Goal: Task Accomplishment & Management: Manage account settings

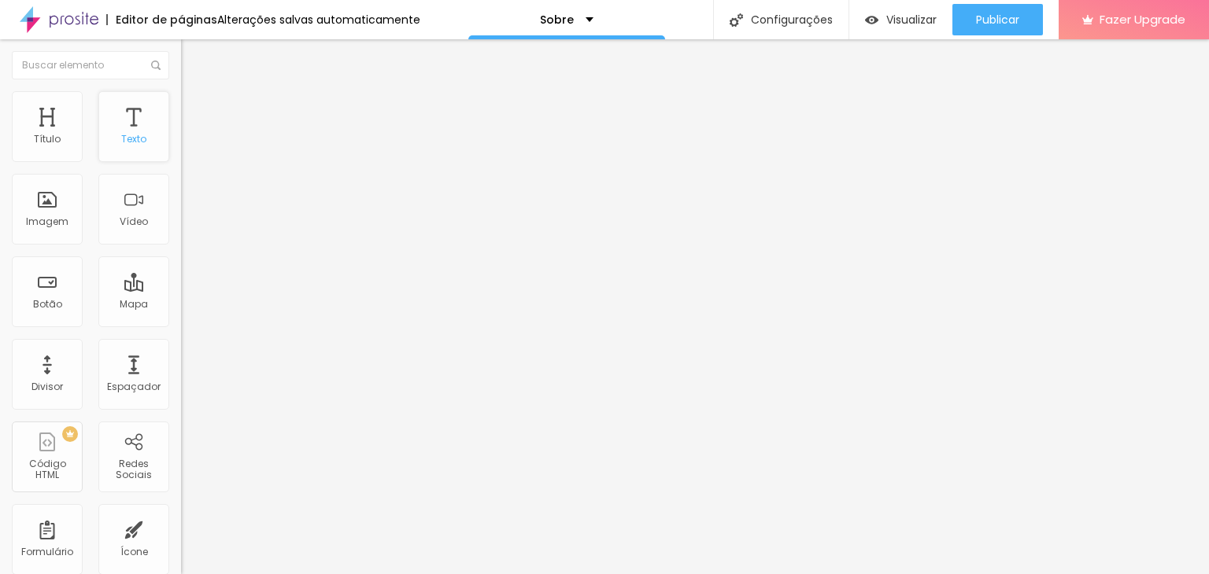
click at [123, 138] on div "Texto" at bounding box center [133, 139] width 25 height 11
click at [181, 65] on button "Editar Coluna" at bounding box center [271, 57] width 181 height 36
click at [61, 209] on div "Imagem" at bounding box center [47, 209] width 71 height 71
click at [35, 213] on div "Imagem" at bounding box center [47, 209] width 71 height 71
click at [57, 219] on div "Imagem" at bounding box center [47, 221] width 42 height 11
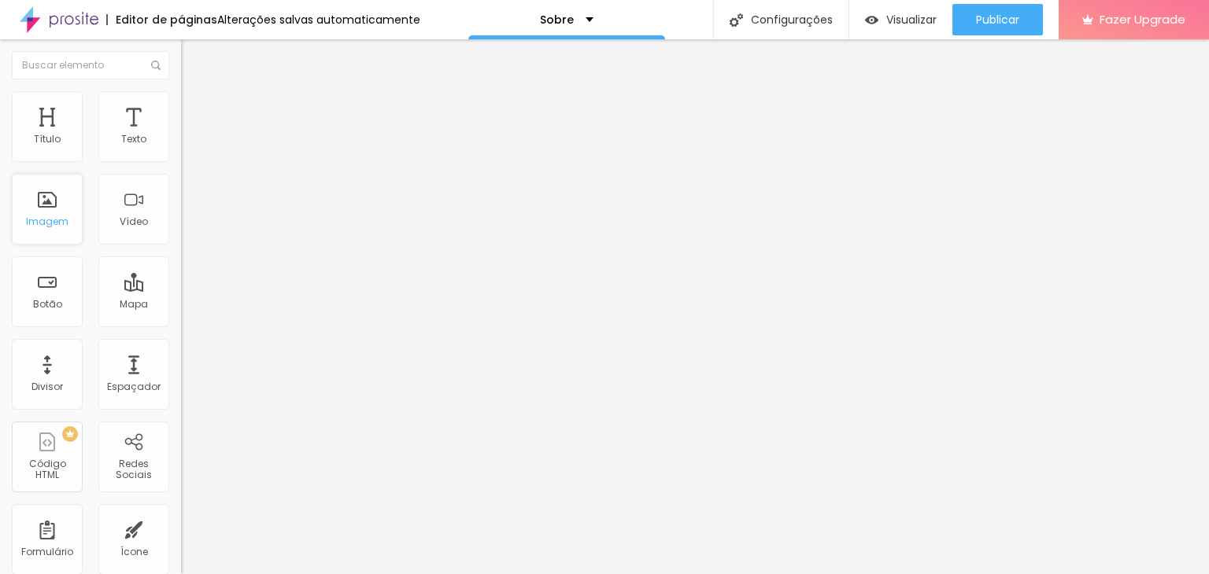
click at [57, 216] on div "Imagem" at bounding box center [47, 221] width 42 height 11
click at [605, 19] on div "Sobre" at bounding box center [566, 19] width 197 height 39
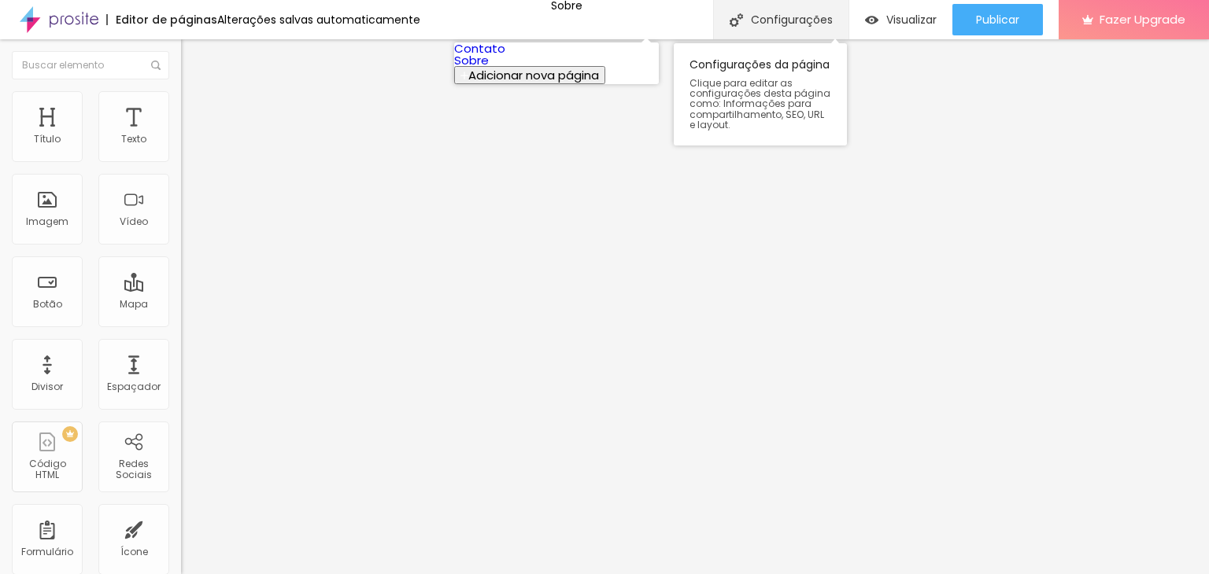
click at [780, 9] on div "Configurações" at bounding box center [780, 19] width 135 height 39
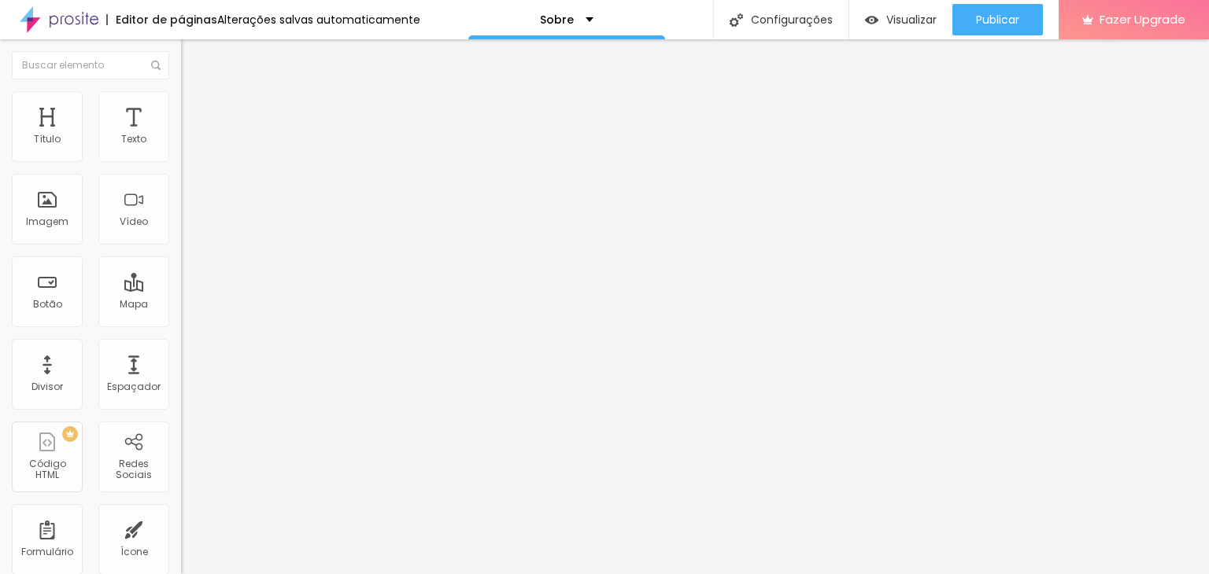
click at [181, 98] on ul "Conteúdo Estilo Avançado" at bounding box center [271, 99] width 181 height 47
click at [181, 91] on li "Estilo" at bounding box center [271, 99] width 181 height 16
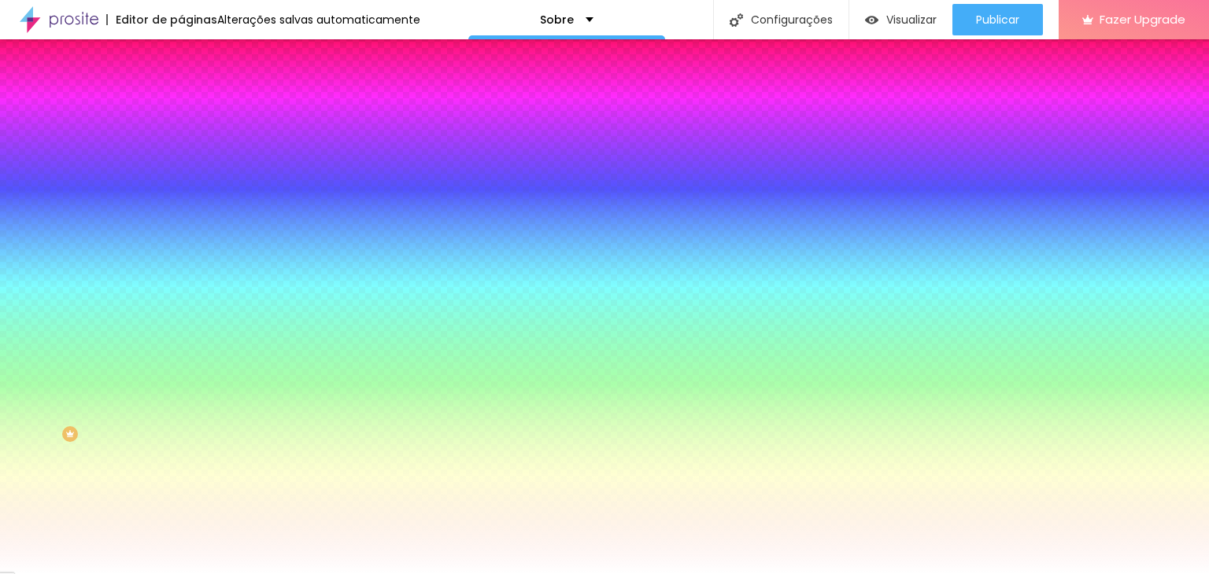
click at [181, 143] on div "Trocar imagem" at bounding box center [271, 137] width 181 height 11
click at [267, 142] on img at bounding box center [271, 136] width 9 height 9
click at [193, 57] on div "Editar Seção" at bounding box center [239, 57] width 93 height 13
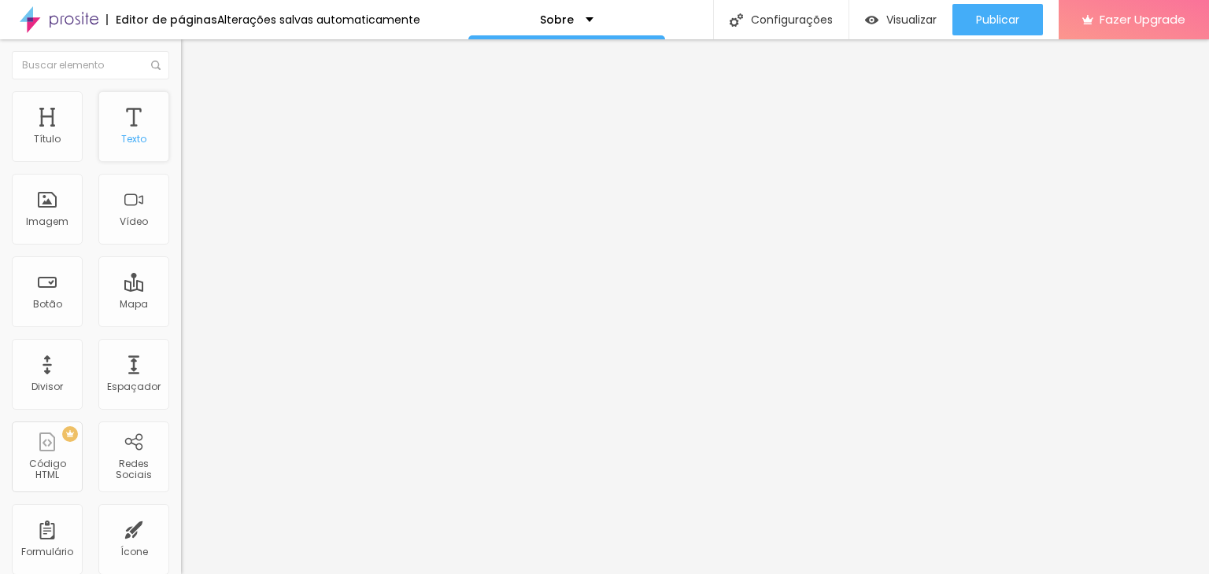
click at [142, 144] on div "Texto" at bounding box center [133, 126] width 71 height 71
click at [140, 124] on div "Texto" at bounding box center [133, 126] width 71 height 71
click at [68, 135] on div "Título" at bounding box center [47, 126] width 71 height 71
click at [36, 138] on div "Título" at bounding box center [47, 139] width 27 height 11
click at [181, 70] on button "Editar Seção" at bounding box center [271, 57] width 181 height 36
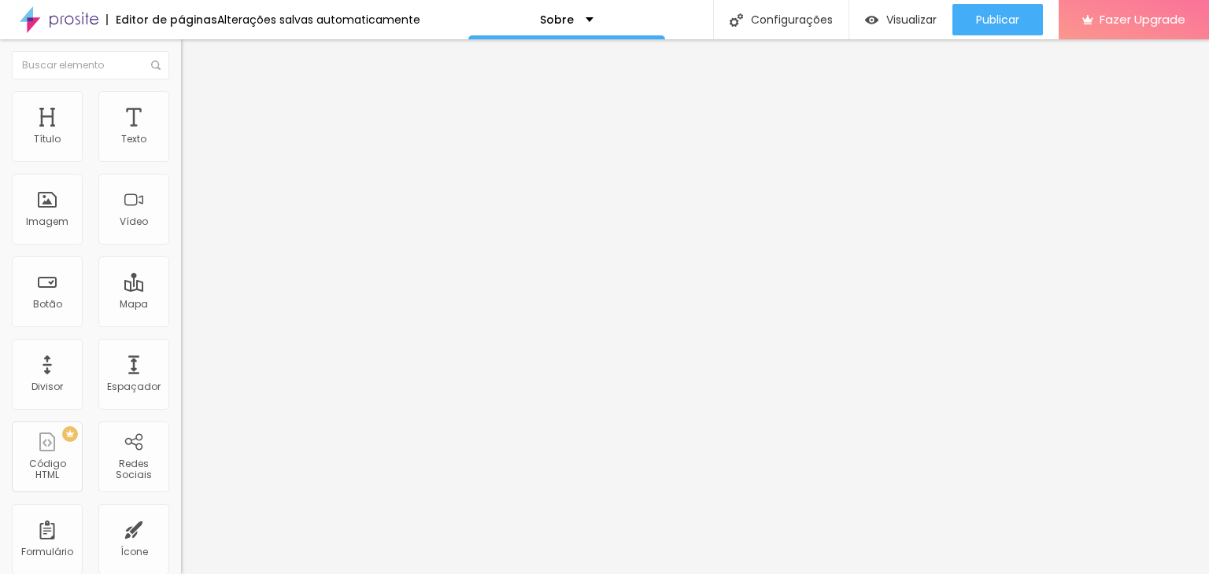
click at [181, 83] on ul "Conteúdo Estilo Avançado" at bounding box center [271, 99] width 181 height 47
click at [195, 108] on span "Estilo" at bounding box center [207, 101] width 24 height 13
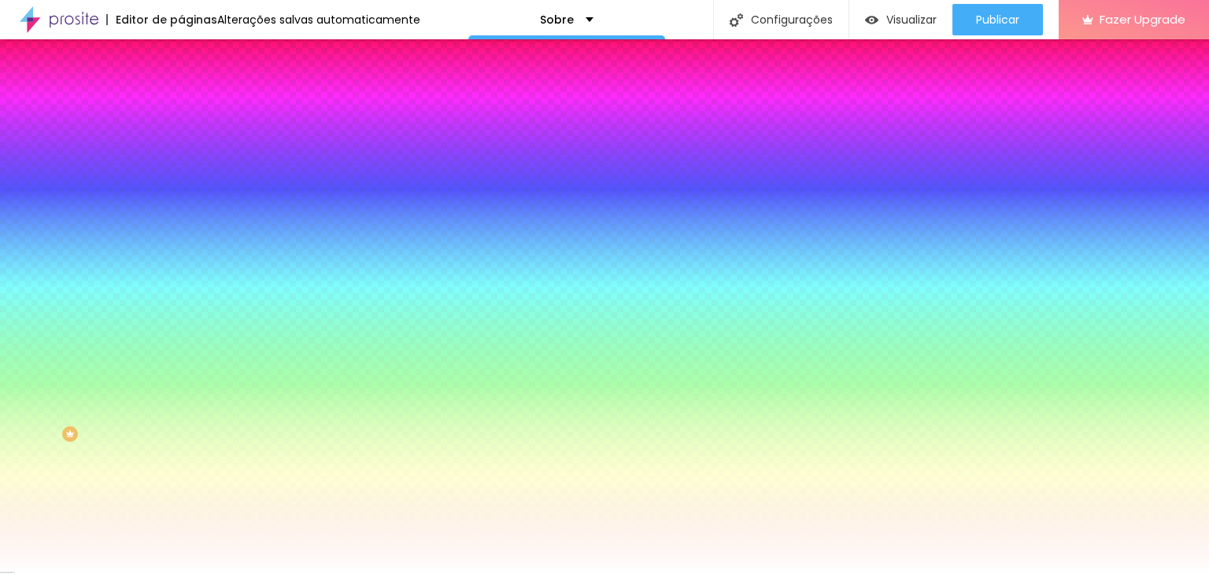
click at [181, 164] on span "Nenhum" at bounding box center [201, 156] width 41 height 13
click at [181, 65] on button "Editar Seção" at bounding box center [271, 57] width 181 height 36
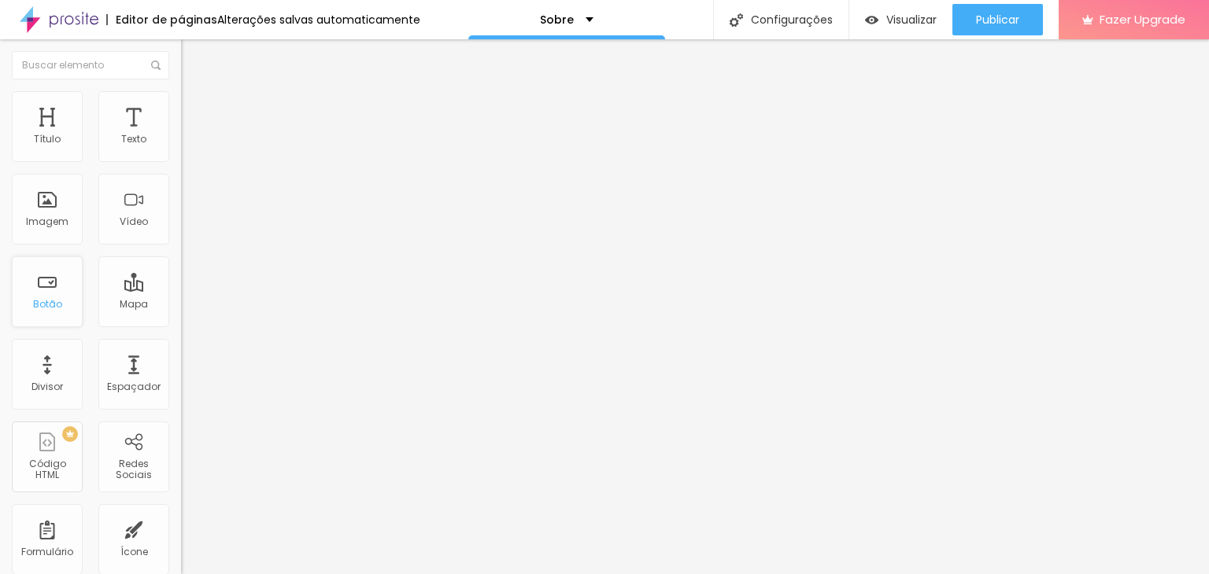
click at [42, 275] on div "Botão" at bounding box center [47, 292] width 71 height 71
click at [49, 216] on div "Imagem" at bounding box center [47, 221] width 42 height 11
click at [57, 198] on div "Imagem" at bounding box center [47, 209] width 71 height 71
click at [17, 231] on div "Imagem" at bounding box center [47, 209] width 71 height 71
click at [17, 230] on div "Imagem" at bounding box center [47, 209] width 71 height 71
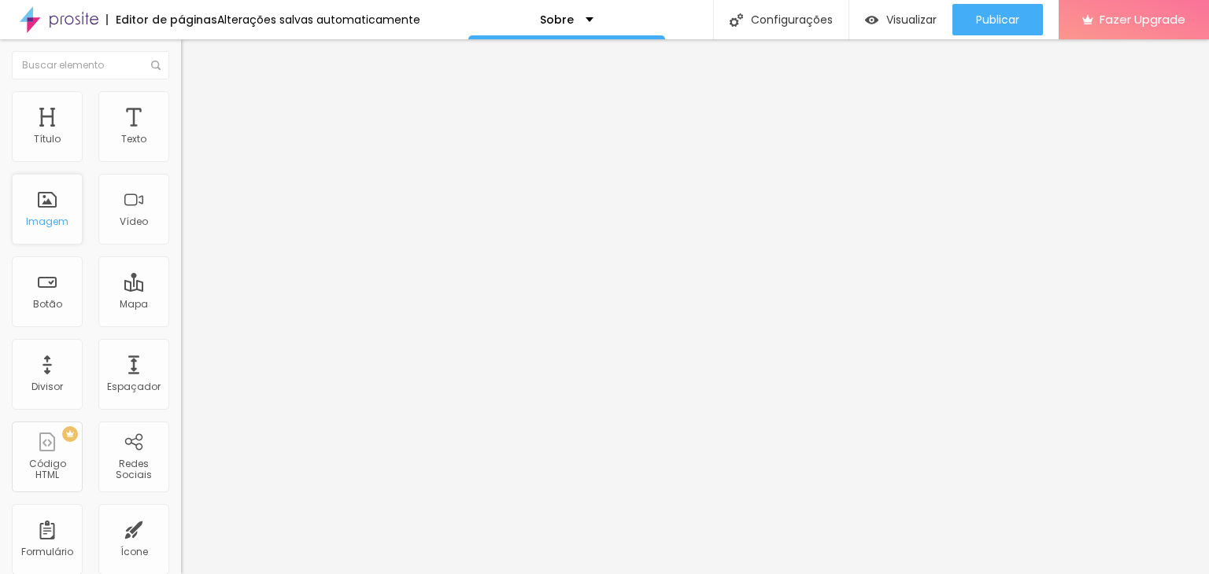
click at [17, 230] on div "Imagem" at bounding box center [47, 209] width 71 height 71
click at [23, 227] on div "Imagem" at bounding box center [47, 209] width 71 height 71
drag, startPoint x: 0, startPoint y: 202, endPoint x: 22, endPoint y: 202, distance: 22.0
click at [9, 202] on div "Título Texto Imagem Vídeo Botão Mapa Divisor Espaçador PREMIUM Código HTML Rede…" at bounding box center [90, 463] width 181 height 744
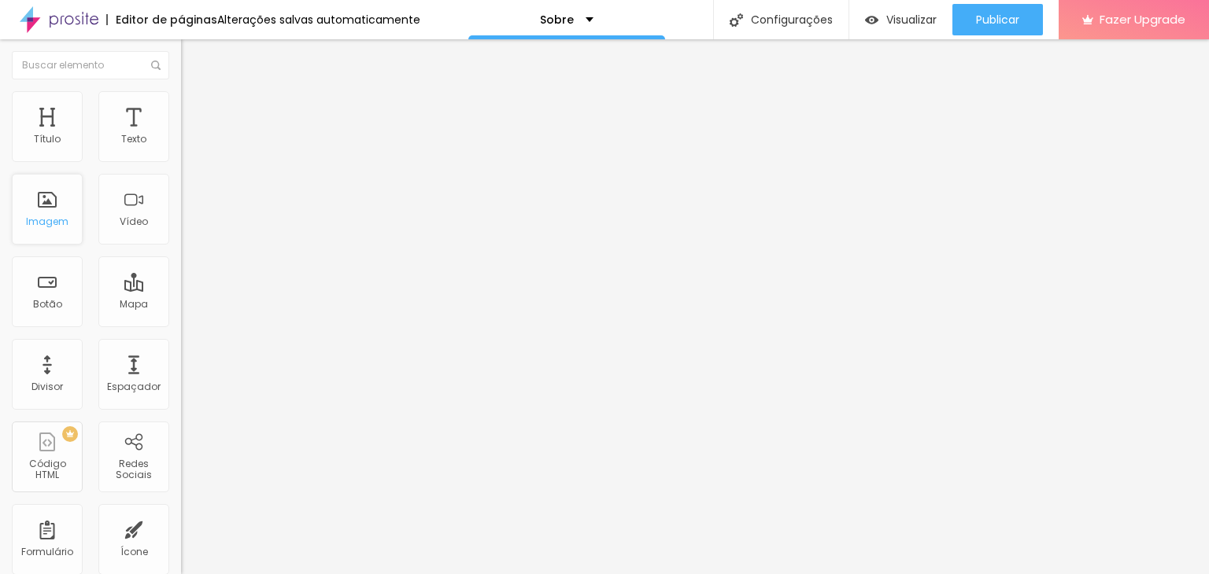
click at [35, 204] on div "Imagem" at bounding box center [47, 209] width 71 height 71
click at [181, 100] on ul "Conteúdo Estilo Avançado" at bounding box center [271, 99] width 181 height 47
click at [181, 102] on li "Estilo" at bounding box center [271, 99] width 181 height 16
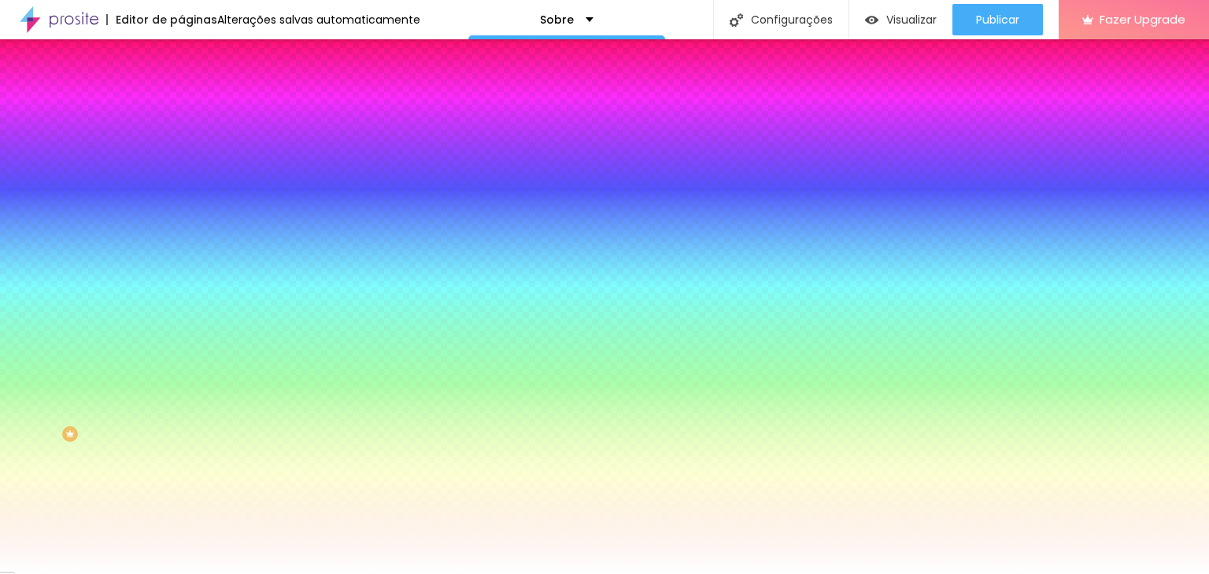
click at [181, 157] on input "#FFFFFF" at bounding box center [275, 158] width 189 height 16
click at [181, 153] on div "#FFFFFF" at bounding box center [271, 158] width 181 height 16
click at [187, 146] on icon "button" at bounding box center [192, 140] width 11 height 11
click at [181, 150] on div at bounding box center [271, 150] width 181 height 0
click at [181, 156] on input "#FFFFFF" at bounding box center [275, 158] width 189 height 16
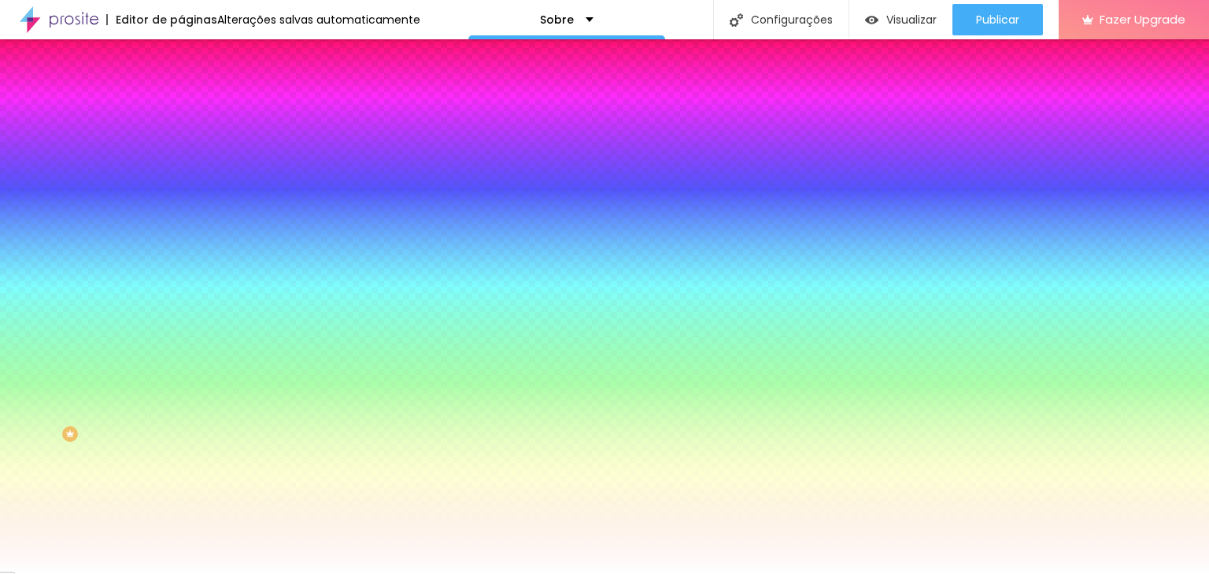
click at [181, 107] on img at bounding box center [188, 114] width 14 height 14
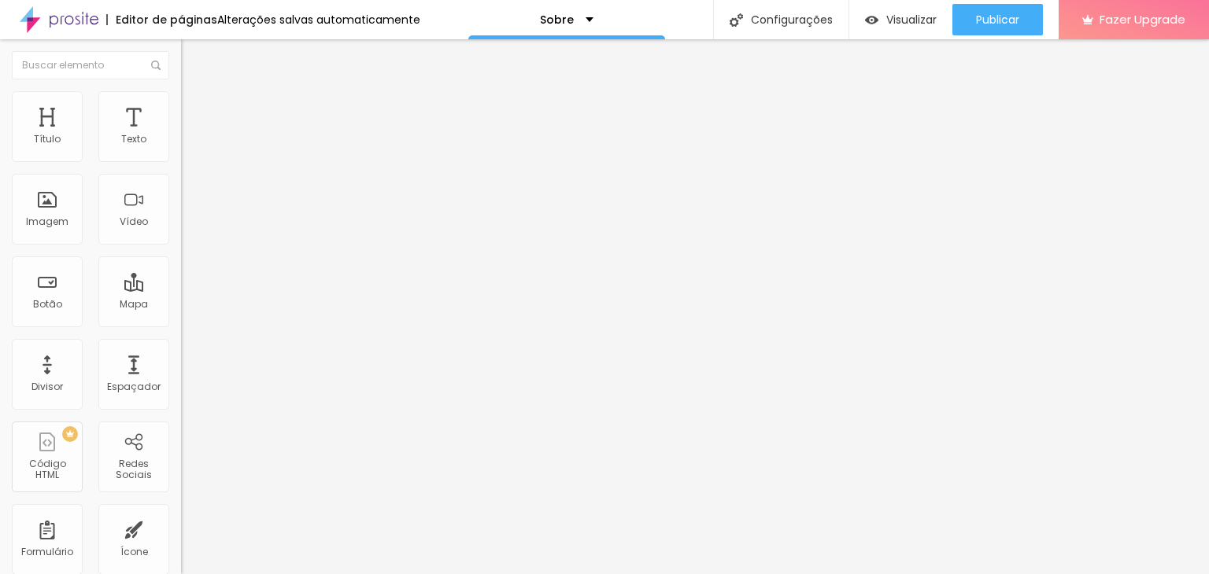
type input "30"
type input "35"
type input "40"
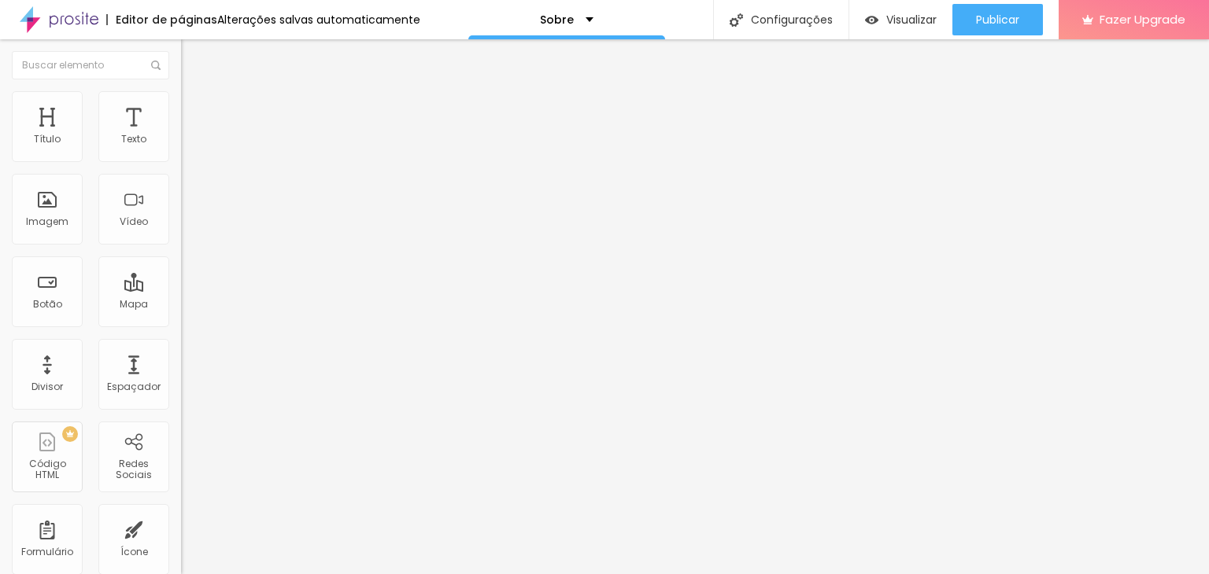
type input "40"
type input "45"
type input "50"
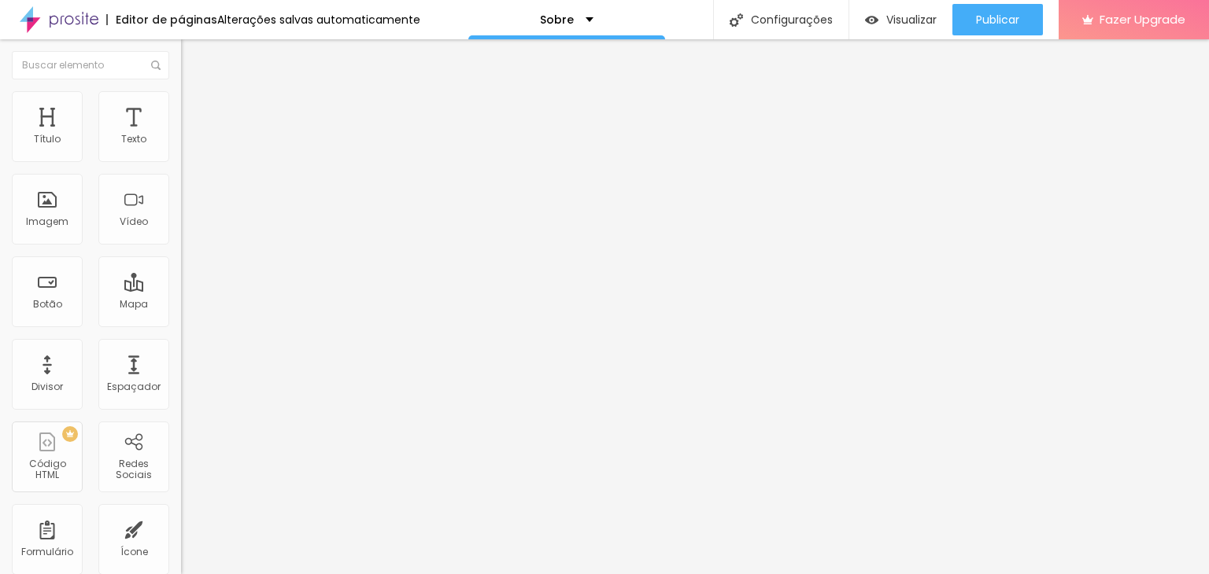
type input "30"
type input "15"
type input "0"
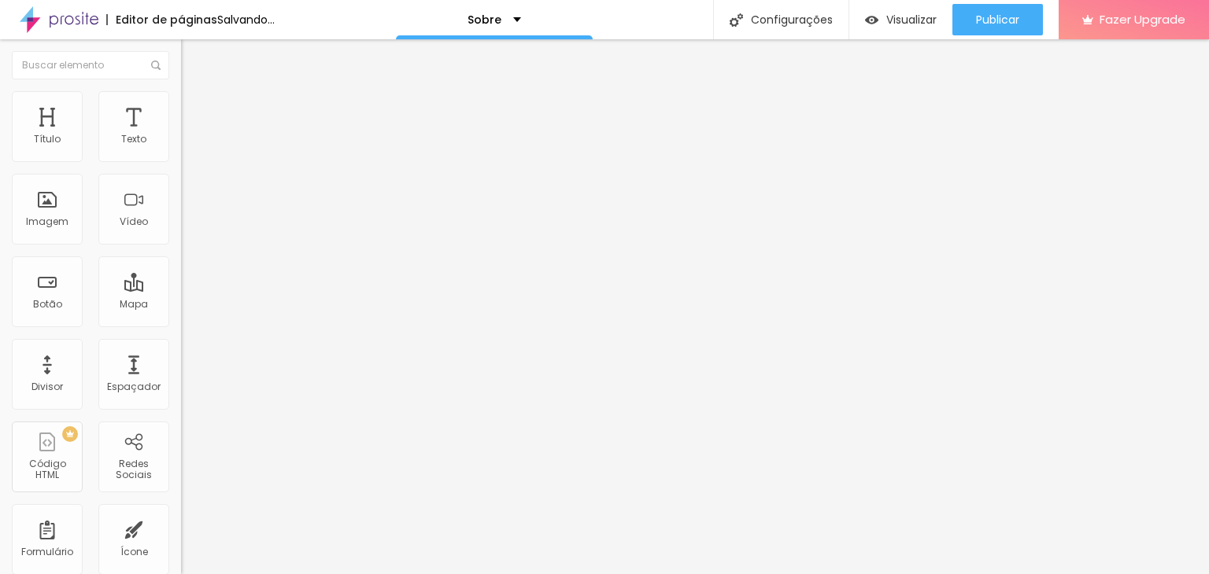
type input "0"
type input "10"
type input "15"
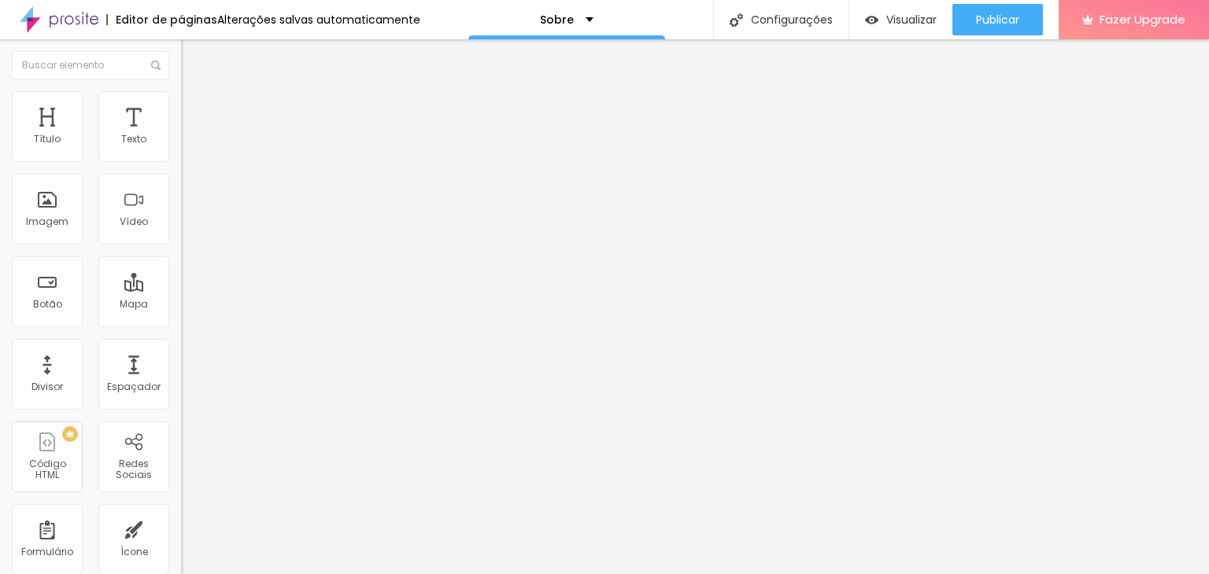
type input "25"
type input "30"
drag, startPoint x: 83, startPoint y: 157, endPoint x: 79, endPoint y: 168, distance: 11.0
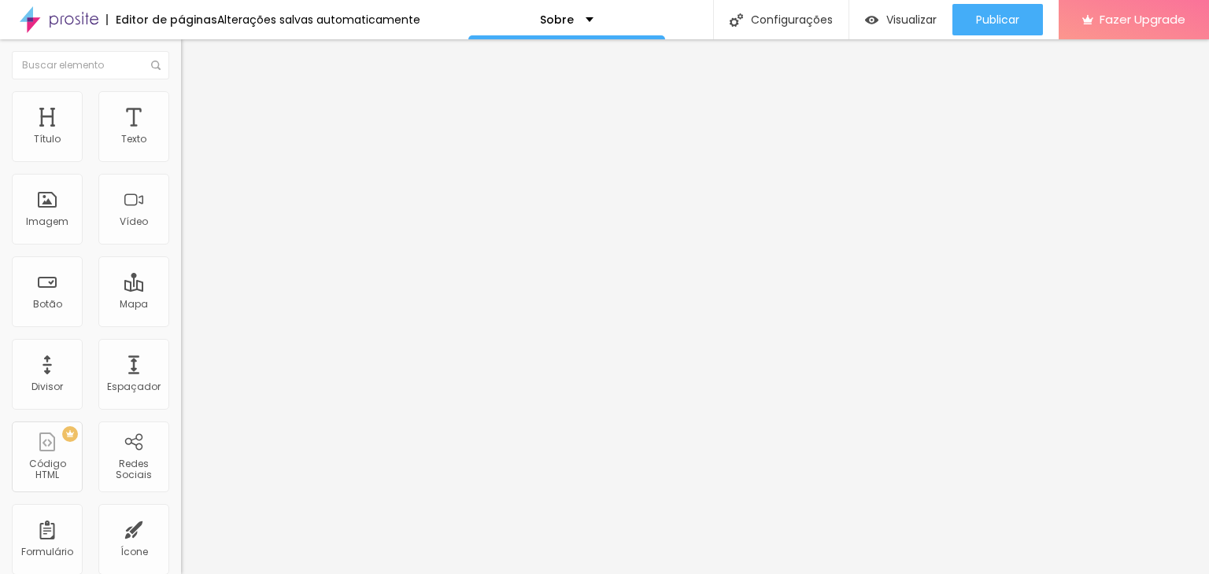
type input "30"
click at [181, 305] on input "range" at bounding box center [231, 311] width 101 height 13
click at [181, 91] on li "Conteúdo" at bounding box center [271, 84] width 181 height 16
click at [193, 61] on div "Editar Coluna" at bounding box center [242, 57] width 98 height 13
click at [147, 226] on div "Vídeo" at bounding box center [133, 209] width 71 height 71
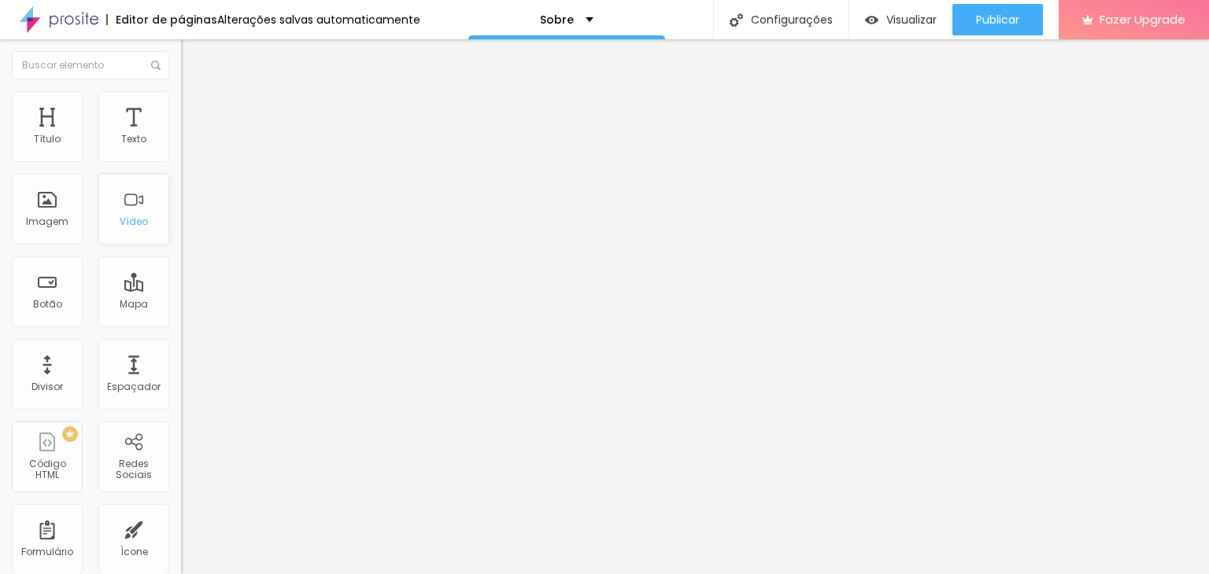
click at [98, 205] on div "Vídeo" at bounding box center [133, 209] width 71 height 71
click at [98, 283] on div "Mapa" at bounding box center [133, 292] width 71 height 71
click at [31, 301] on div "Botão" at bounding box center [47, 292] width 71 height 71
click at [27, 226] on div "Imagem" at bounding box center [47, 221] width 42 height 11
click at [142, 394] on div "Espaçador" at bounding box center [133, 374] width 71 height 71
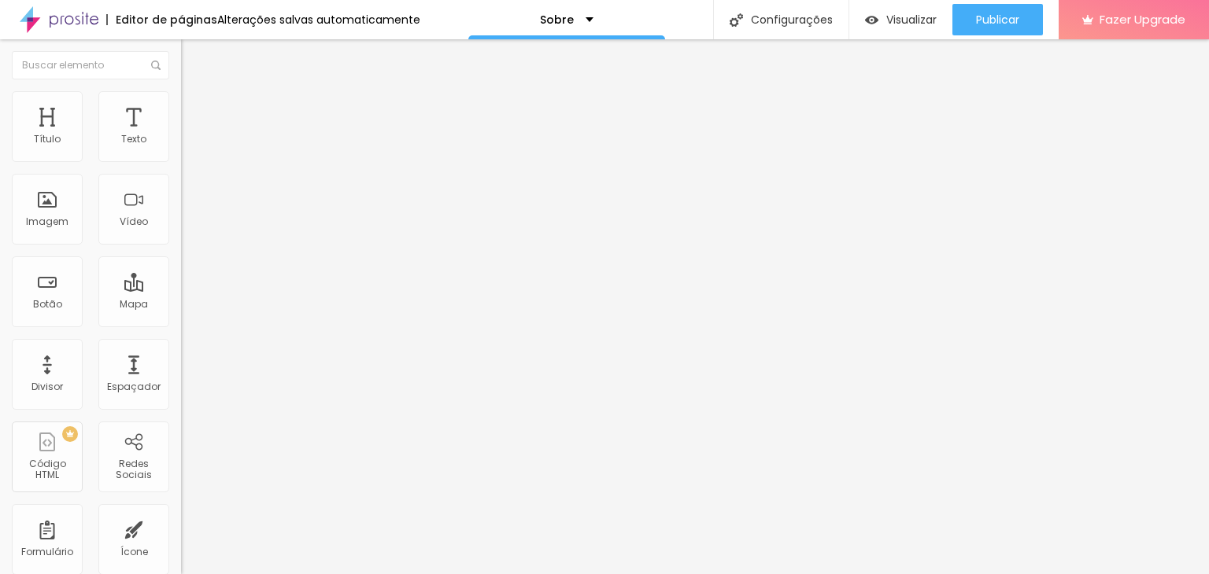
click at [181, 132] on div "Titulo 1 H1" at bounding box center [271, 124] width 181 height 16
click at [194, 133] on span "Titulo 1" at bounding box center [219, 126] width 51 height 13
click at [195, 109] on span "Avançado" at bounding box center [221, 101] width 52 height 13
type input "21"
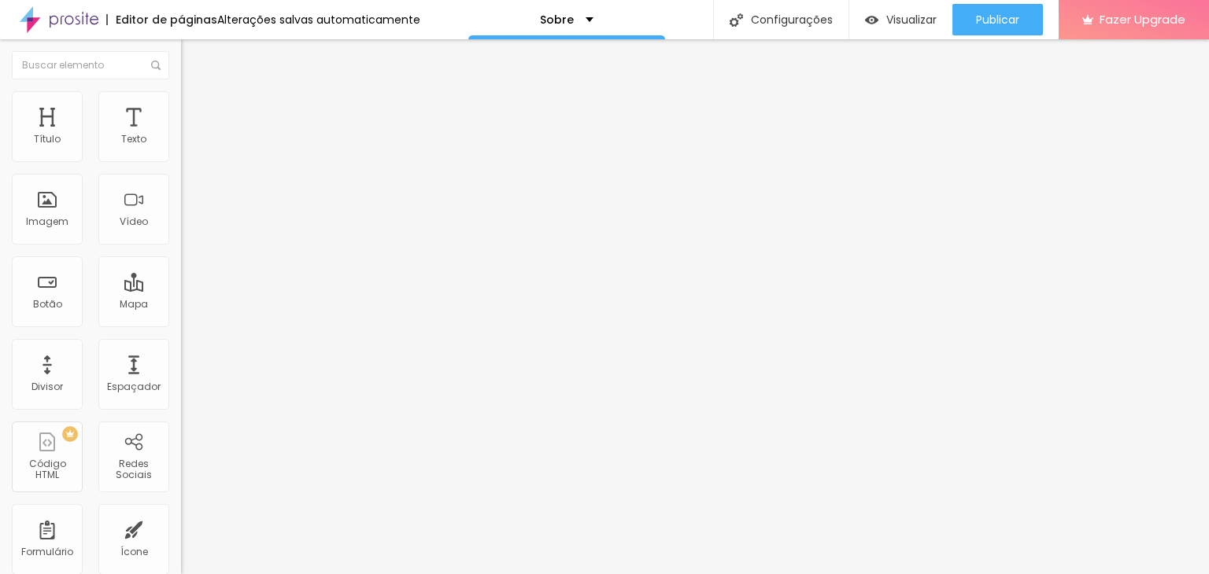
type input "66"
type input "69"
type input "73"
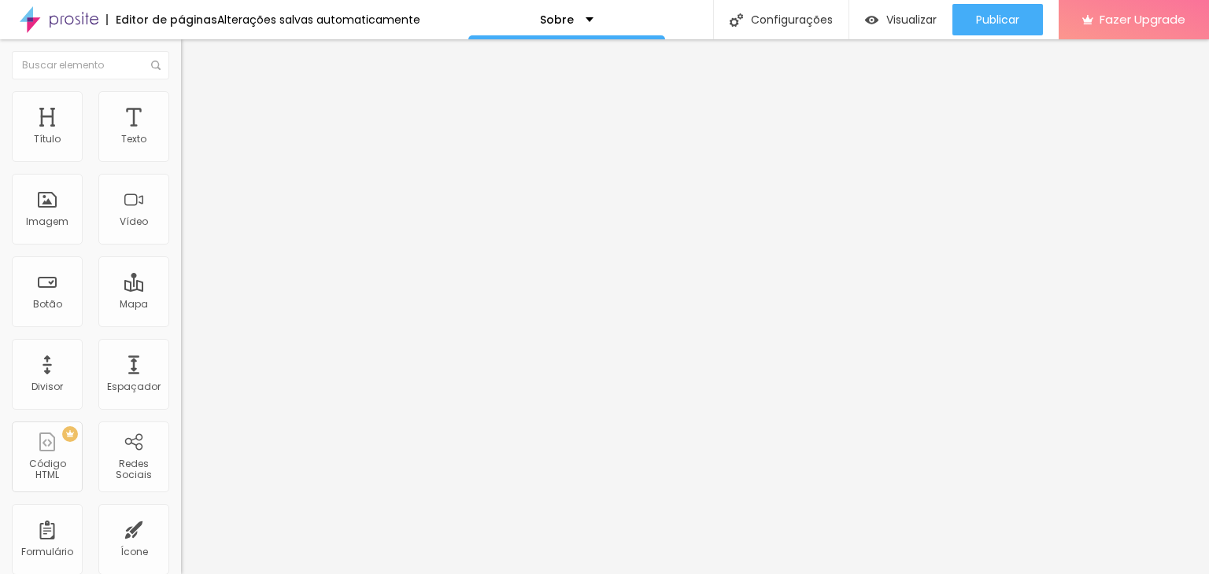
type input "73"
type input "80"
type input "89"
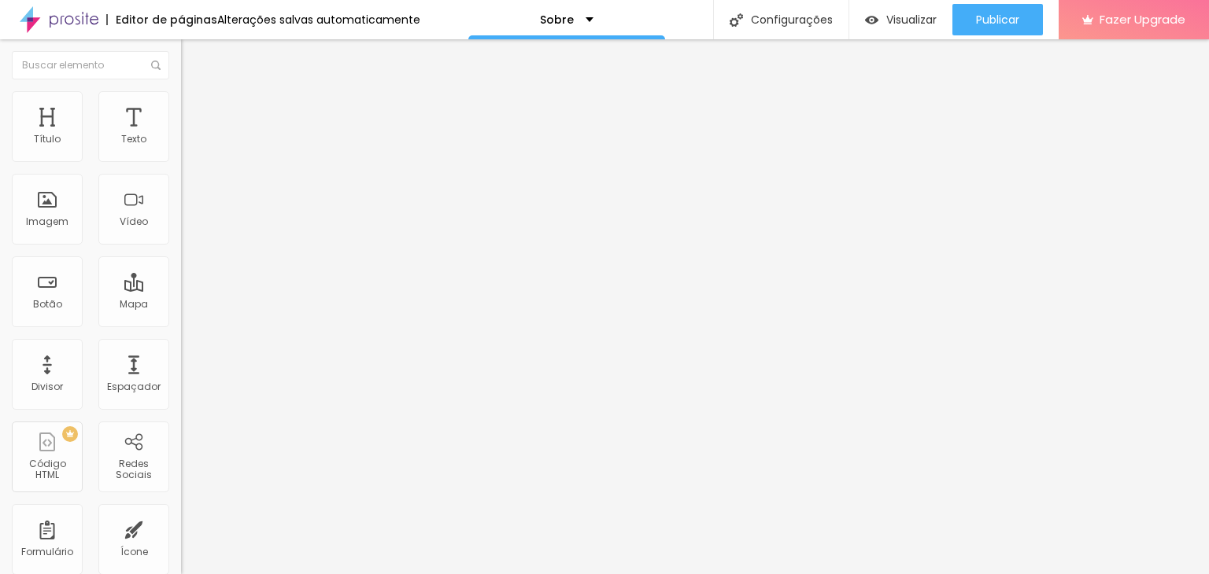
type input "92"
type input "81"
type input "44"
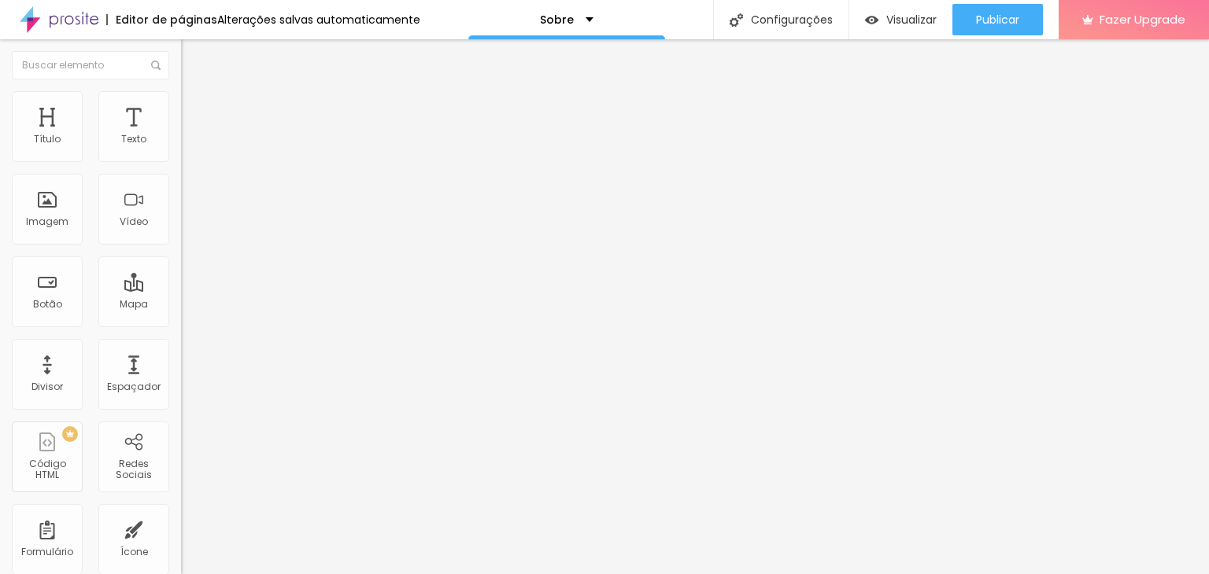
type input "44"
type input "36"
type input "29"
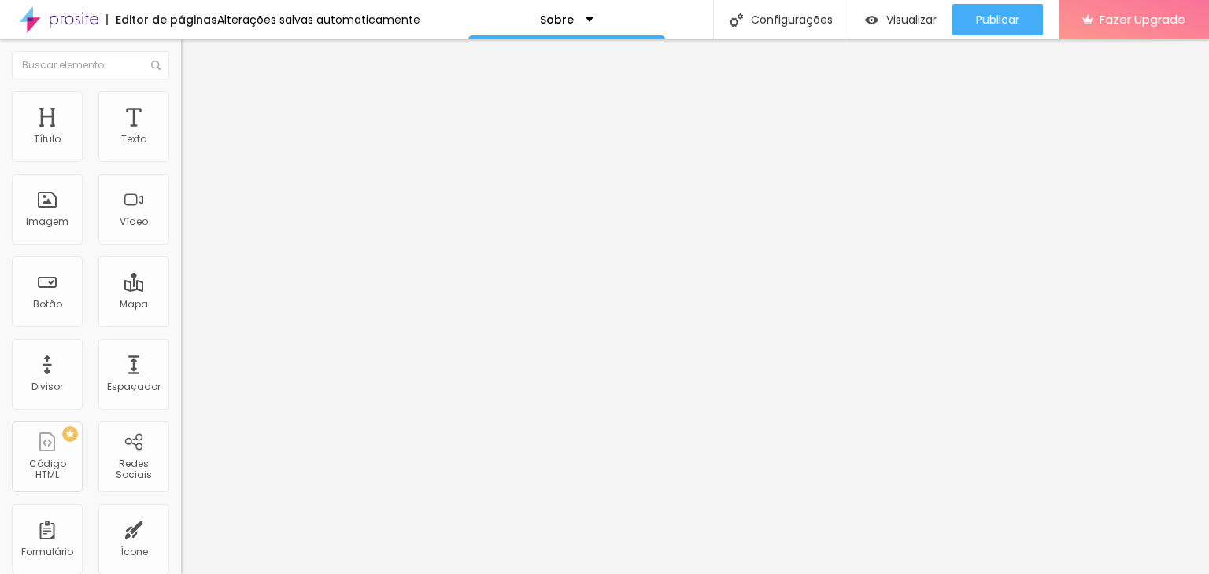
type input "24"
type input "22"
type input "20"
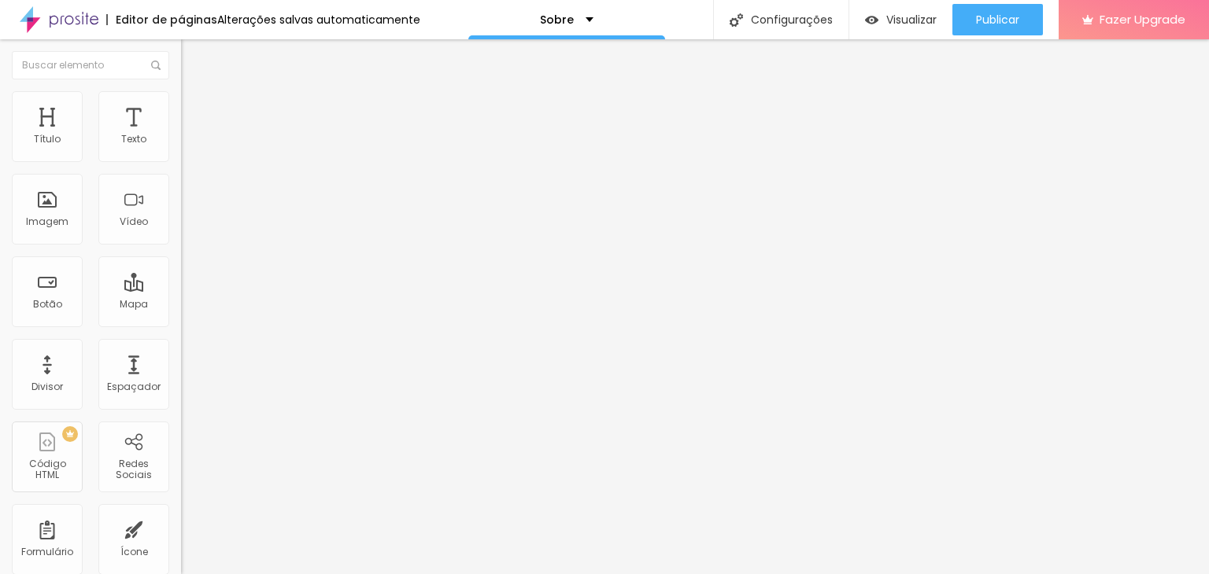
type input "20"
type input "17"
type input "16"
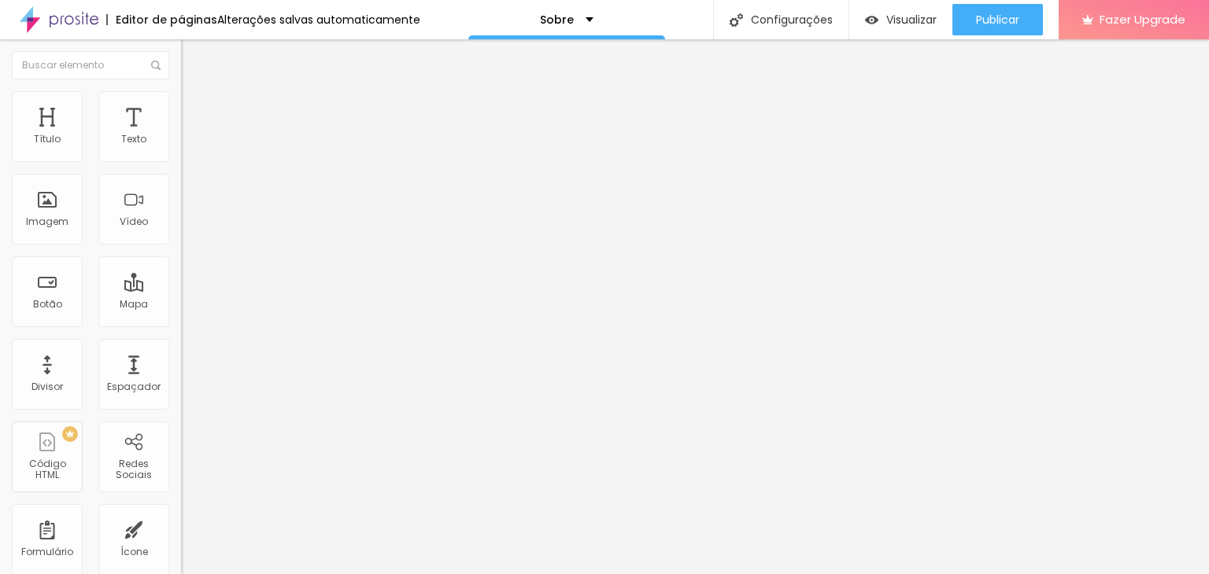
type input "14"
type input "12"
type input "10"
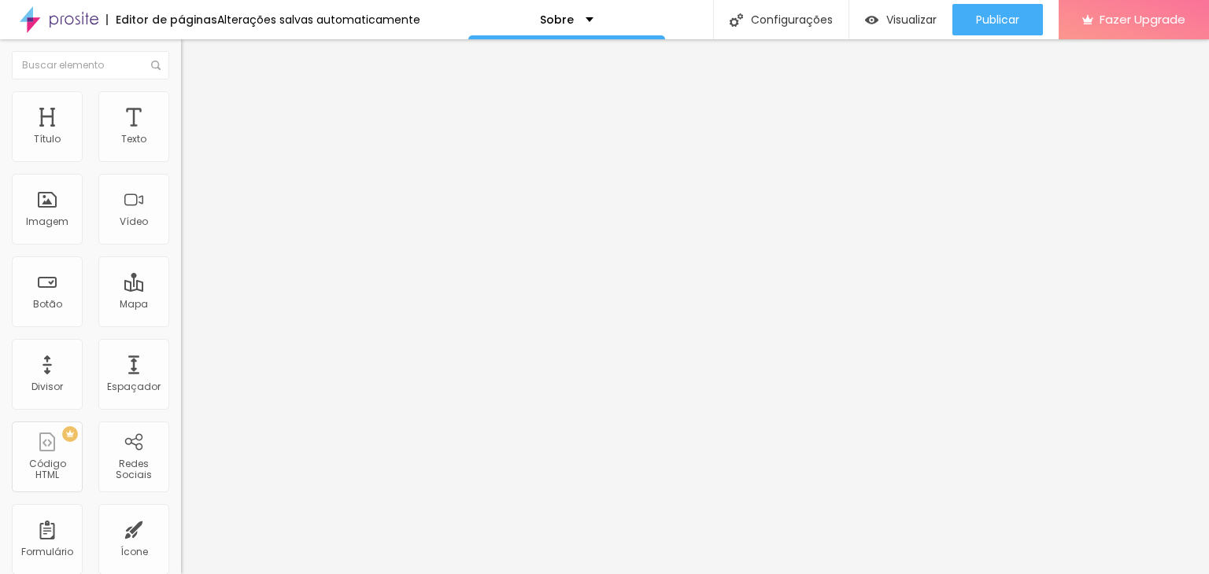
type input "10"
type input "8"
type input "7"
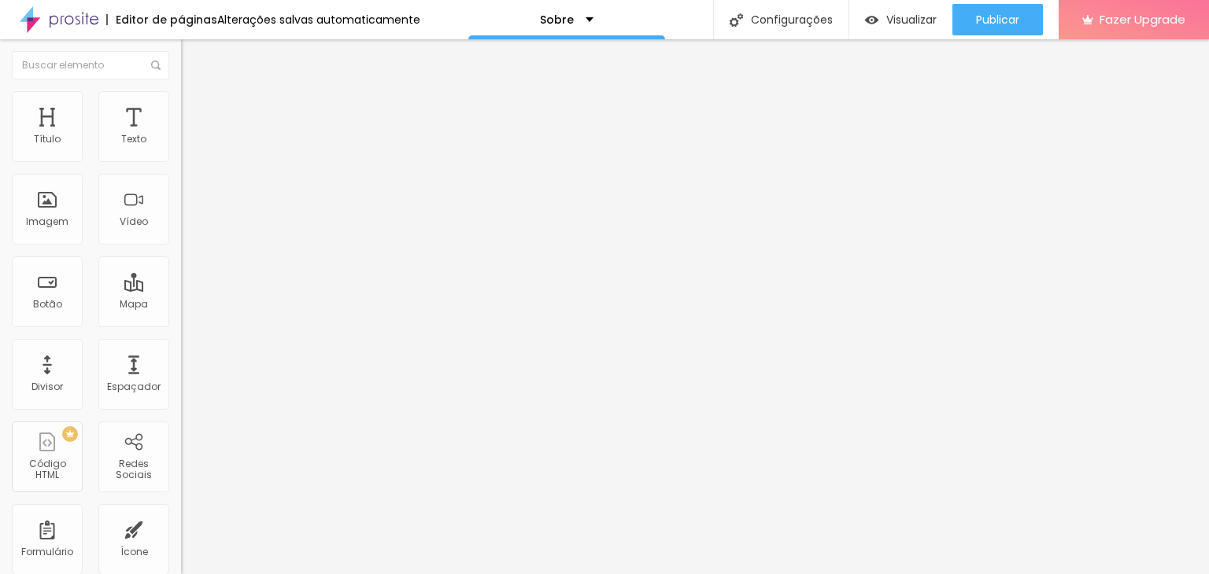
type input "9"
type input "11"
type input "13"
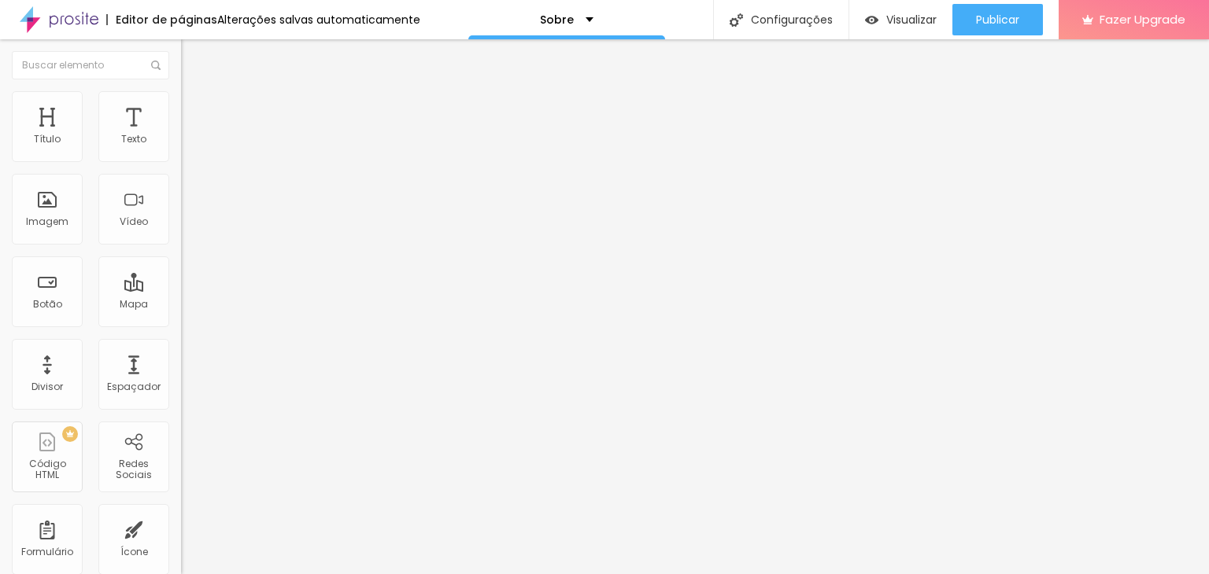
type input "13"
type input "16"
type input "19"
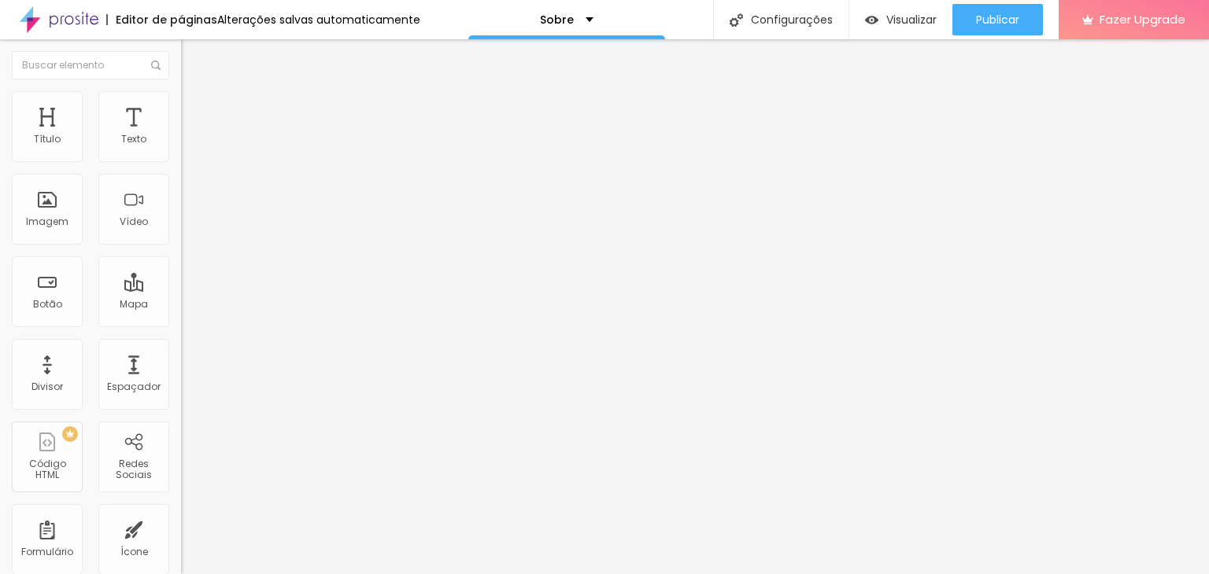
type input "21"
type input "22"
type input "18"
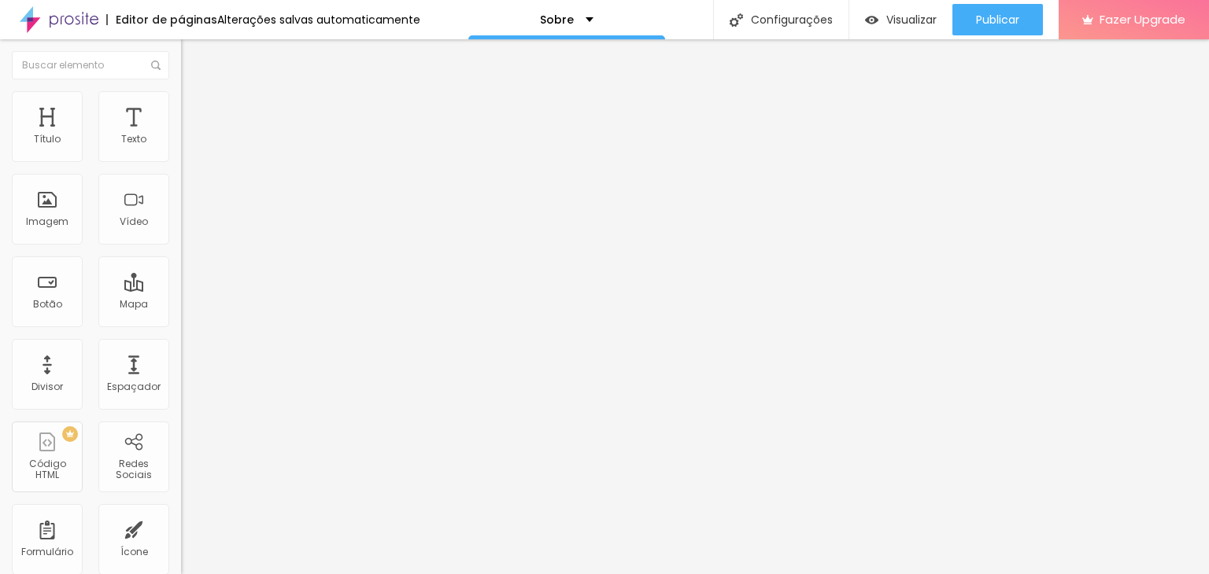
type input "18"
type input "16"
type input "14"
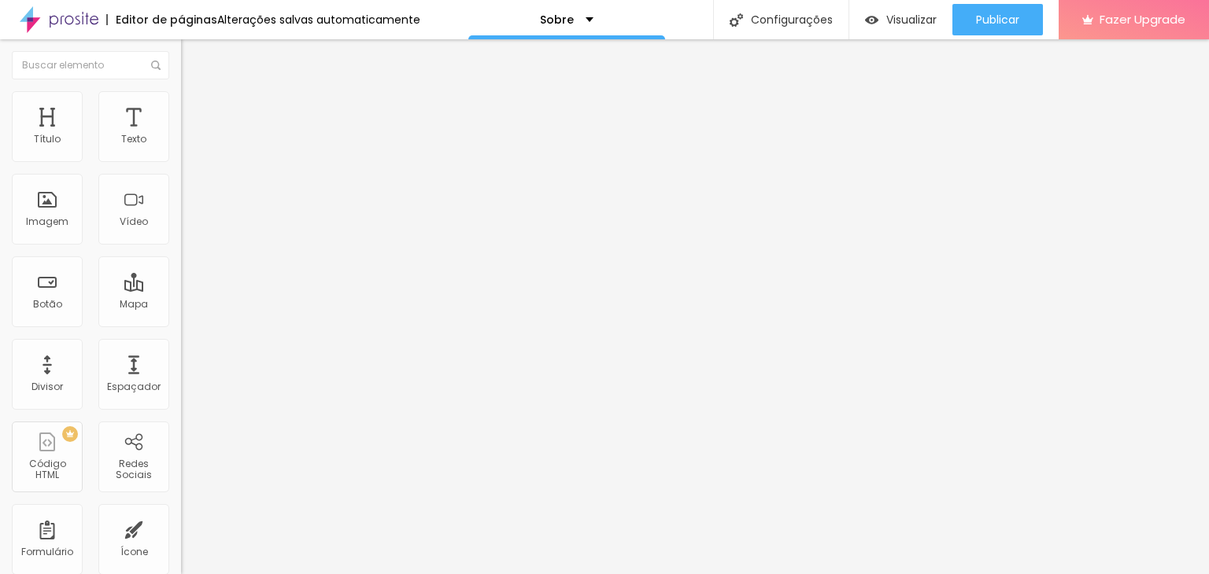
type input "13"
drag, startPoint x: 54, startPoint y: 154, endPoint x: 47, endPoint y: 168, distance: 14.8
type input "13"
click at [181, 290] on input "range" at bounding box center [231, 296] width 101 height 13
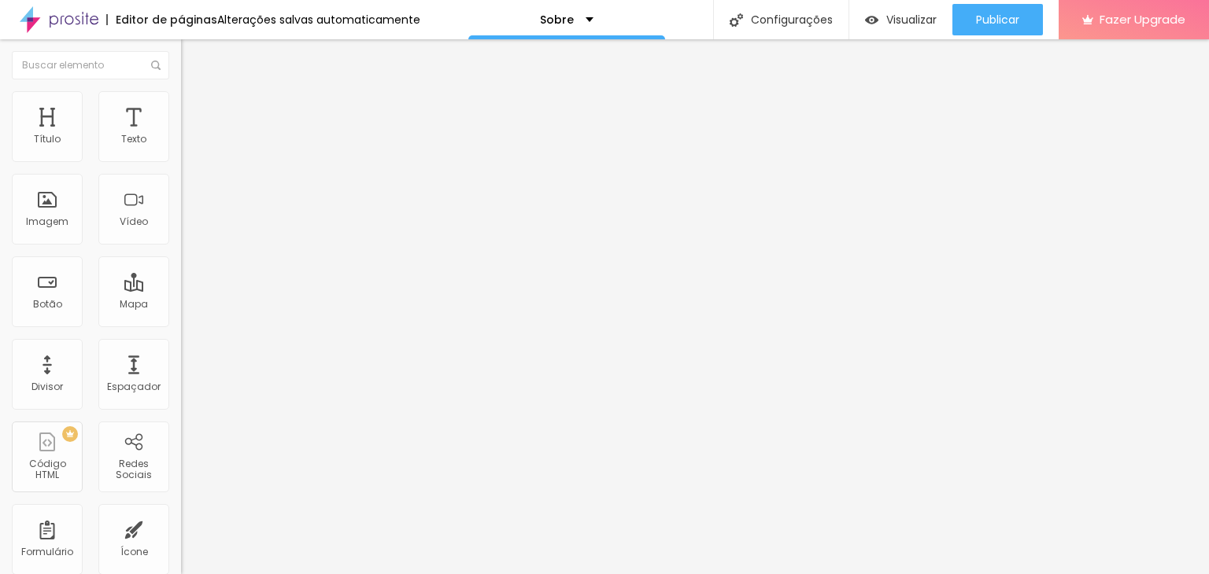
click at [193, 55] on div "Editar Título" at bounding box center [238, 57] width 90 height 13
click at [42, 194] on div "Imagem" at bounding box center [47, 209] width 71 height 71
click at [181, 135] on span "Adicionar imagem" at bounding box center [231, 128] width 101 height 13
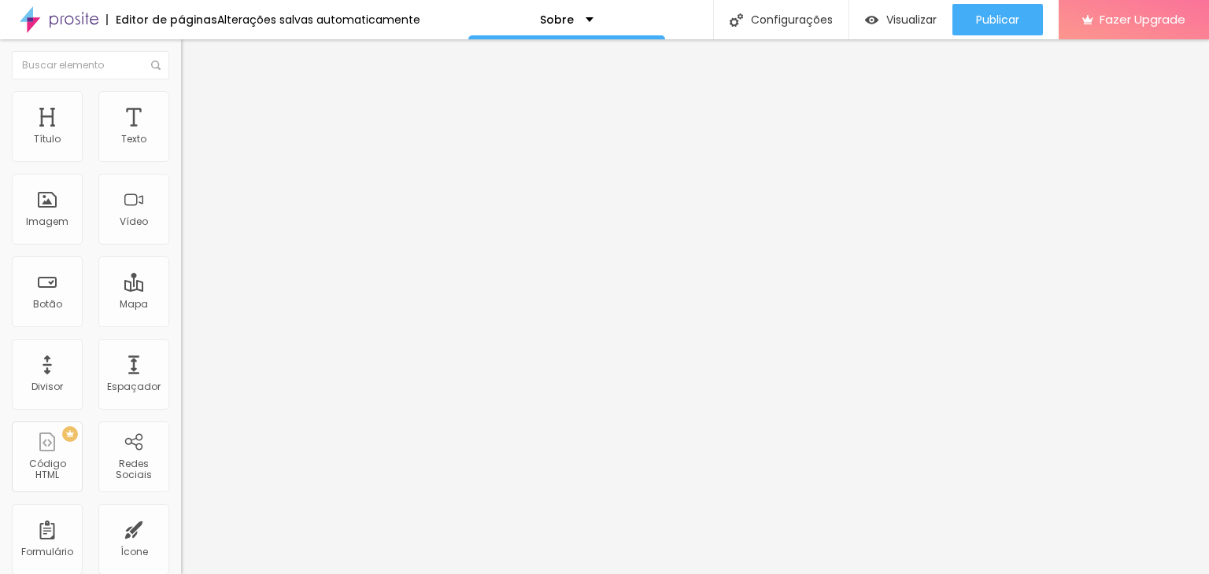
click at [181, 246] on span "Original" at bounding box center [200, 239] width 38 height 13
click at [181, 265] on span "Padrão" at bounding box center [198, 258] width 35 height 13
click at [181, 280] on span "Quadrado" at bounding box center [206, 273] width 51 height 13
click at [181, 264] on div "Padrão 4:3" at bounding box center [271, 258] width 181 height 9
click at [181, 256] on span "Cinema" at bounding box center [200, 248] width 39 height 13
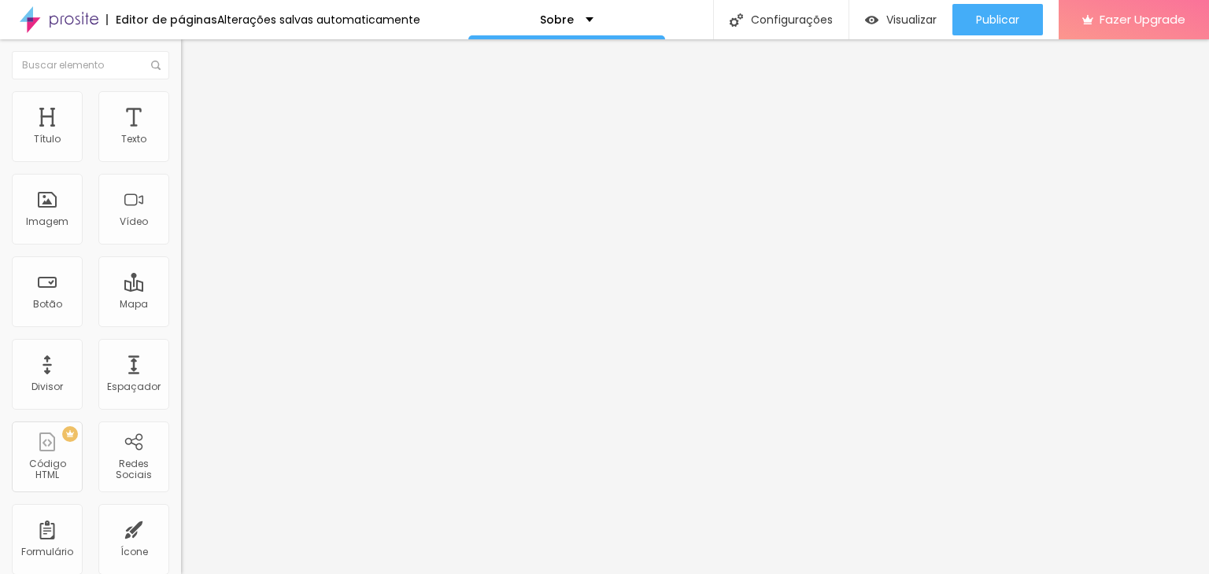
click at [181, 290] on span "Original" at bounding box center [200, 282] width 38 height 13
click at [181, 95] on li "Avançado" at bounding box center [271, 99] width 181 height 16
drag, startPoint x: 94, startPoint y: 83, endPoint x: 117, endPoint y: 98, distance: 27.7
click at [181, 83] on ul "Estilo Avançado" at bounding box center [271, 91] width 181 height 31
click at [181, 105] on li "Avançado" at bounding box center [271, 99] width 181 height 16
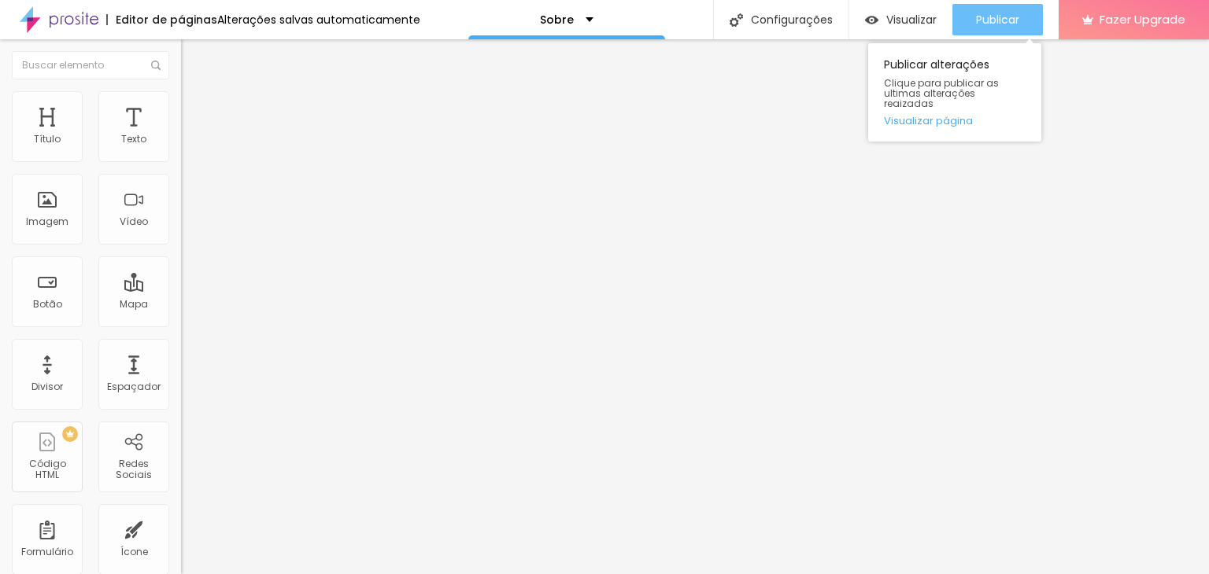
click at [1020, 14] on button "Publicar" at bounding box center [997, 19] width 90 height 31
click at [932, 99] on div "Publicar alterações Clique para publicar as ultimas alterações reaizadas Visual…" at bounding box center [954, 92] width 173 height 98
click at [928, 116] on link "Visualizar página" at bounding box center [955, 121] width 142 height 10
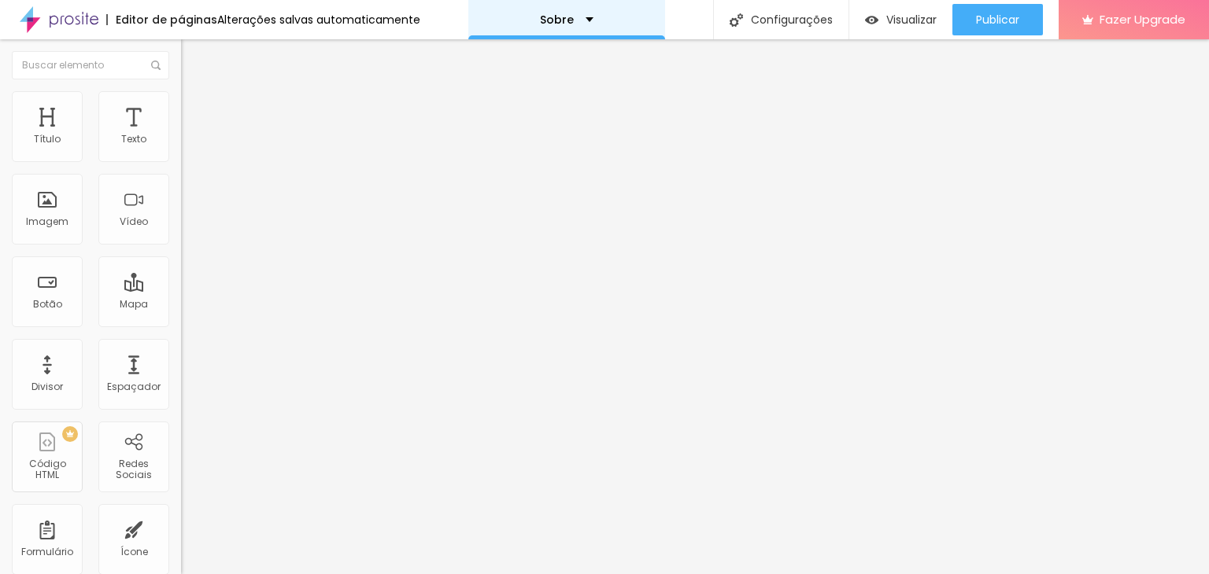
click at [532, 21] on div "Sobre" at bounding box center [566, 19] width 197 height 39
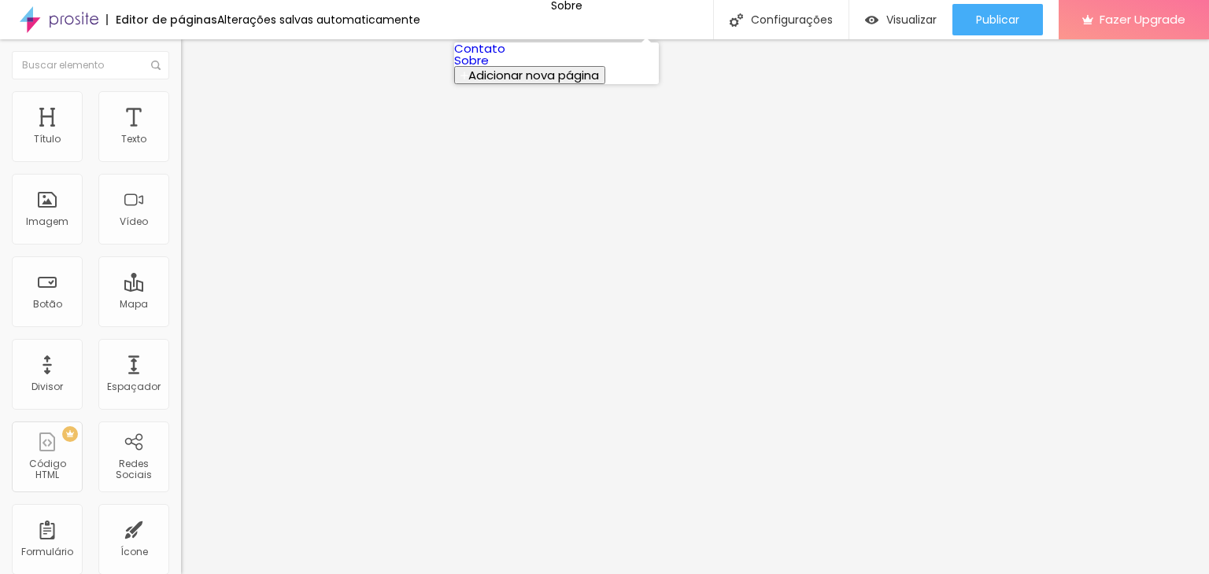
click at [505, 52] on link "Contato" at bounding box center [479, 48] width 51 height 17
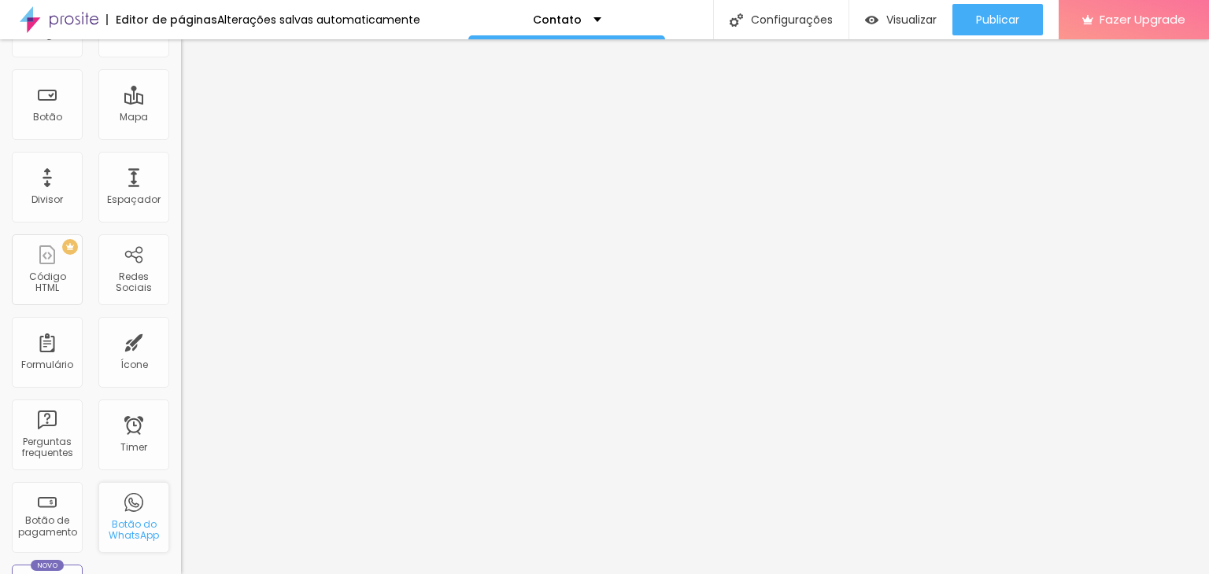
scroll to position [236, 0]
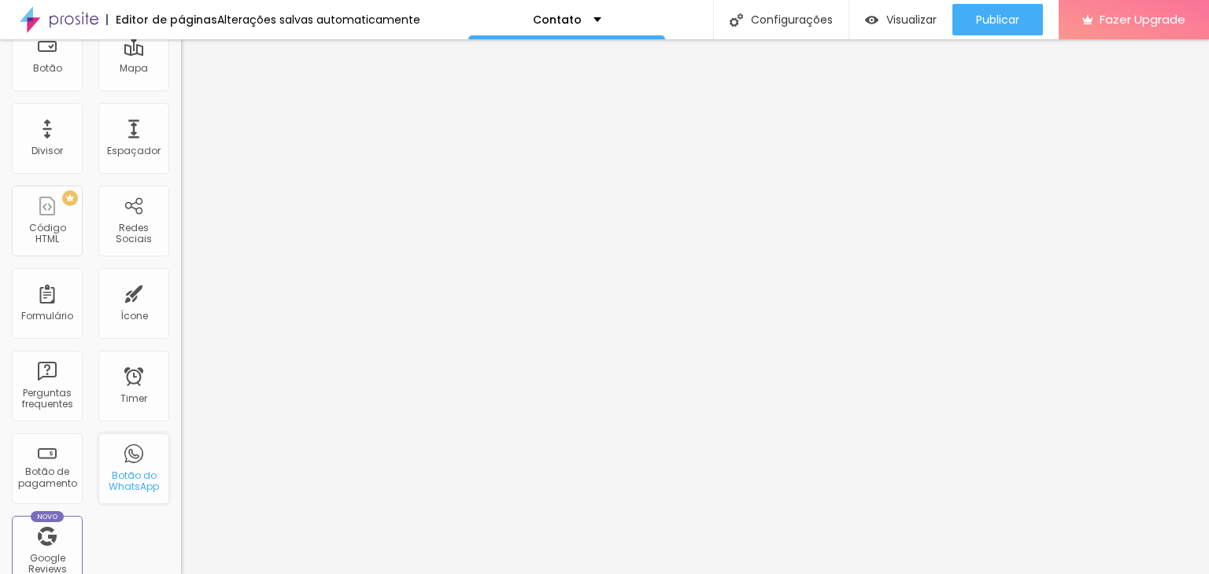
click at [136, 480] on div "Botão do WhatsApp" at bounding box center [133, 482] width 62 height 23
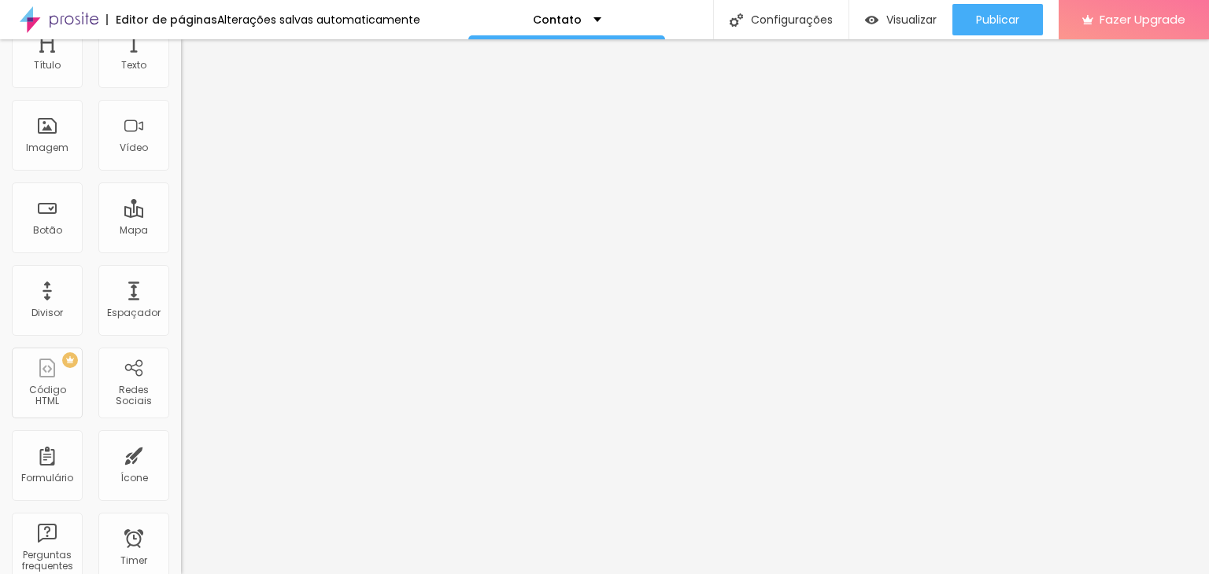
scroll to position [0, 0]
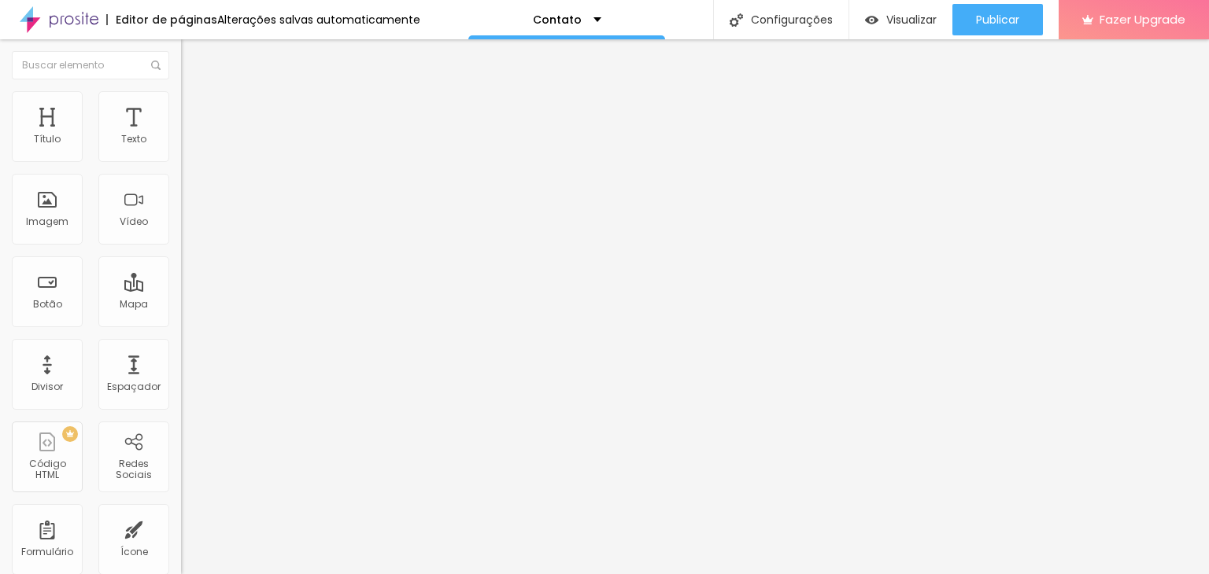
click at [193, 57] on img "button" at bounding box center [199, 57] width 13 height 13
click at [193, 61] on div "Editar Coluna" at bounding box center [242, 57] width 98 height 13
click at [193, 64] on div "Editar Seção" at bounding box center [239, 57] width 93 height 13
drag, startPoint x: 161, startPoint y: 183, endPoint x: 113, endPoint y: 186, distance: 48.2
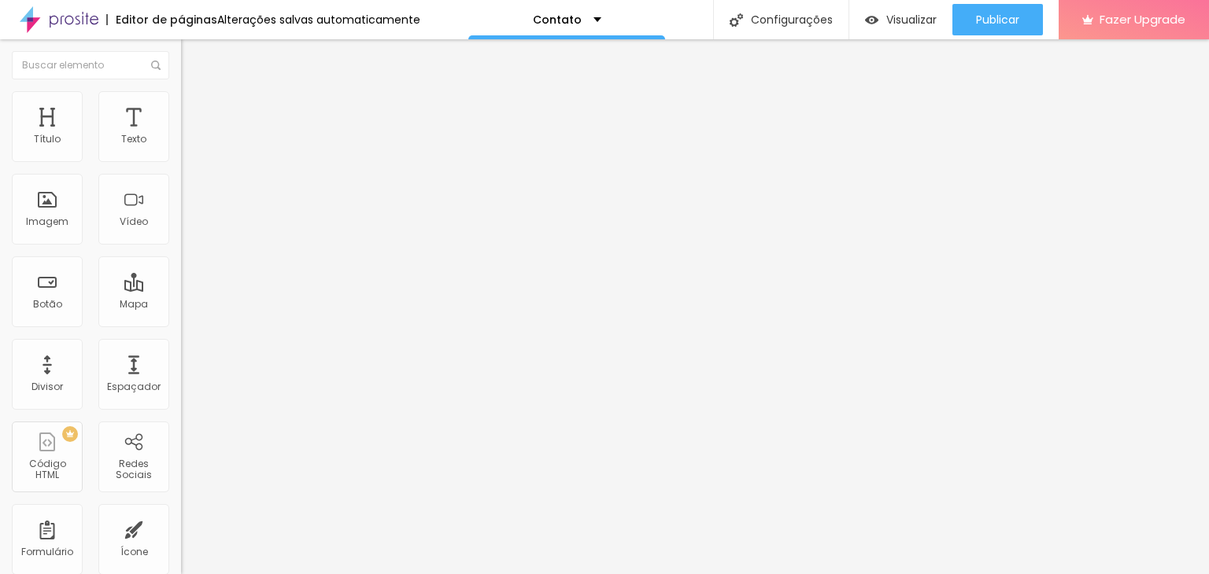
click at [181, 161] on input "(21)96703-9967" at bounding box center [275, 153] width 189 height 16
type input "(21)96924-3640"
click at [181, 499] on input "Conversar no WhatsApp" at bounding box center [275, 507] width 189 height 16
drag, startPoint x: 151, startPoint y: 227, endPoint x: 0, endPoint y: 224, distance: 151.1
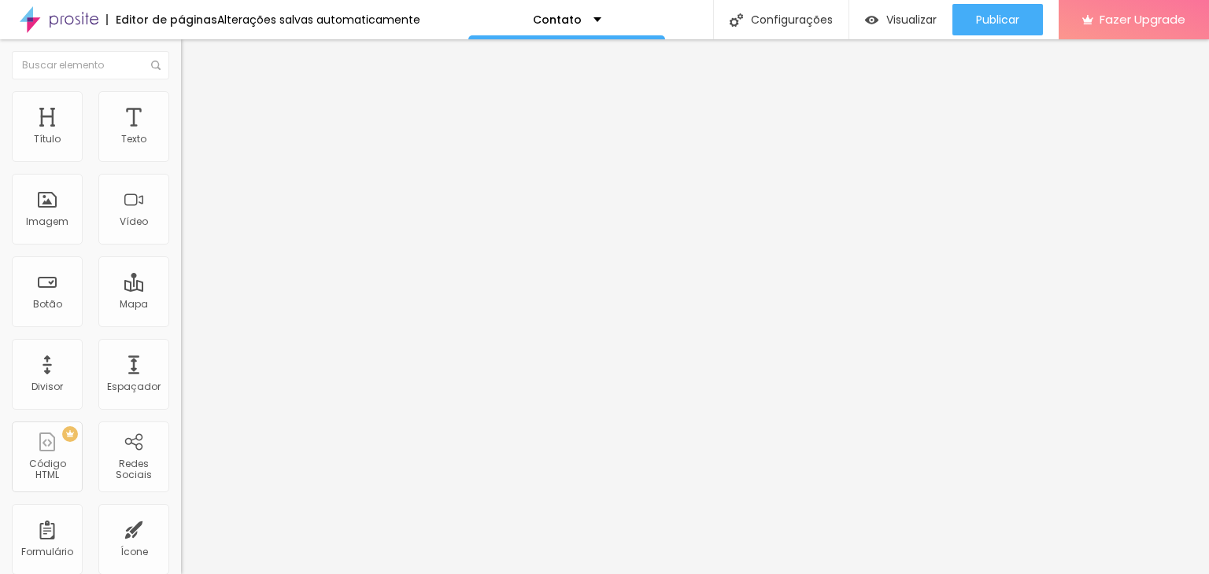
click at [181, 224] on div "Número do WhatsApp * (21)96924-3640 + 55 Texto do botão Conversar no WhatsApp M…" at bounding box center [271, 397] width 181 height 525
click at [181, 544] on textarea "Olá, cheguei até você pela página {page_title} e gostaria de mais informações" at bounding box center [270, 557] width 178 height 27
drag, startPoint x: 114, startPoint y: 290, endPoint x: 83, endPoint y: 290, distance: 30.7
click at [181, 544] on textarea "Olá, cheguei até você pela página {page_title} e gostaria de mais informações" at bounding box center [270, 557] width 178 height 27
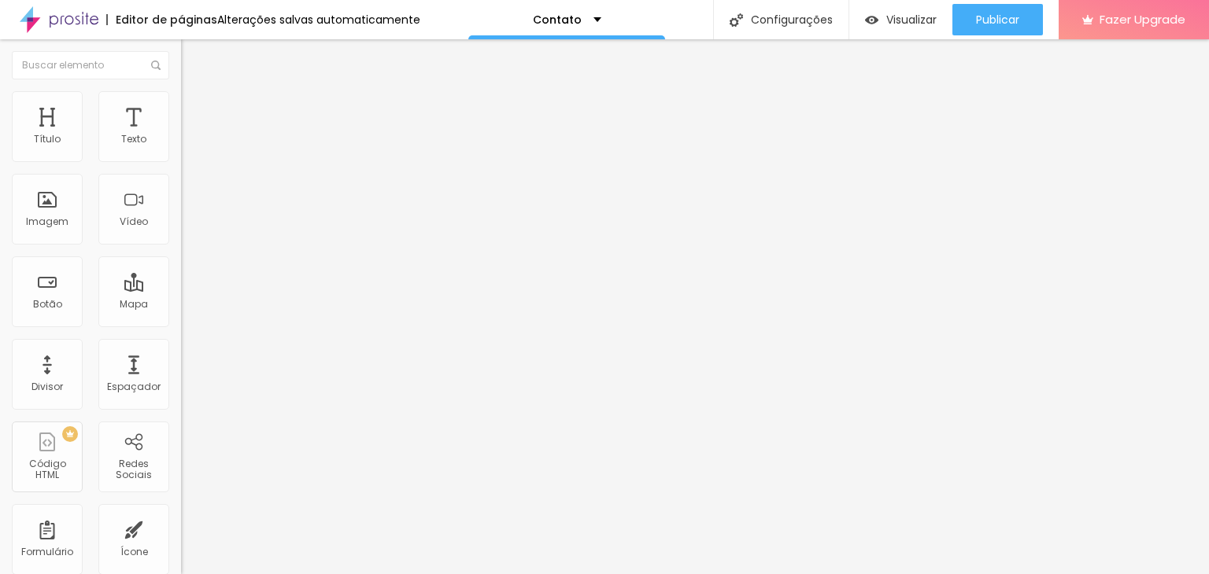
drag, startPoint x: 120, startPoint y: 287, endPoint x: 60, endPoint y: 287, distance: 59.8
click at [181, 544] on textarea "Olá, cheguei até você pela página {page_title} e gostaria de mais informações" at bounding box center [270, 557] width 178 height 27
click at [181, 544] on textarea "Olá, cheguei até você pela página LM Studio e gostaria de mais informações" at bounding box center [270, 557] width 178 height 27
type textarea "Olá, cheguei até você pela página LM Studio e gostaria de mais informações!"
click at [195, 120] on span "Estilo" at bounding box center [207, 114] width 24 height 13
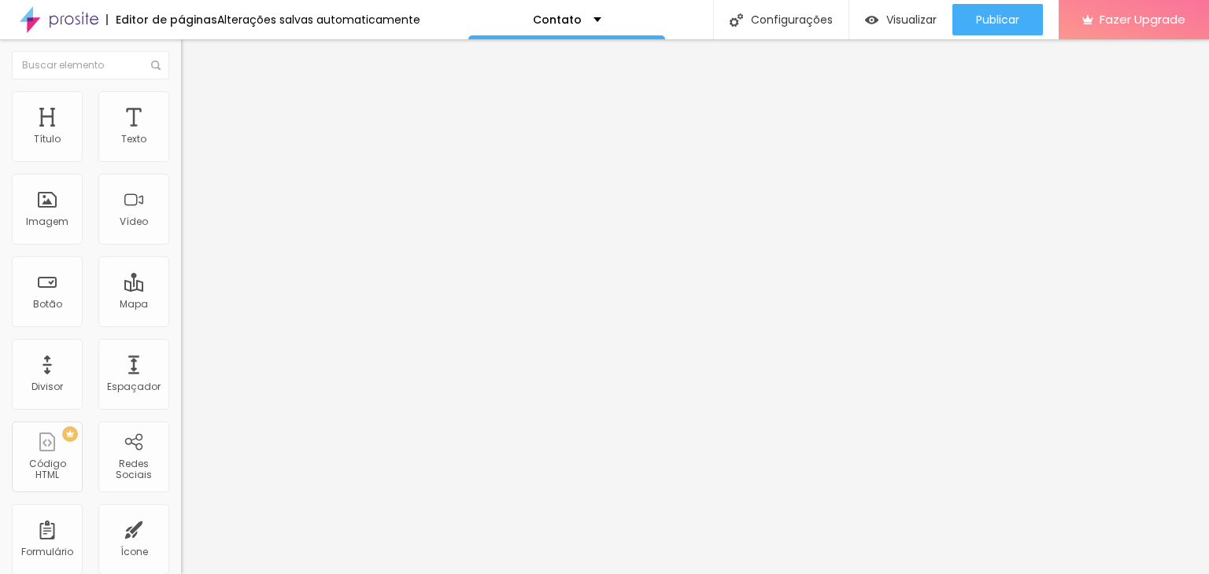
click at [195, 124] on span "Avançado" at bounding box center [221, 130] width 52 height 13
click at [181, 106] on li "Estilo" at bounding box center [271, 112] width 181 height 16
drag, startPoint x: 57, startPoint y: 242, endPoint x: 103, endPoint y: 246, distance: 45.8
click at [181, 469] on div at bounding box center [271, 476] width 181 height 14
drag, startPoint x: 58, startPoint y: 257, endPoint x: 104, endPoint y: 242, distance: 48.3
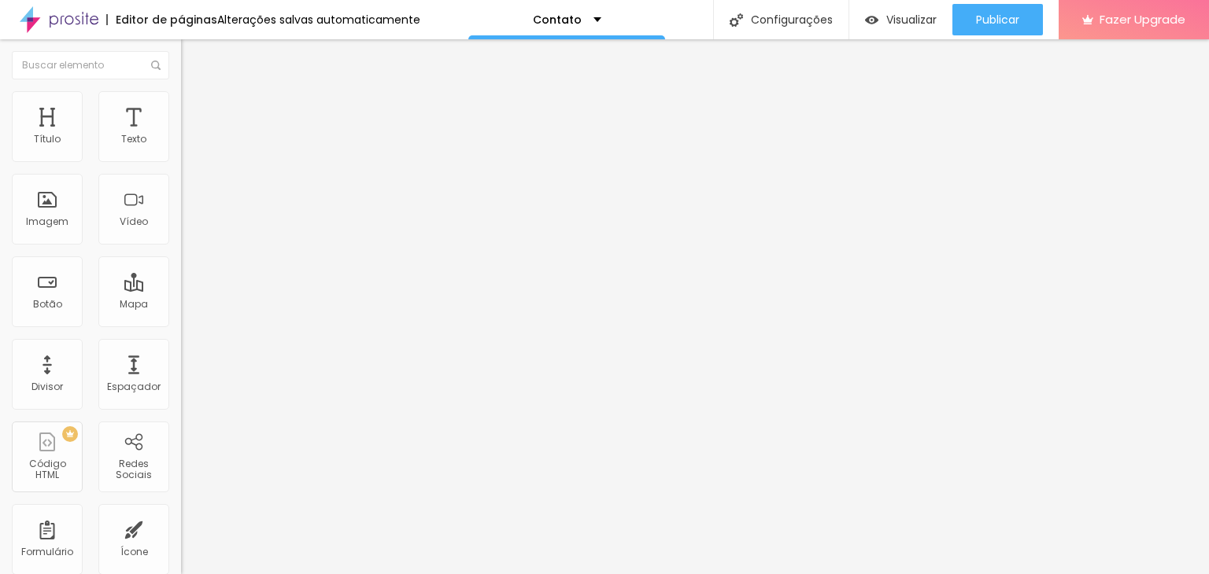
click at [181, 286] on div "14 Tamanho do texto" at bounding box center [271, 397] width 181 height 223
type input "17"
type input "18"
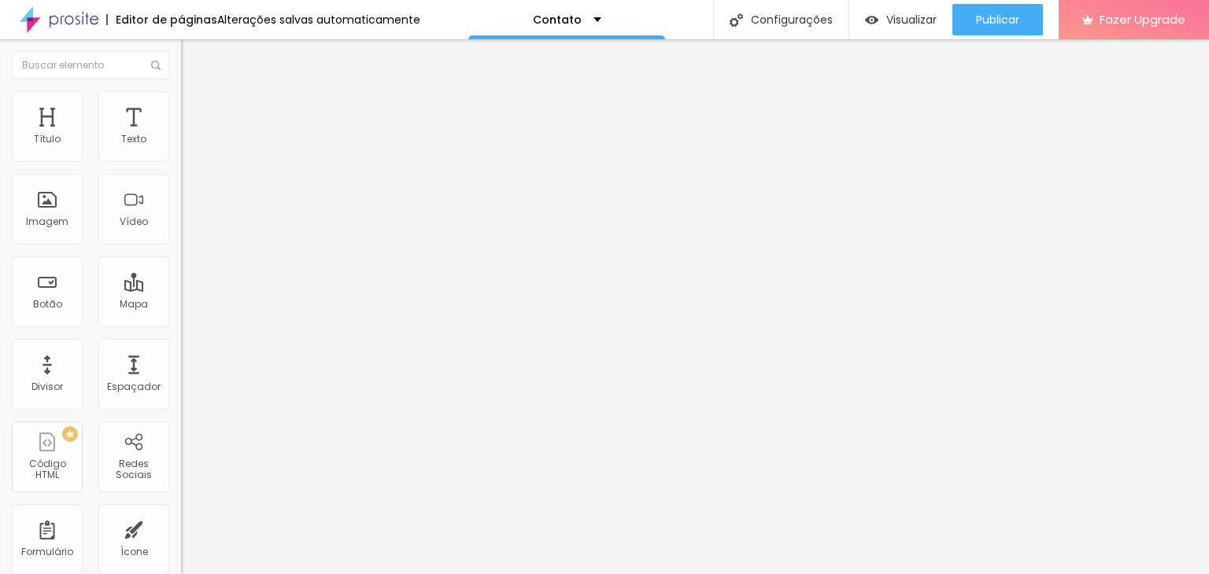
drag, startPoint x: 54, startPoint y: 249, endPoint x: 275, endPoint y: 227, distance: 222.3
click at [275, 469] on input "range" at bounding box center [231, 475] width 101 height 13
type input "17"
type input "16"
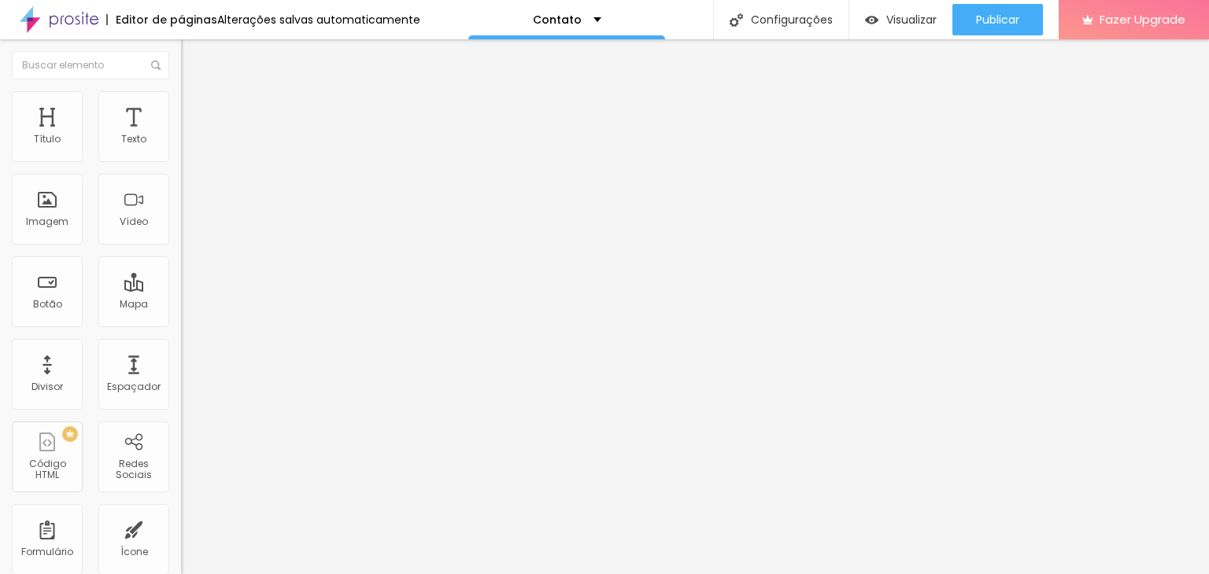
type input "16"
drag, startPoint x: 136, startPoint y: 246, endPoint x: 90, endPoint y: 254, distance: 47.1
type input "16"
click at [181, 469] on input "range" at bounding box center [231, 475] width 101 height 13
click at [181, 509] on div "Cor Verde claro Verde claro Verde escuro" at bounding box center [271, 530] width 181 height 43
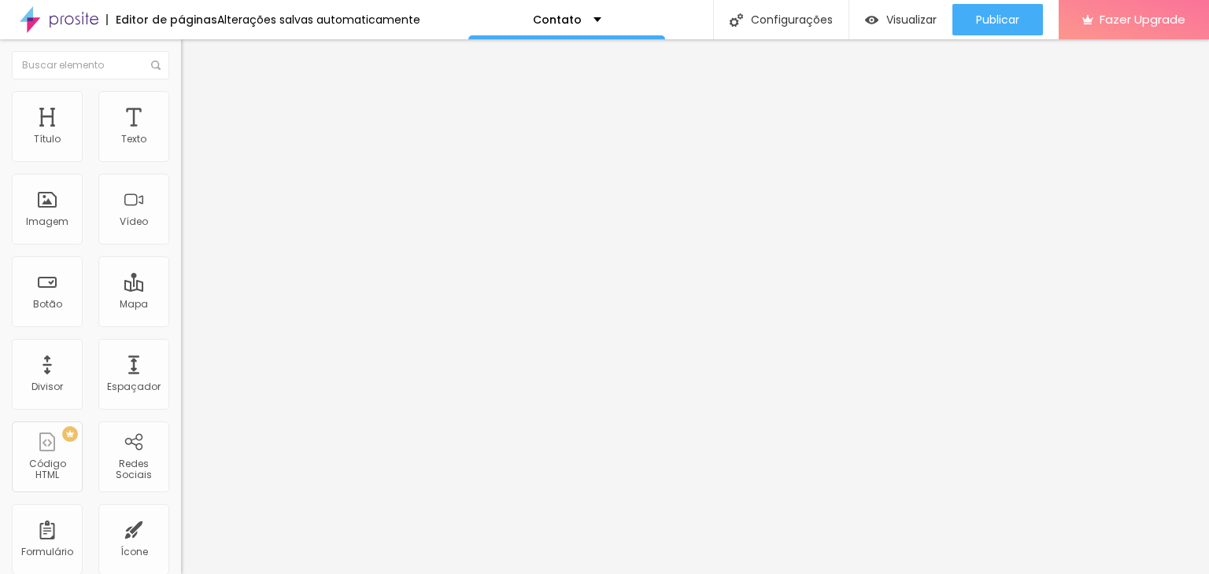
click at [181, 516] on span "Verde claro" at bounding box center [208, 522] width 55 height 13
click at [181, 541] on span "Verde escuro" at bounding box center [212, 547] width 63 height 13
click at [181, 526] on span "Verde claro" at bounding box center [208, 532] width 55 height 13
click at [181, 478] on div "Editar Botão do WhatsApp Conteúdo Estilo Avançado Visual 16 Tamanho do texto Co…" at bounding box center [271, 306] width 181 height 535
click at [195, 109] on span "Estilo" at bounding box center [207, 101] width 24 height 13
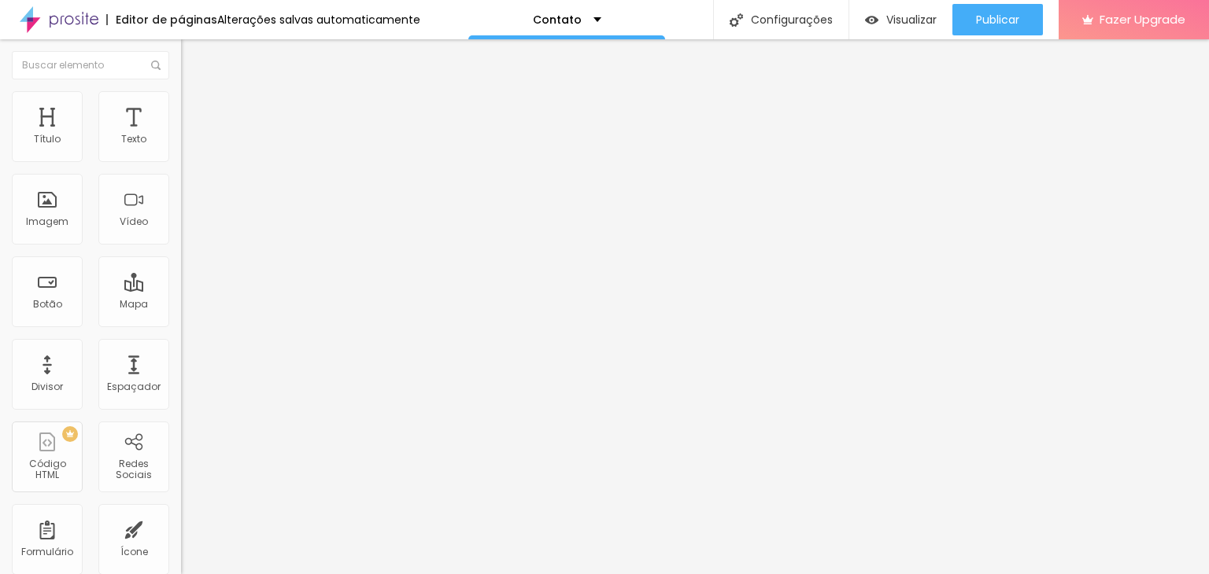
click at [181, 101] on ul "Conteúdo Estilo Avançado" at bounding box center [271, 99] width 181 height 47
click at [181, 107] on li "Avançado" at bounding box center [271, 115] width 181 height 16
click at [181, 91] on li "Conteúdo" at bounding box center [271, 84] width 181 height 16
click at [181, 148] on input "Alboom Brasil" at bounding box center [275, 140] width 189 height 16
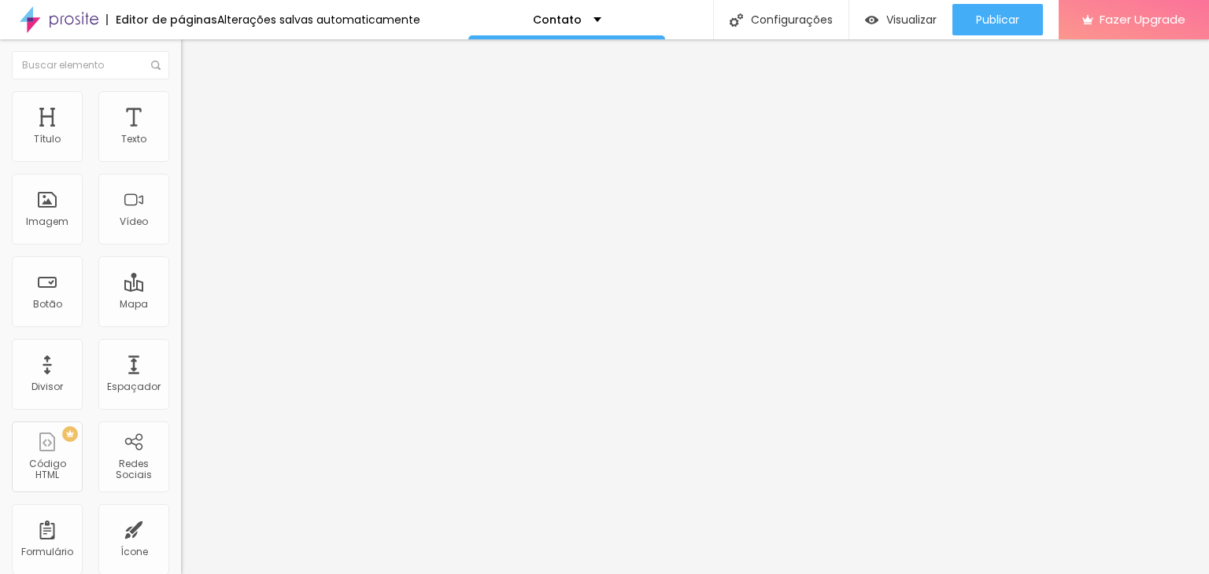
drag, startPoint x: 104, startPoint y: 178, endPoint x: 0, endPoint y: 183, distance: 104.0
click at [181, 183] on div "Endereço Alboom Brasil Alinhamento 15 Zoom" at bounding box center [271, 280] width 181 height 315
drag, startPoint x: 97, startPoint y: 174, endPoint x: 0, endPoint y: 178, distance: 96.9
click at [181, 178] on div "Endereço Alboom Brasil Alinhamento 15 Zoom" at bounding box center [271, 280] width 181 height 315
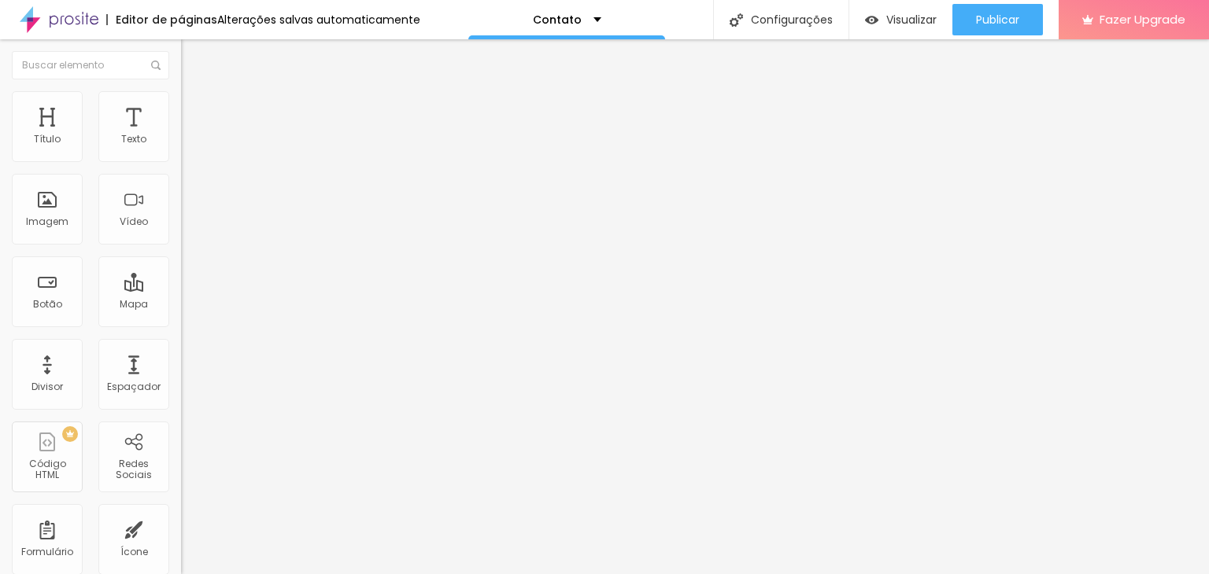
paste input "Praça Nossa Senhora da Conceição, 16 - Centro, Queimados."
type input "Praça Nossa Senhora da Conceição, 16 - Centro, Queimados."
click at [181, 336] on div "Editar Mapa Conteúdo Estilo Avançado Endereço Praça Nossa Senhora da Conceição,…" at bounding box center [271, 306] width 181 height 535
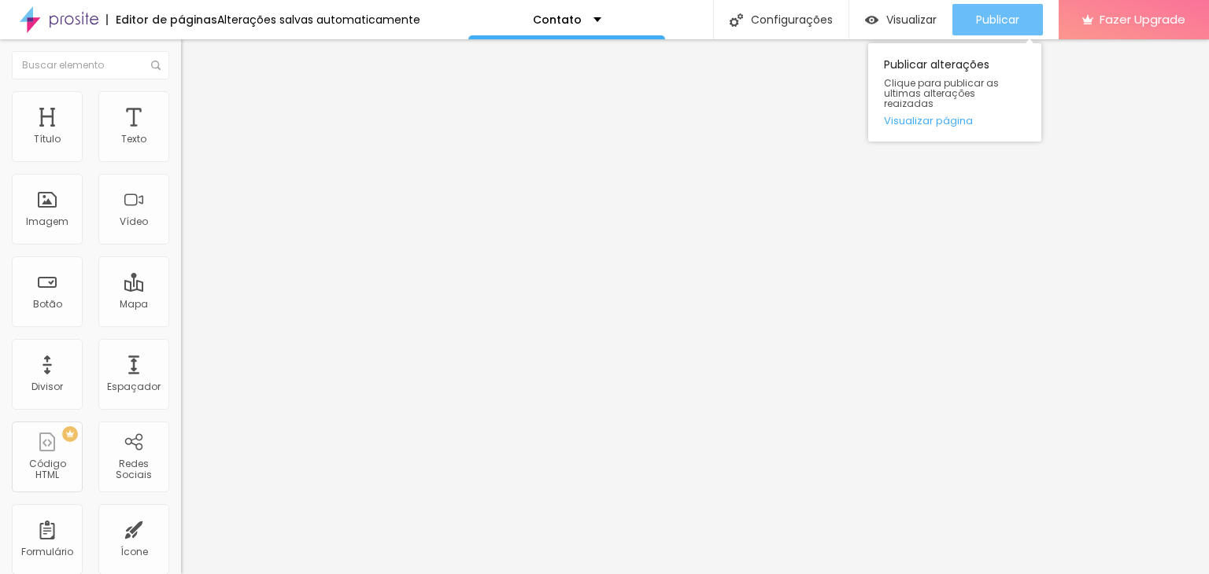
click at [977, 25] on span "Publicar" at bounding box center [997, 19] width 43 height 13
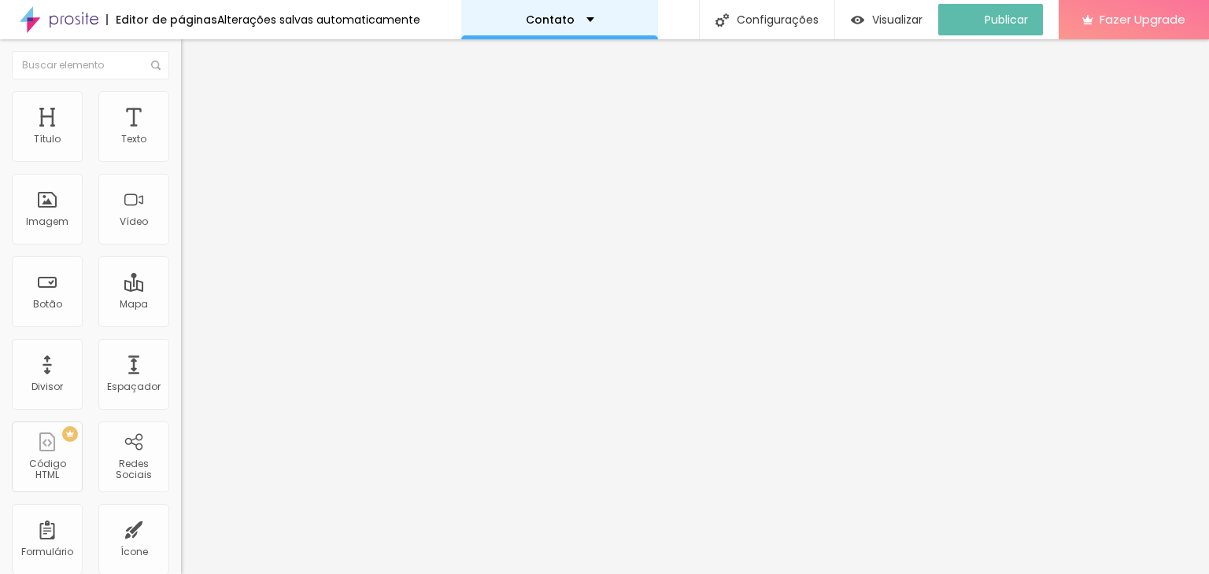
click at [588, 13] on div "Contato" at bounding box center [559, 19] width 197 height 39
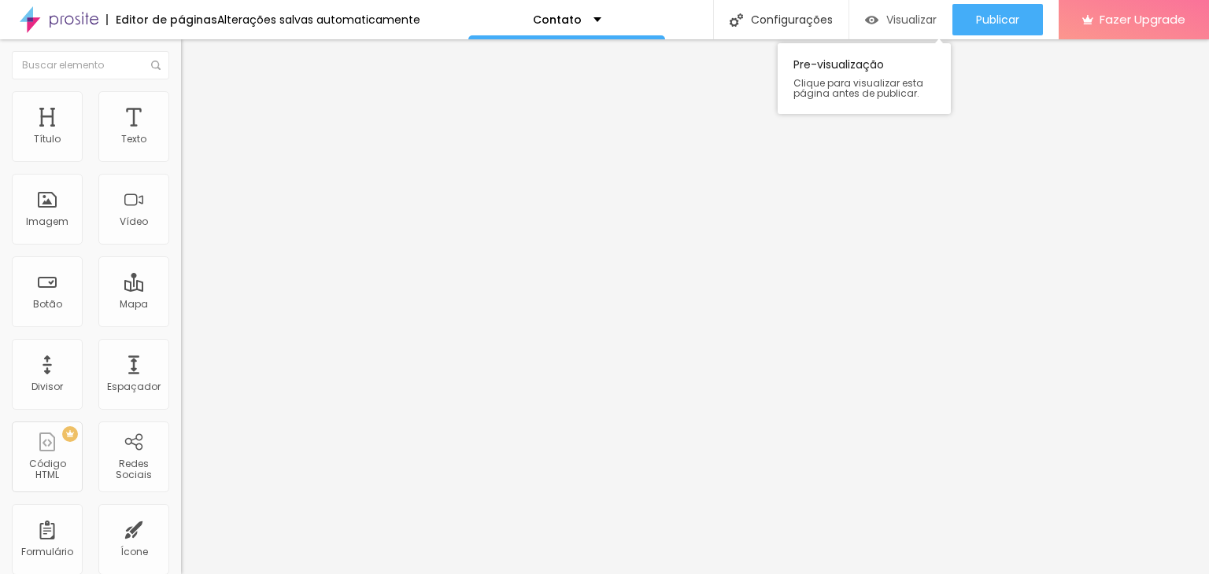
click at [881, 23] on div "Visualizar" at bounding box center [901, 19] width 72 height 13
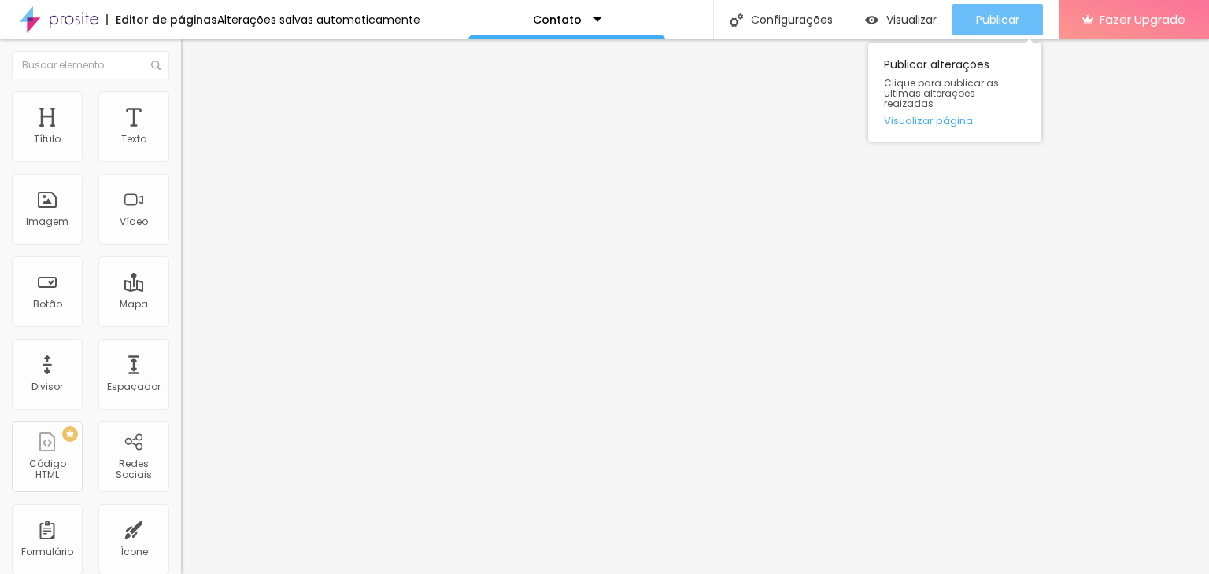
click at [965, 20] on button "Publicar" at bounding box center [997, 19] width 90 height 31
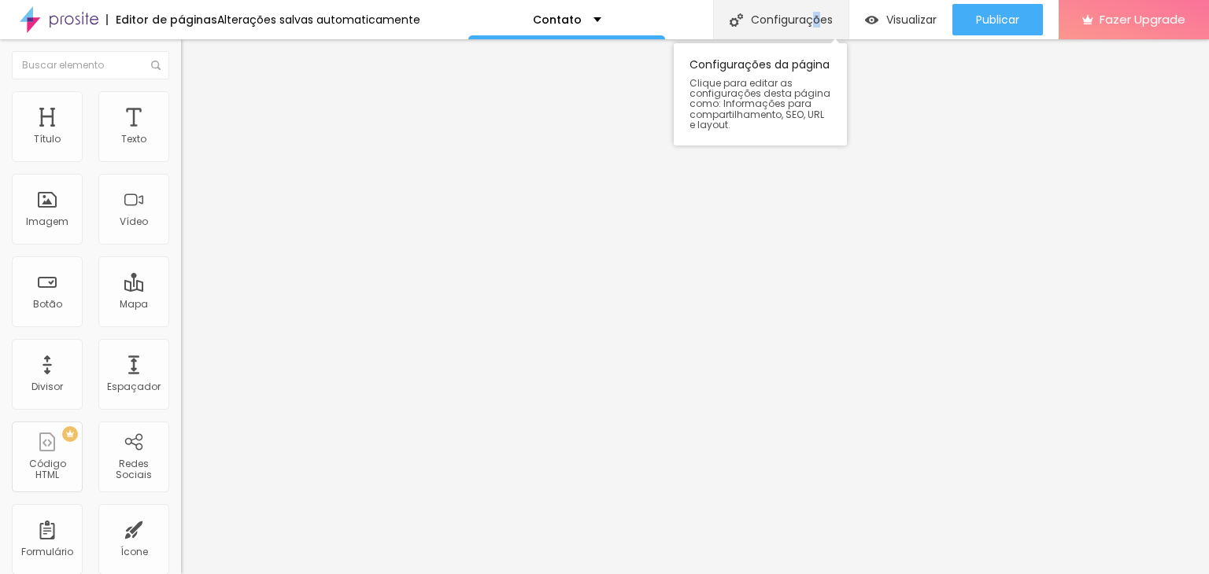
click at [815, 28] on div "Configurações" at bounding box center [780, 19] width 135 height 39
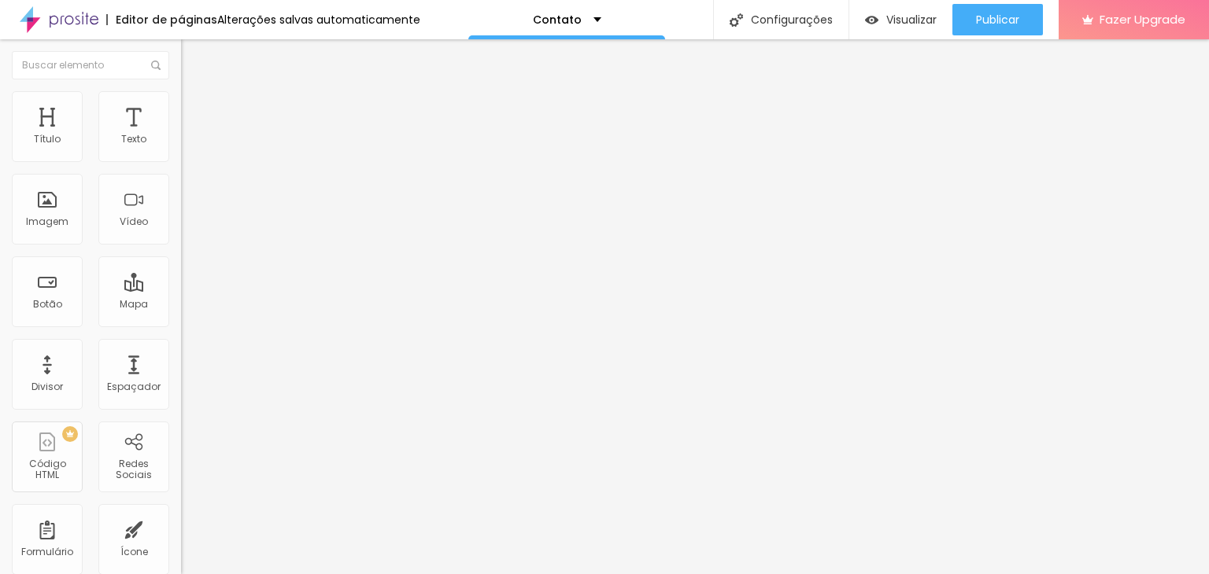
click at [63, 13] on img at bounding box center [59, 19] width 79 height 39
click at [195, 109] on span "Estilo" at bounding box center [207, 101] width 24 height 13
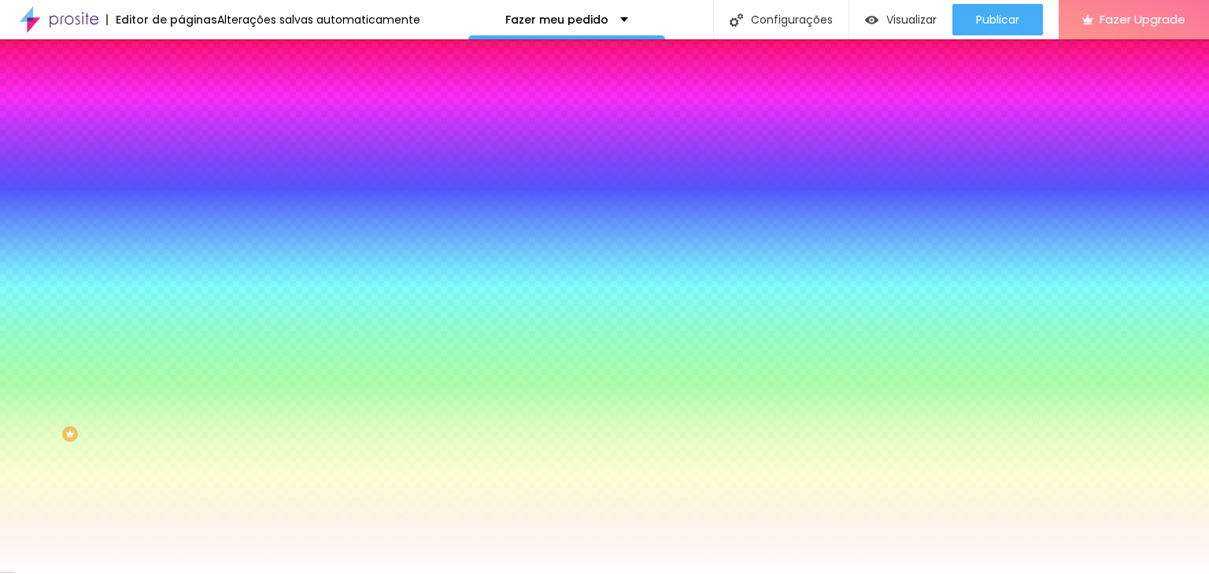
click at [181, 107] on li "Avançado" at bounding box center [271, 115] width 181 height 16
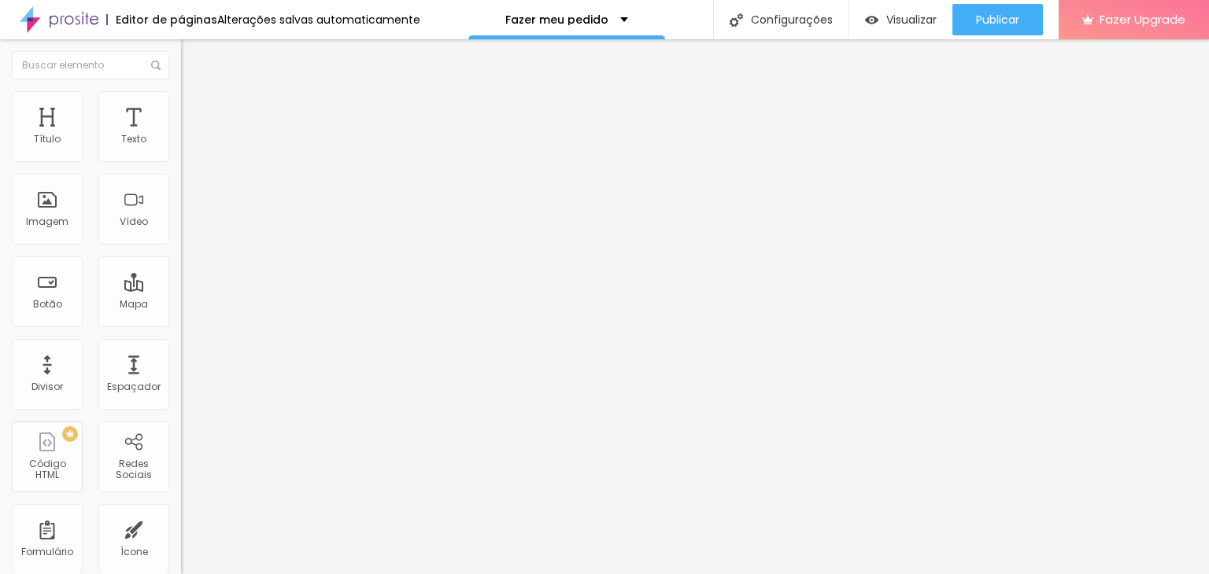
type input "10"
type input "0"
type input "5"
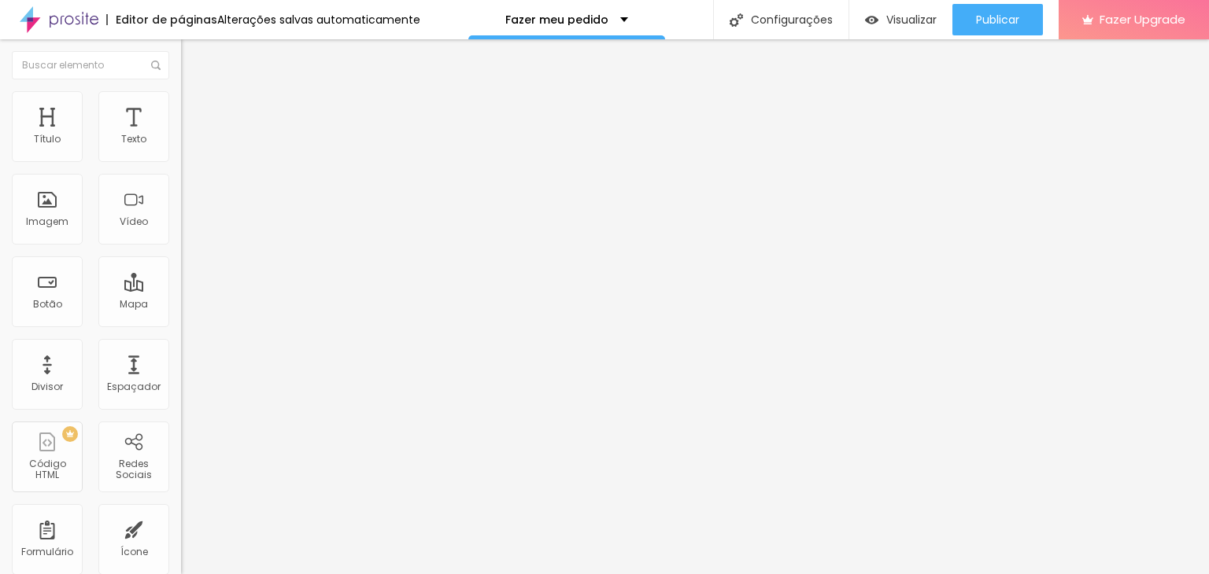
type input "5"
type input "40"
type input "35"
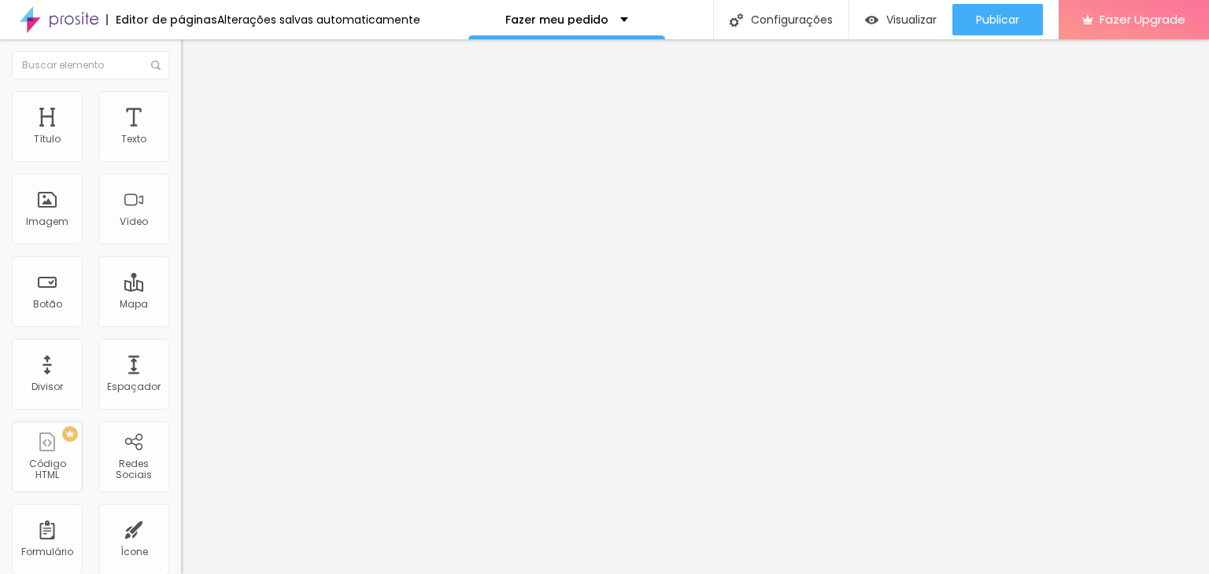
type input "30"
type input "25"
type input "40"
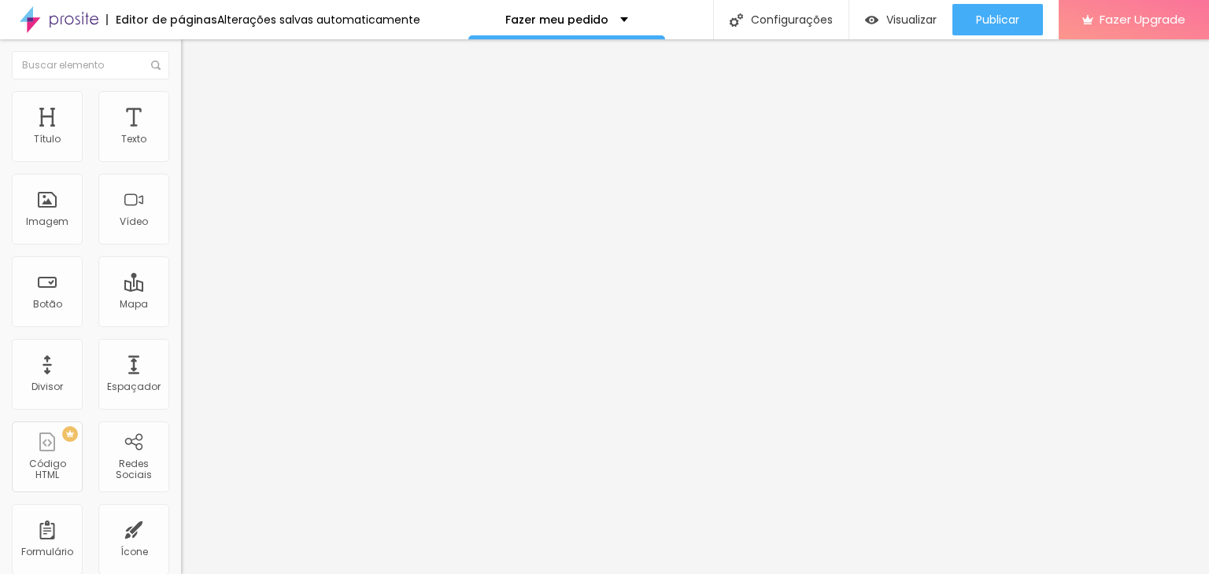
type input "40"
type input "45"
type input "50"
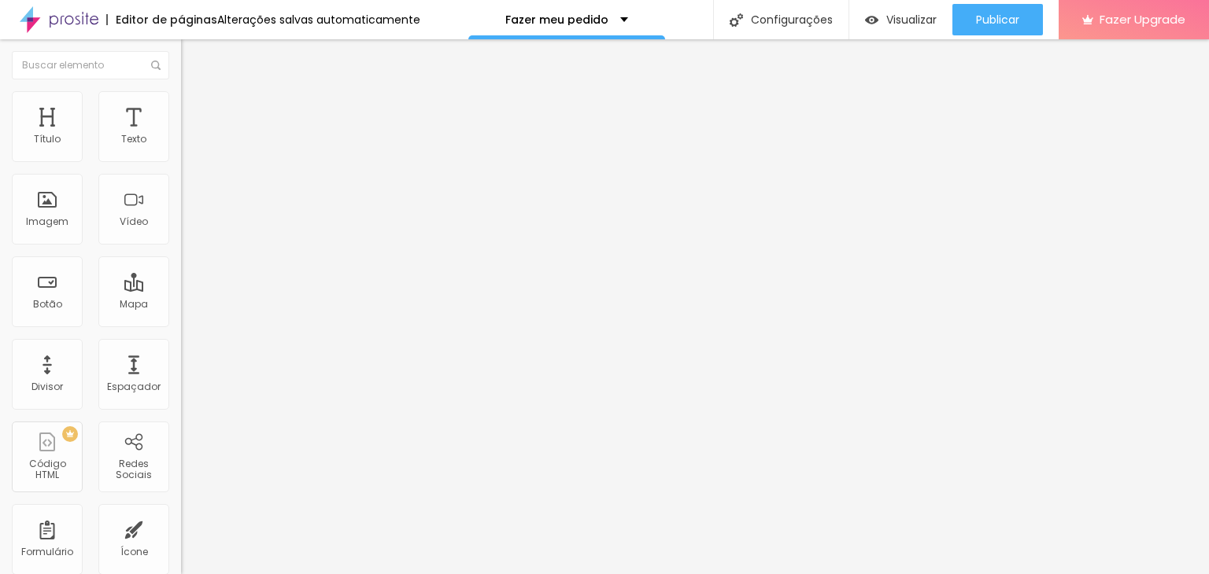
drag, startPoint x: 31, startPoint y: 166, endPoint x: 126, endPoint y: 134, distance: 99.8
type input "50"
click at [181, 305] on input "range" at bounding box center [231, 311] width 101 height 13
click at [195, 107] on span "Estilo" at bounding box center [207, 101] width 24 height 13
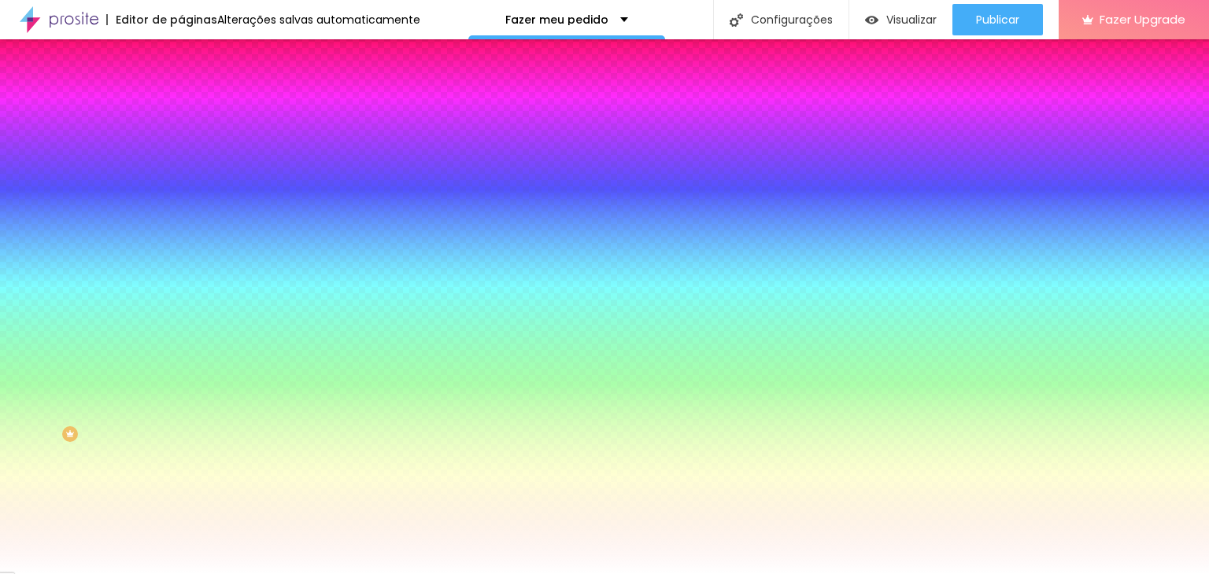
drag, startPoint x: 31, startPoint y: 201, endPoint x: 117, endPoint y: 180, distance: 88.2
click at [181, 180] on div "0 Borda arredondada" at bounding box center [271, 277] width 181 height 223
type input "85"
type input "179"
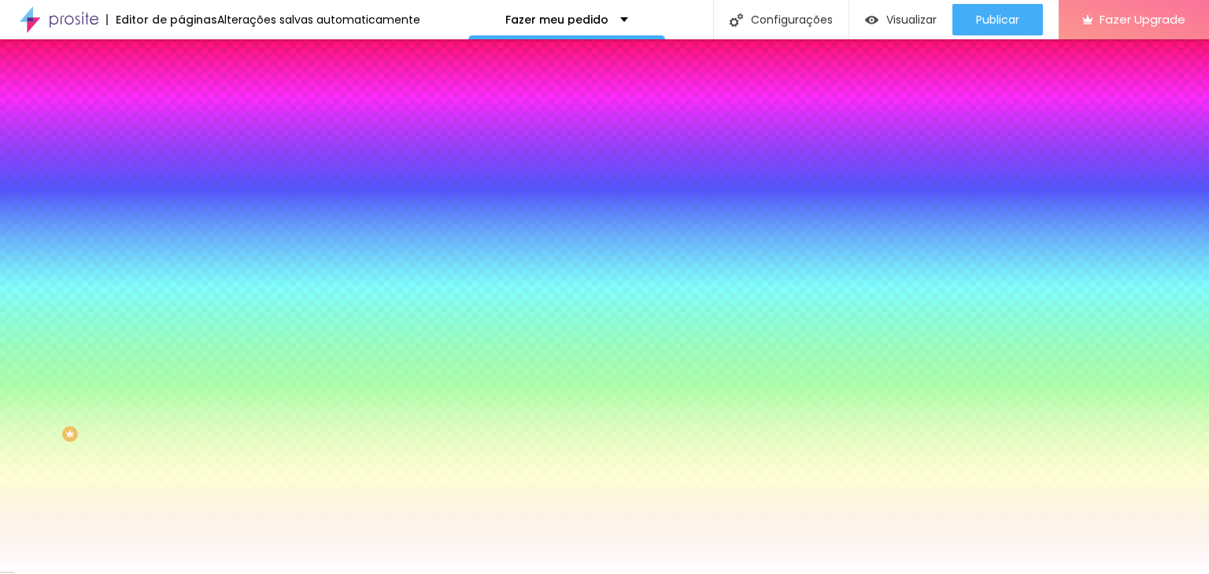
type input "179"
type input "200"
type input "183"
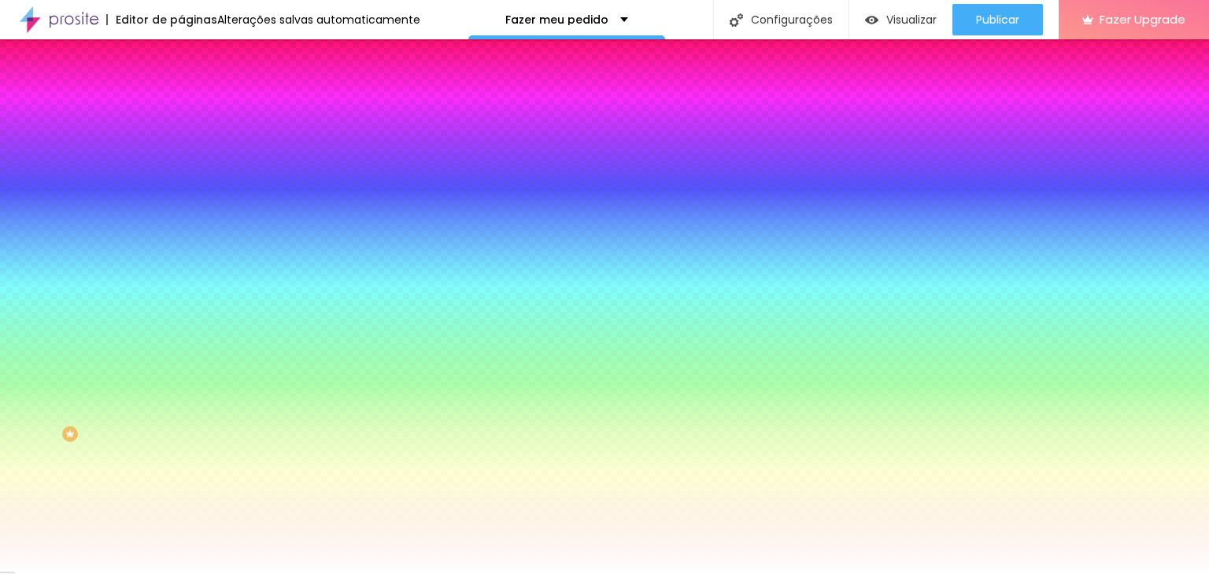
type input "25"
type input "0"
drag, startPoint x: 35, startPoint y: 190, endPoint x: 0, endPoint y: 205, distance: 37.4
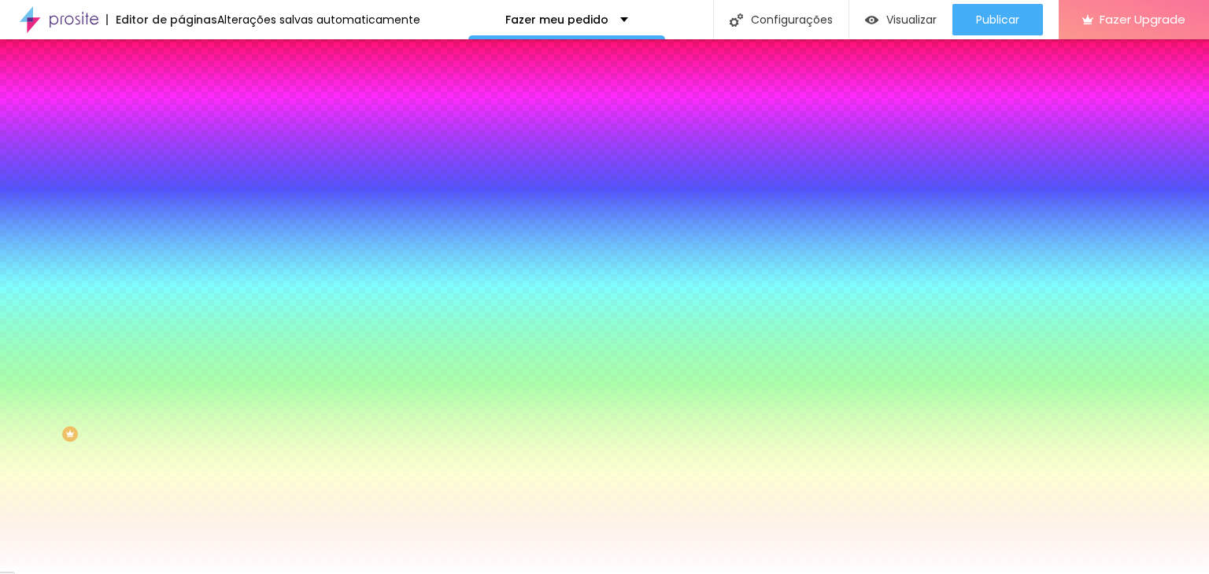
click at [181, 349] on input "range" at bounding box center [231, 355] width 101 height 13
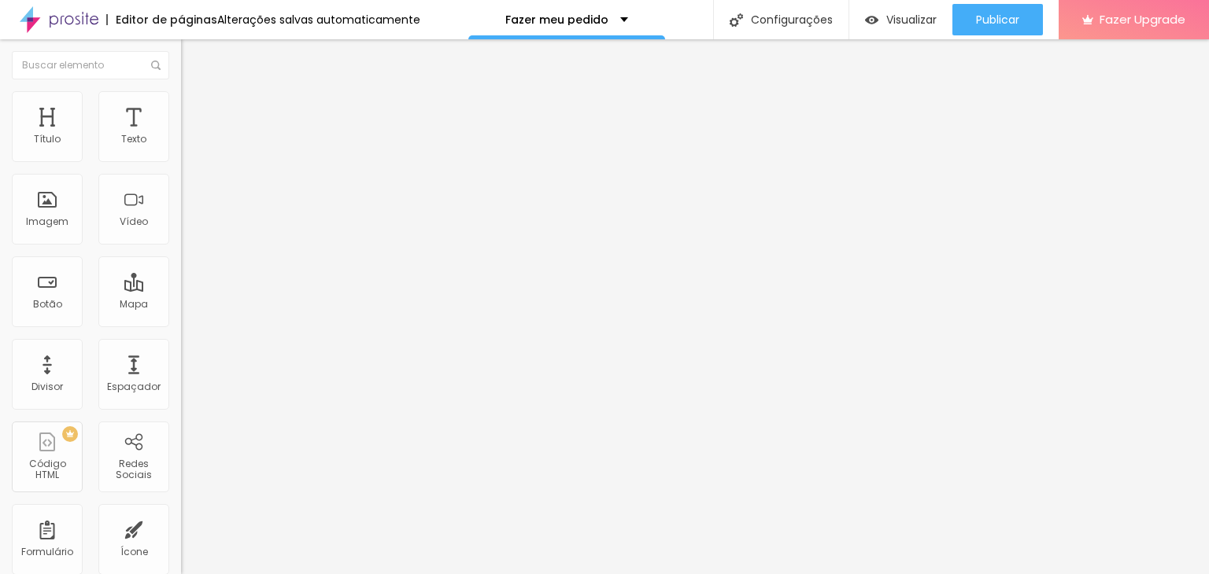
click at [181, 96] on img at bounding box center [188, 98] width 14 height 14
type input "20"
type input "15"
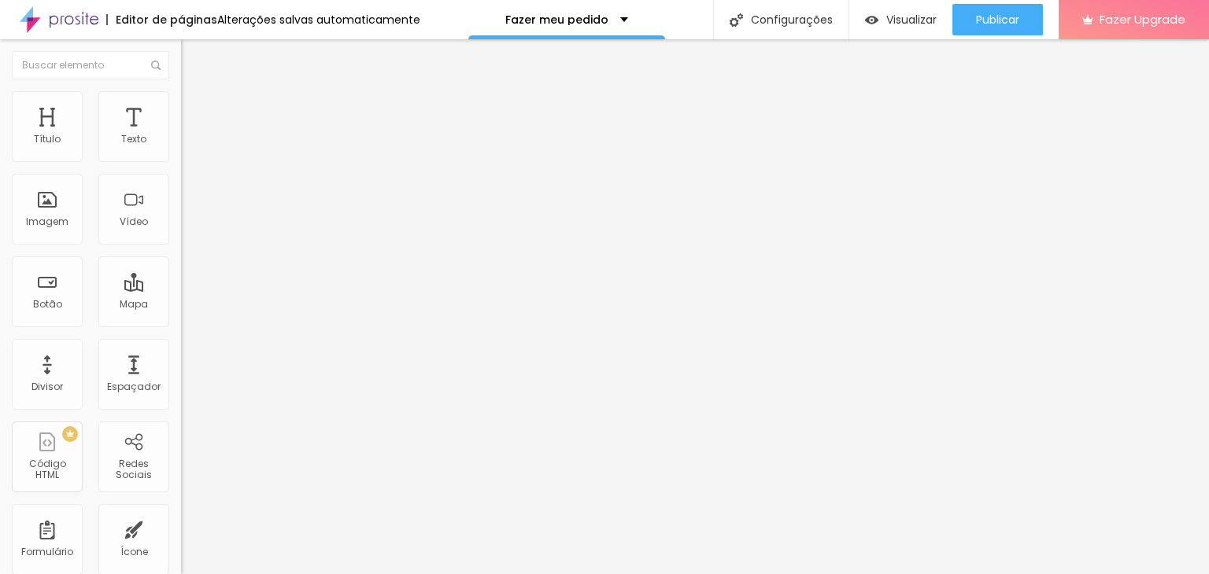
type input "14"
type input "13"
type input "12"
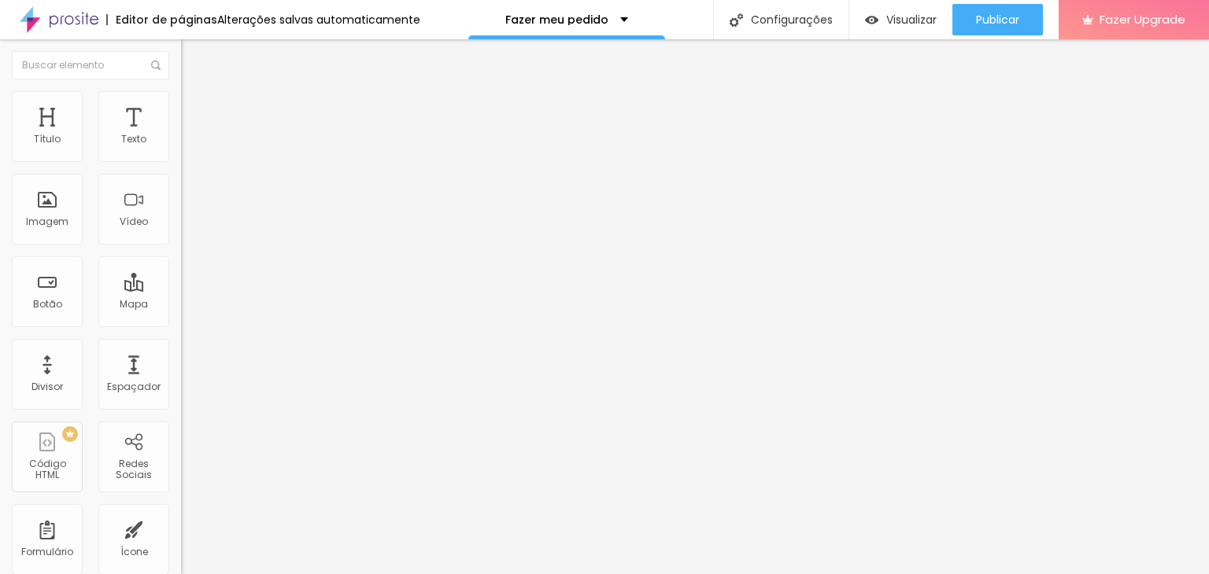
type input "12"
type input "13"
type input "16"
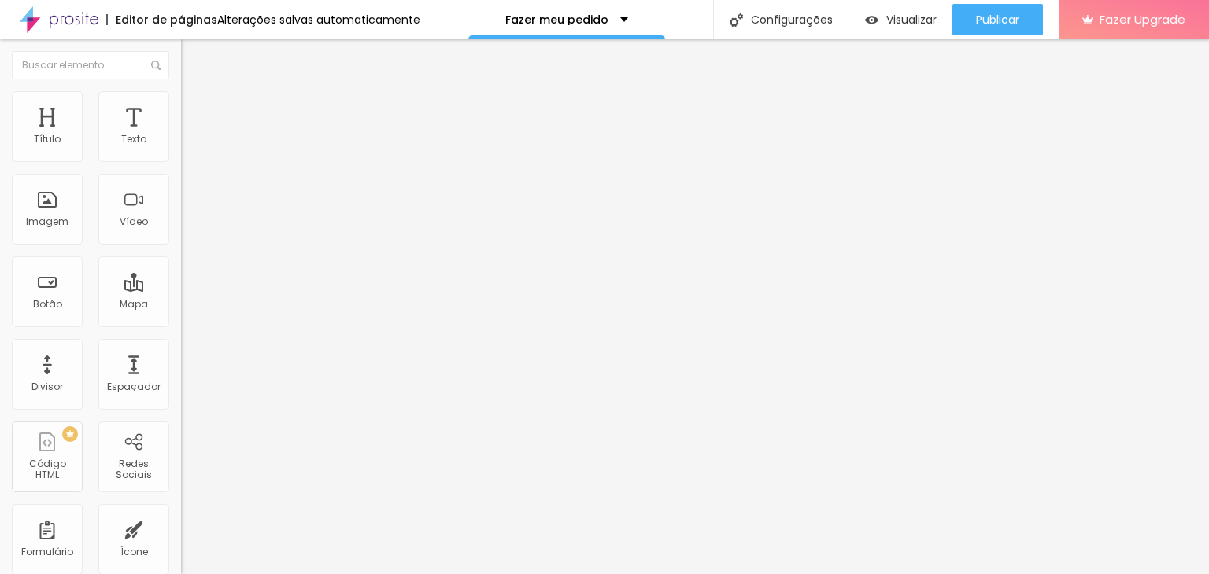
type input "17"
type input "19"
type input "21"
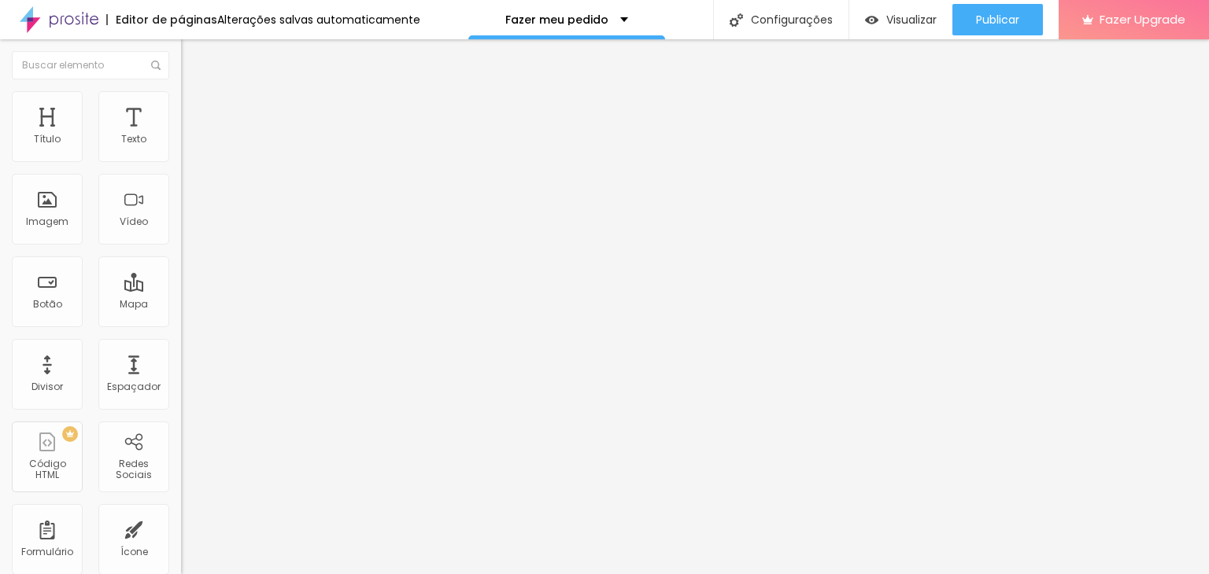
type input "21"
type input "24"
type input "25"
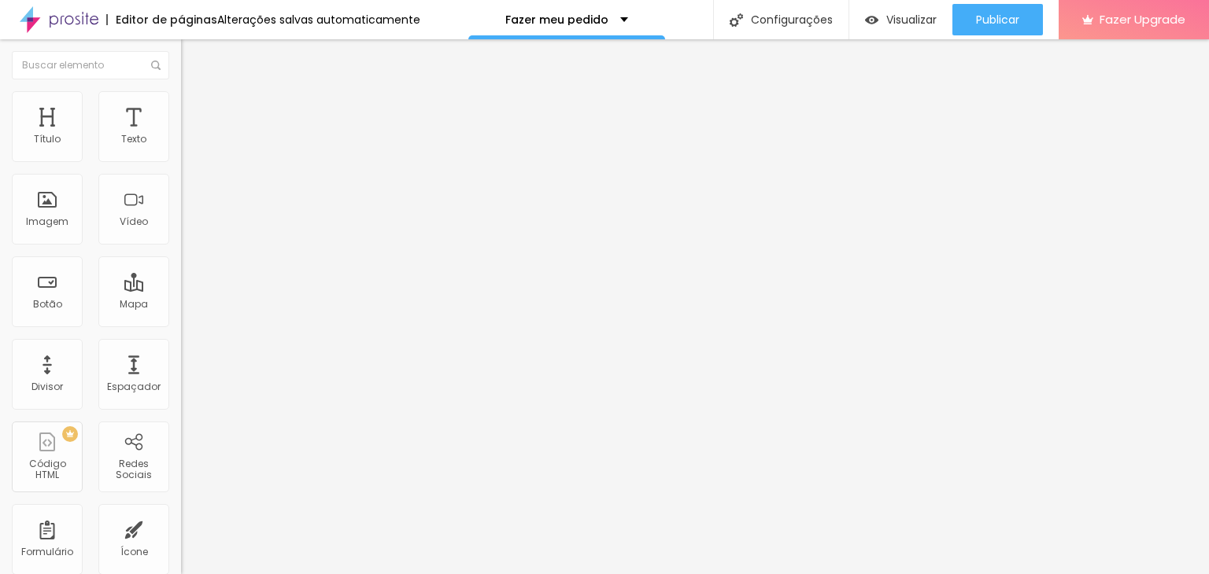
type input "26"
type input "28"
type input "29"
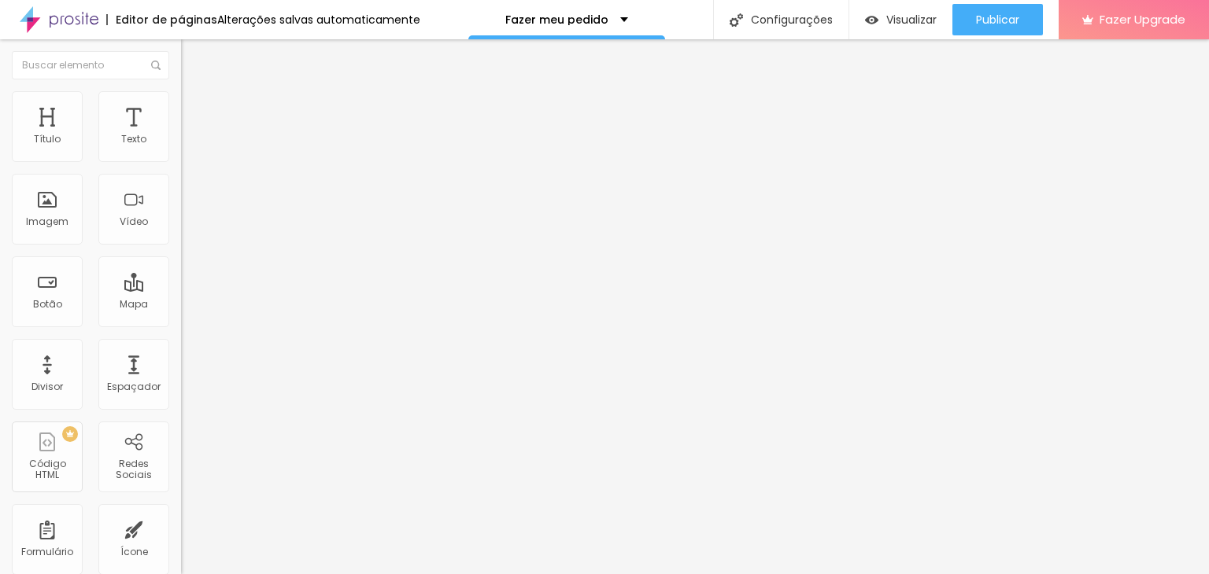
type input "29"
type input "31"
type input "32"
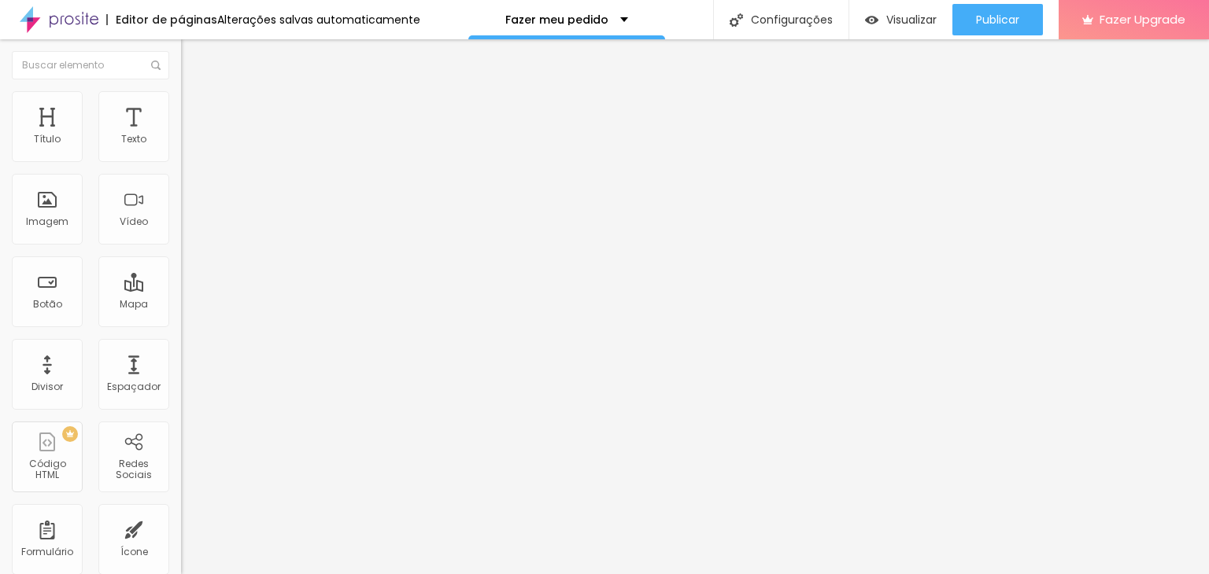
type input "34"
type input "35"
type input "37"
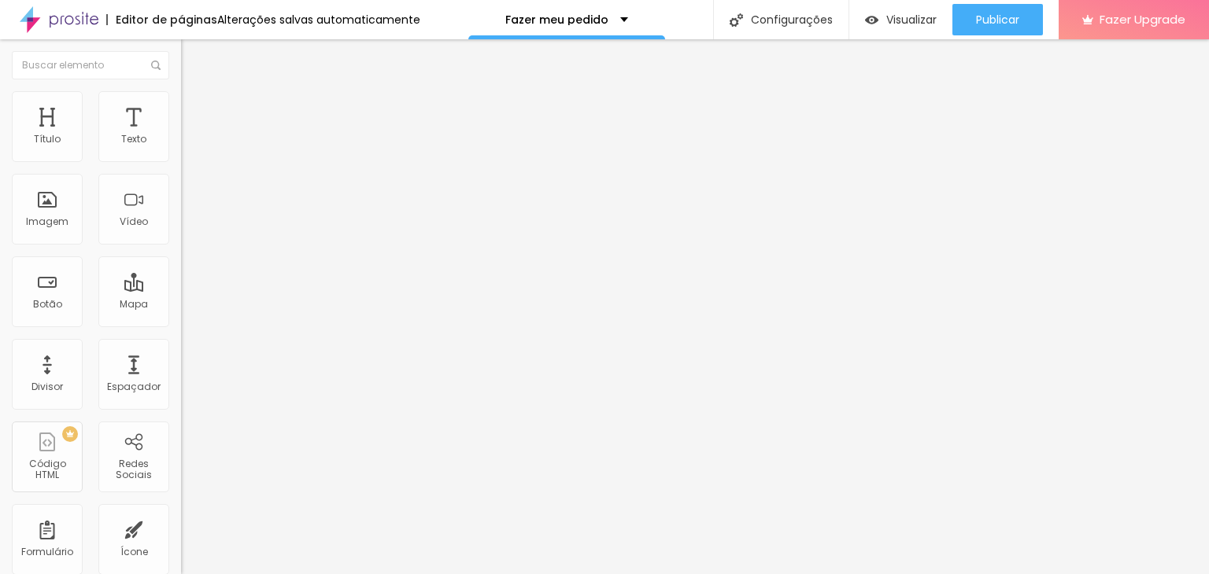
type input "37"
type input "40"
type input "43"
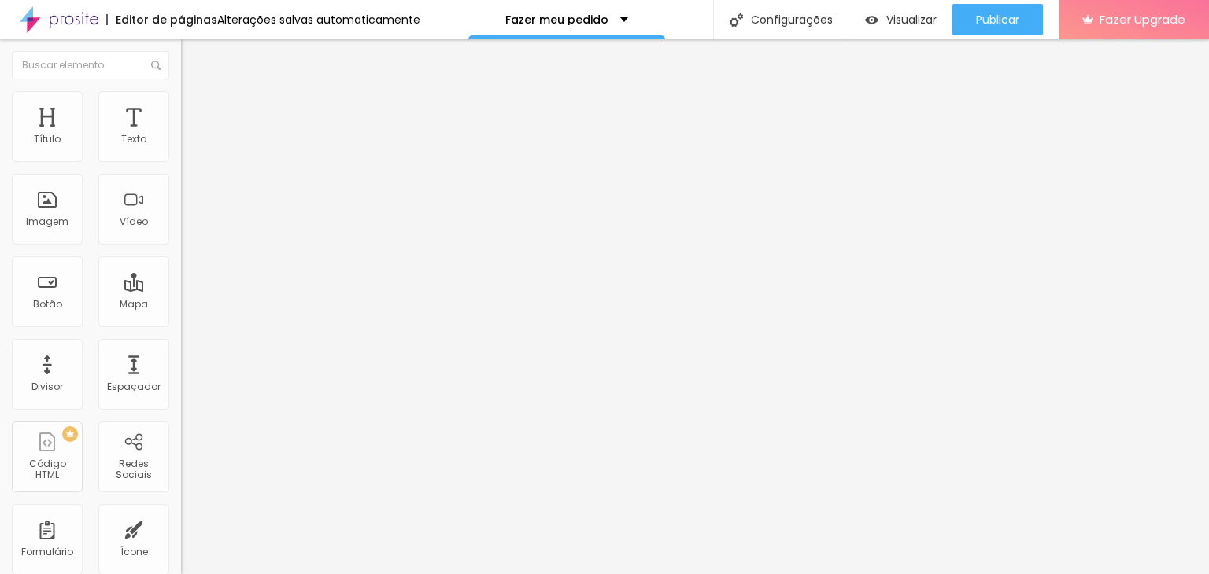
type input "44"
type input "47"
type input "48"
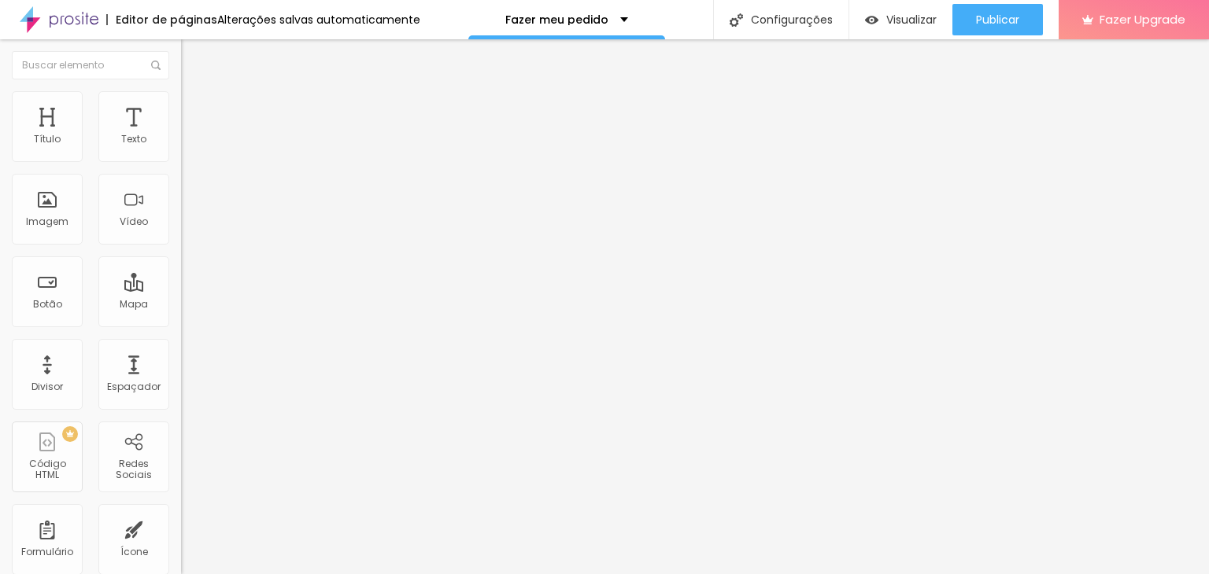
type input "48"
type input "49"
type input "50"
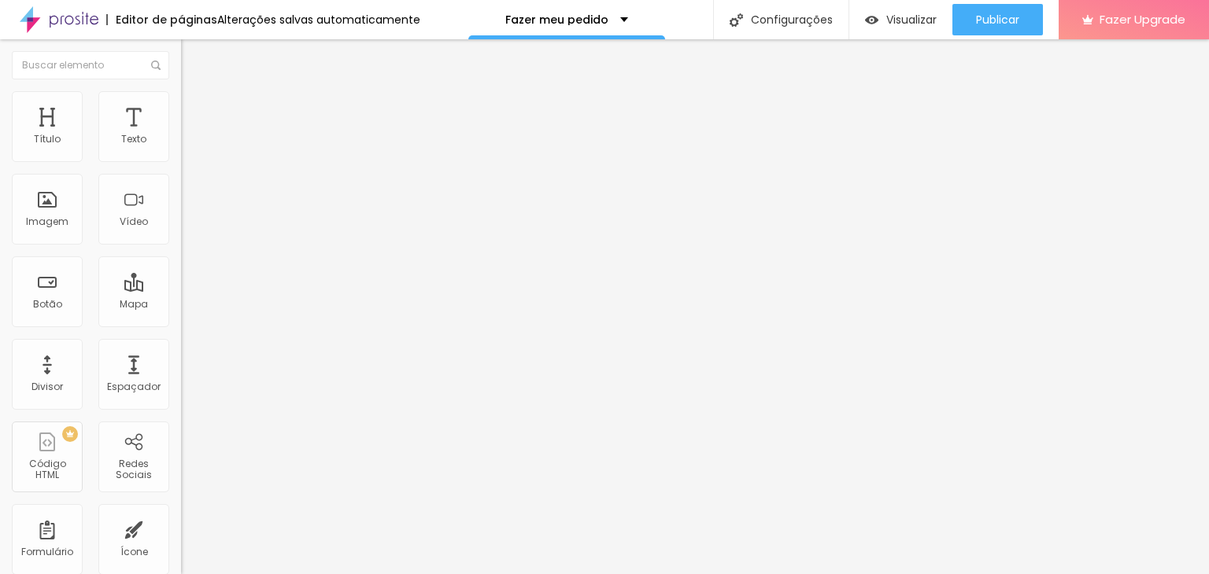
type input "56"
type input "63"
type input "64"
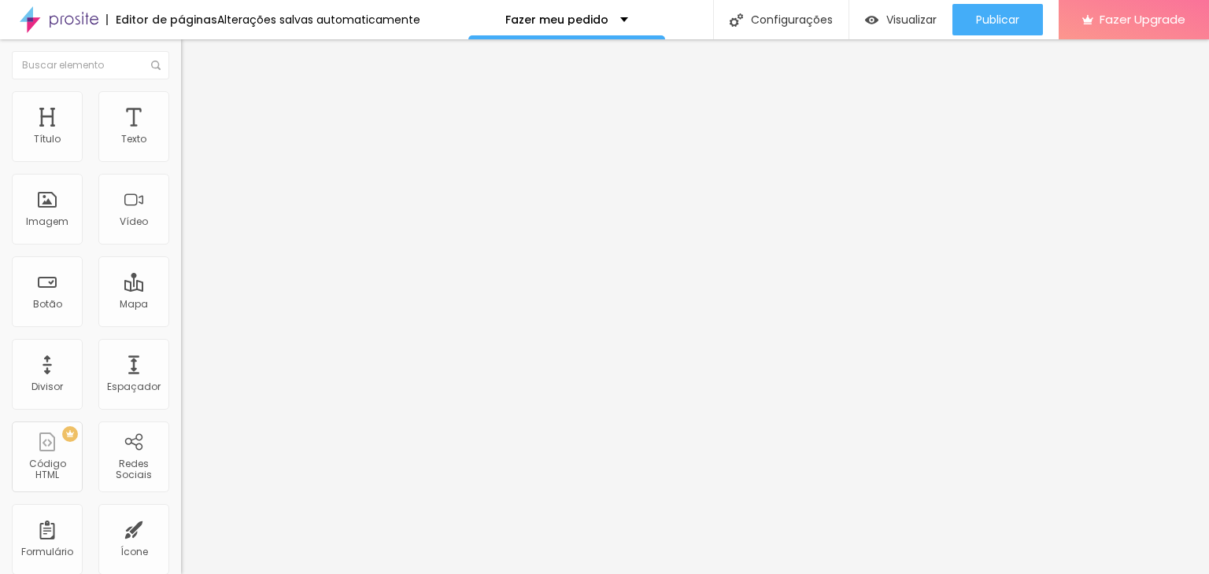
type input "64"
type input "52"
type input "51"
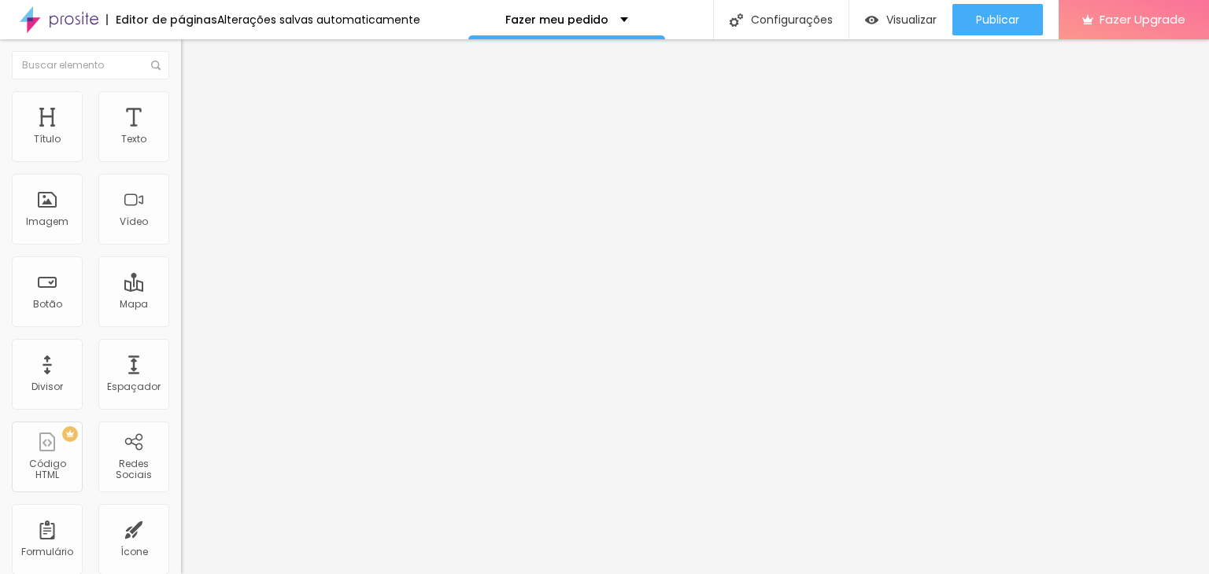
type input "52"
type input "53"
type input "59"
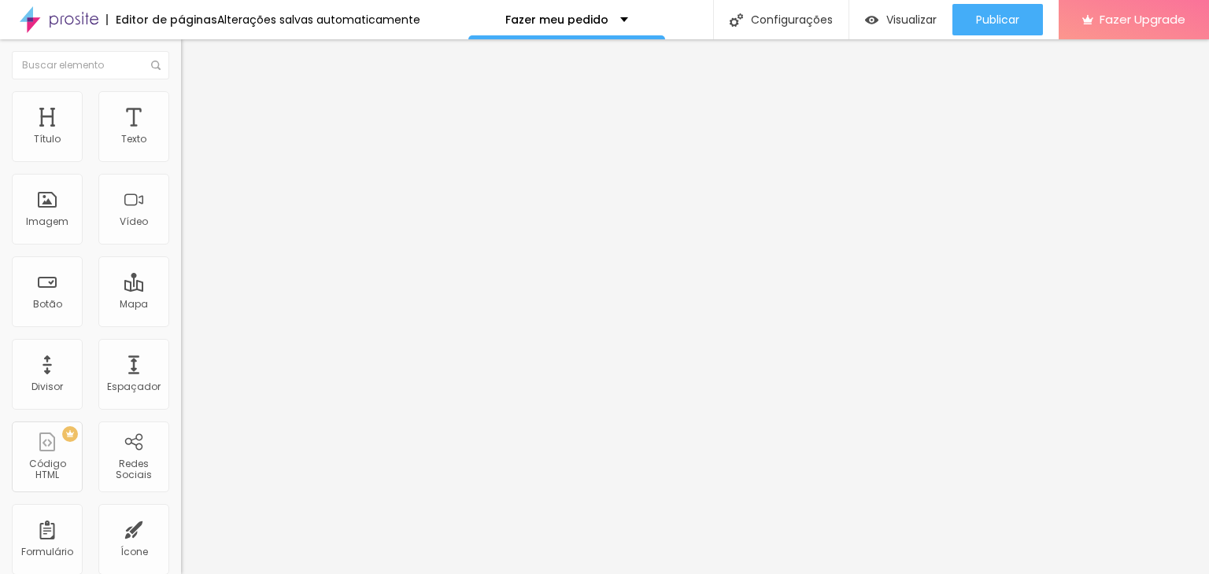
type input "59"
type input "55"
type input "54"
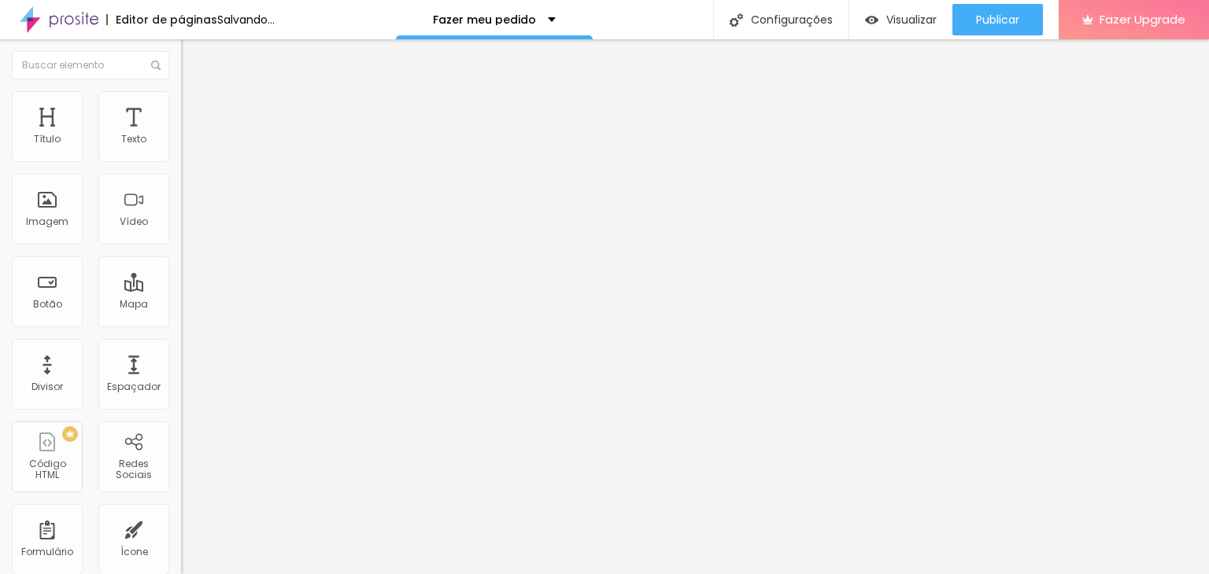
type input "53"
type input "49"
type input "51"
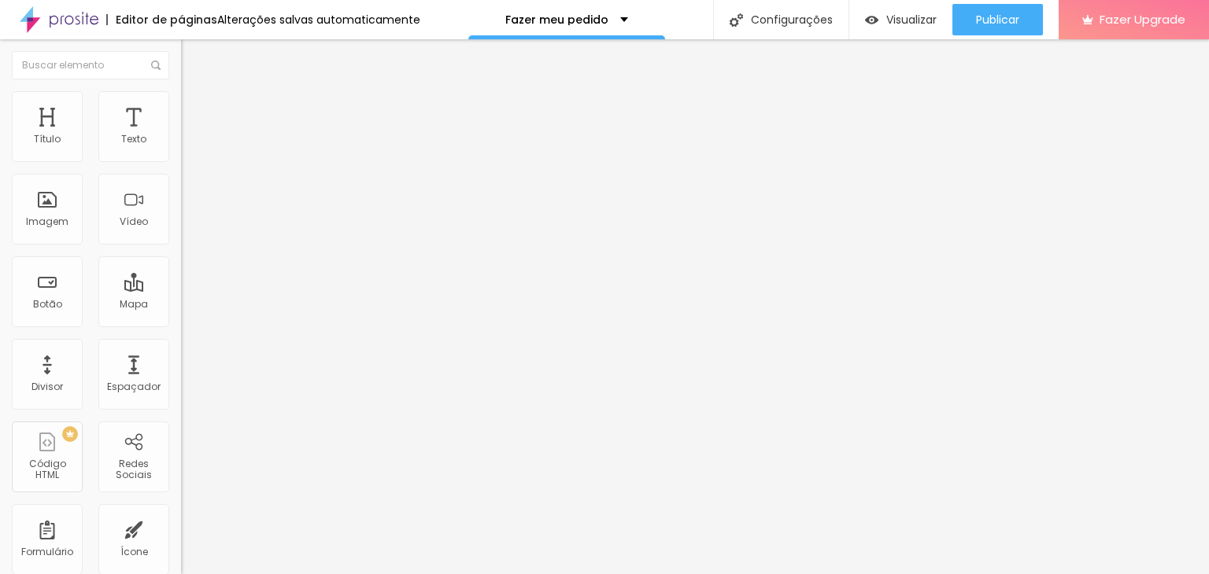
type input "51"
type input "52"
drag, startPoint x: 54, startPoint y: 153, endPoint x: 79, endPoint y: 152, distance: 26.0
type input "52"
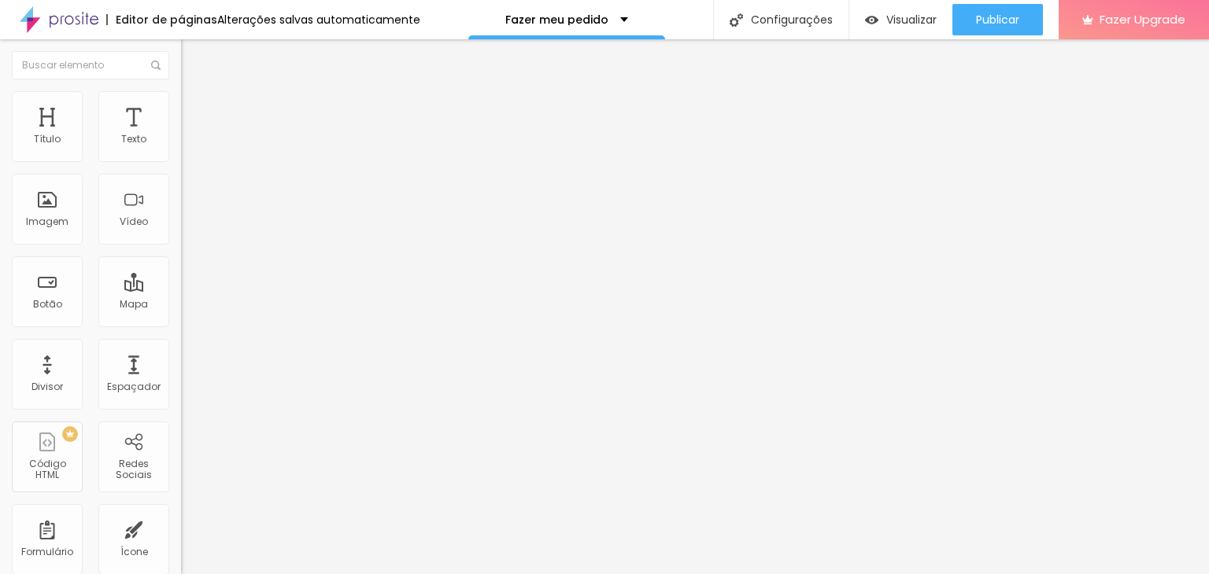
click at [181, 290] on input "range" at bounding box center [231, 296] width 101 height 13
click at [181, 102] on li "Avançado" at bounding box center [271, 99] width 181 height 16
click at [195, 113] on span "Avançado" at bounding box center [221, 117] width 52 height 13
type input "25"
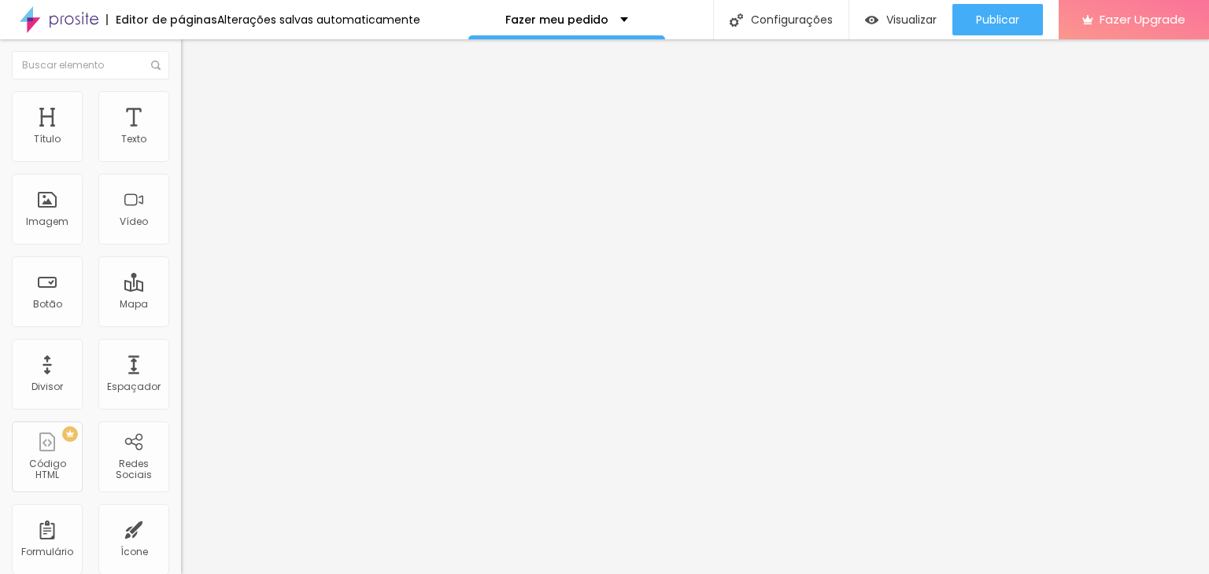
type input "30"
type input "25"
type input "20"
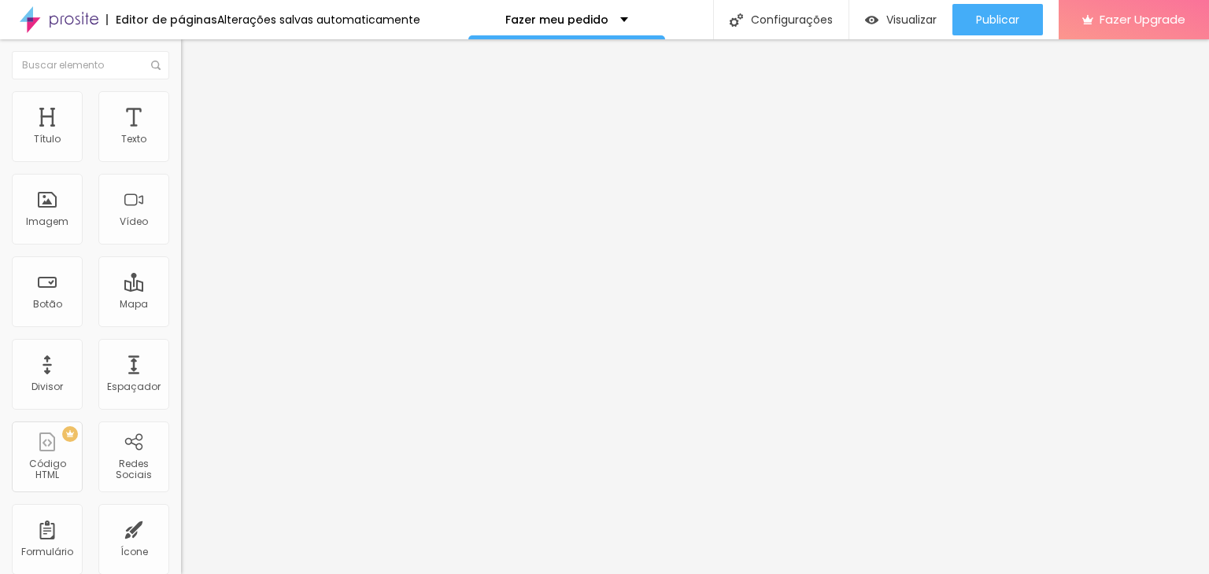
type input "20"
type input "15"
type input "20"
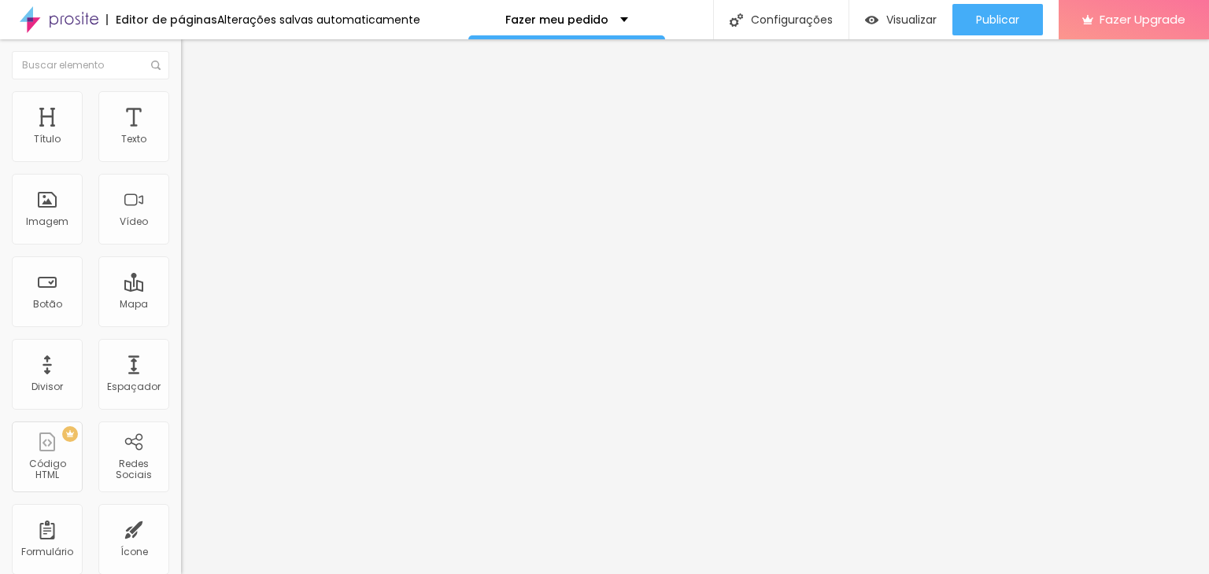
click at [181, 305] on input "range" at bounding box center [231, 311] width 101 height 13
click at [195, 109] on span "Estilo" at bounding box center [207, 101] width 24 height 13
click at [181, 105] on li "Avançado" at bounding box center [271, 99] width 181 height 16
type input "16"
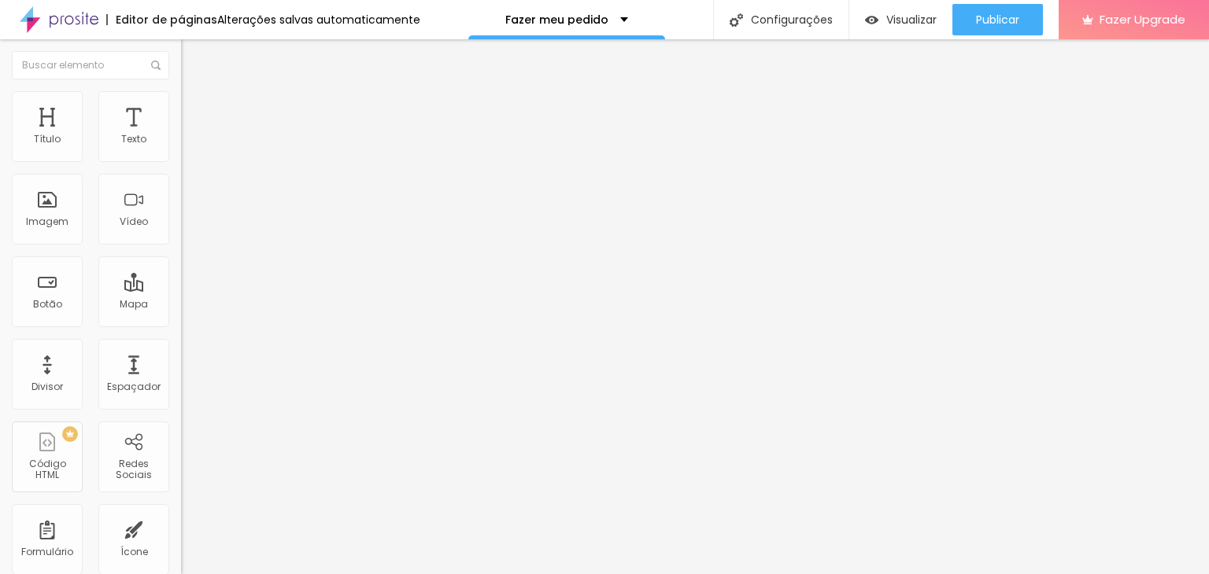
type input "7"
type input "4"
type input "6"
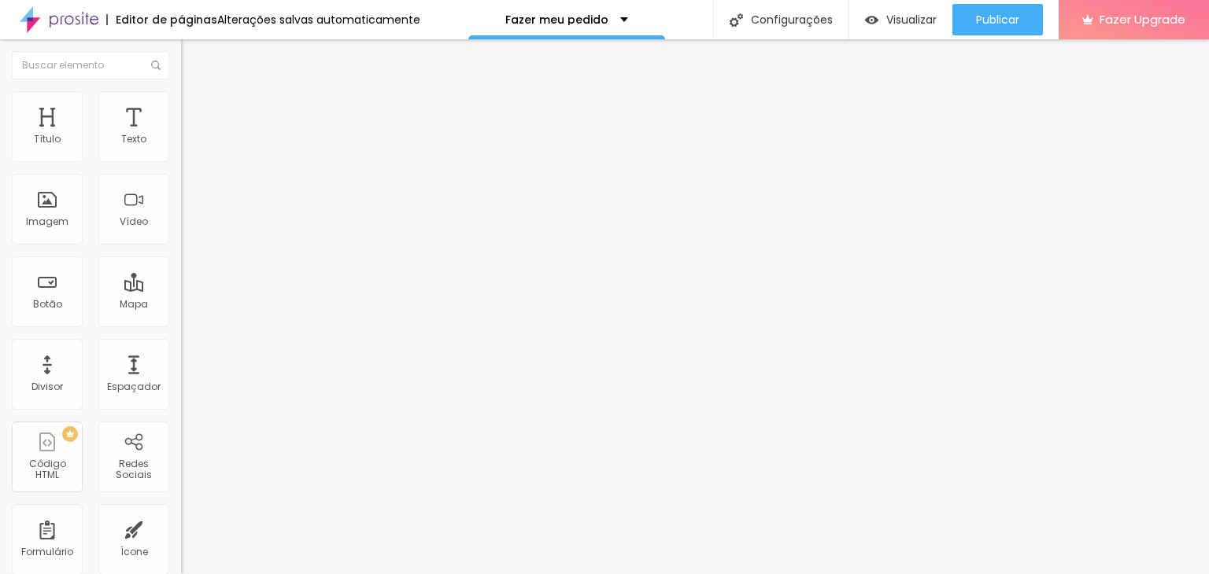
type input "6"
type input "13"
type input "22"
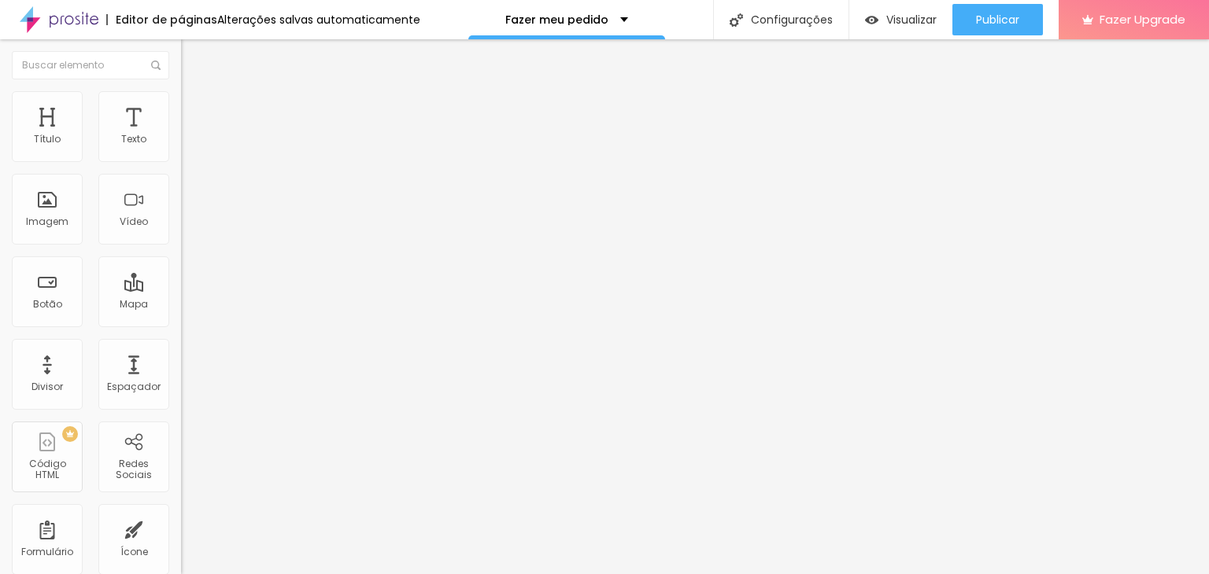
type input "31"
type input "34"
type input "35"
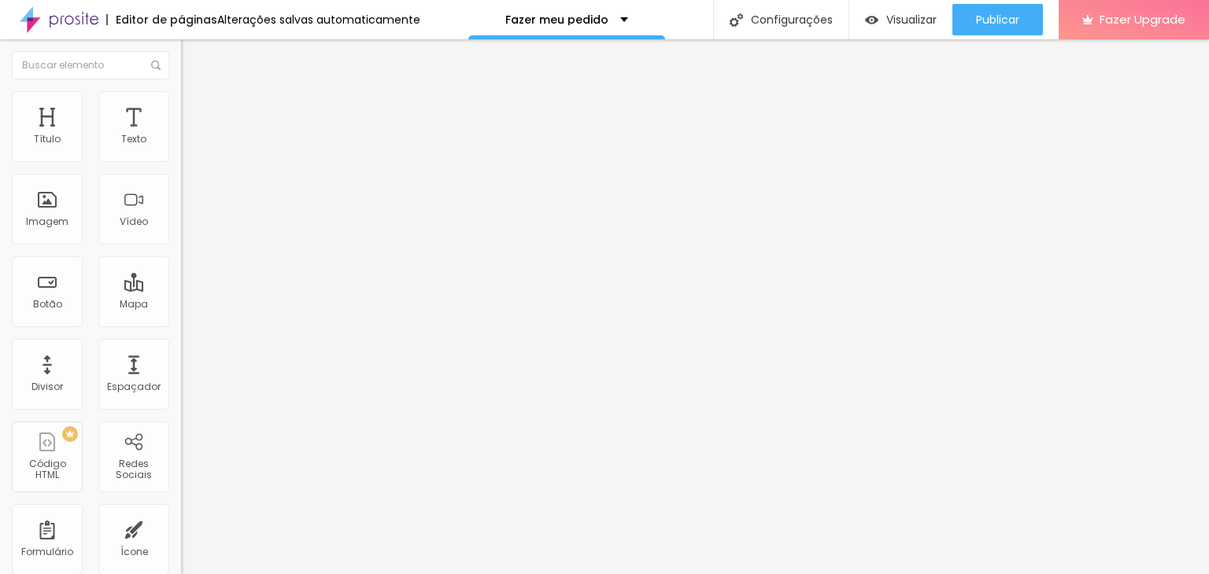
type input "35"
type input "36"
type input "39"
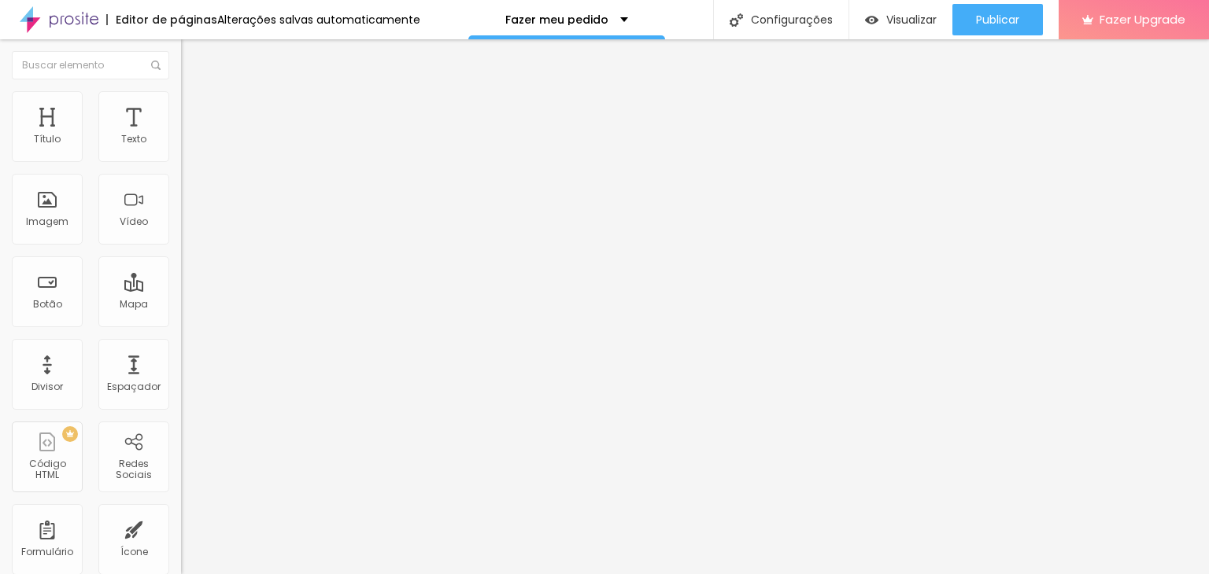
type input "41"
type input "42"
type input "43"
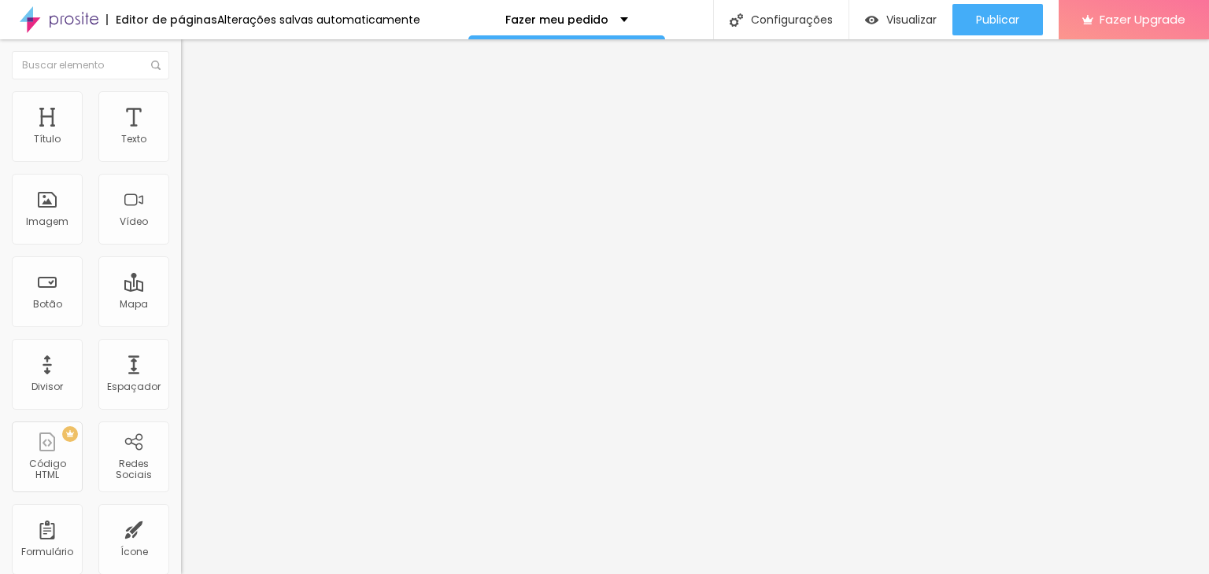
type input "43"
type input "51"
type input "52"
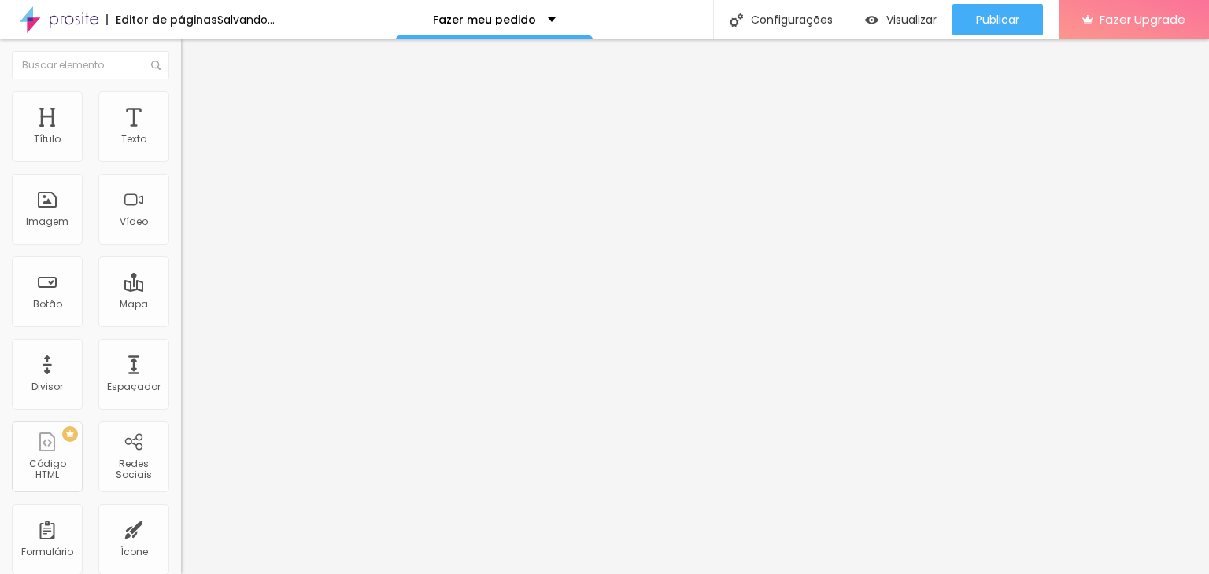
type input "57"
type input "59"
type input "60"
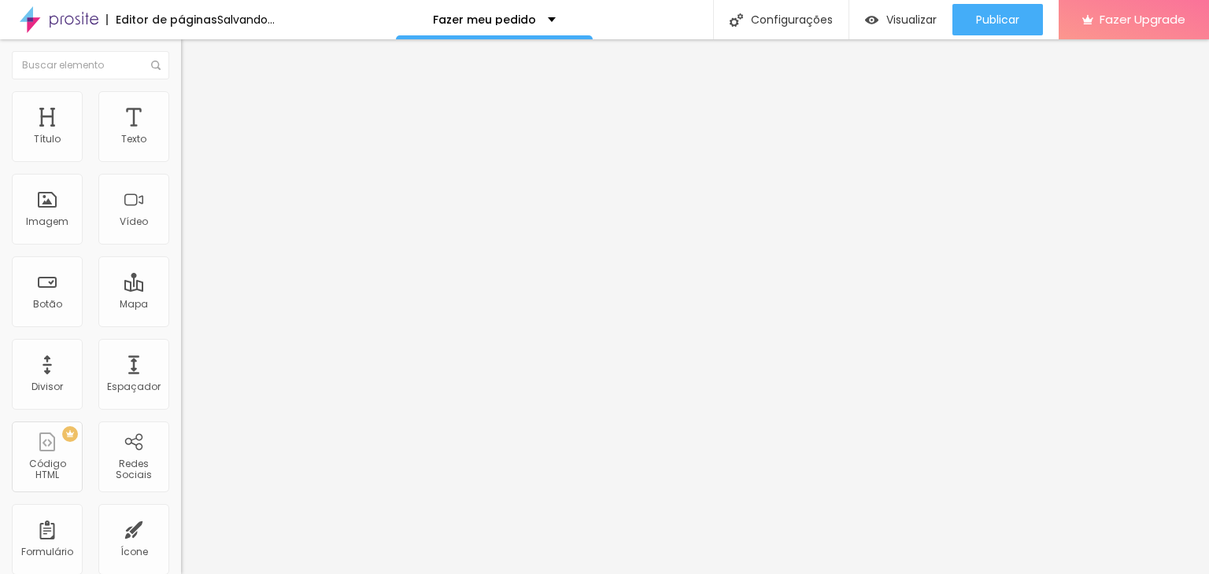
type input "60"
type input "61"
type input "63"
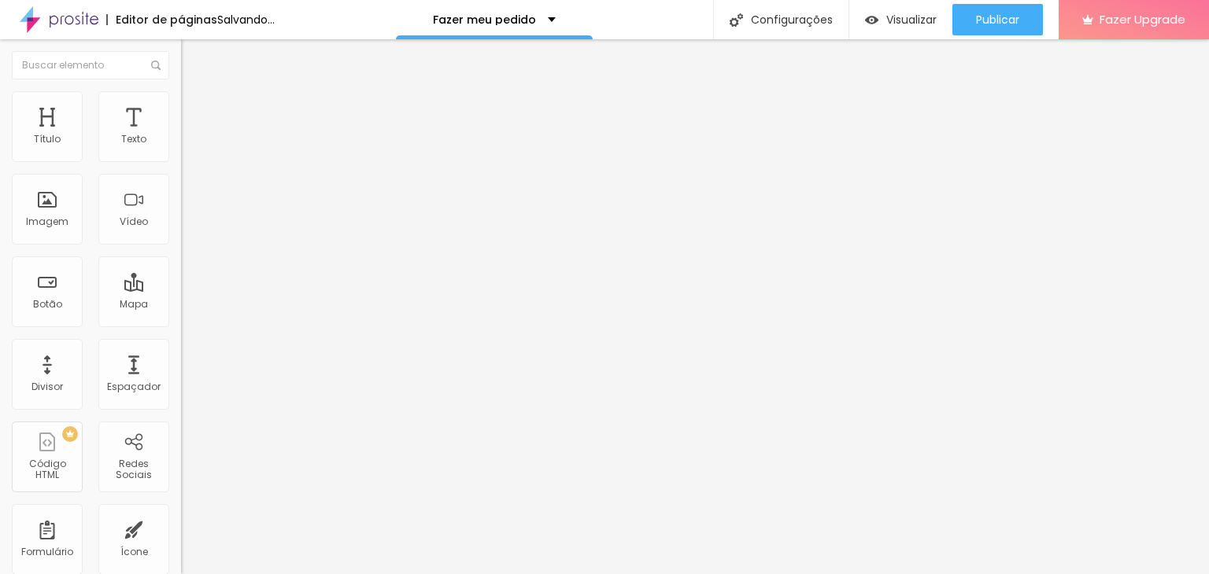
type input "64"
type input "61"
type input "60"
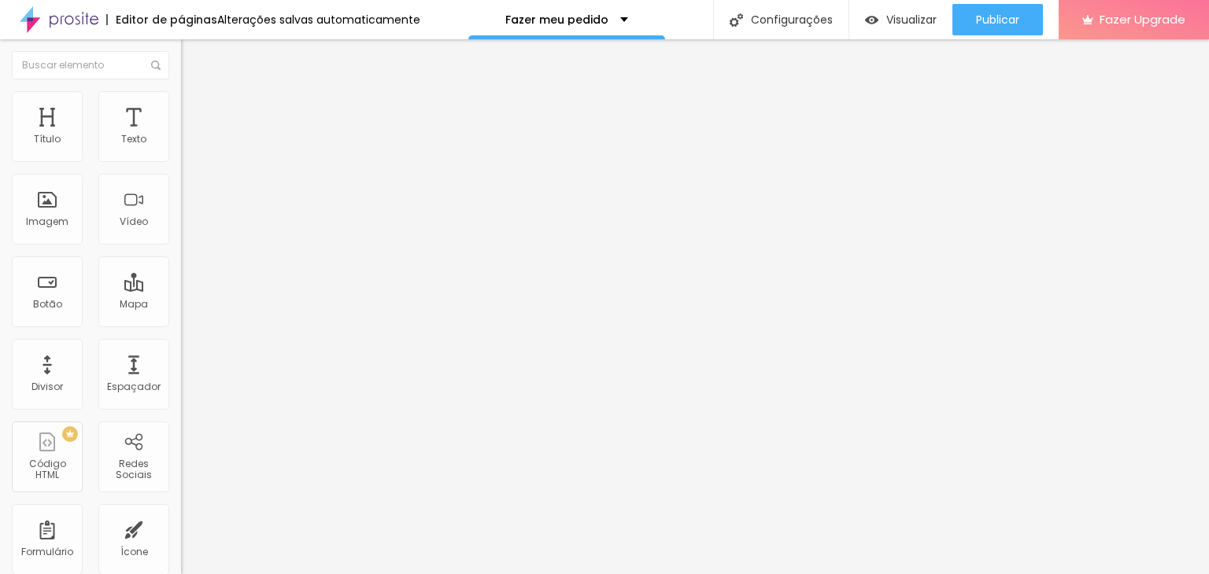
type input "60"
type input "61"
type input "63"
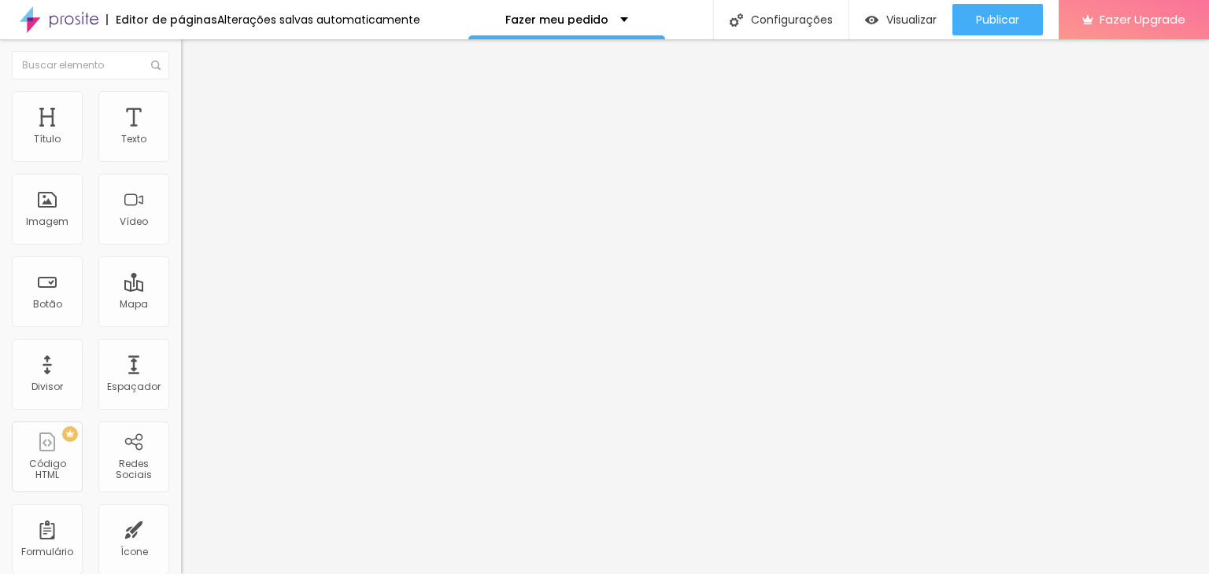
drag, startPoint x: 60, startPoint y: 150, endPoint x: 89, endPoint y: 147, distance: 29.3
type input "63"
click at [181, 290] on input "range" at bounding box center [231, 296] width 101 height 13
type input "5"
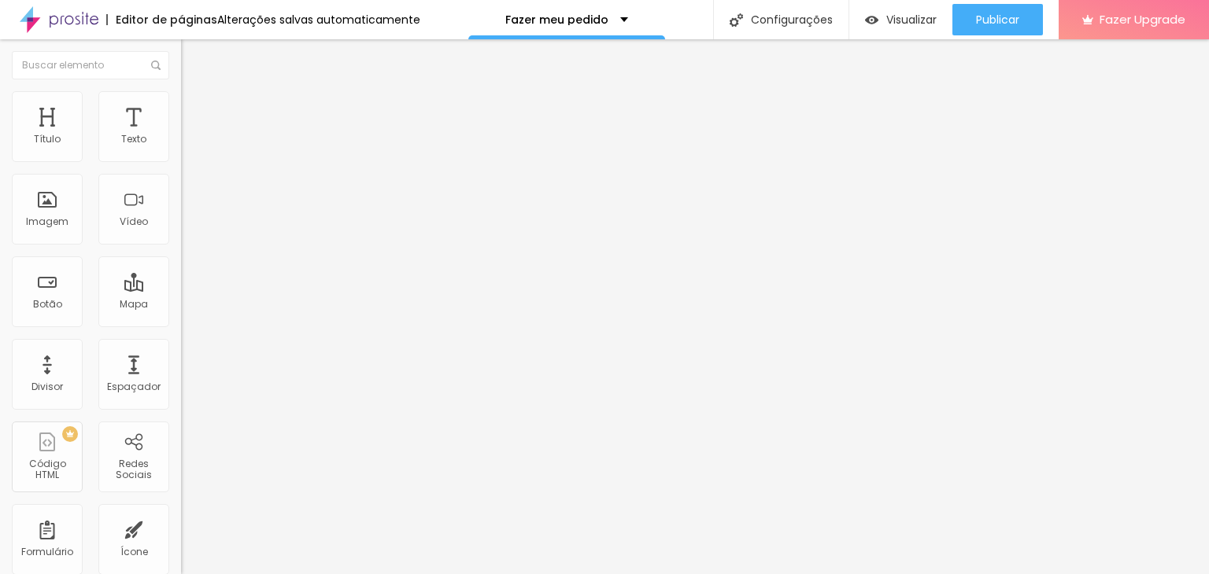
type input "2"
type input "0"
type input "18"
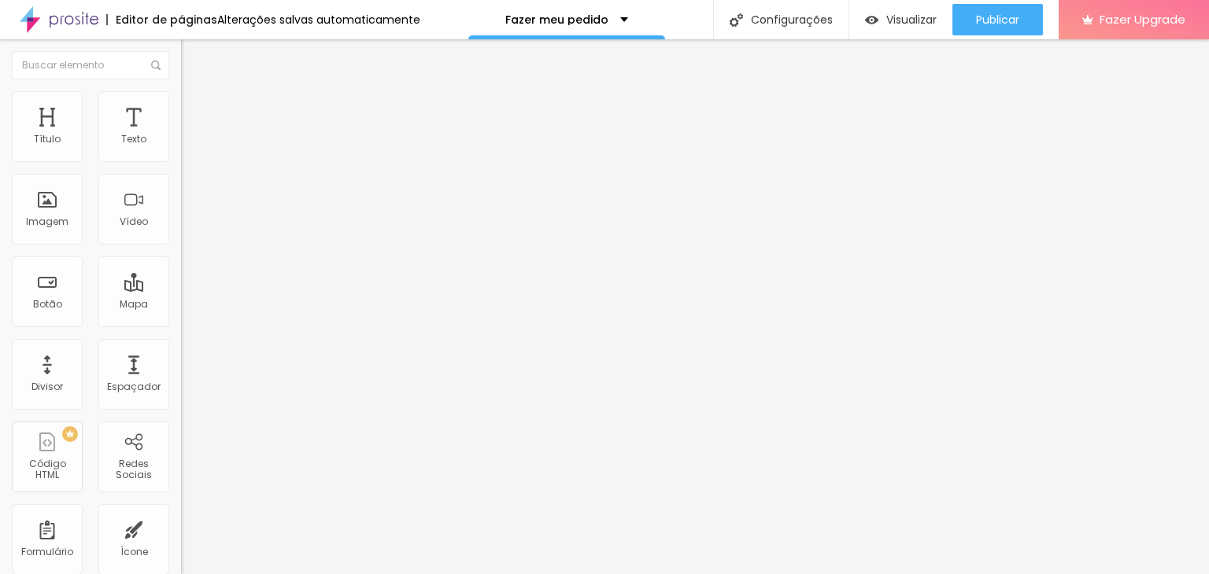
type input "18"
type input "35"
type input "37"
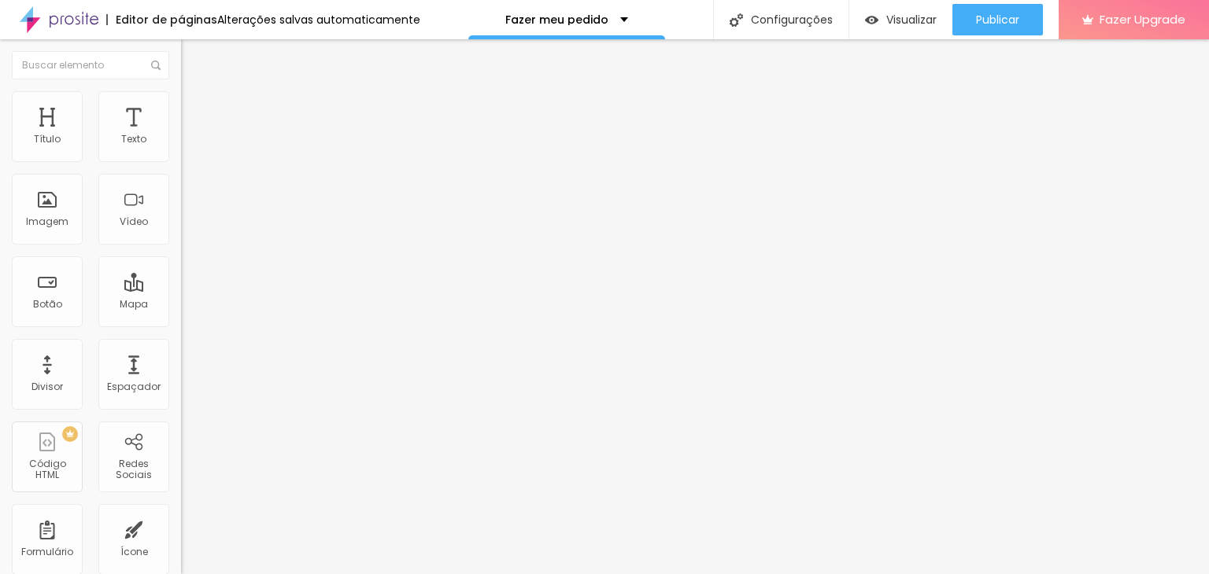
type input "41"
type input "43"
type input "40"
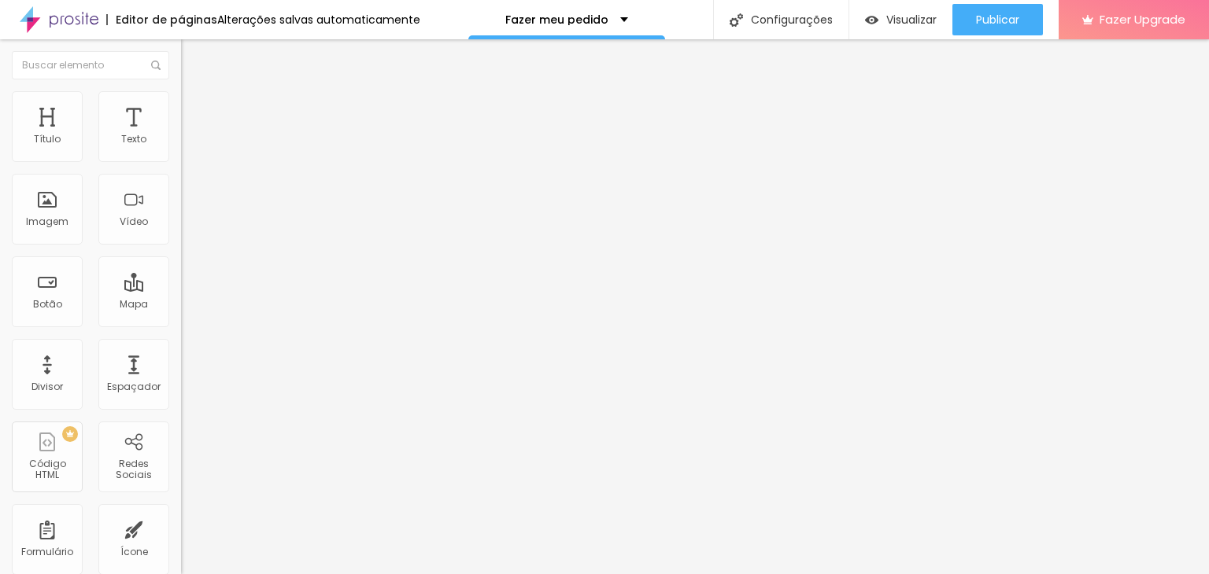
type input "40"
type input "36"
drag, startPoint x: 41, startPoint y: 184, endPoint x: 60, endPoint y: 185, distance: 18.9
click at [181, 512] on input "range" at bounding box center [231, 518] width 101 height 13
click at [181, 290] on input "range" at bounding box center [231, 296] width 101 height 13
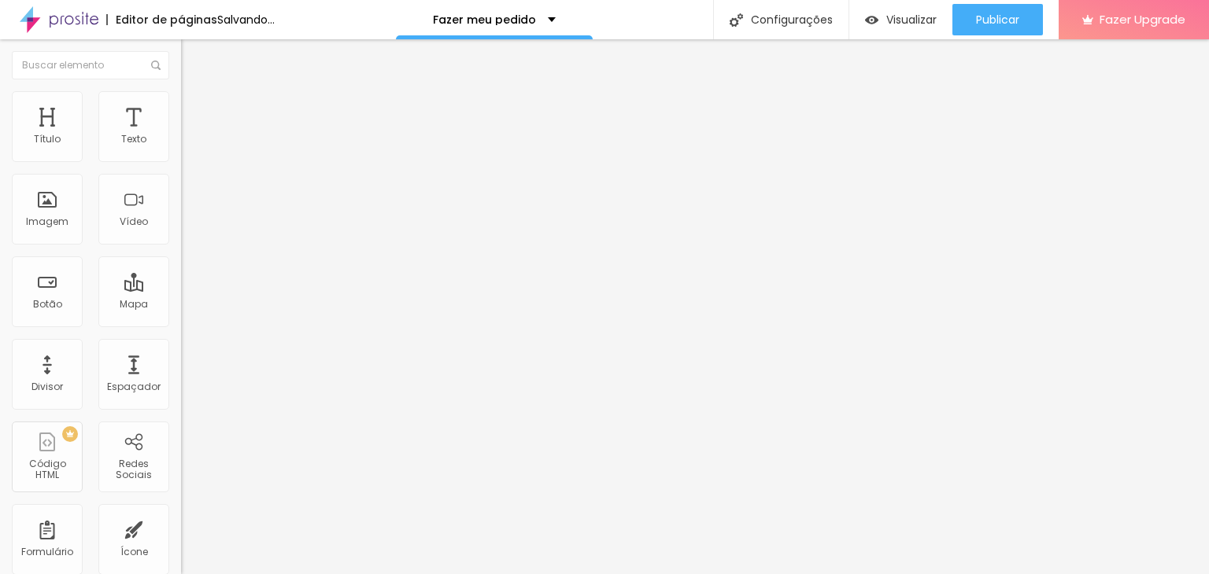
click at [181, 95] on li "Avançado" at bounding box center [271, 99] width 181 height 16
click at [181, 163] on div "61 Espaço de cima" at bounding box center [271, 218] width 181 height 223
click at [181, 290] on input "range" at bounding box center [231, 296] width 101 height 13
click at [181, 135] on span "Trocar imagem" at bounding box center [224, 128] width 86 height 13
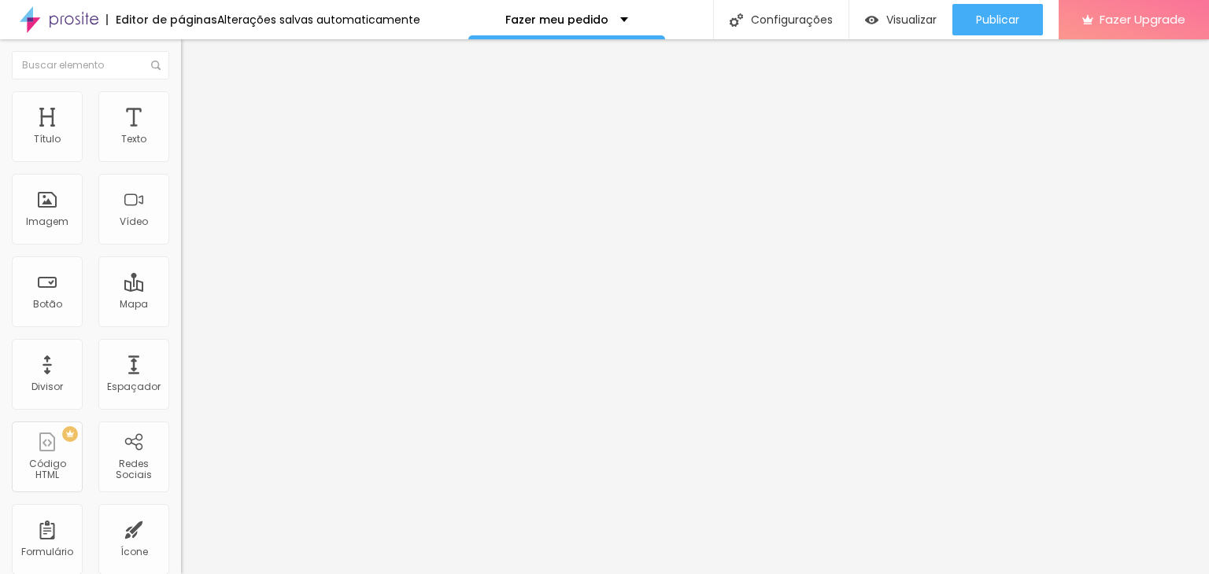
click at [181, 97] on img at bounding box center [188, 98] width 14 height 14
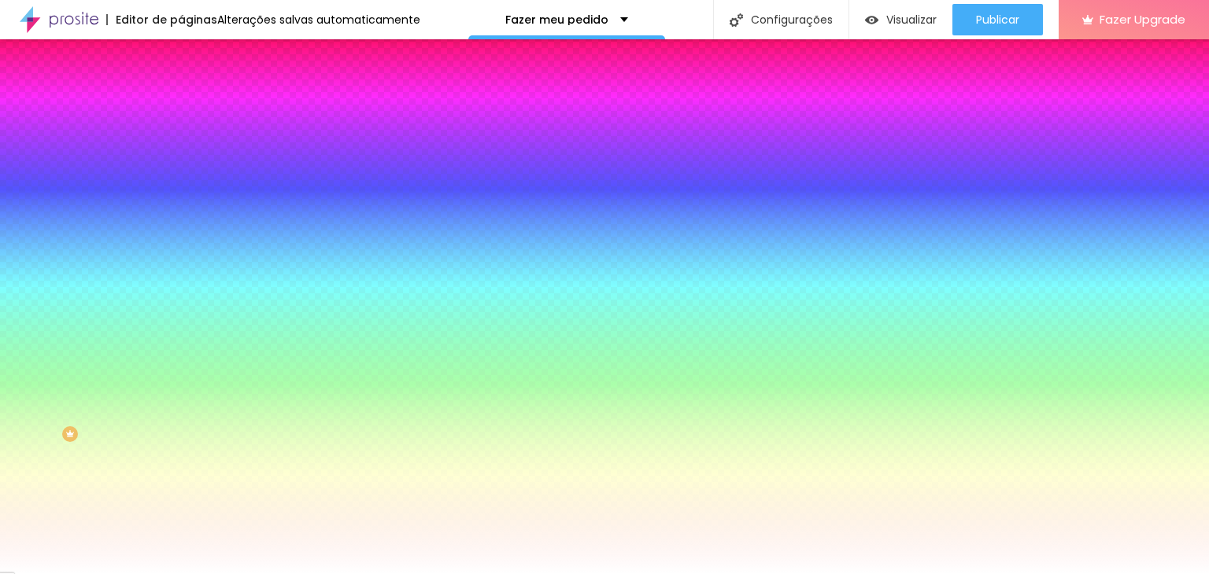
click at [195, 111] on span "Avançado" at bounding box center [221, 117] width 52 height 13
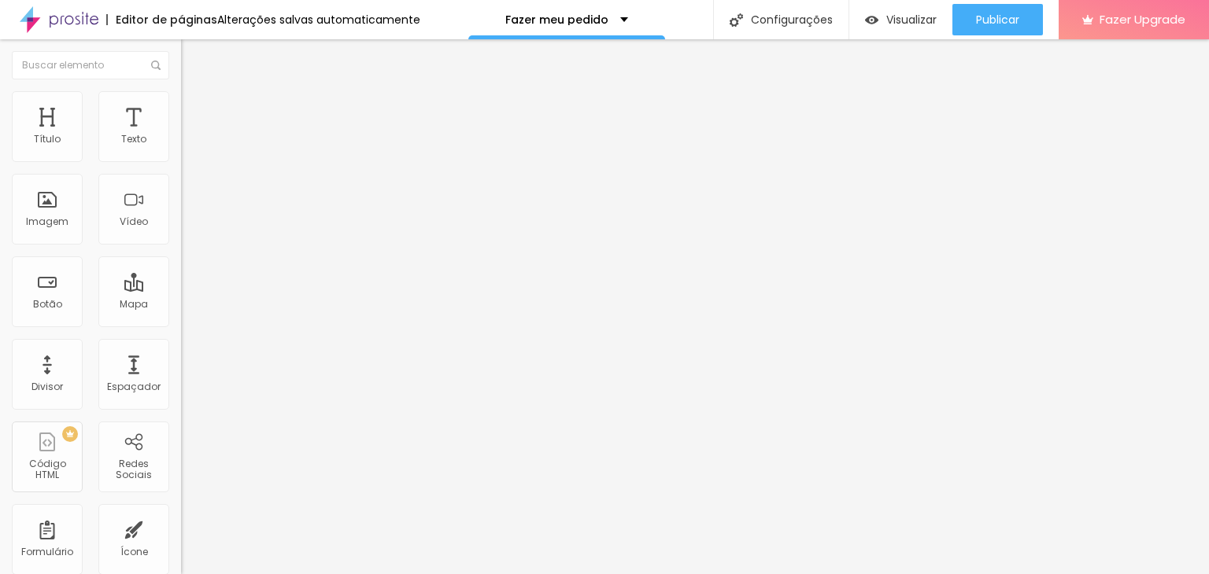
click at [195, 109] on span "Estilo" at bounding box center [207, 101] width 24 height 13
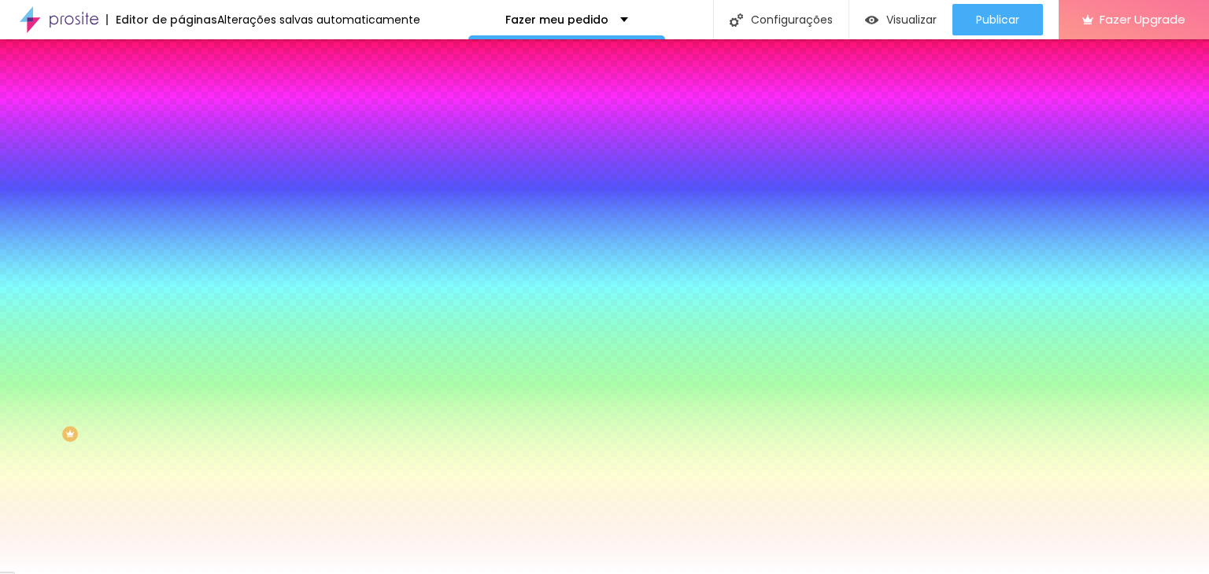
click at [195, 93] on span "Conteúdo" at bounding box center [219, 85] width 49 height 13
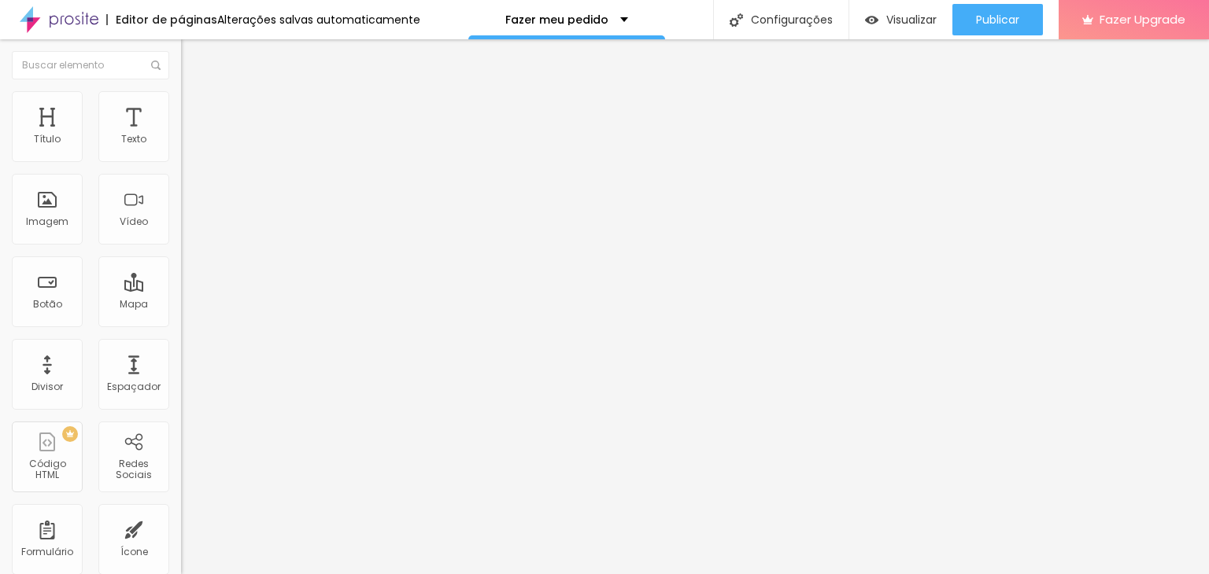
click at [181, 324] on input "https://" at bounding box center [275, 316] width 189 height 16
drag, startPoint x: 89, startPoint y: 324, endPoint x: 0, endPoint y: 356, distance: 94.3
click at [181, 352] on div "Texto Ver produto Alinhamento Tamanho Normal Pequeno Normal Grande Link URL htt…" at bounding box center [271, 237] width 181 height 229
paste input "://lylyanmarcella.alboompro.com/portfolio/brinde-personalizado/1566438-blusas-p…"
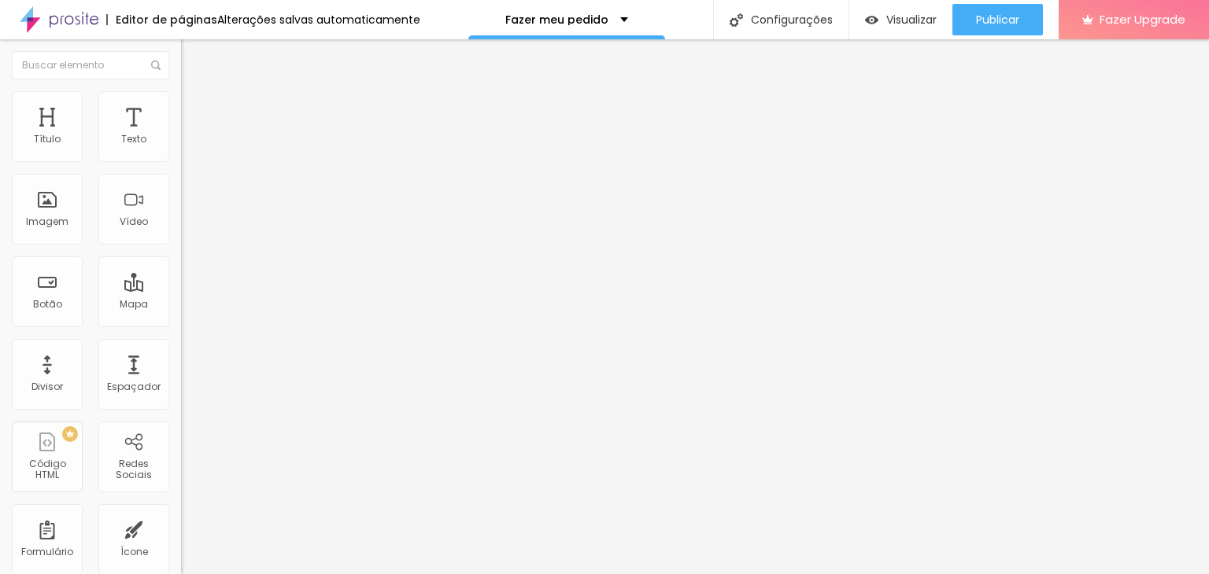
click at [181, 422] on div "Editar Botão Conteúdo Estilo Avançado Texto Ver produto Alinhamento Tamanho Nor…" at bounding box center [271, 306] width 181 height 535
click at [181, 352] on div "Abrir em uma nova aba" at bounding box center [271, 348] width 181 height 8
click at [181, 135] on span "Trocar imagem" at bounding box center [224, 128] width 86 height 13
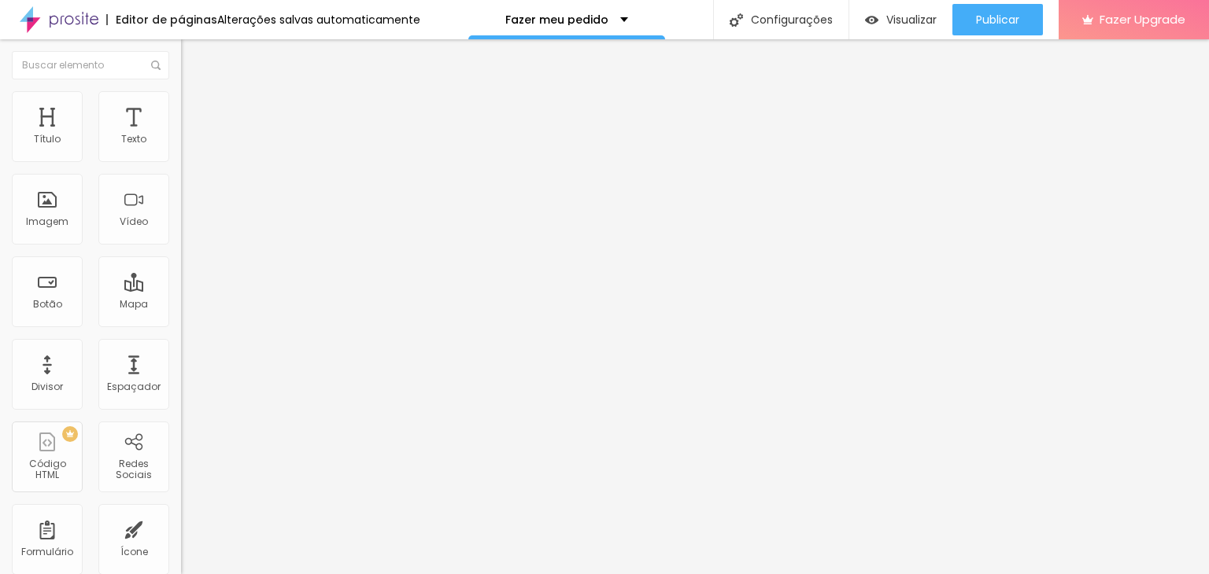
click at [181, 98] on ul "Conteúdo Estilo Avançado" at bounding box center [271, 99] width 181 height 47
click at [181, 105] on li "Estilo" at bounding box center [271, 99] width 181 height 16
drag, startPoint x: 150, startPoint y: 167, endPoint x: 123, endPoint y: 175, distance: 28.9
click at [181, 161] on input "range" at bounding box center [231, 155] width 101 height 13
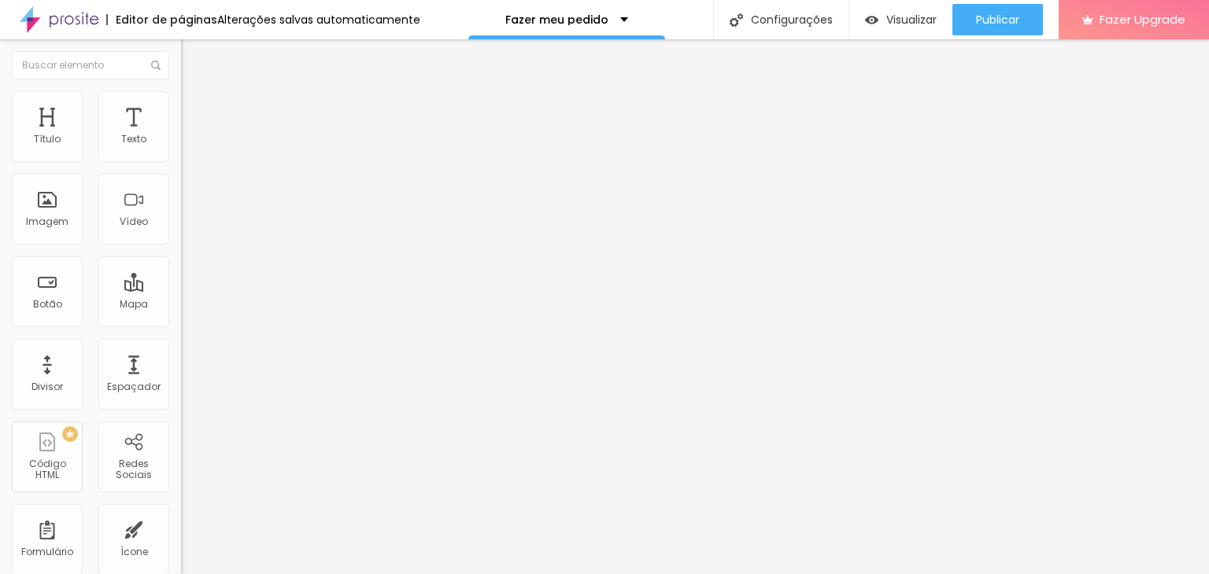
click at [181, 107] on li "Avançado" at bounding box center [271, 115] width 181 height 16
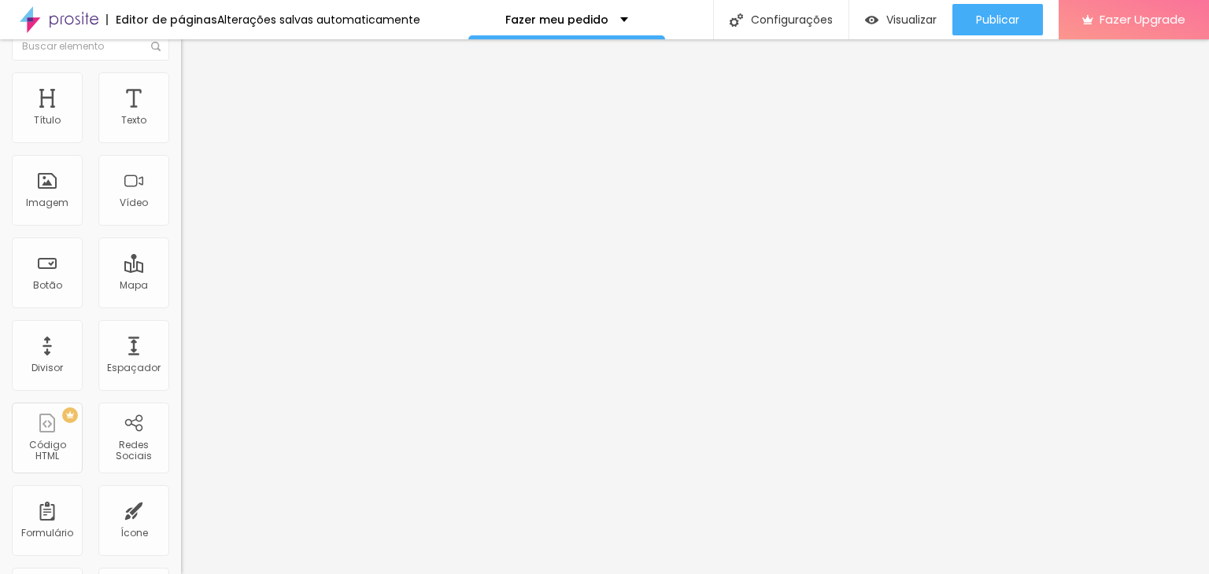
click at [181, 72] on li "Estilo" at bounding box center [271, 80] width 181 height 16
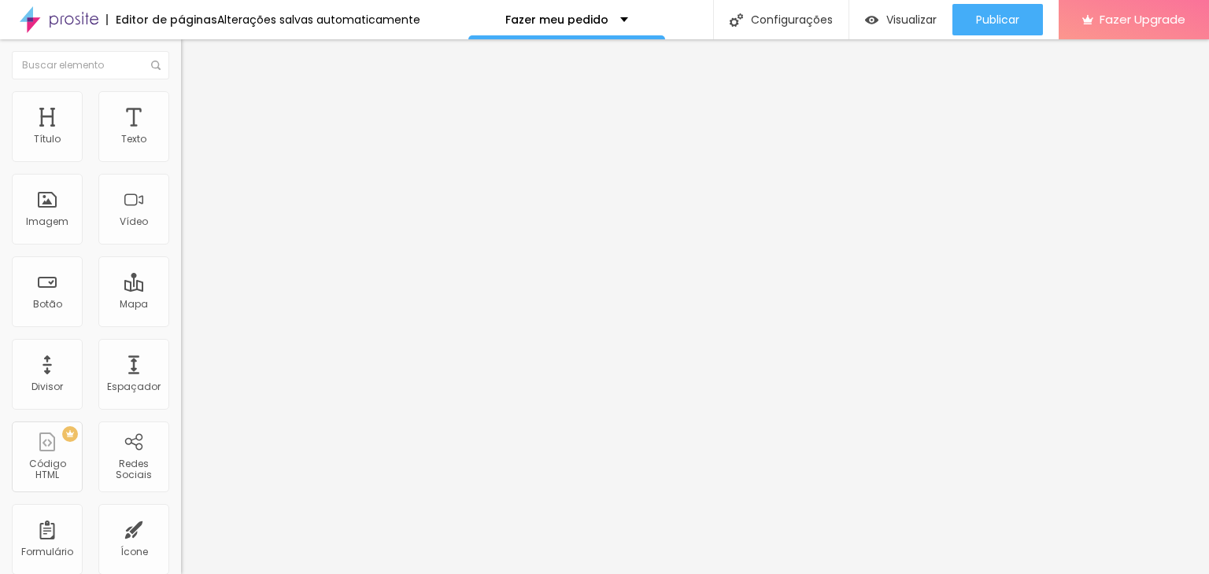
drag, startPoint x: 31, startPoint y: 199, endPoint x: 8, endPoint y: 201, distance: 23.7
click at [181, 345] on input "range" at bounding box center [231, 351] width 101 height 13
click at [181, 161] on input "range" at bounding box center [231, 155] width 101 height 13
click at [181, 135] on span "Trocar imagem" at bounding box center [224, 128] width 86 height 13
drag, startPoint x: 452, startPoint y: 227, endPoint x: 581, endPoint y: 283, distance: 140.2
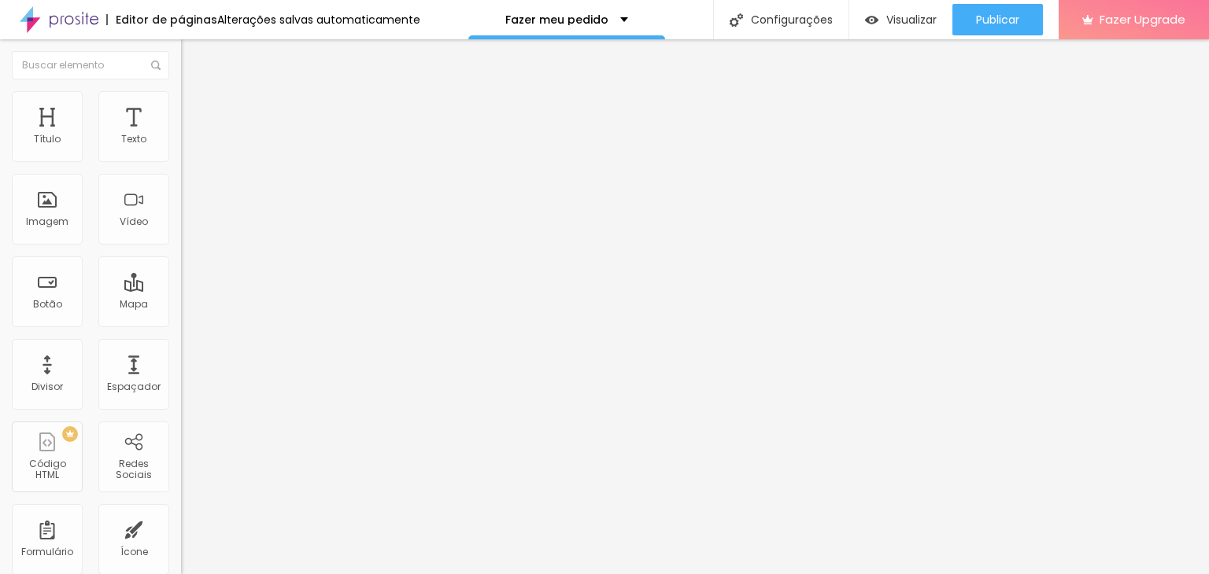
click at [195, 111] on span "Avançado" at bounding box center [221, 117] width 52 height 13
click at [181, 105] on li "Estilo" at bounding box center [271, 99] width 181 height 16
drag, startPoint x: 149, startPoint y: 172, endPoint x: 124, endPoint y: 181, distance: 26.2
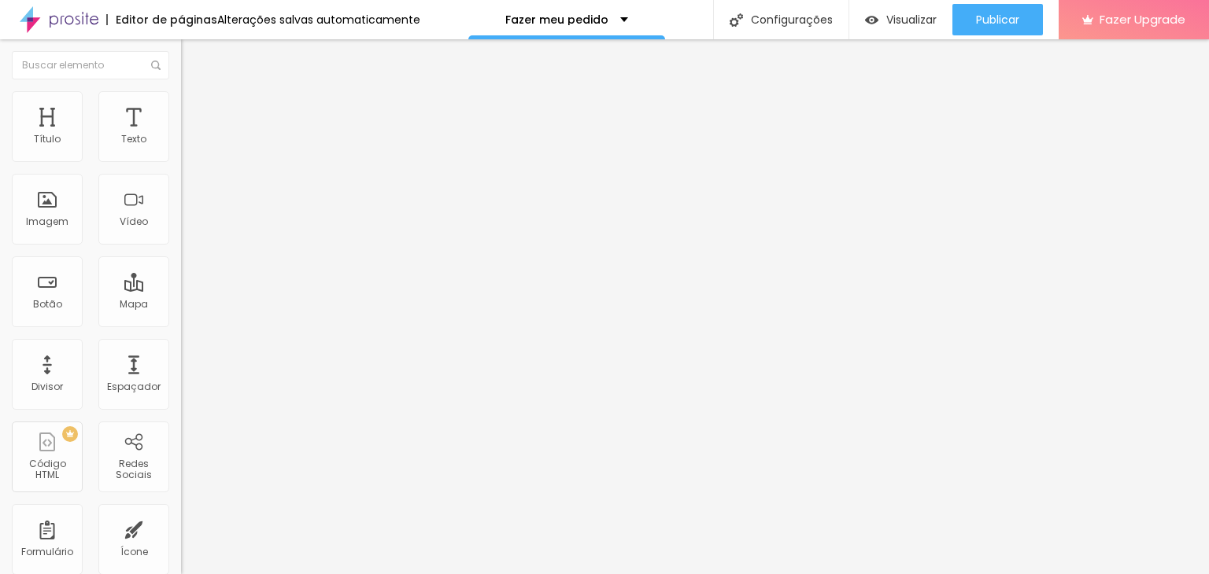
click at [181, 161] on input "range" at bounding box center [231, 155] width 101 height 13
drag, startPoint x: 35, startPoint y: 360, endPoint x: 34, endPoint y: 371, distance: 11.0
drag, startPoint x: 39, startPoint y: 333, endPoint x: 90, endPoint y: 338, distance: 51.4
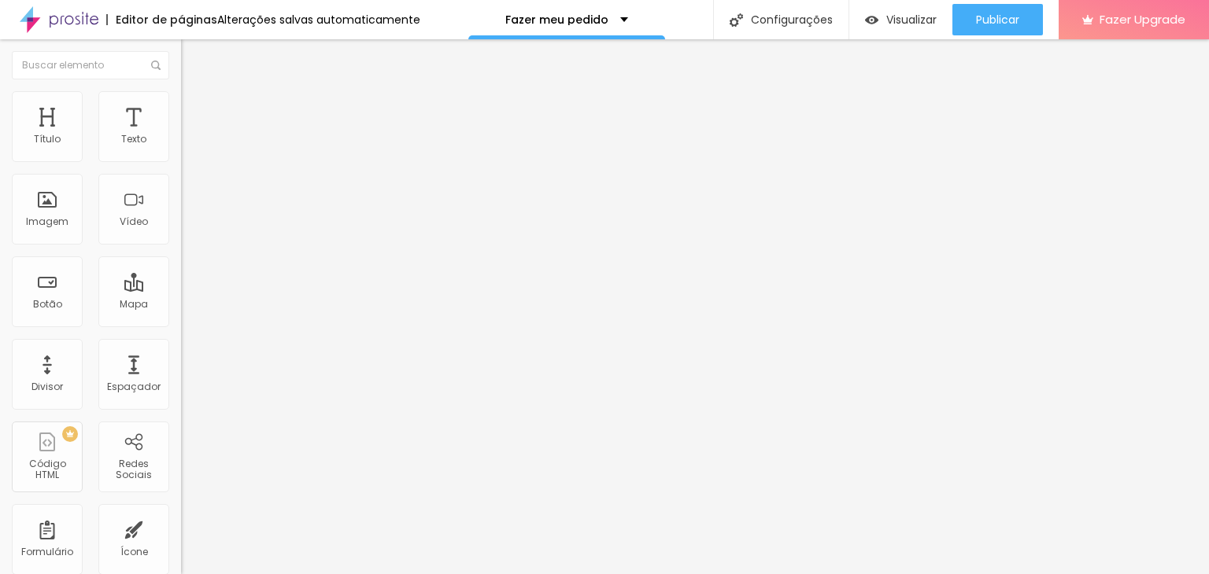
click at [181, 371] on input "range" at bounding box center [231, 377] width 101 height 13
click at [181, 135] on span "Trocar imagem" at bounding box center [224, 128] width 86 height 13
drag, startPoint x: 94, startPoint y: 98, endPoint x: 105, endPoint y: 92, distance: 13.0
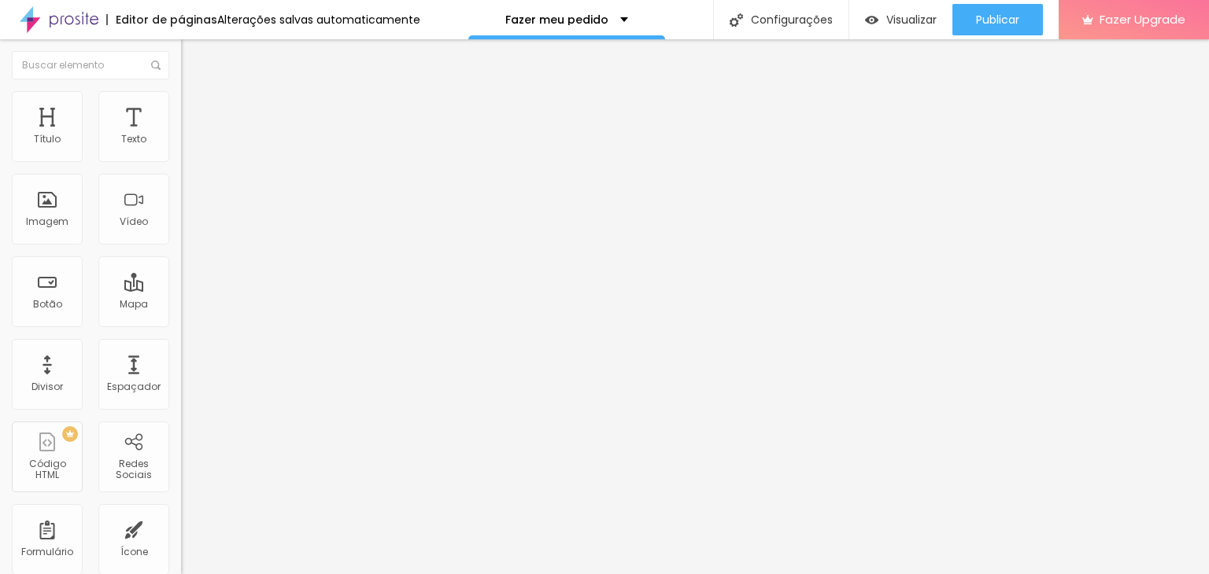
click at [181, 98] on img at bounding box center [188, 98] width 14 height 14
click at [181, 107] on li "Avançado" at bounding box center [271, 115] width 181 height 16
click at [181, 101] on img at bounding box center [188, 98] width 14 height 14
drag, startPoint x: 139, startPoint y: 171, endPoint x: 126, endPoint y: 178, distance: 15.1
click at [181, 161] on input "range" at bounding box center [231, 155] width 101 height 13
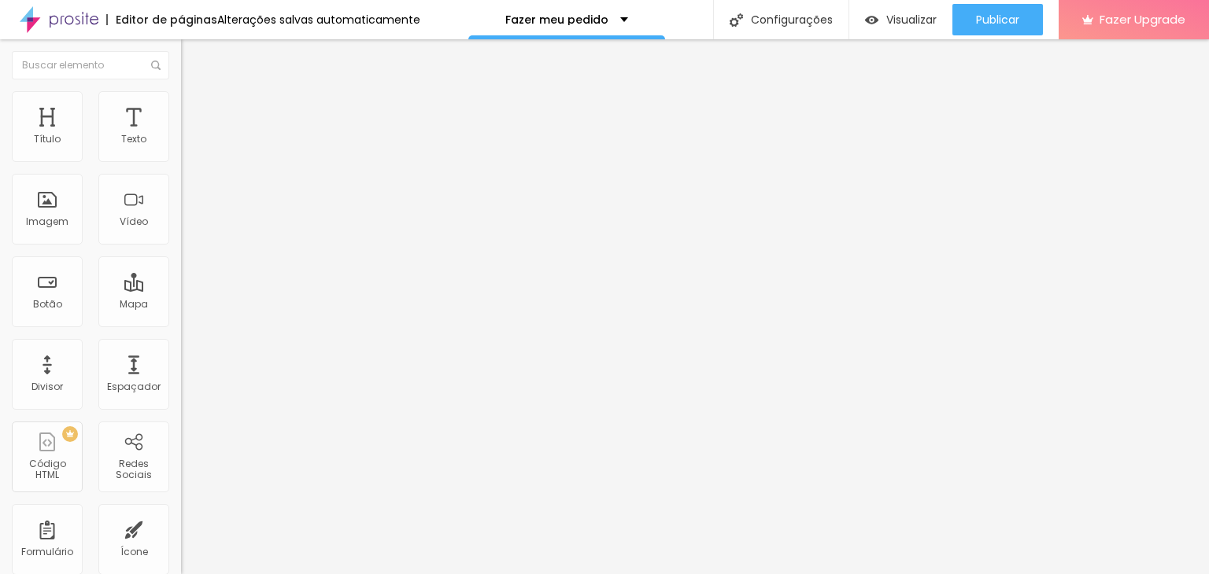
click at [181, 135] on span "Trocar imagem" at bounding box center [224, 128] width 86 height 13
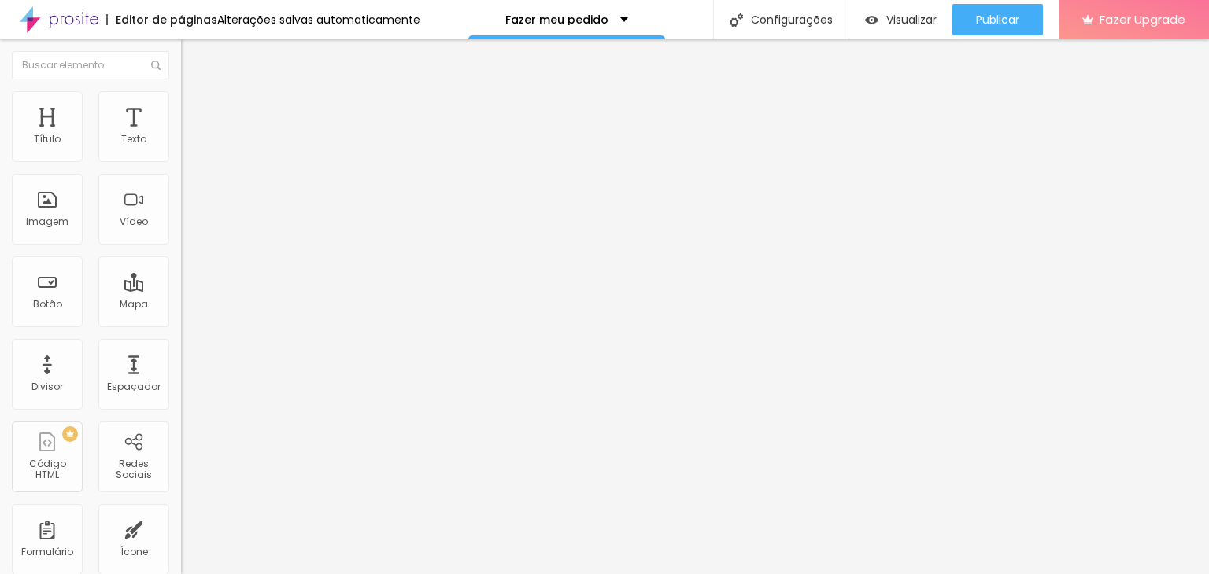
click at [181, 99] on img at bounding box center [188, 98] width 14 height 14
drag, startPoint x: 151, startPoint y: 167, endPoint x: 126, endPoint y: 169, distance: 25.3
click at [181, 161] on input "range" at bounding box center [231, 155] width 101 height 13
click at [360, 20] on div "Alterações salvas automaticamente" at bounding box center [318, 19] width 203 height 11
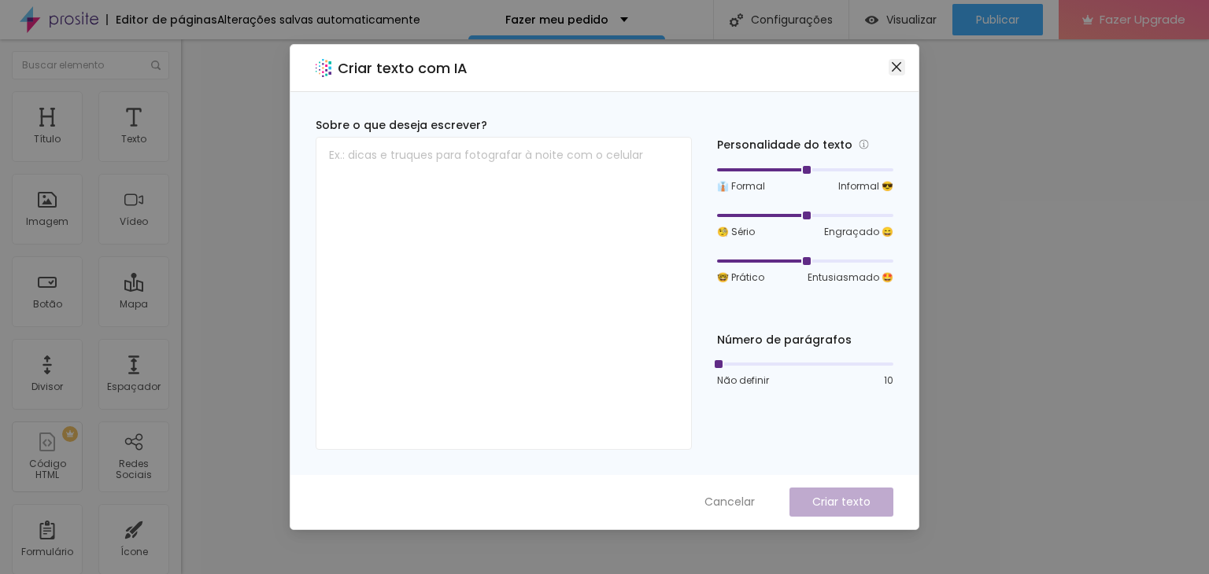
click at [904, 62] on span "Close" at bounding box center [896, 67] width 17 height 13
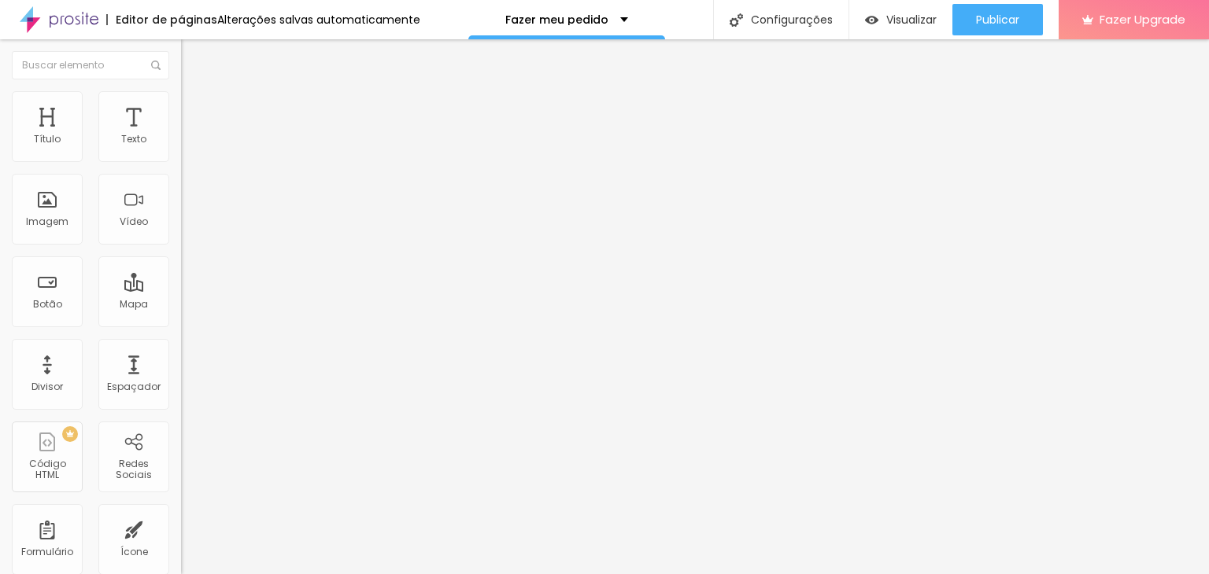
click at [181, 158] on div "Facebook" at bounding box center [271, 231] width 181 height 217
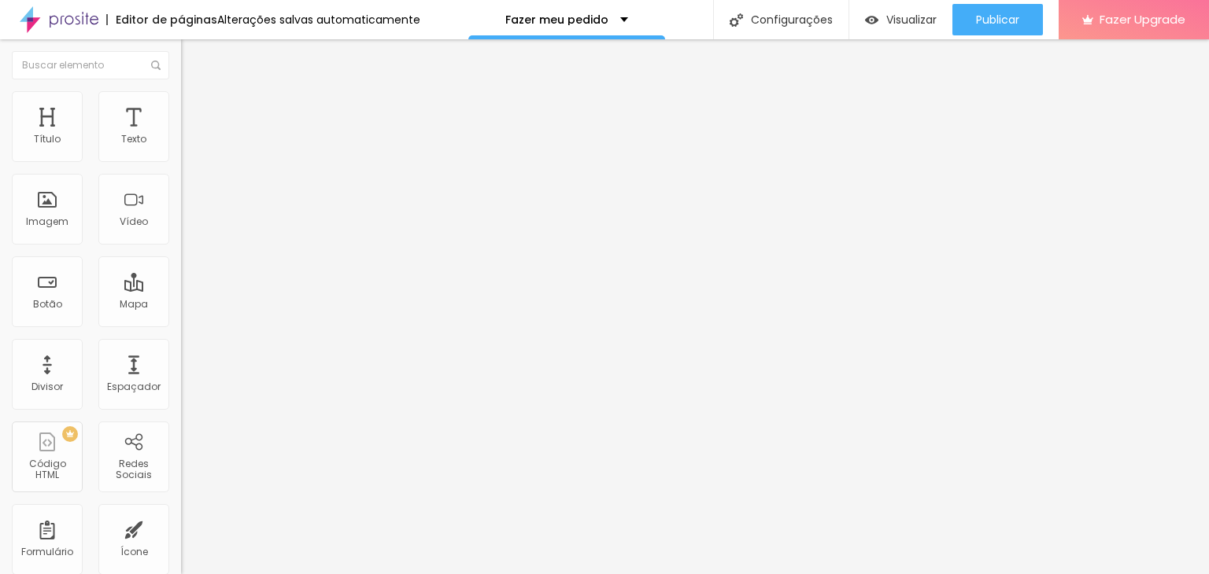
drag, startPoint x: 82, startPoint y: 290, endPoint x: 0, endPoint y: 279, distance: 82.6
paste input "www.instagram.com/lm.artesestudio/"
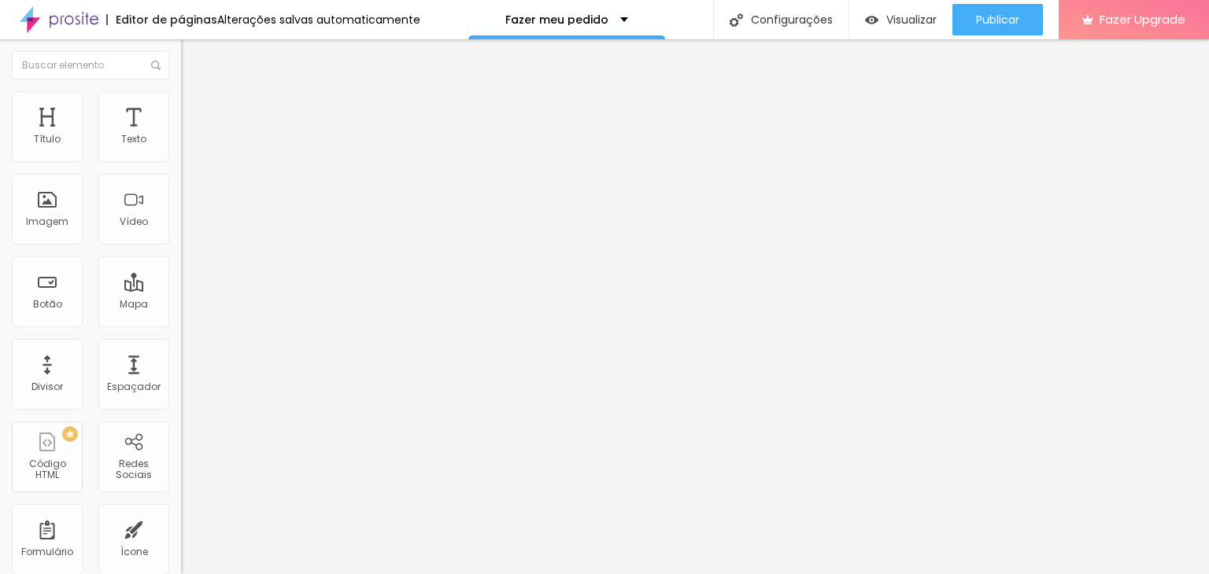
scroll to position [0, 91]
click at [181, 432] on div "Editar Redes Sociais Conteúdo Estilo Avançado Facebook Rede social Facebook End…" at bounding box center [271, 306] width 181 height 535
click at [181, 318] on div "Facebook" at bounding box center [271, 322] width 181 height 9
click at [181, 454] on div "Editar Redes Sociais Conteúdo Estilo Avançado Facebook Rede social Facebook End…" at bounding box center [271, 306] width 181 height 535
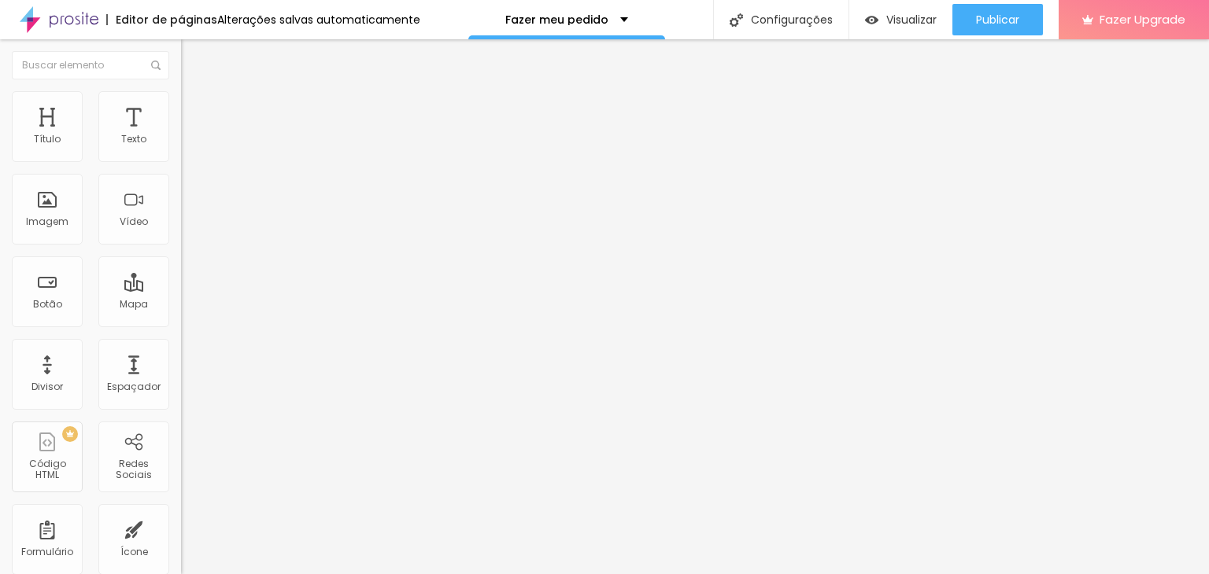
click at [181, 159] on div "Facebook" at bounding box center [271, 231] width 181 height 217
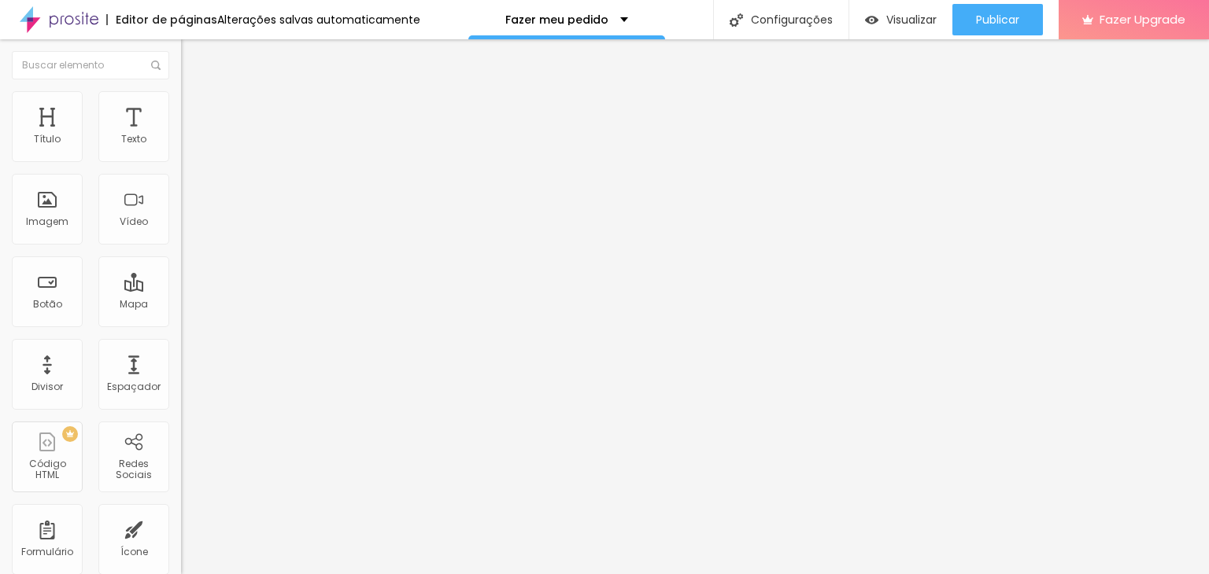
click at [181, 535] on input "https://" at bounding box center [275, 543] width 189 height 16
drag, startPoint x: 80, startPoint y: 249, endPoint x: 0, endPoint y: 275, distance: 84.4
paste input "www.facebook.com/profile.php?id=100069190306025"
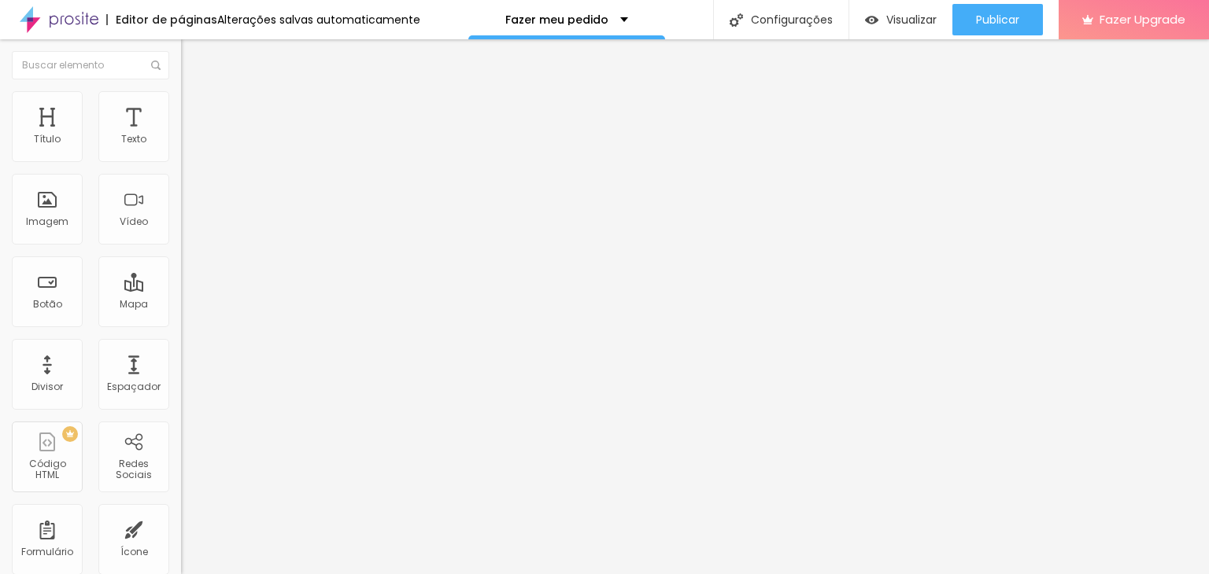
scroll to position [1, 162]
drag, startPoint x: 15, startPoint y: 161, endPoint x: 30, endPoint y: 349, distance: 188.6
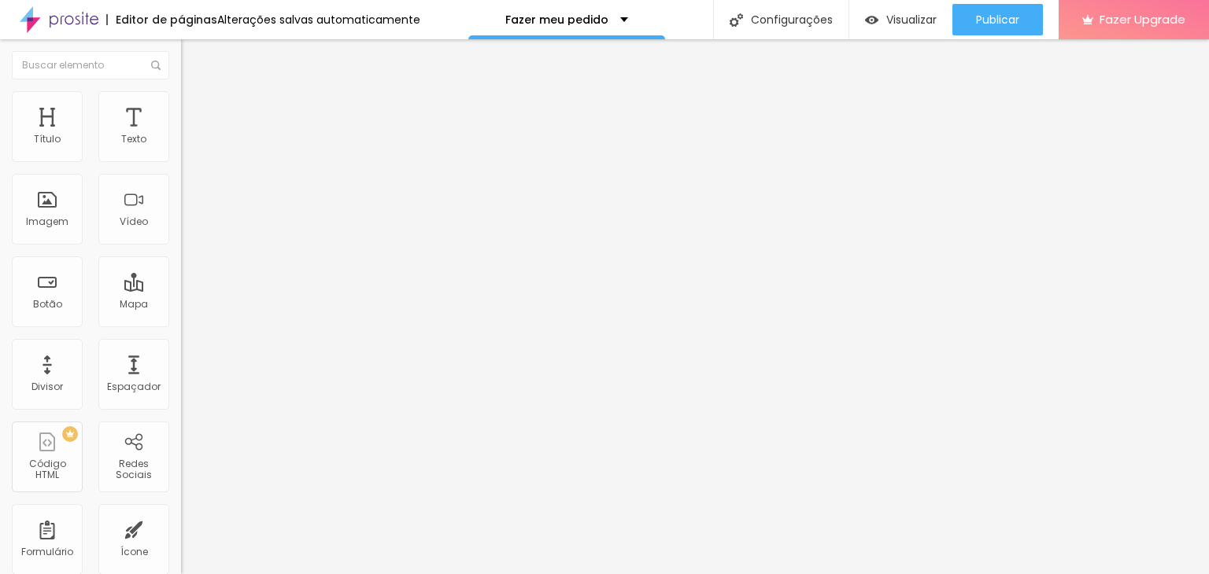
drag, startPoint x: 78, startPoint y: 286, endPoint x: 0, endPoint y: 312, distance: 81.9
paste input "://wa.me/5521969243640"
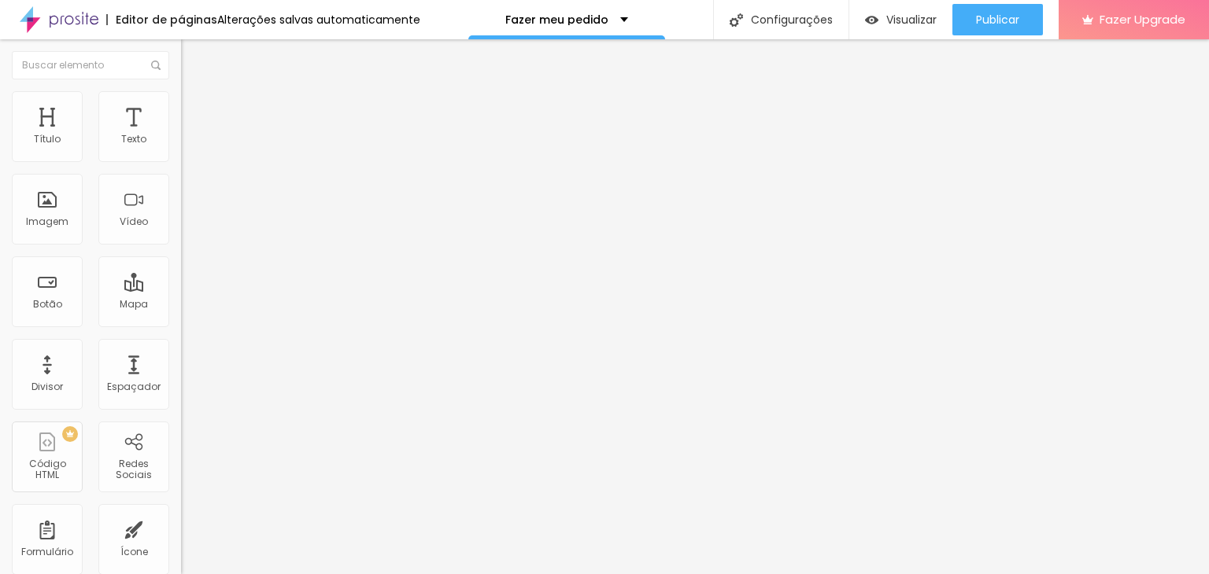
click at [181, 459] on div "Editar Redes Sociais Conteúdo Estilo Avançado Instagram Rede social Instagram E…" at bounding box center [271, 306] width 181 height 535
click at [181, 90] on ul "Conteúdo Estilo Avançado" at bounding box center [271, 99] width 181 height 47
click at [181, 95] on li "Estilo" at bounding box center [271, 99] width 181 height 16
drag, startPoint x: 16, startPoint y: 168, endPoint x: 271, endPoint y: 205, distance: 258.4
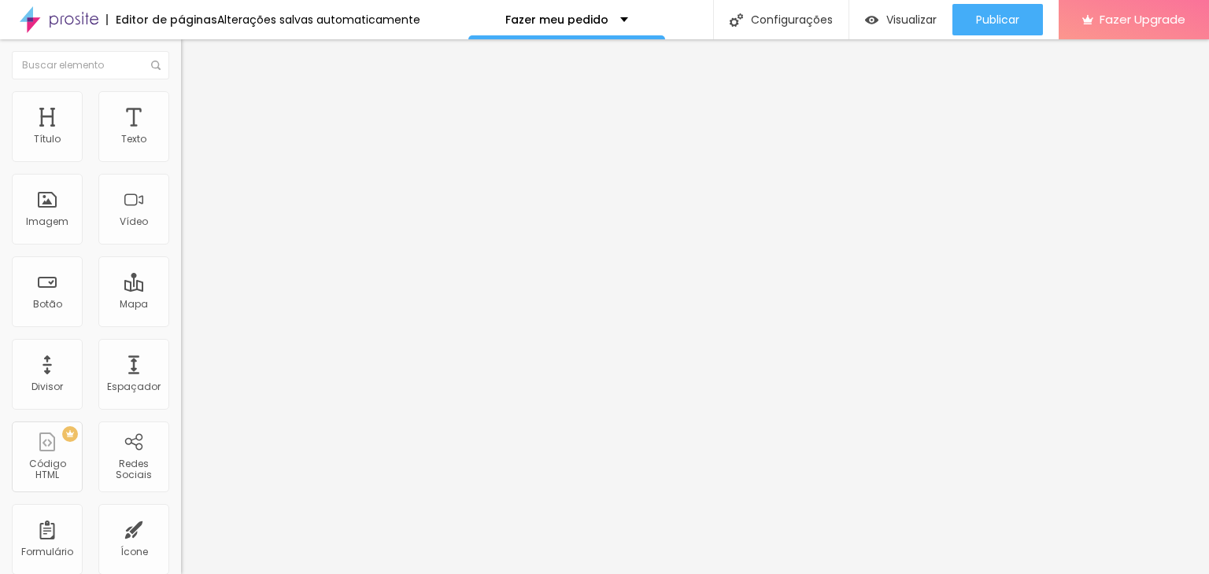
click at [271, 161] on input "range" at bounding box center [231, 155] width 101 height 13
drag, startPoint x: 32, startPoint y: 260, endPoint x: 154, endPoint y: 253, distance: 122.2
click at [181, 242] on input "range" at bounding box center [231, 235] width 101 height 13
click at [181, 203] on div at bounding box center [271, 196] width 181 height 14
drag, startPoint x: 51, startPoint y: 212, endPoint x: 65, endPoint y: 223, distance: 16.8
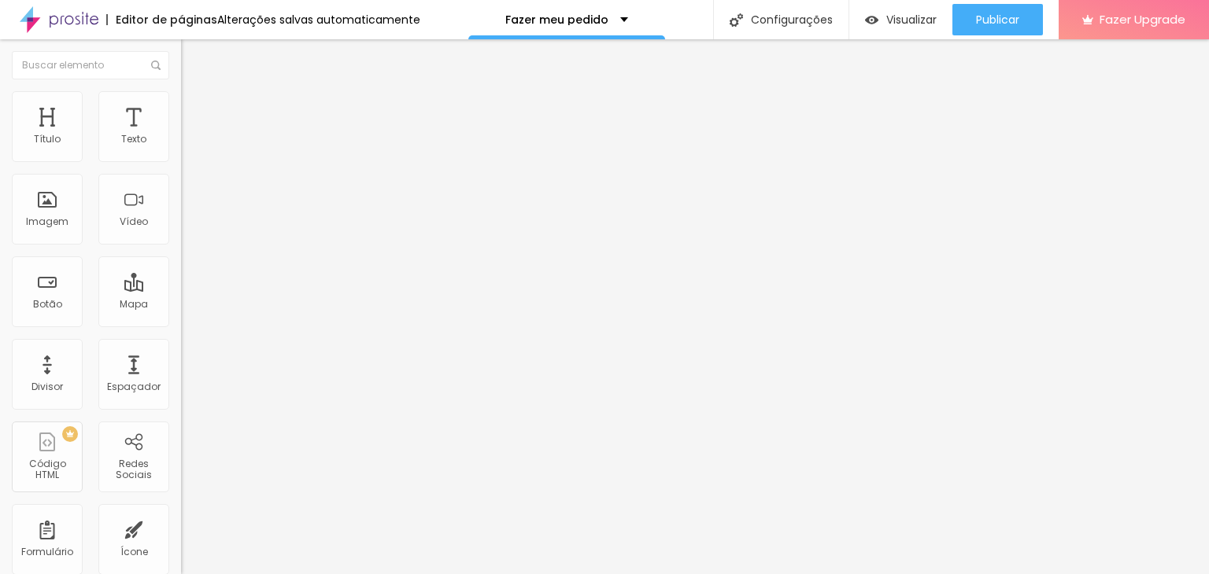
click at [181, 201] on input "range" at bounding box center [231, 195] width 101 height 13
drag, startPoint x: 43, startPoint y: 334, endPoint x: 57, endPoint y: 314, distance: 24.2
click at [181, 371] on input "range" at bounding box center [231, 377] width 101 height 13
drag, startPoint x: 79, startPoint y: 332, endPoint x: 58, endPoint y: 336, distance: 21.6
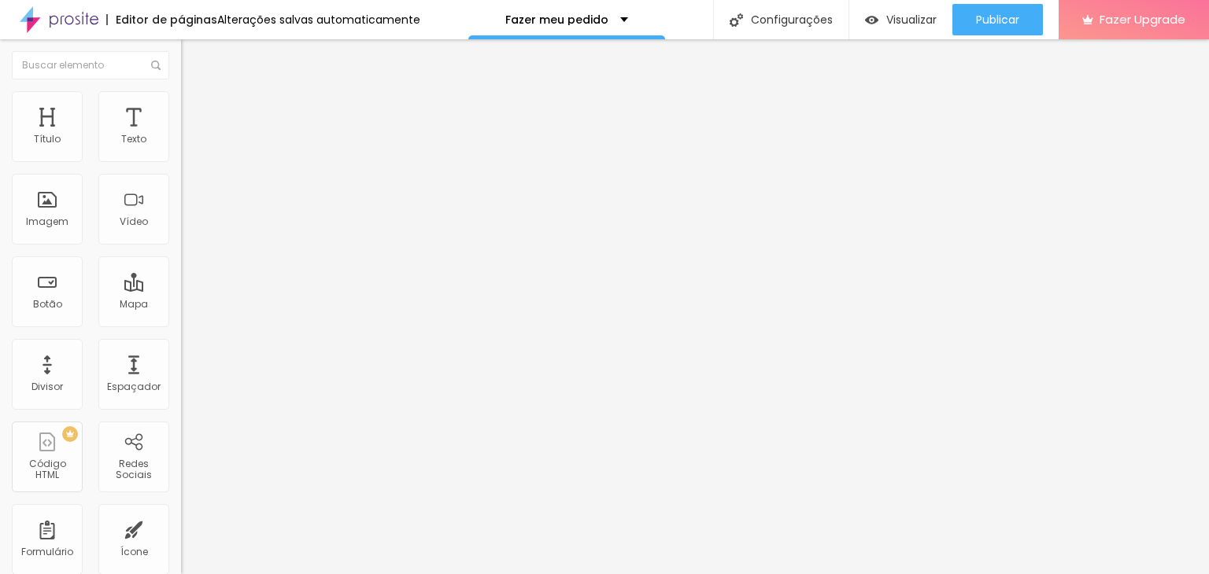
click at [181, 371] on input "range" at bounding box center [231, 377] width 101 height 13
drag, startPoint x: 35, startPoint y: 331, endPoint x: 57, endPoint y: 331, distance: 22.8
click at [181, 371] on input "range" at bounding box center [231, 377] width 101 height 13
click at [181, 105] on li "Avançado" at bounding box center [271, 99] width 181 height 16
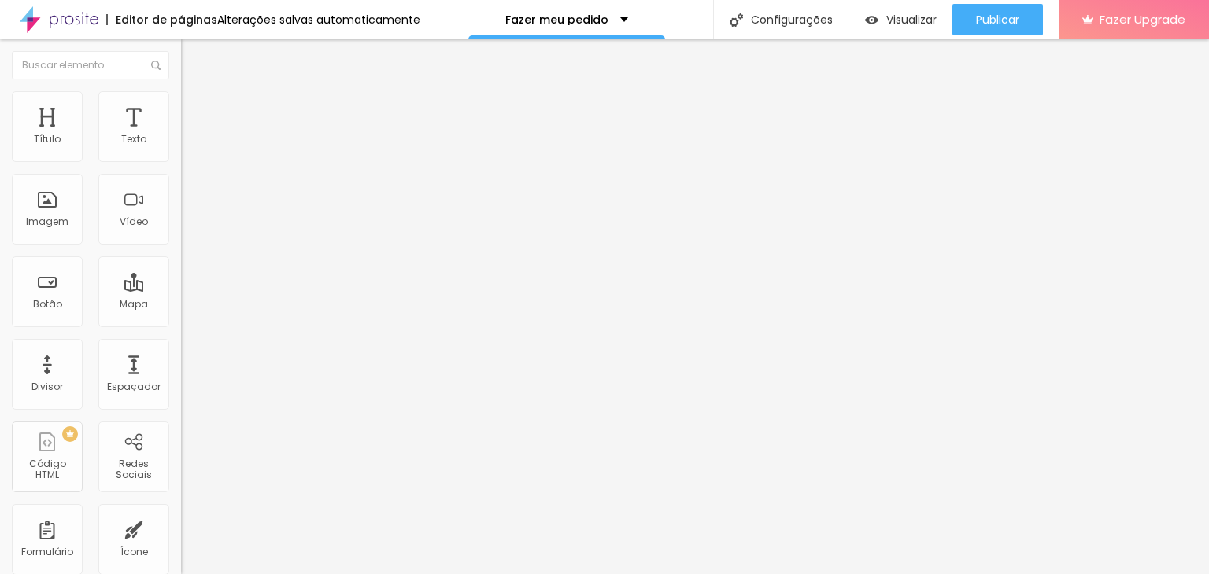
click at [181, 290] on div at bounding box center [271, 297] width 181 height 14
drag, startPoint x: 50, startPoint y: 152, endPoint x: 82, endPoint y: 148, distance: 31.7
click at [181, 290] on input "range" at bounding box center [231, 296] width 101 height 13
drag, startPoint x: 170, startPoint y: 113, endPoint x: 142, endPoint y: 111, distance: 28.4
click at [181, 107] on ul "Estilo Avançado" at bounding box center [271, 91] width 181 height 31
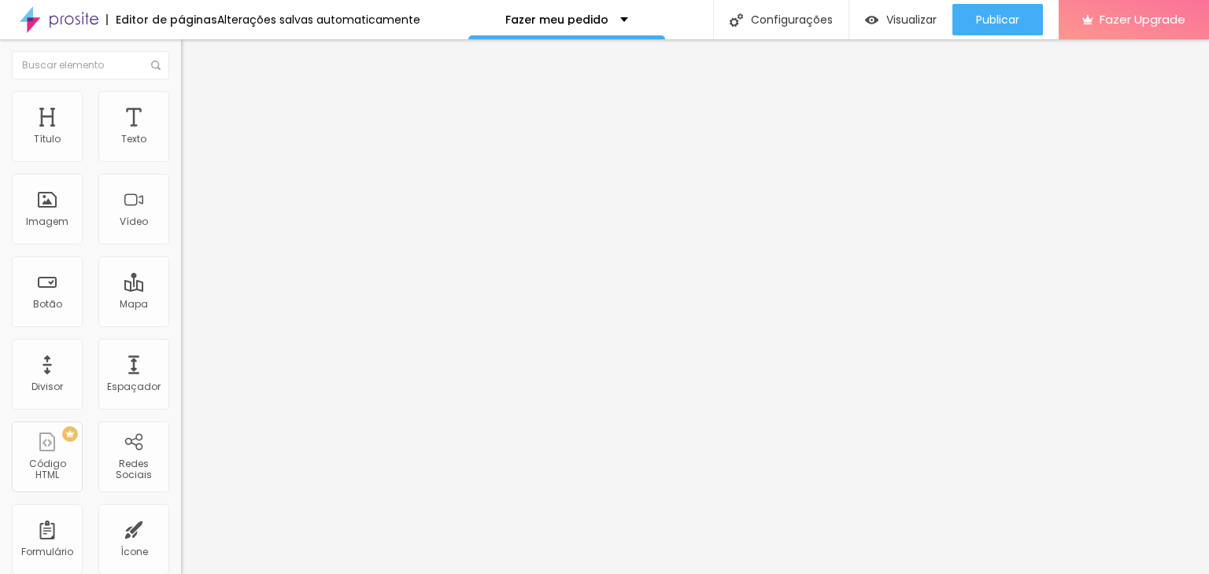
click at [195, 109] on span "Avançado" at bounding box center [221, 101] width 52 height 13
click at [195, 109] on span "Estilo" at bounding box center [207, 101] width 24 height 13
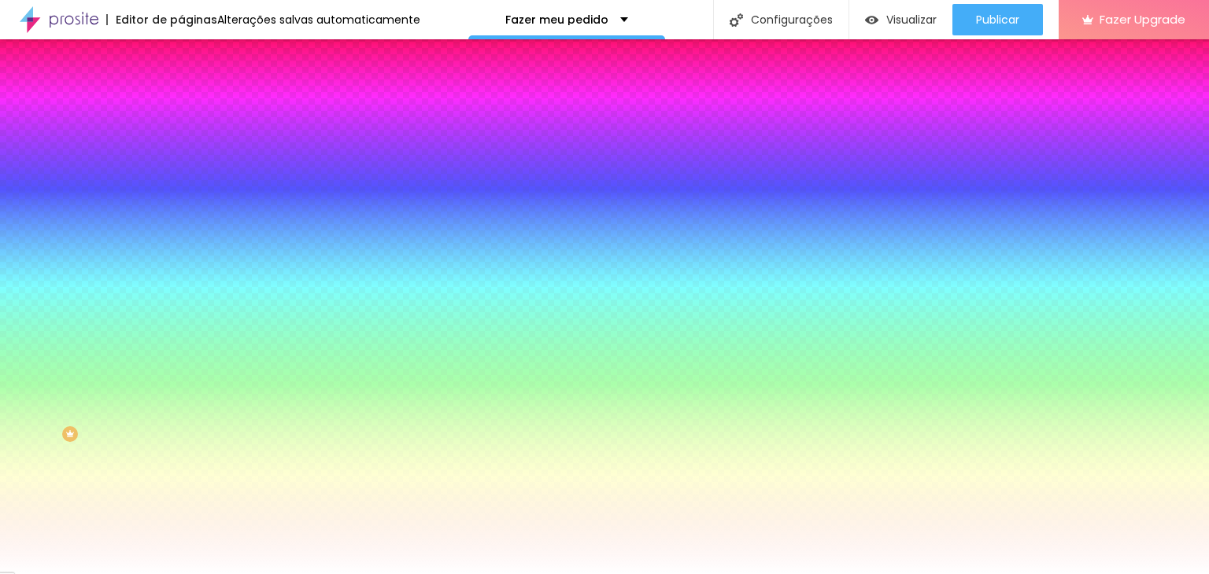
click at [195, 93] on span "Conteúdo" at bounding box center [219, 85] width 49 height 13
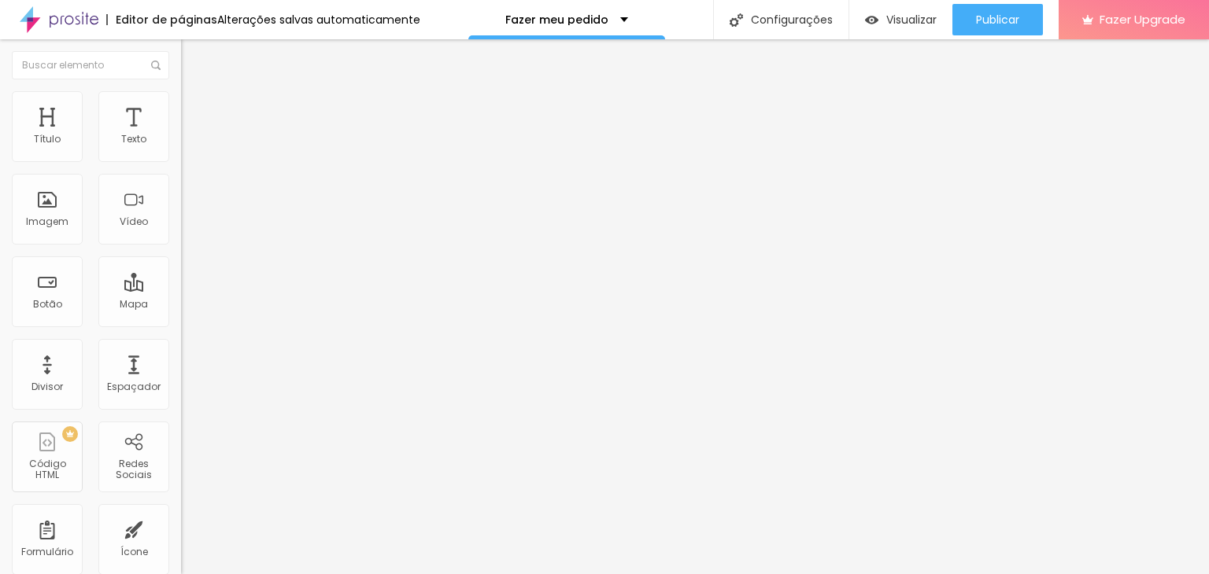
drag, startPoint x: 88, startPoint y: 337, endPoint x: 0, endPoint y: 334, distance: 88.2
click at [181, 335] on div "Texto Ver produto Alinhamento Tamanho Normal Pequeno Normal Grande Link URL htt…" at bounding box center [271, 237] width 181 height 229
paste input "://lylyanmarcella.alboompro.com/portfolio/brinde-personalizado/1566442-almofada…"
drag, startPoint x: 60, startPoint y: 332, endPoint x: 0, endPoint y: 359, distance: 65.5
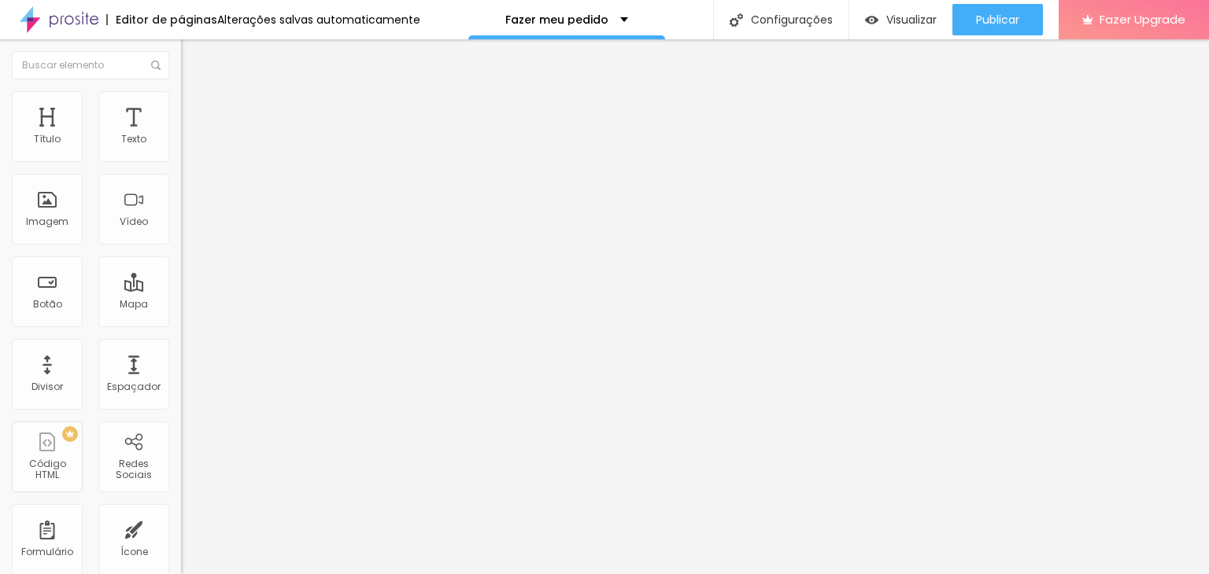
click at [181, 352] on div "Texto Ver produto Alinhamento Tamanho Normal Pequeno Normal Grande Link URL htt…" at bounding box center [271, 237] width 181 height 229
paste input "://lylyanmarcella.alboompro.com/portfolio/brinde-personalizado/1566510-caneca-d…"
drag, startPoint x: 65, startPoint y: 321, endPoint x: 0, endPoint y: 350, distance: 71.5
click at [181, 350] on div "Texto Ver produto Alinhamento Tamanho Normal Pequeno Normal Grande Link URL htt…" at bounding box center [271, 237] width 181 height 229
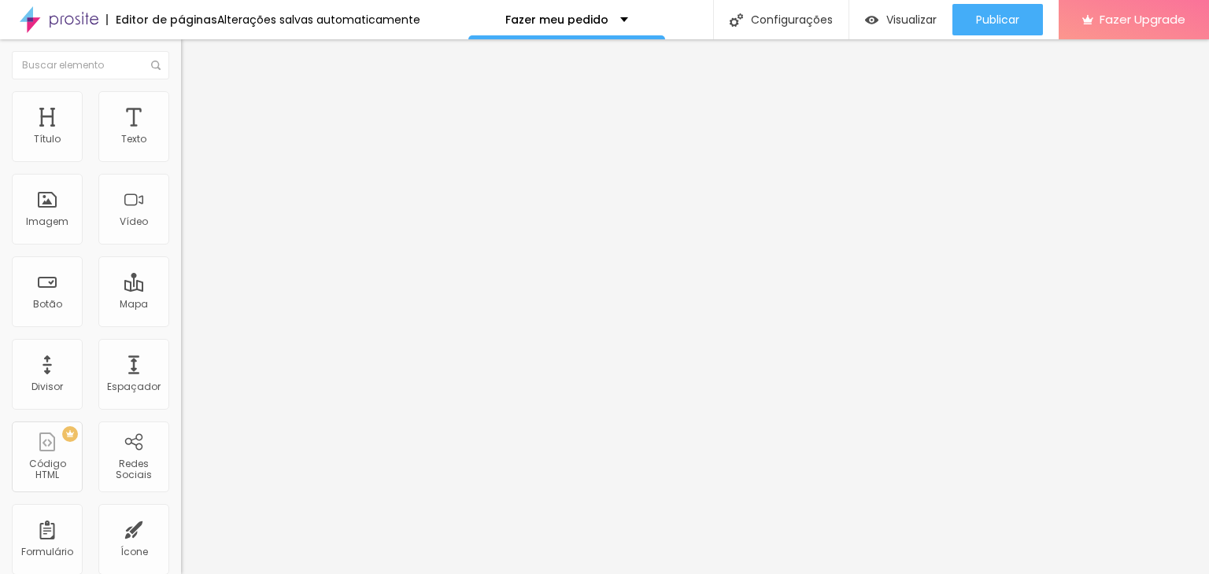
scroll to position [1, 0]
paste input "://lylyanmarcella.alboompro.com/portfolio/brinde-personalizado/1566511-ecobag-p…"
drag, startPoint x: 84, startPoint y: 318, endPoint x: 0, endPoint y: 337, distance: 86.3
click at [181, 337] on div "Texto Ver produto Alinhamento Tamanho Normal Pequeno Normal Grande Link URL htt…" at bounding box center [271, 237] width 181 height 229
paste input "://lylyanmarcella.alboompro.com/portfolio/brinde-personalizado/1566513-chaveiro…"
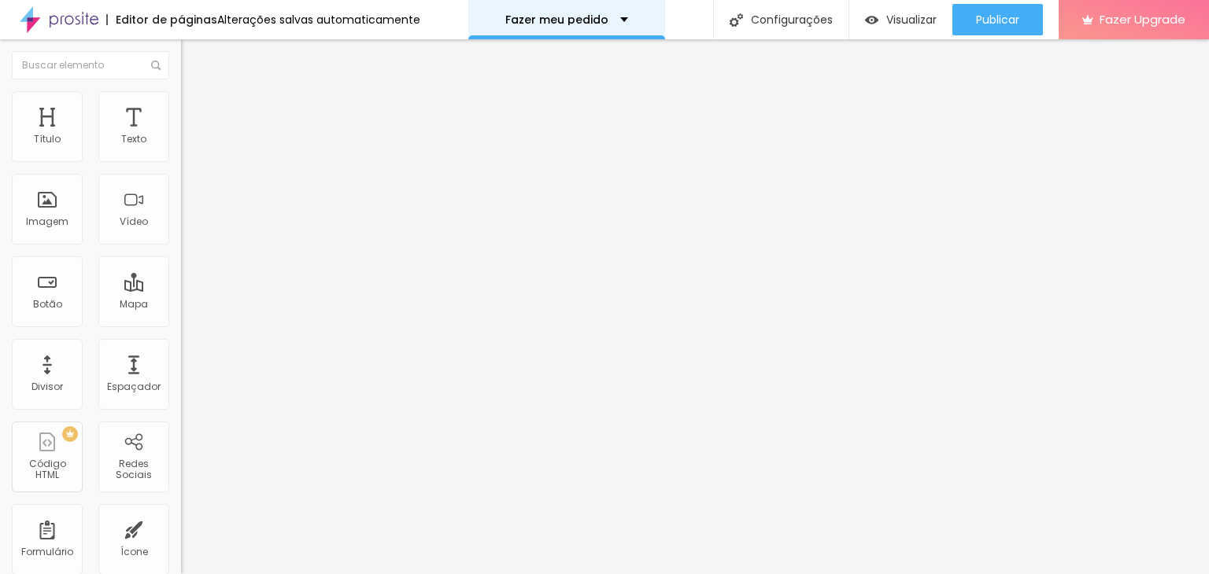
scroll to position [0, 0]
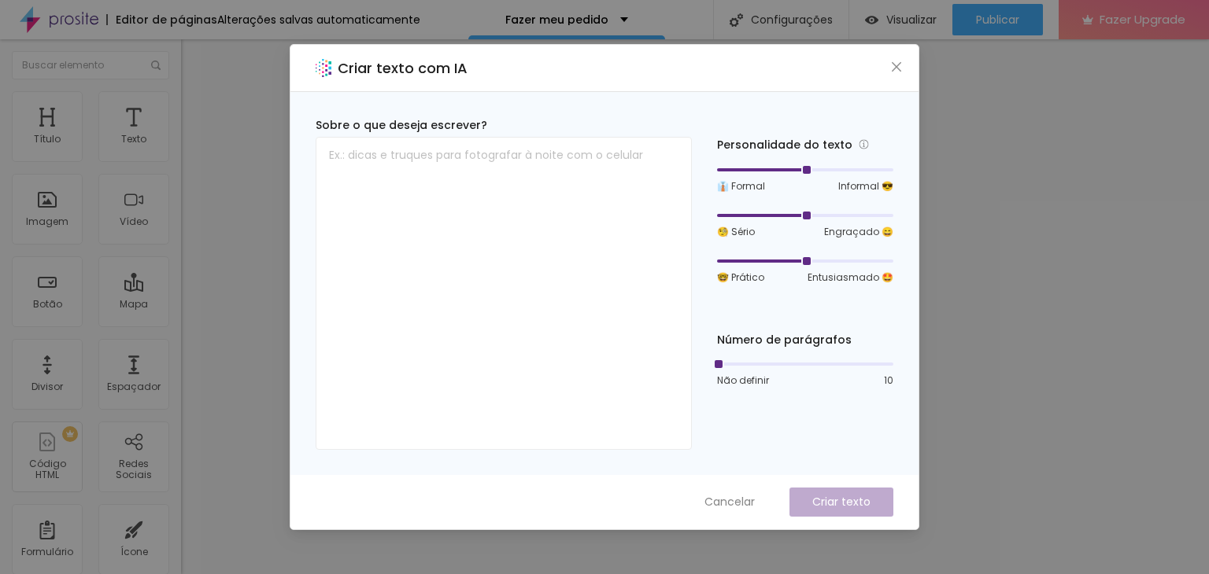
click at [1104, 297] on div "Criar texto com IA Sobre o que deseja escrever? Personalidade do texto 👔 Formal…" at bounding box center [604, 287] width 1209 height 574
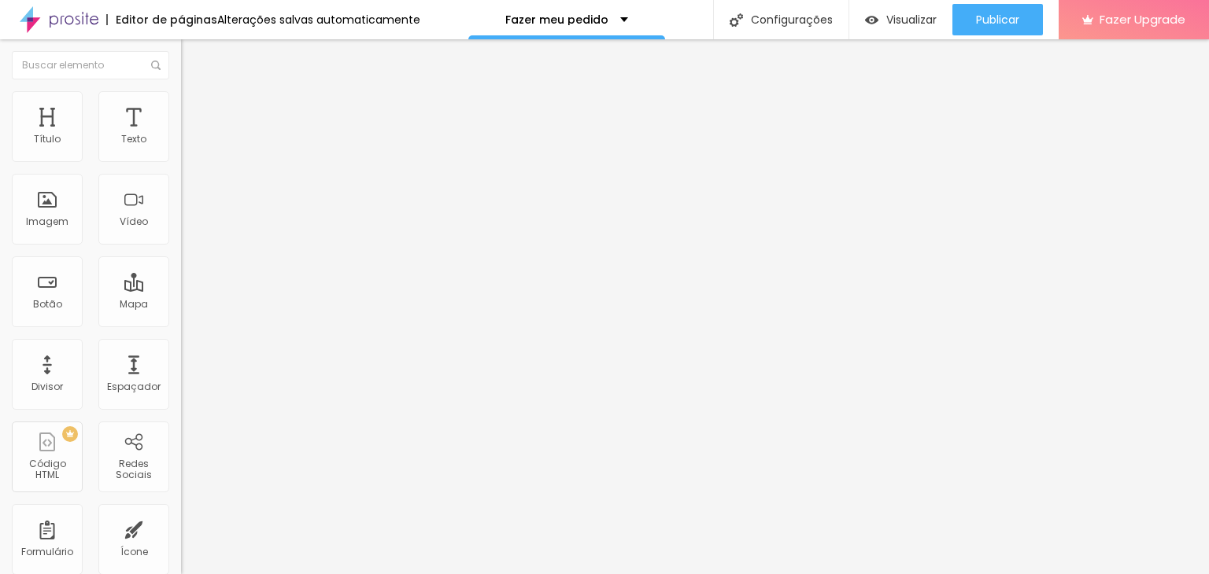
drag, startPoint x: 98, startPoint y: 330, endPoint x: 0, endPoint y: 320, distance: 98.8
click at [181, 320] on div "Texto Ver produto Alinhamento Tamanho Normal Pequeno Normal Grande Link URL htt…" at bounding box center [271, 237] width 181 height 229
paste input "://lylyanmarcella.alboompro.com/portfolio/brinde-personalizado/1566525-toalinha…"
click at [195, 109] on span "Estilo" at bounding box center [207, 101] width 24 height 13
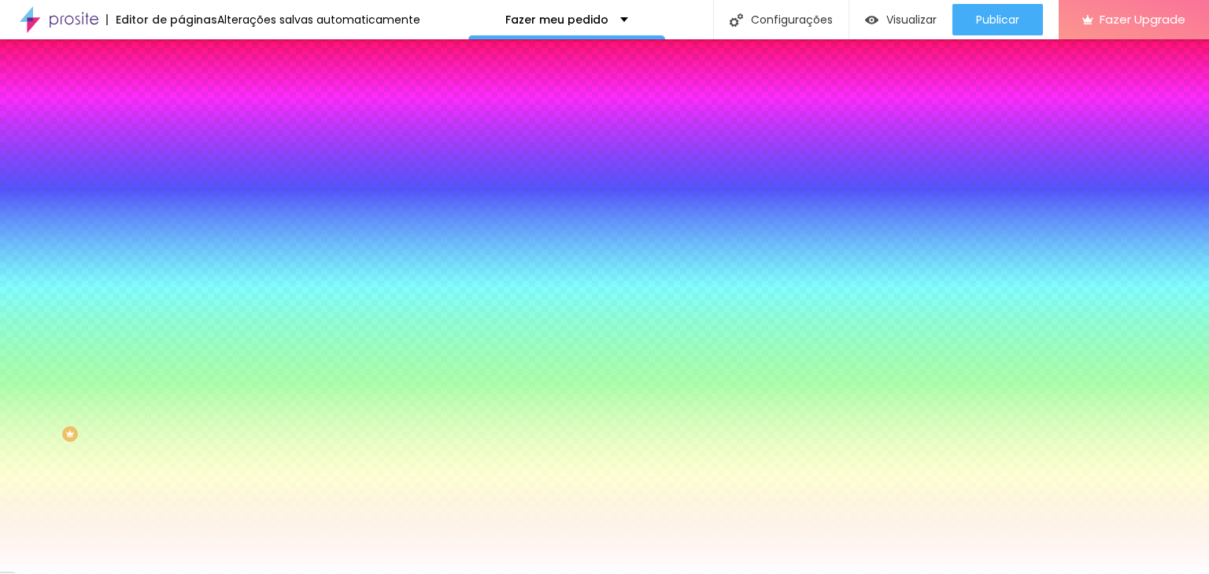
click at [181, 107] on li "Avançado" at bounding box center [271, 115] width 181 height 16
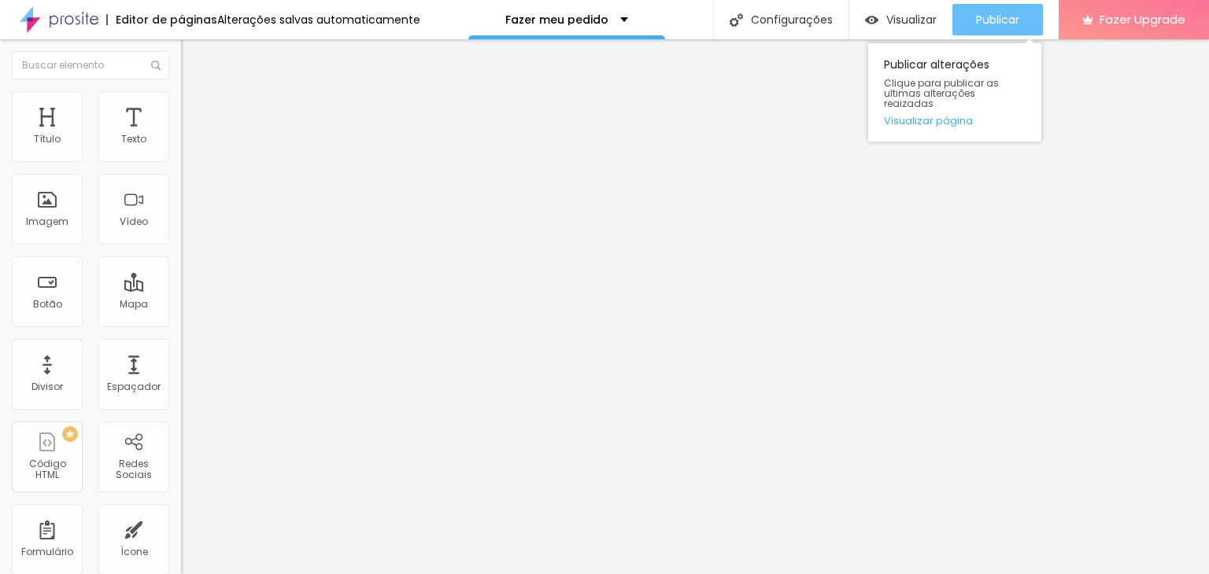
click at [982, 19] on span "Publicar" at bounding box center [997, 19] width 43 height 13
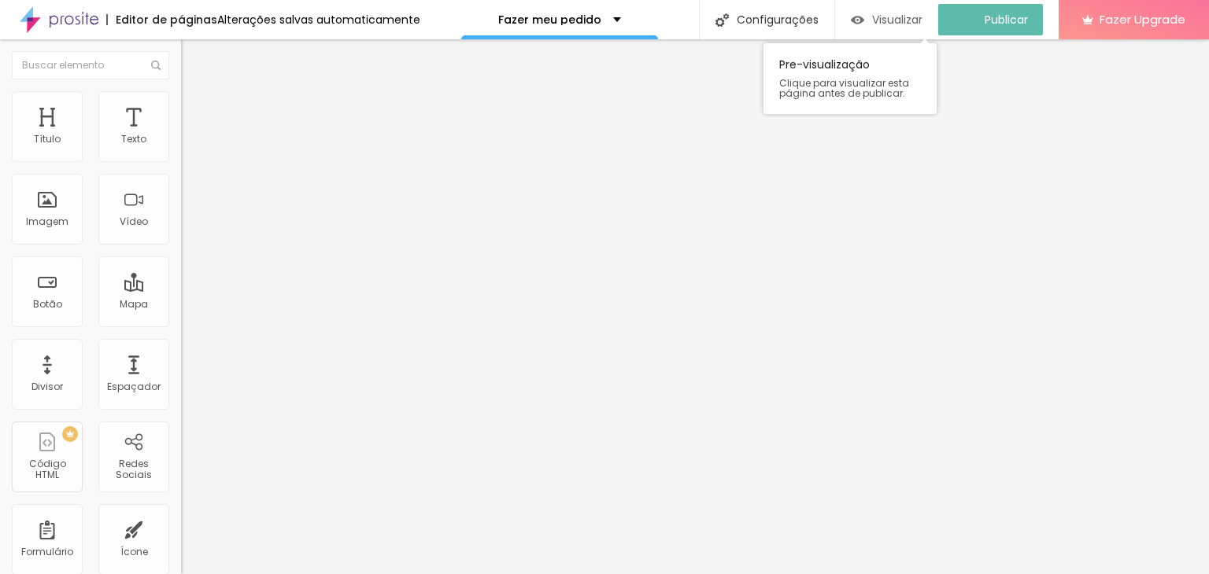
click at [891, 6] on div "Visualizar" at bounding box center [887, 19] width 72 height 31
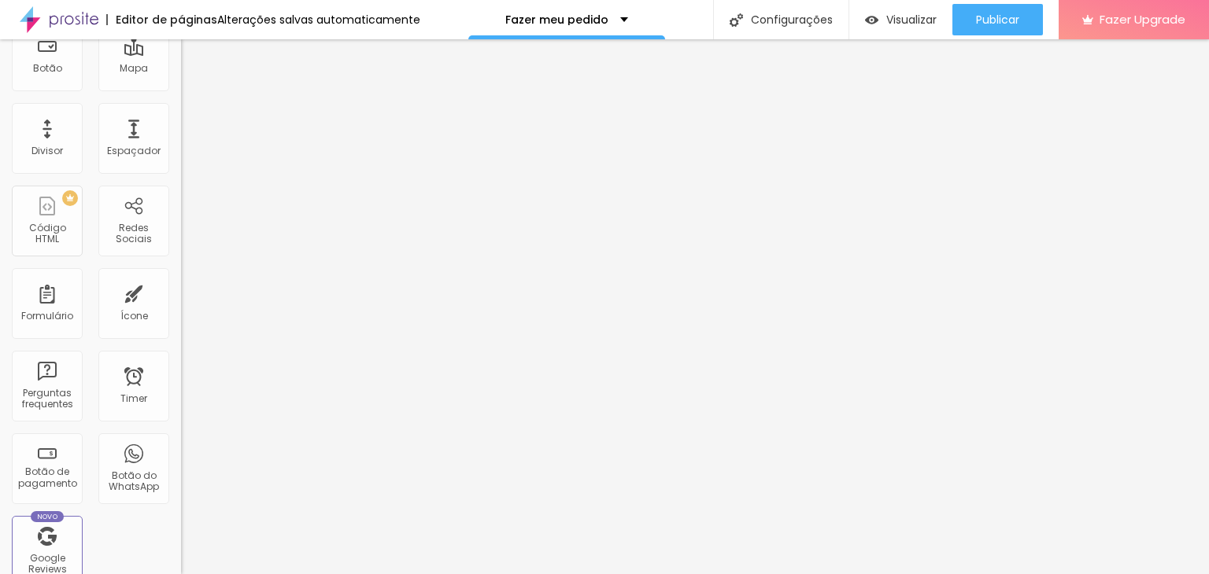
scroll to position [315, 0]
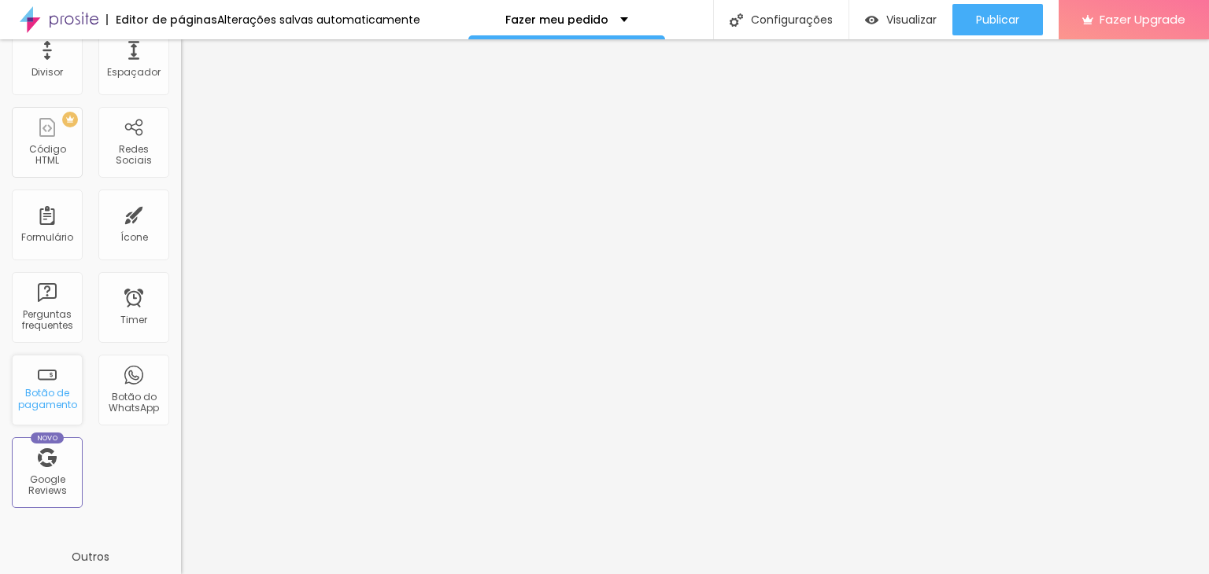
click at [31, 406] on div "Botão de pagamento" at bounding box center [47, 399] width 62 height 23
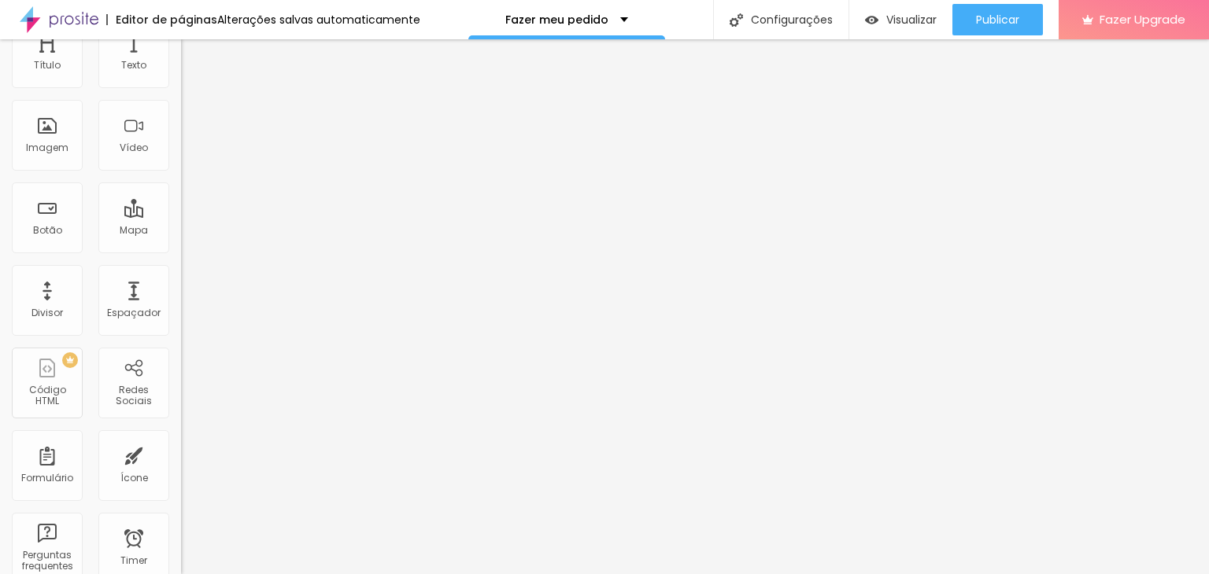
scroll to position [0, 0]
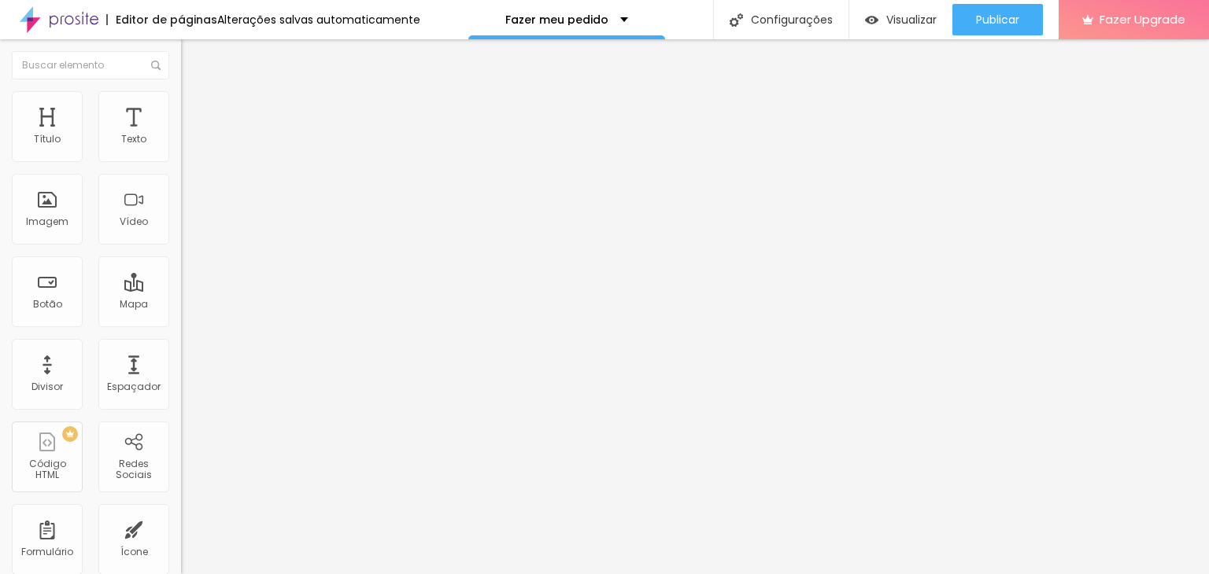
click at [181, 159] on span "Configurar minha conta" at bounding box center [240, 152] width 119 height 13
click at [181, 154] on div "Crie seu primeiro botão de pagamento para utilizar na página. Criar botão de pa…" at bounding box center [271, 137] width 181 height 35
click at [187, 153] on span "Criar botão de pagamento" at bounding box center [252, 145] width 131 height 13
type input "Comprar agora"
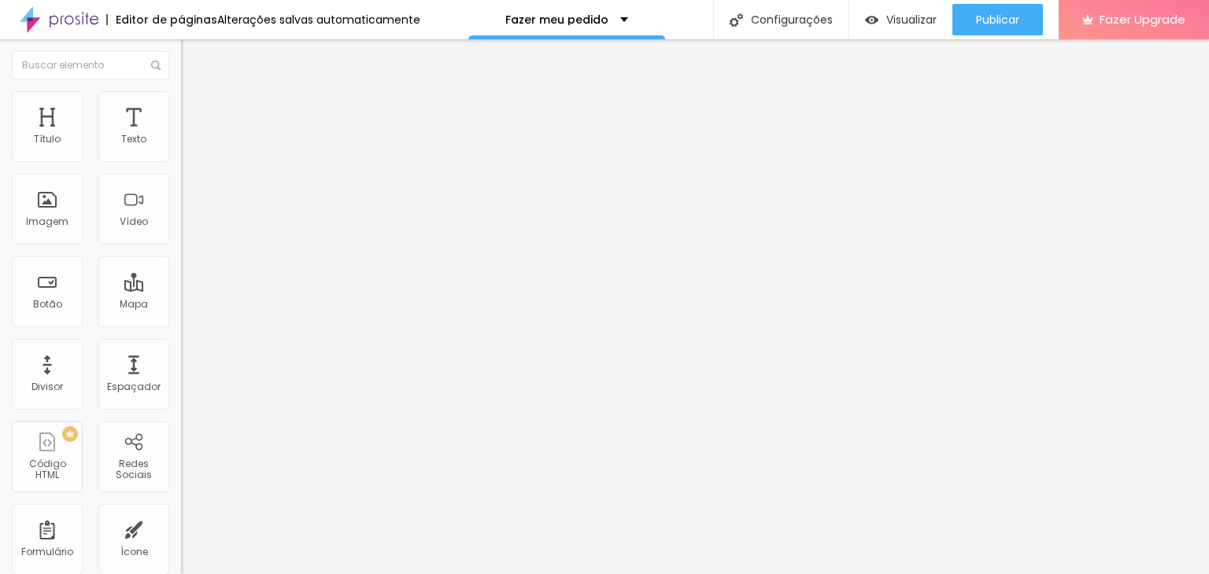
drag, startPoint x: 634, startPoint y: 57, endPoint x: 402, endPoint y: 76, distance: 232.9
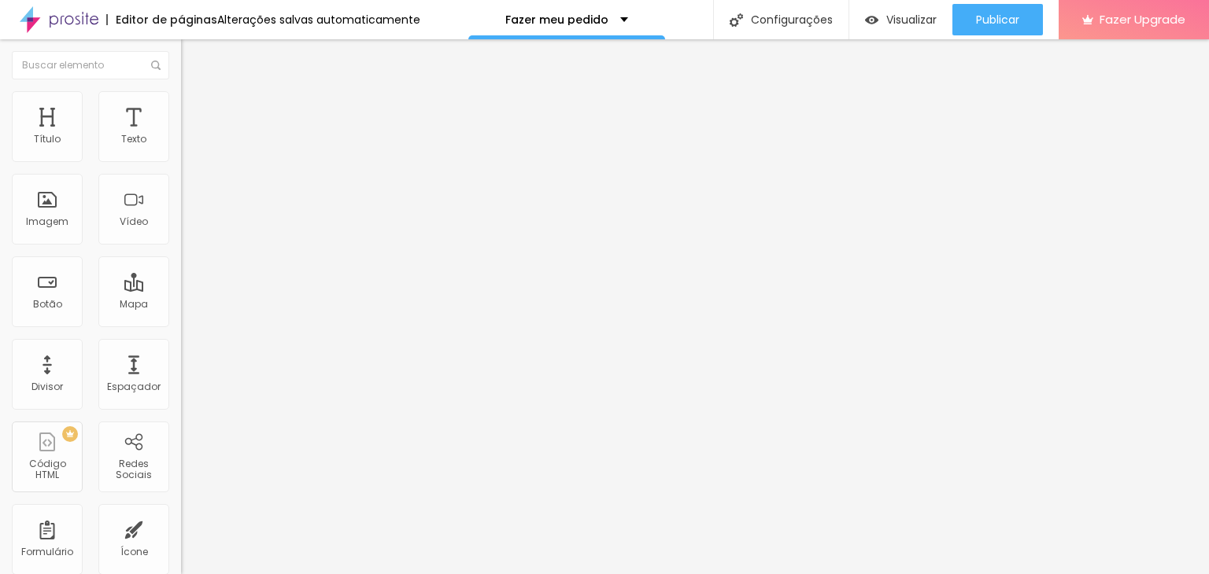
click at [187, 153] on span "Criar botão de pagamento" at bounding box center [252, 145] width 131 height 13
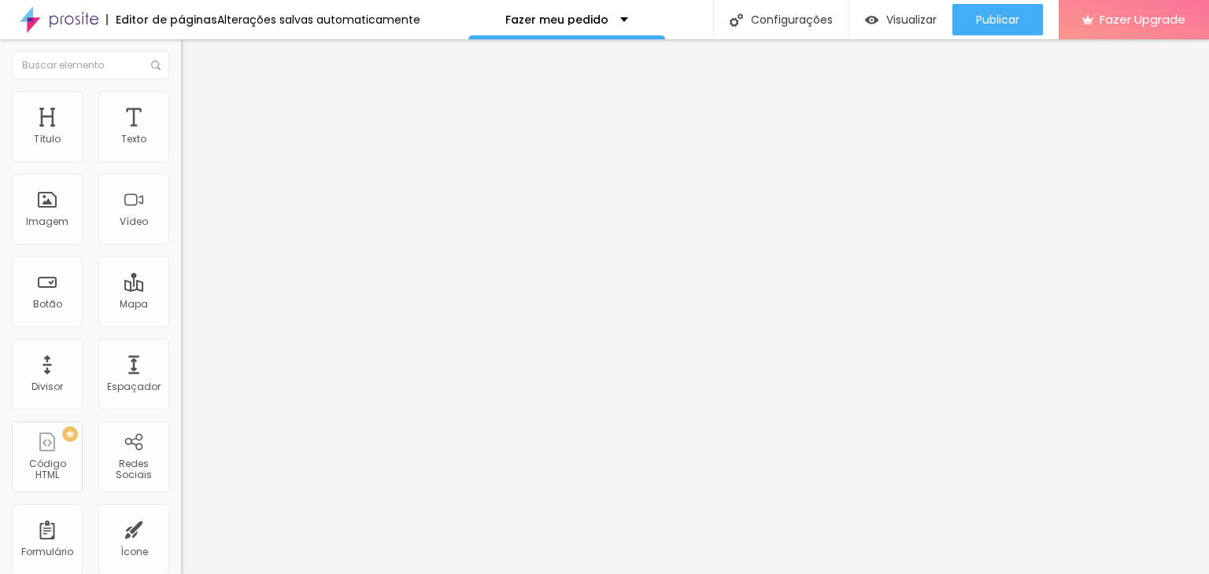
drag, startPoint x: 1208, startPoint y: 29, endPoint x: 1099, endPoint y: 2, distance: 112.0
type input "Comprar Agora"
type input "R$ 25,99"
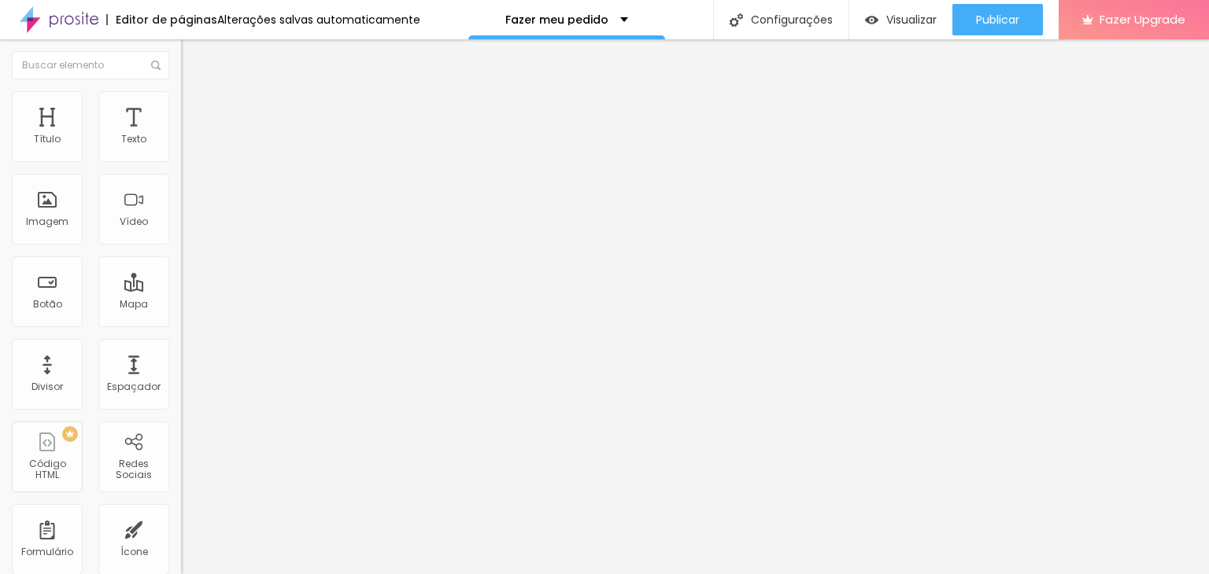
type textarea "A"
drag, startPoint x: 81, startPoint y: 400, endPoint x: 72, endPoint y: 380, distance: 22.2
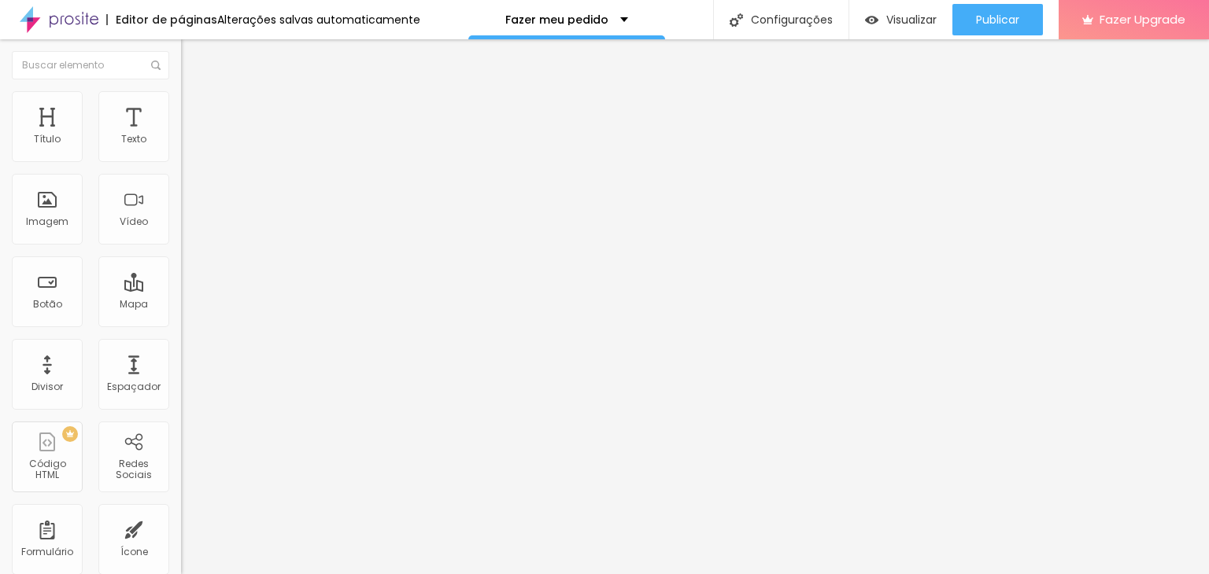
drag, startPoint x: 644, startPoint y: 426, endPoint x: 639, endPoint y: 384, distance: 42.1
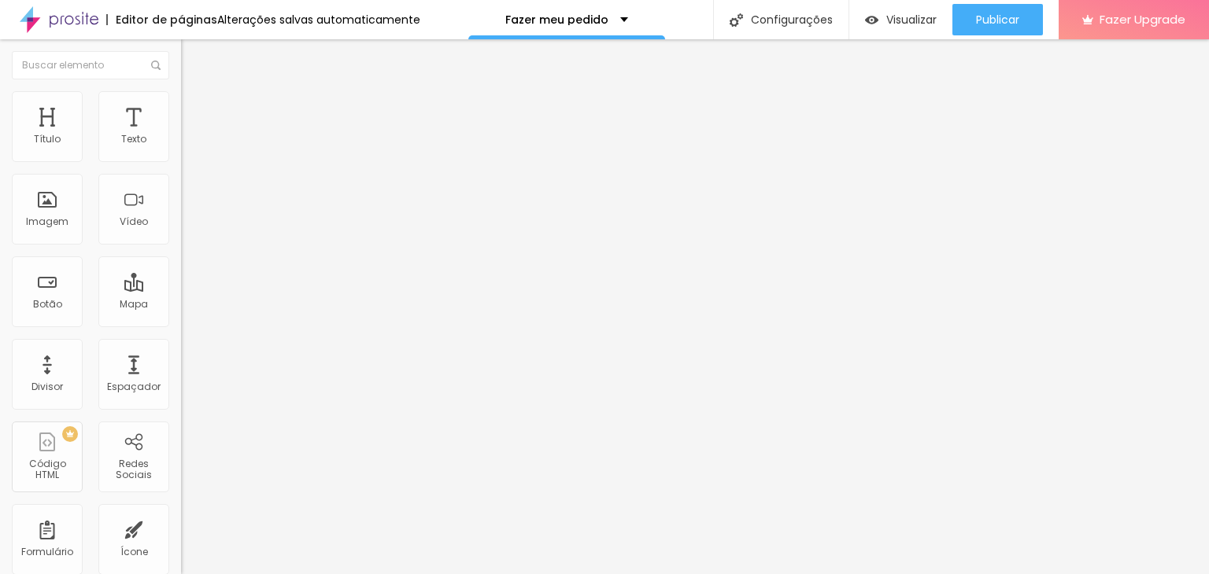
drag, startPoint x: 622, startPoint y: 461, endPoint x: 674, endPoint y: 383, distance: 94.1
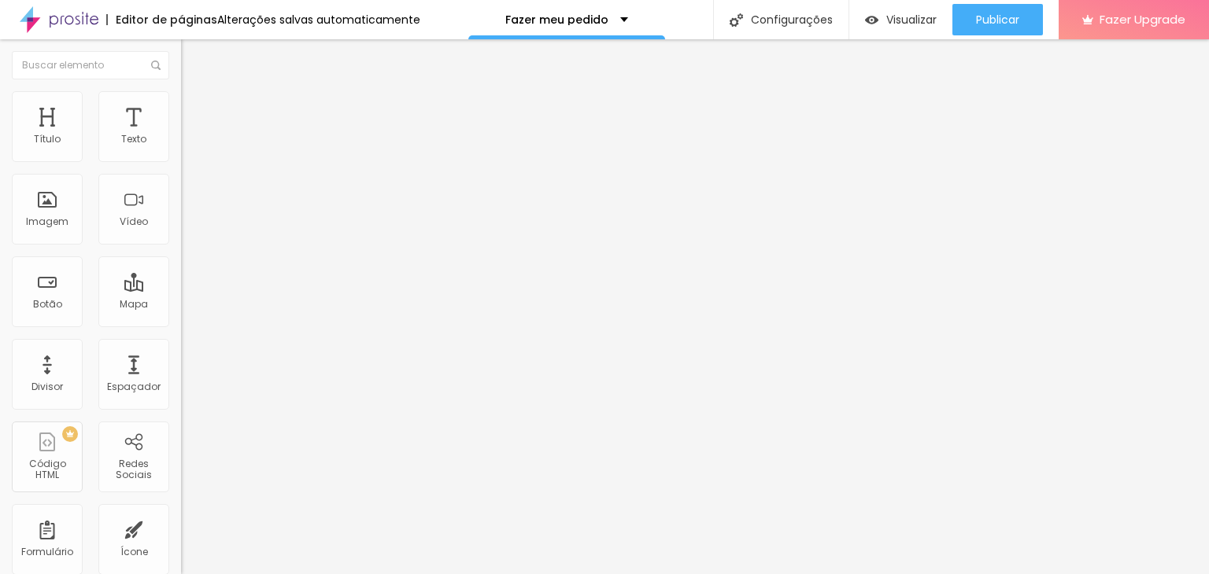
type textarea "Tamanho da almofada: 30x30cm Material: 100% Poliéster Tamanho da arte: 21x29,7cm"
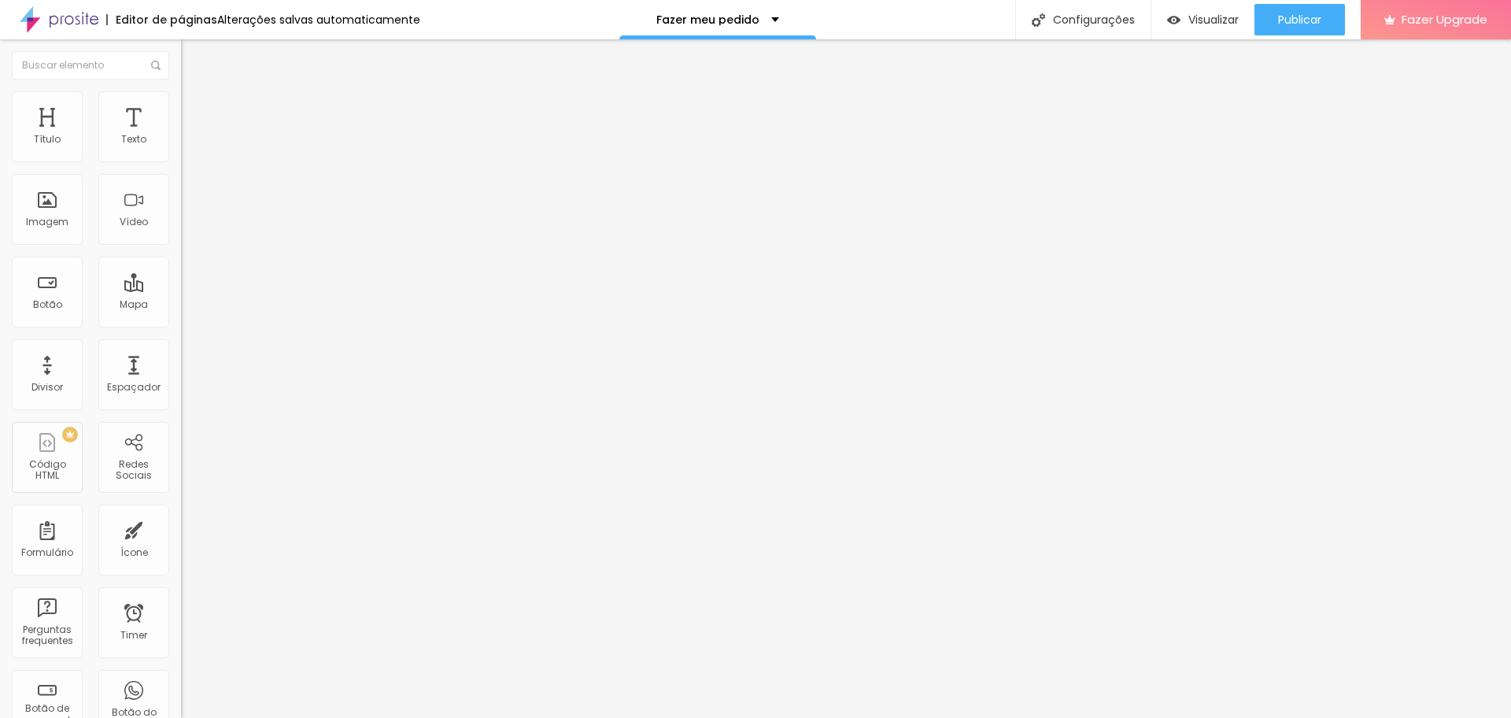
click at [195, 121] on span "Avançado" at bounding box center [221, 114] width 52 height 13
click at [1188, 17] on span "Visualizar" at bounding box center [1213, 19] width 50 height 13
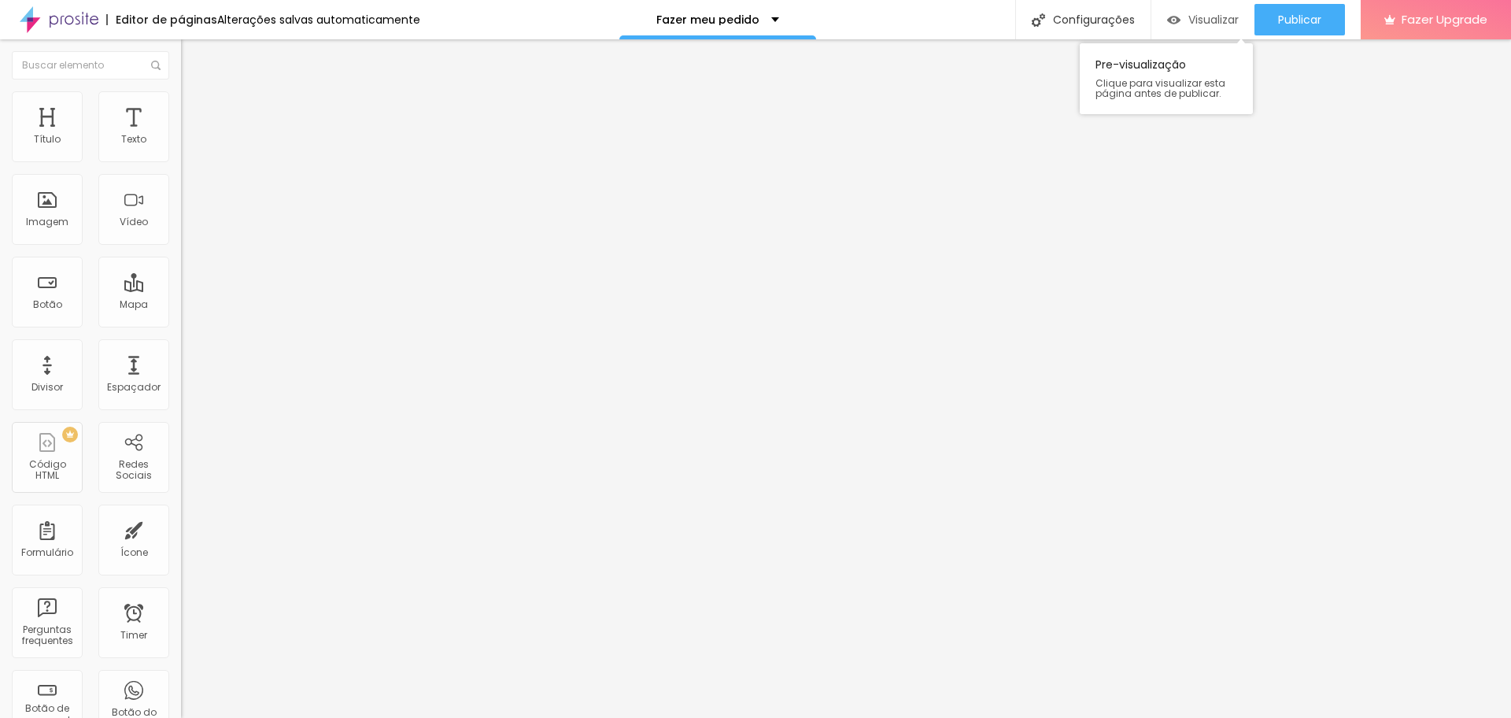
click at [1208, 22] on span "Visualizar" at bounding box center [1213, 19] width 50 height 13
click at [181, 324] on input "http://lylyanmarcella.alboompro.com/portfolio/brinde-personalizado/1566442-almo…" at bounding box center [275, 316] width 189 height 16
click at [181, 352] on div "Abrir em uma nova aba" at bounding box center [271, 348] width 181 height 8
click at [181, 324] on input "http://lylyanmarcella.alboompro.com/portfolio/brinde-personalizado/1566442-almo…" at bounding box center [275, 316] width 189 height 16
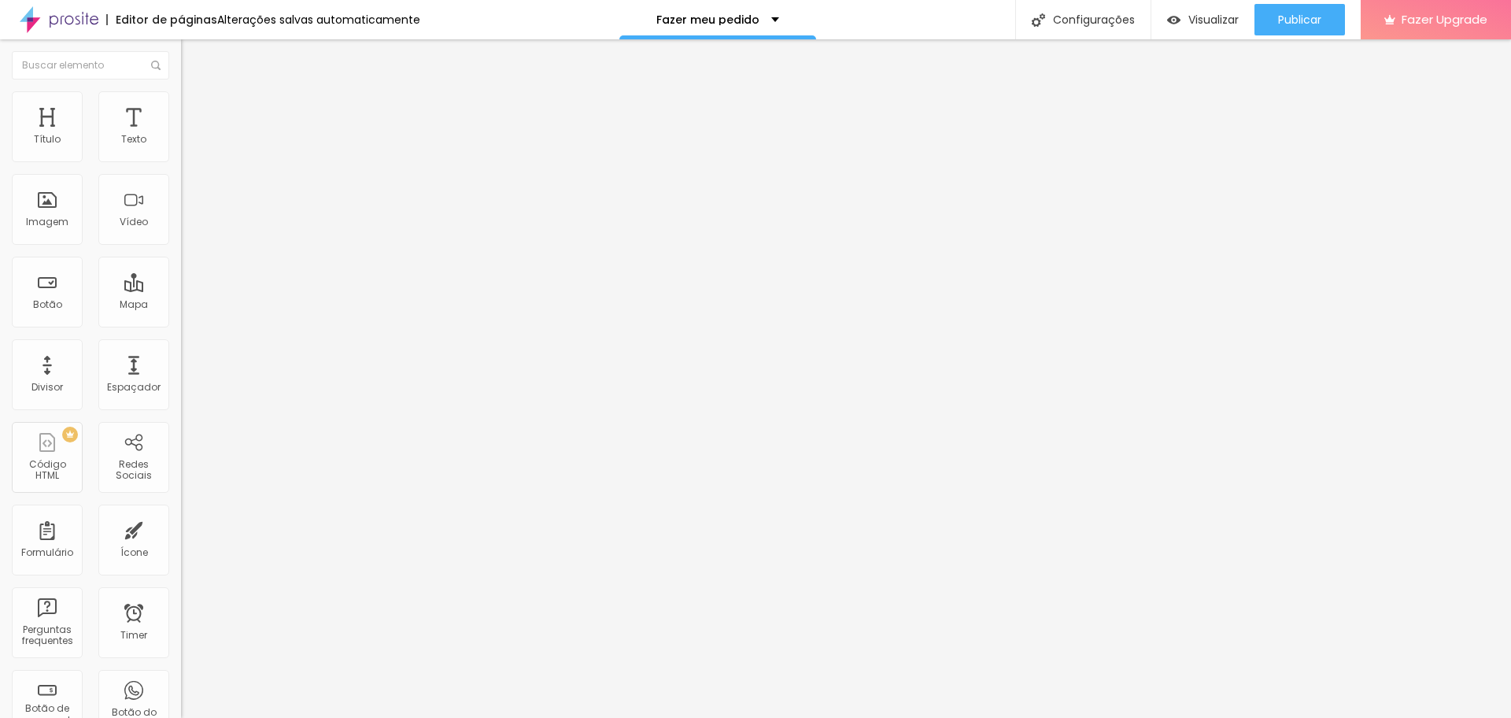
click at [181, 324] on input "http://lylyanmarcella.alboompro.com/portfolio/brinde-personalizado/1566442-almo…" at bounding box center [275, 316] width 189 height 16
paste input "mstudio"
type input "[URL][DOMAIN_NAME]"
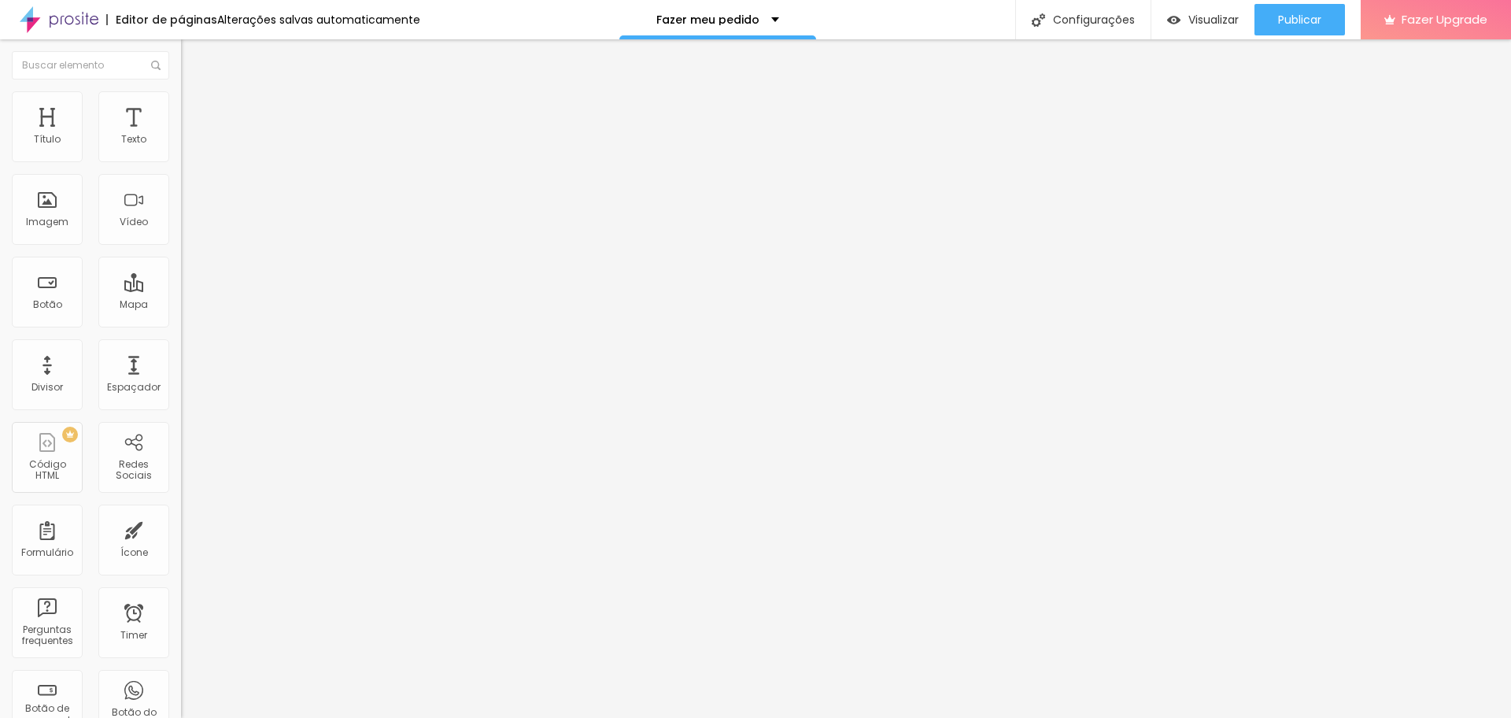
click at [181, 338] on div "URL http://lylyanmarcella.alboompro.com/portfolio/brinde-personalizado/1566510-…" at bounding box center [271, 318] width 181 height 39
click at [181, 324] on input "http://lylyanmarcella.alboompro.com/portfolio/brinde-personalizado/1566510-cane…" at bounding box center [275, 316] width 189 height 16
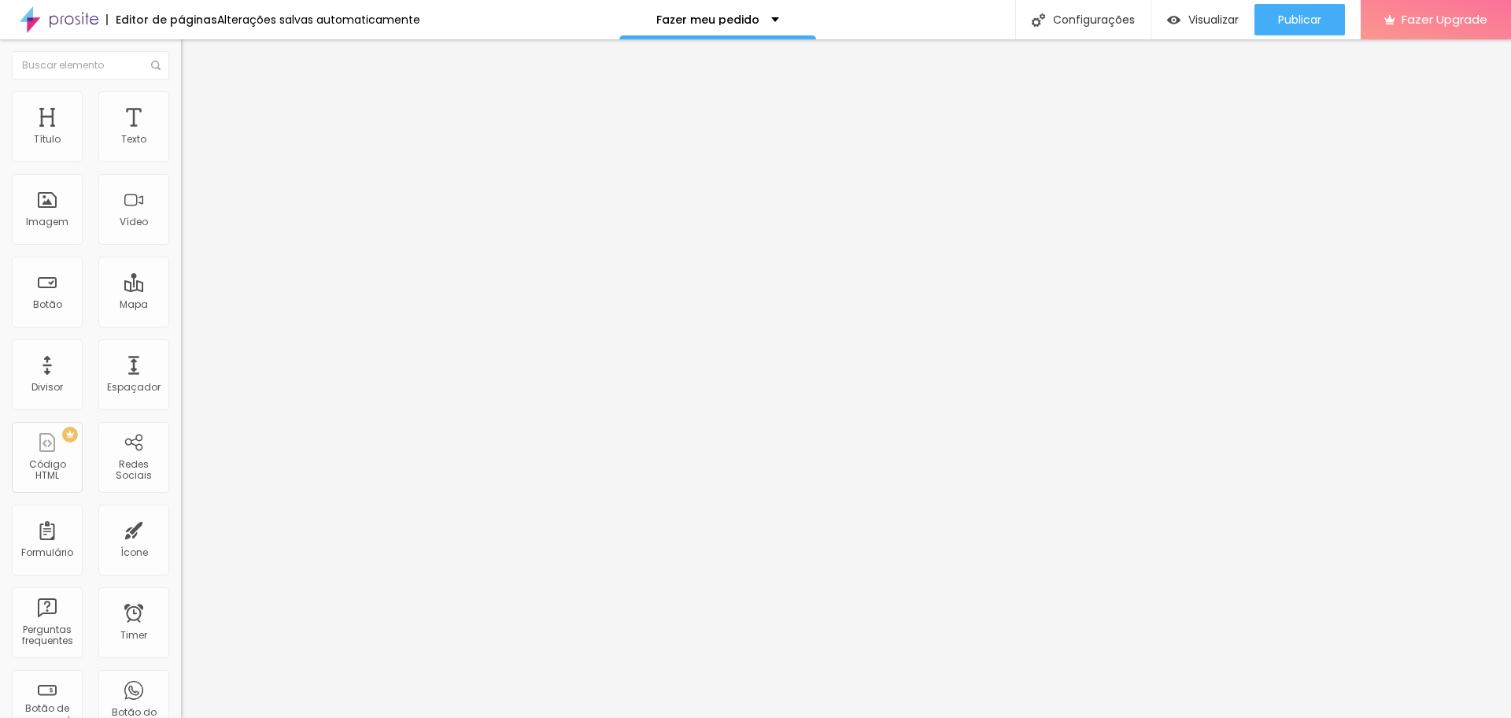
paste input "mstudio"
type input "[URL][DOMAIN_NAME]"
click at [181, 352] on div "URL http://lmstudio.alboompro.com/portfolio/brinde-personalizado/1566510-caneca…" at bounding box center [271, 325] width 181 height 53
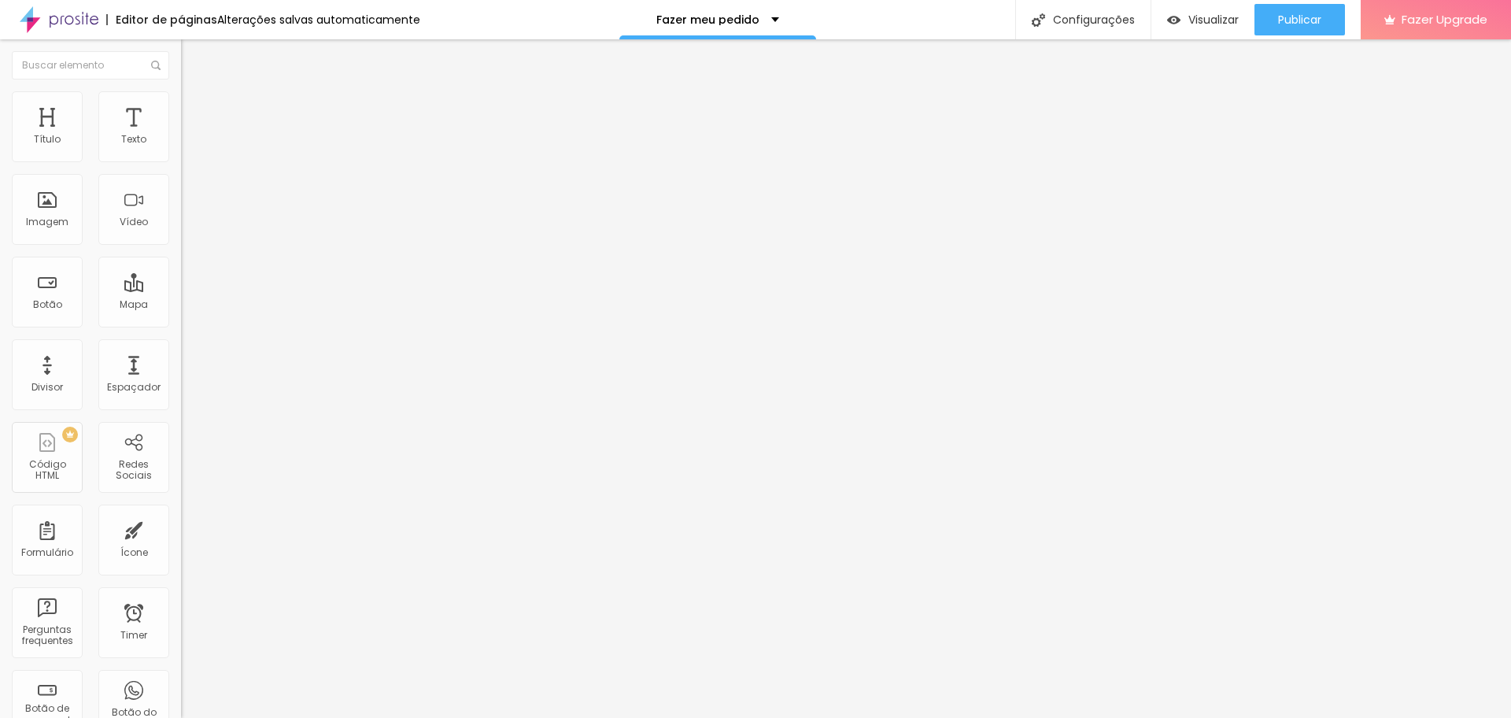
click at [181, 352] on div "Abrir em uma nova aba" at bounding box center [271, 348] width 181 height 8
click at [181, 474] on div "Editar Botão Conteúdo Estilo Avançado Texto Ver produto Alinhamento Tamanho Nor…" at bounding box center [271, 378] width 181 height 678
click at [181, 321] on input "http://lylyanmarcella.alboompro.com/portfolio/brinde-personalizado/1566511-ecob…" at bounding box center [275, 316] width 189 height 16
click at [181, 320] on input "http://lylyanmarcella.alboompro.com/portfolio/brinde-personalizado/1566511-ecob…" at bounding box center [275, 316] width 189 height 16
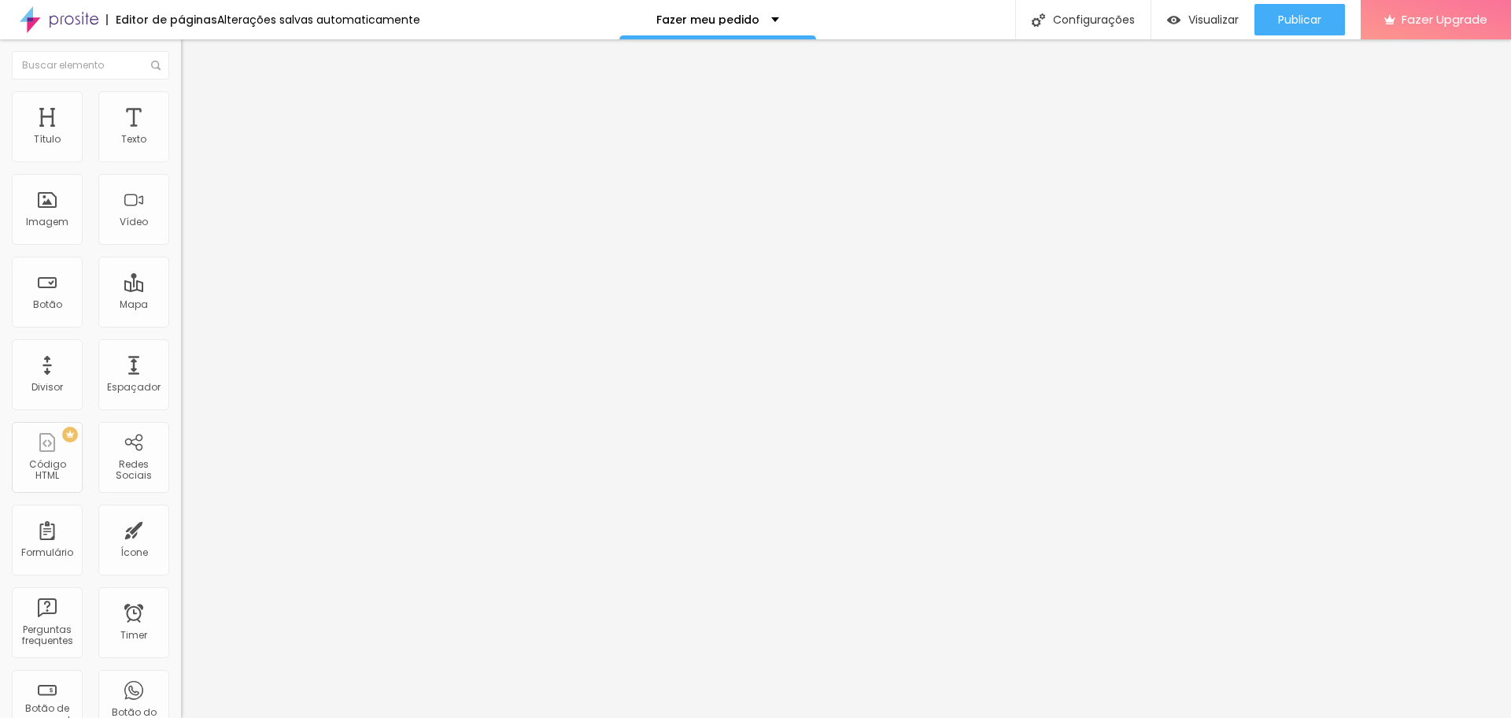
click at [181, 320] on input "http://lylyanmarcella.alboompro.com/portfolio/brinde-personalizado/1566511-ecob…" at bounding box center [275, 316] width 189 height 16
paste input "mstudio"
type input "[URL][DOMAIN_NAME]"
click at [181, 456] on div "Editar Botão Conteúdo Estilo Avançado Texto Ver produto Alinhamento Tamanho Nor…" at bounding box center [271, 378] width 181 height 678
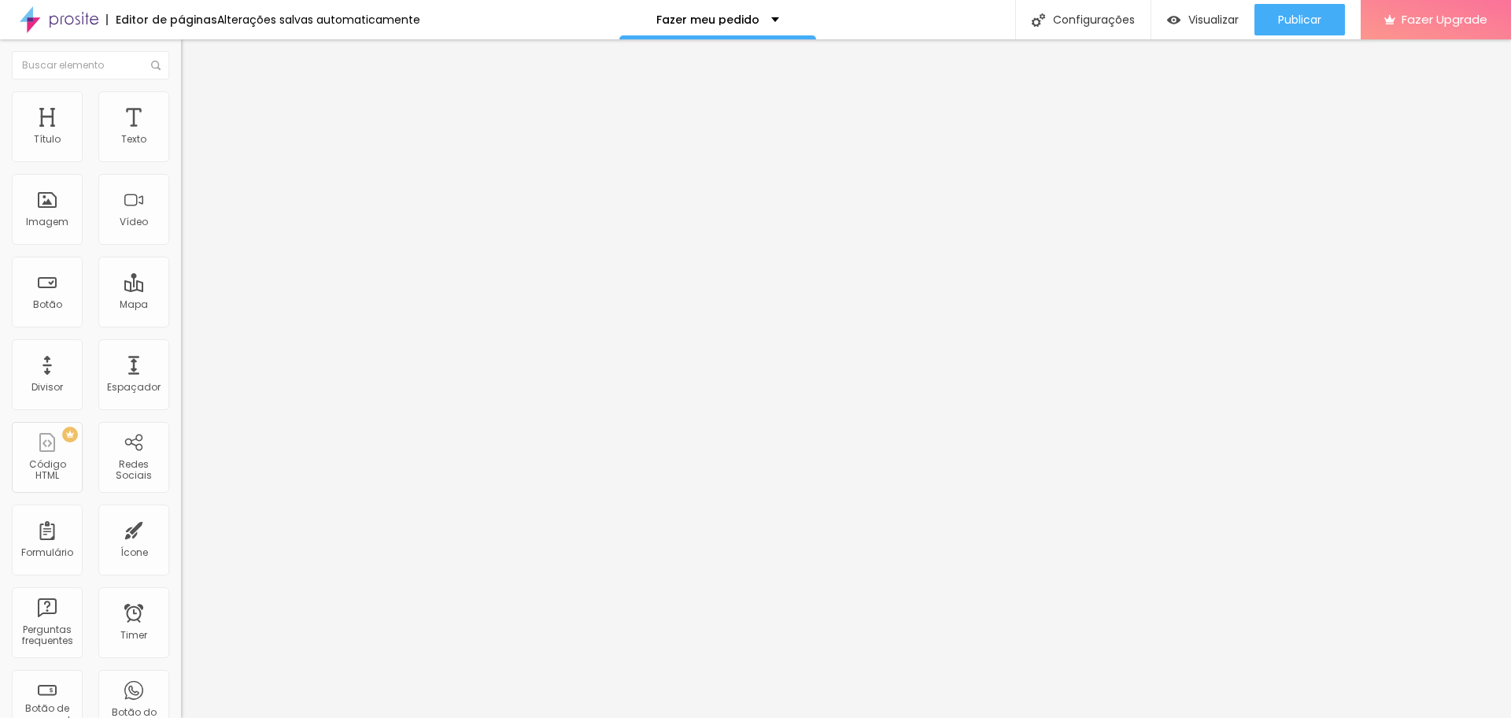
scroll to position [0, 0]
click at [181, 352] on div "Abrir em uma nova aba" at bounding box center [271, 348] width 181 height 8
click at [181, 324] on input "http://lylyanmarcella.alboompro.com/portfolio/brinde-personalizado/1566513-chav…" at bounding box center [275, 316] width 189 height 16
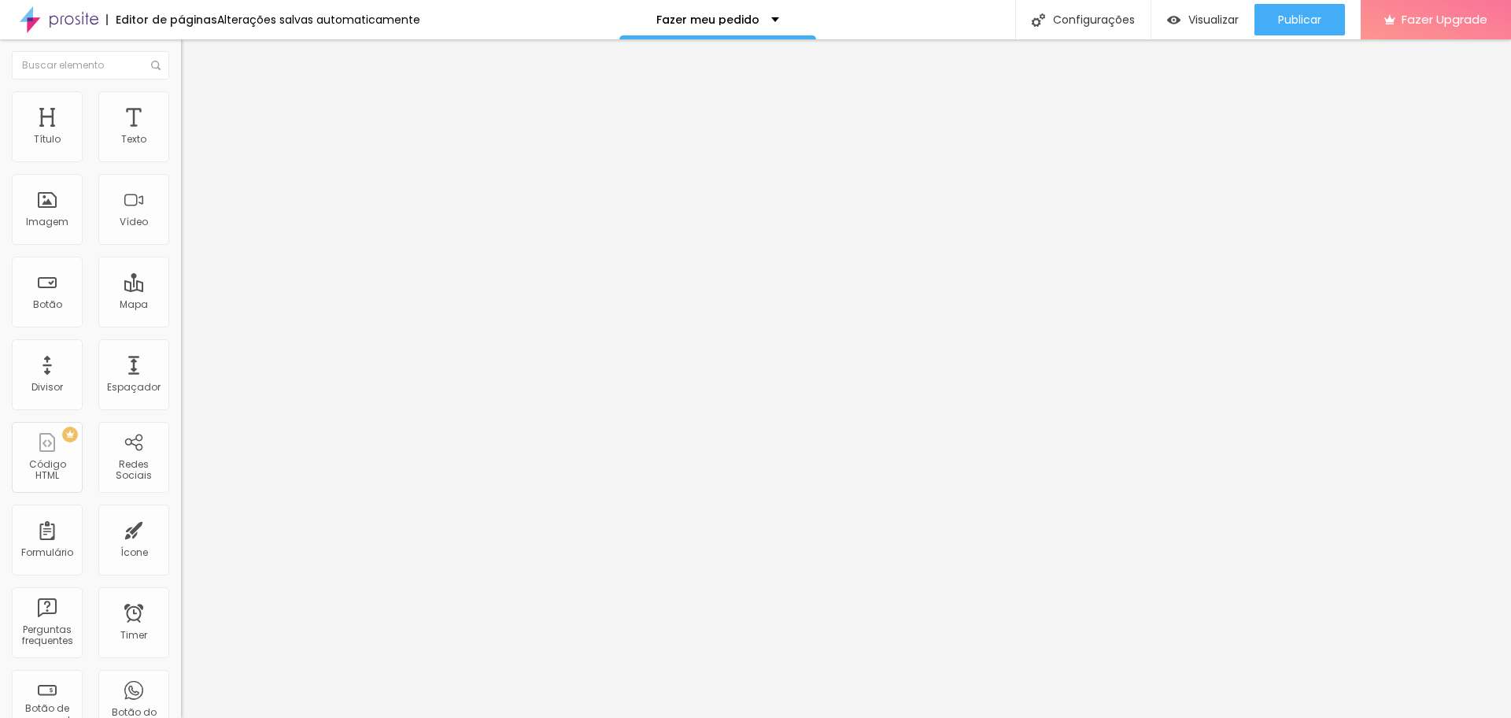
paste input "mstudio"
type input "[URL][DOMAIN_NAME]"
click at [181, 318] on input "http://lylyanmarcella.alboompro.com/portfolio/brinde-personalizado/1566525-toal…" at bounding box center [275, 316] width 189 height 16
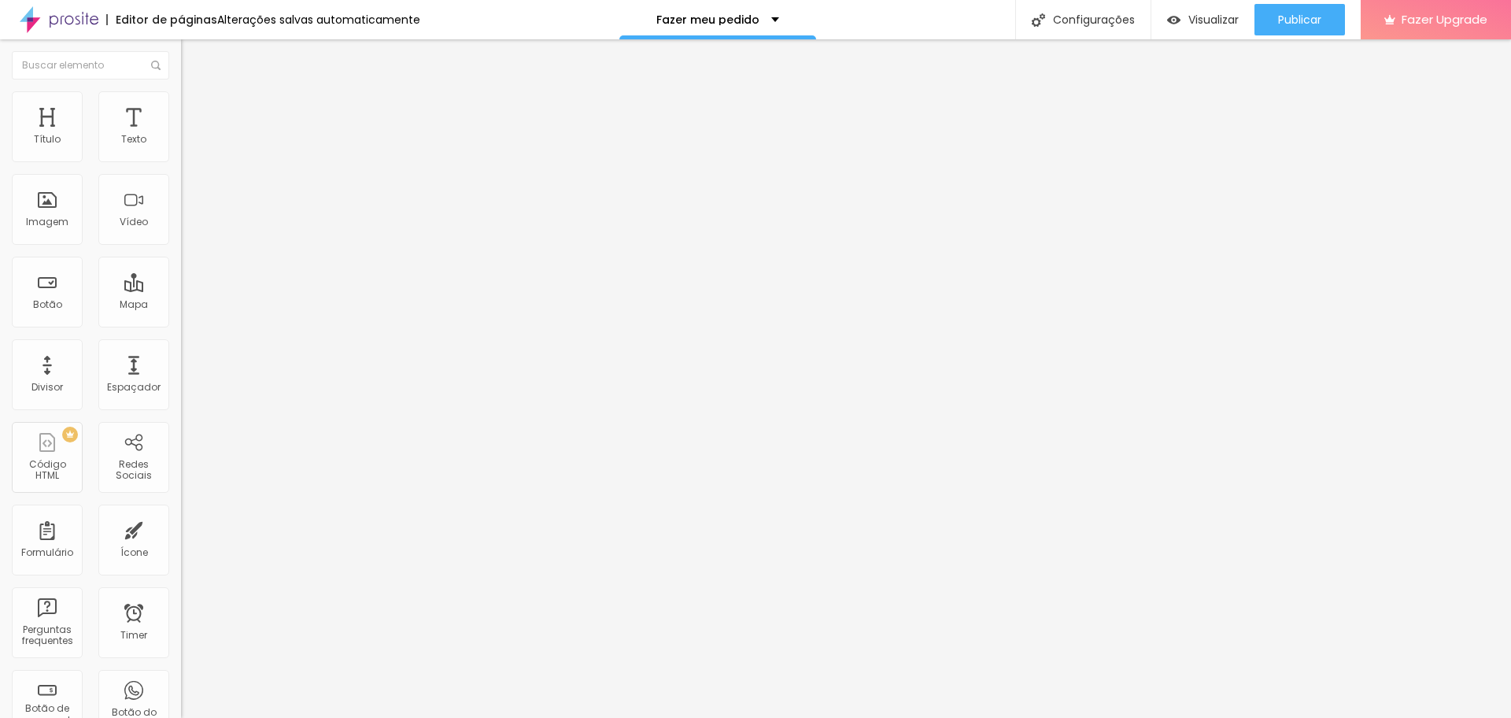
click at [181, 316] on input "http://lylyanmarcella.alboompro.com/portfolio/brinde-personalizado/1566525-toal…" at bounding box center [275, 316] width 189 height 16
paste input "mstudio"
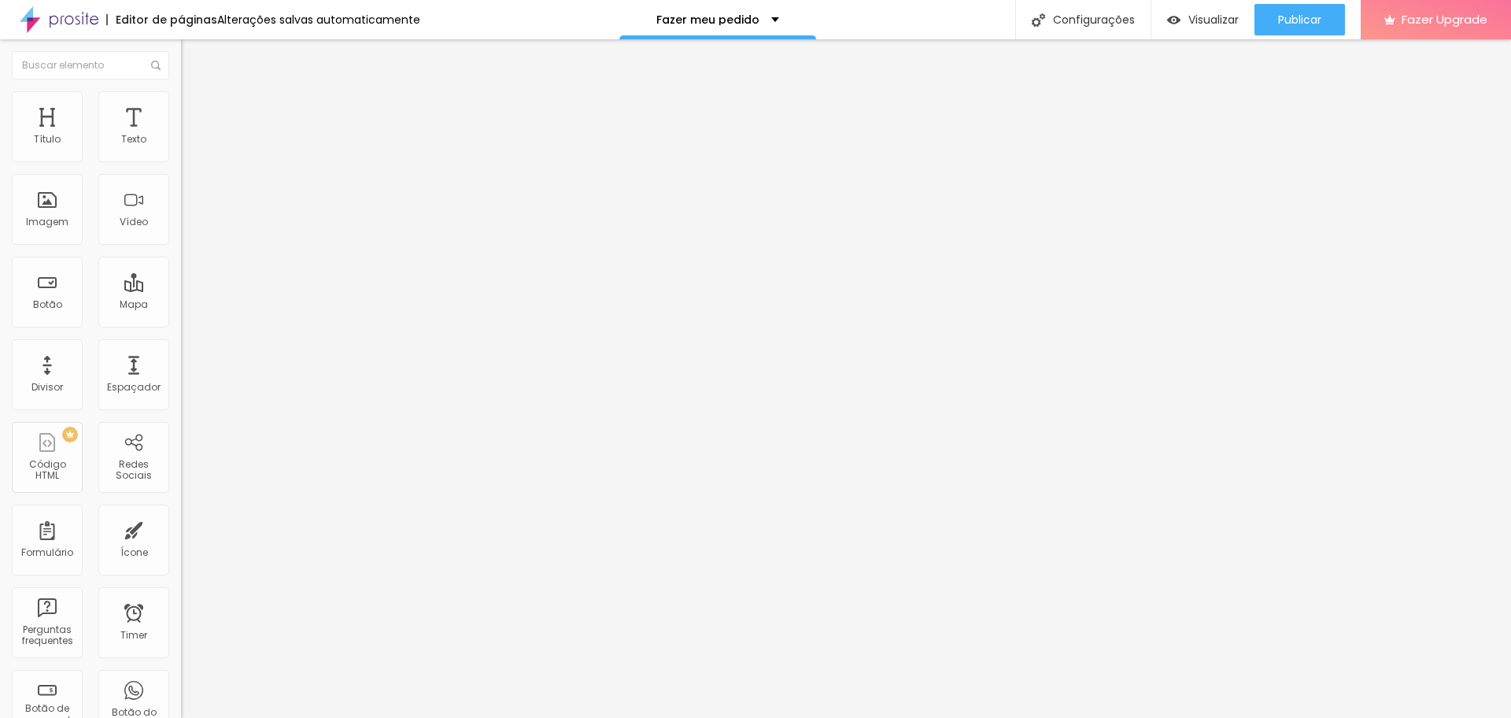
scroll to position [0, 320]
type input "[URL][DOMAIN_NAME]"
click at [181, 352] on div "URL http://lmstudio.alboompro.com/portfolio/brinde-personalizado/1566525-toalin…" at bounding box center [271, 325] width 181 height 53
click at [181, 338] on div "URL http://lmstudio.alboompro.com/portfolio/brinde-personalizado/1566525-toalin…" at bounding box center [271, 318] width 181 height 39
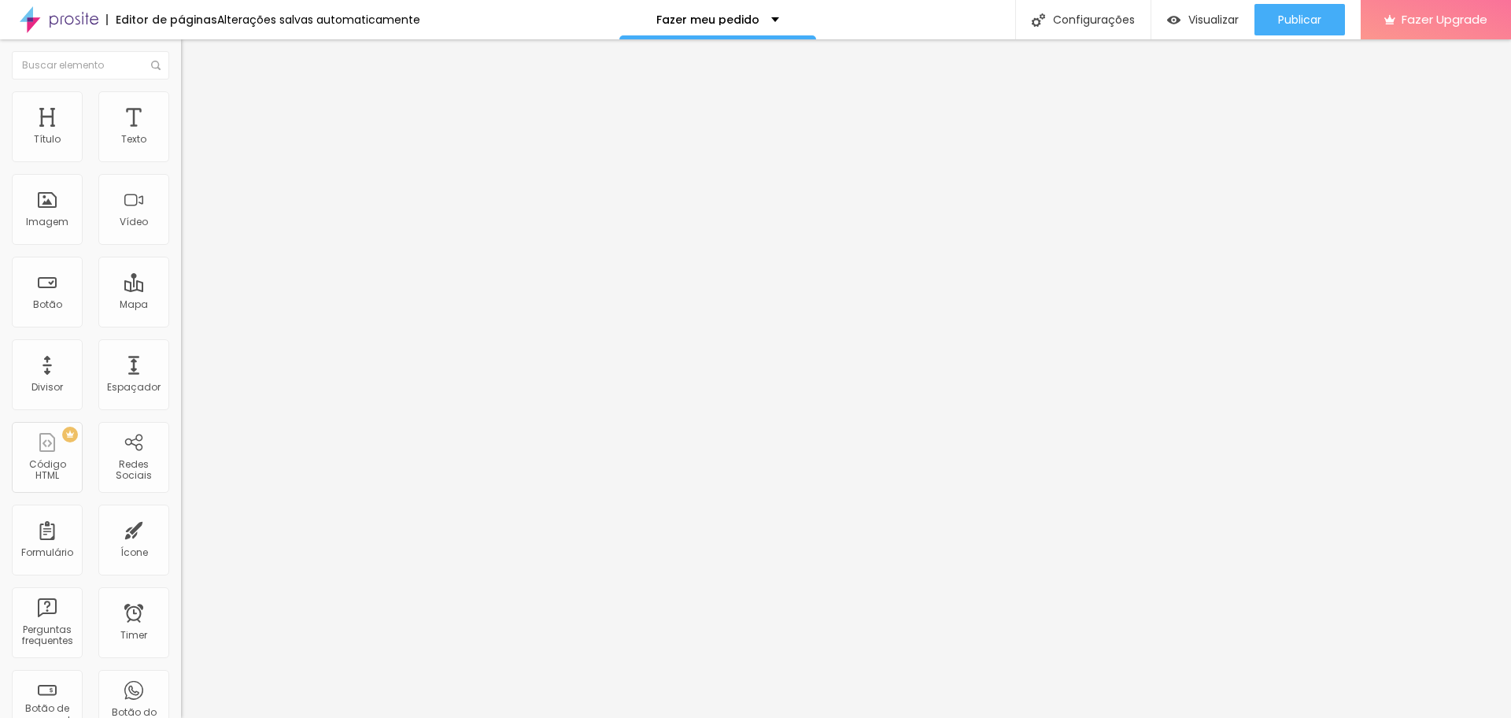
click at [181, 344] on div at bounding box center [271, 344] width 181 height 0
click at [195, 121] on span "Avançado" at bounding box center [221, 114] width 52 height 13
click at [195, 105] on span "Conteúdo" at bounding box center [219, 98] width 49 height 13
click at [181, 319] on input "http://lylyanmarcella.alboompro.com/portfolio/brinde-personalizado/1566438-blus…" at bounding box center [275, 316] width 189 height 16
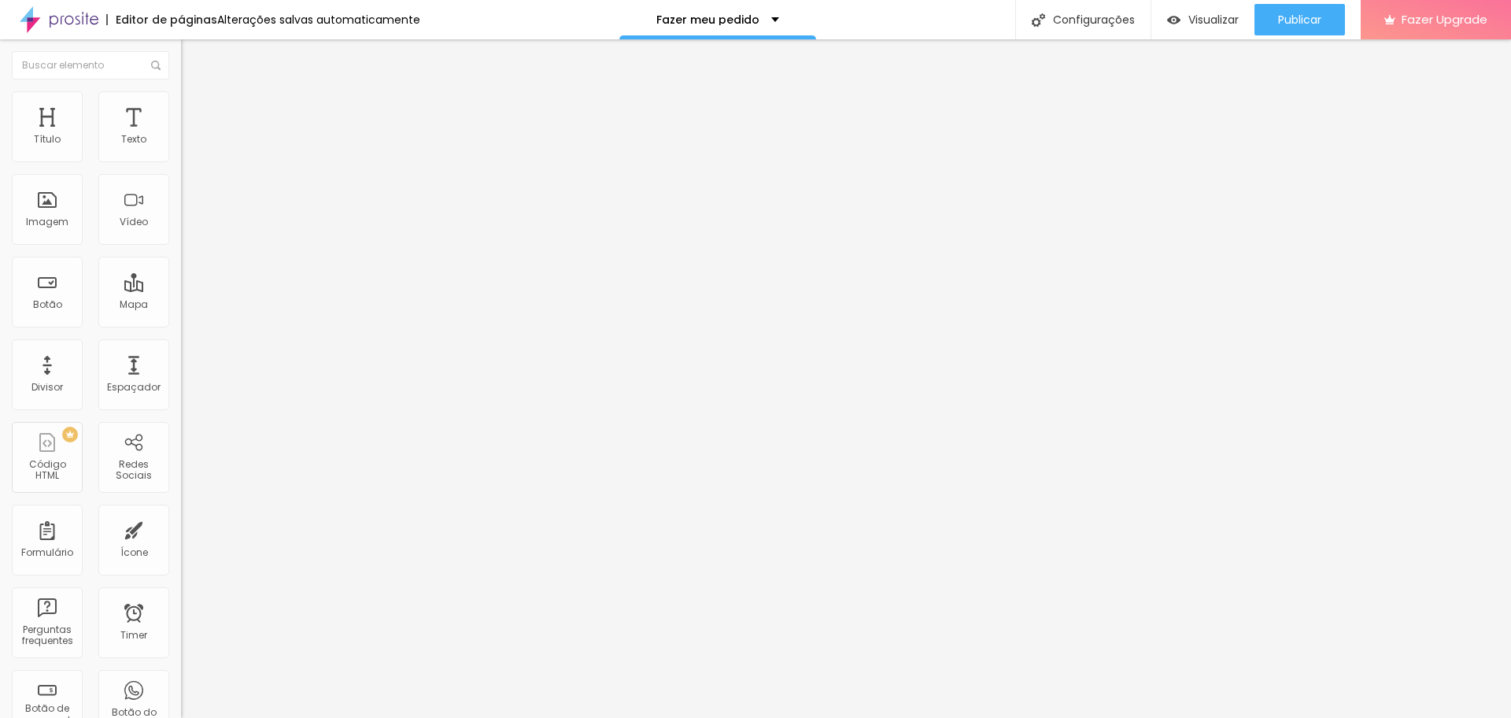
click at [181, 319] on input "http://lylyanmarcella.alboompro.com/portfolio/brinde-personalizado/1566438-blus…" at bounding box center [275, 316] width 189 height 16
paste input "mstudio"
type input "[URL][DOMAIN_NAME]"
click at [181, 445] on div "Editar Botão Conteúdo Estilo Avançado Texto Ver produto Alinhamento Tamanho Nor…" at bounding box center [271, 378] width 181 height 678
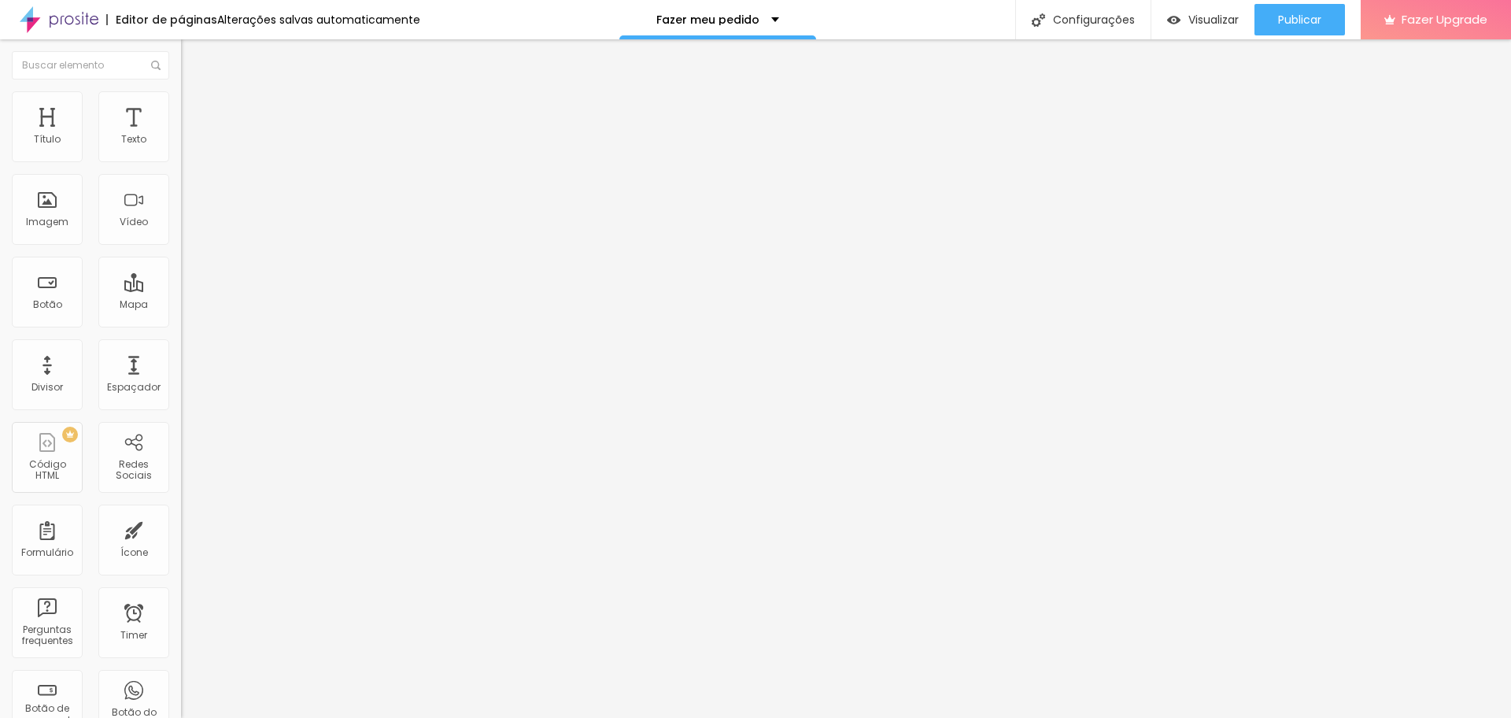
scroll to position [0, 0]
click at [337, 14] on div "Alterações salvas automaticamente" at bounding box center [318, 19] width 203 height 11
click at [1057, 22] on div "Configurações" at bounding box center [1082, 19] width 135 height 39
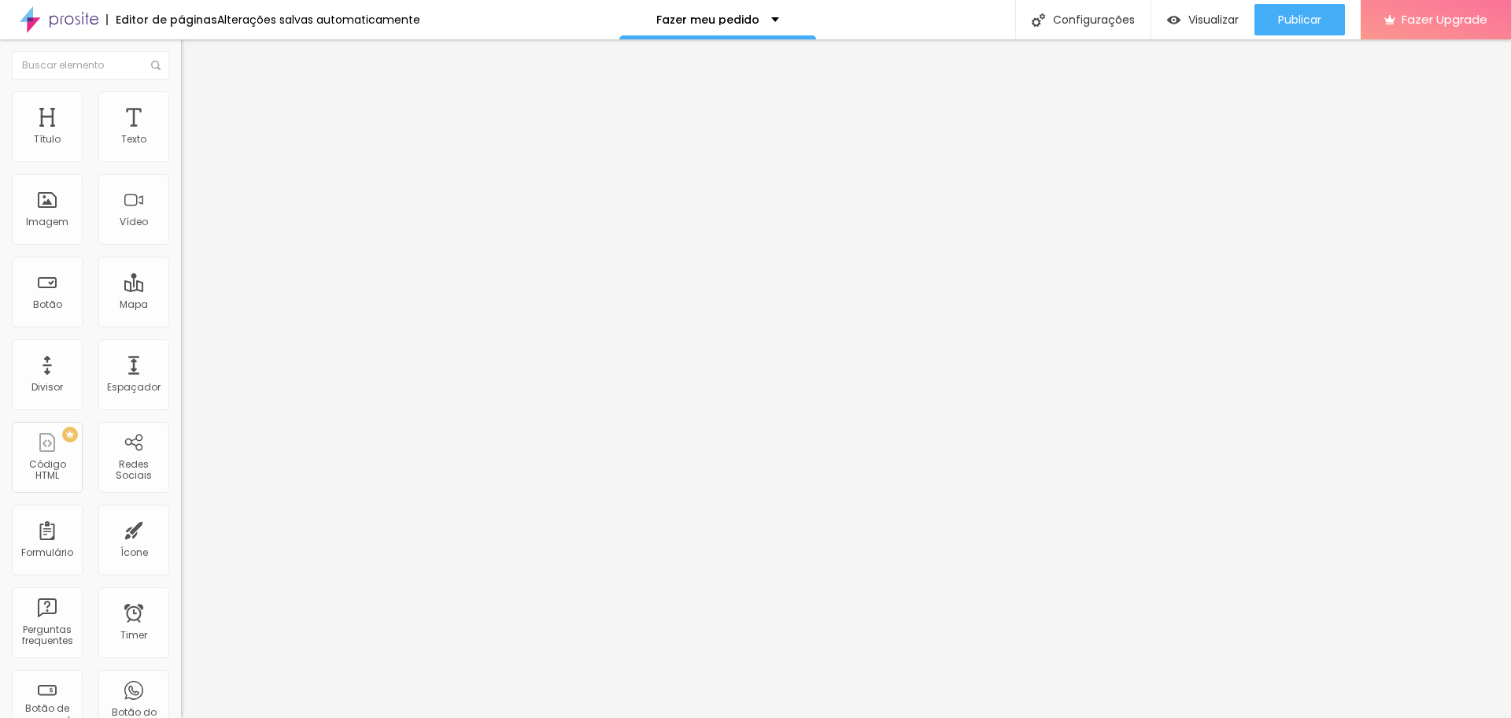
click at [181, 95] on ul "Estilo Avançado" at bounding box center [271, 91] width 181 height 31
click at [195, 107] on span "Avançado" at bounding box center [221, 101] width 52 height 13
click at [181, 79] on ul "Estilo Avançado" at bounding box center [271, 91] width 181 height 31
click at [181, 91] on li "Estilo" at bounding box center [271, 84] width 181 height 16
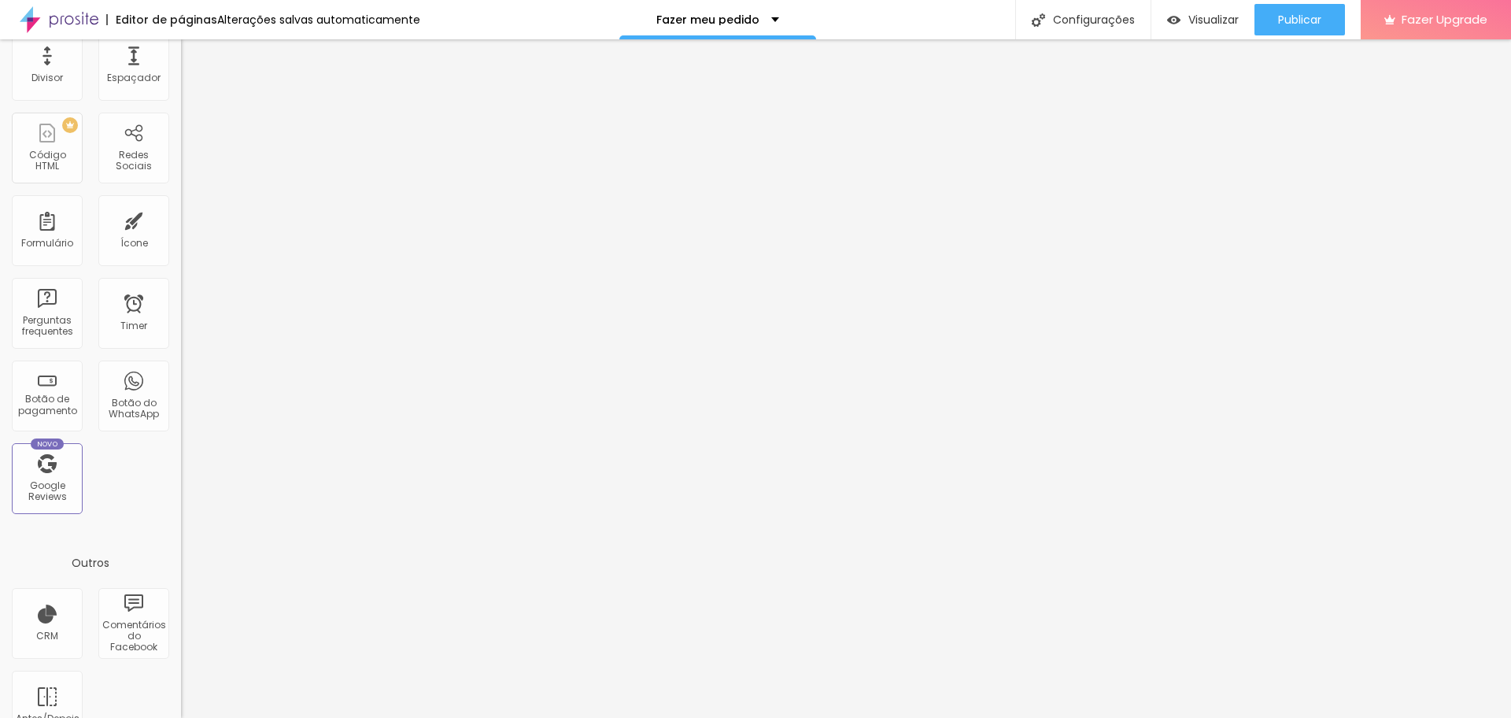
scroll to position [345, 0]
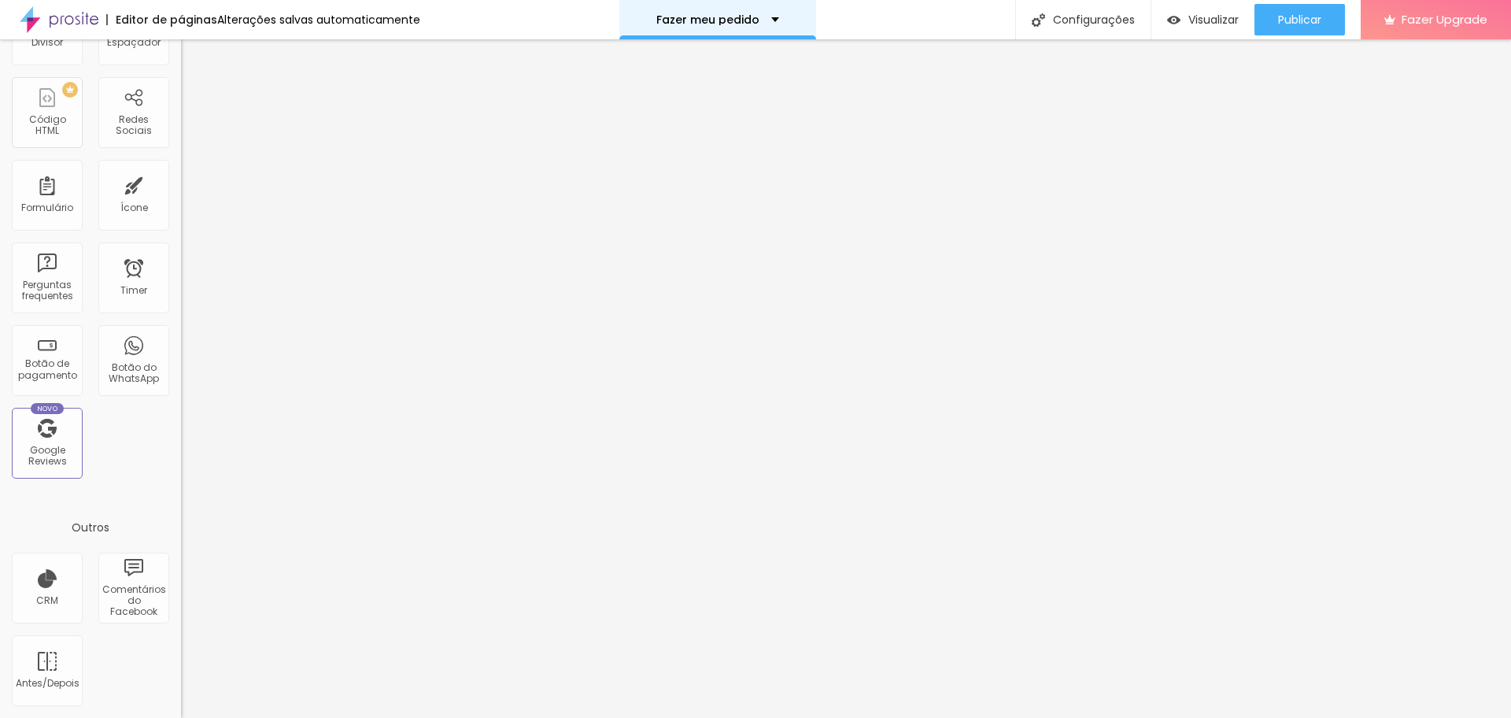
click at [733, 15] on p "Fazer meu pedido" at bounding box center [707, 19] width 103 height 11
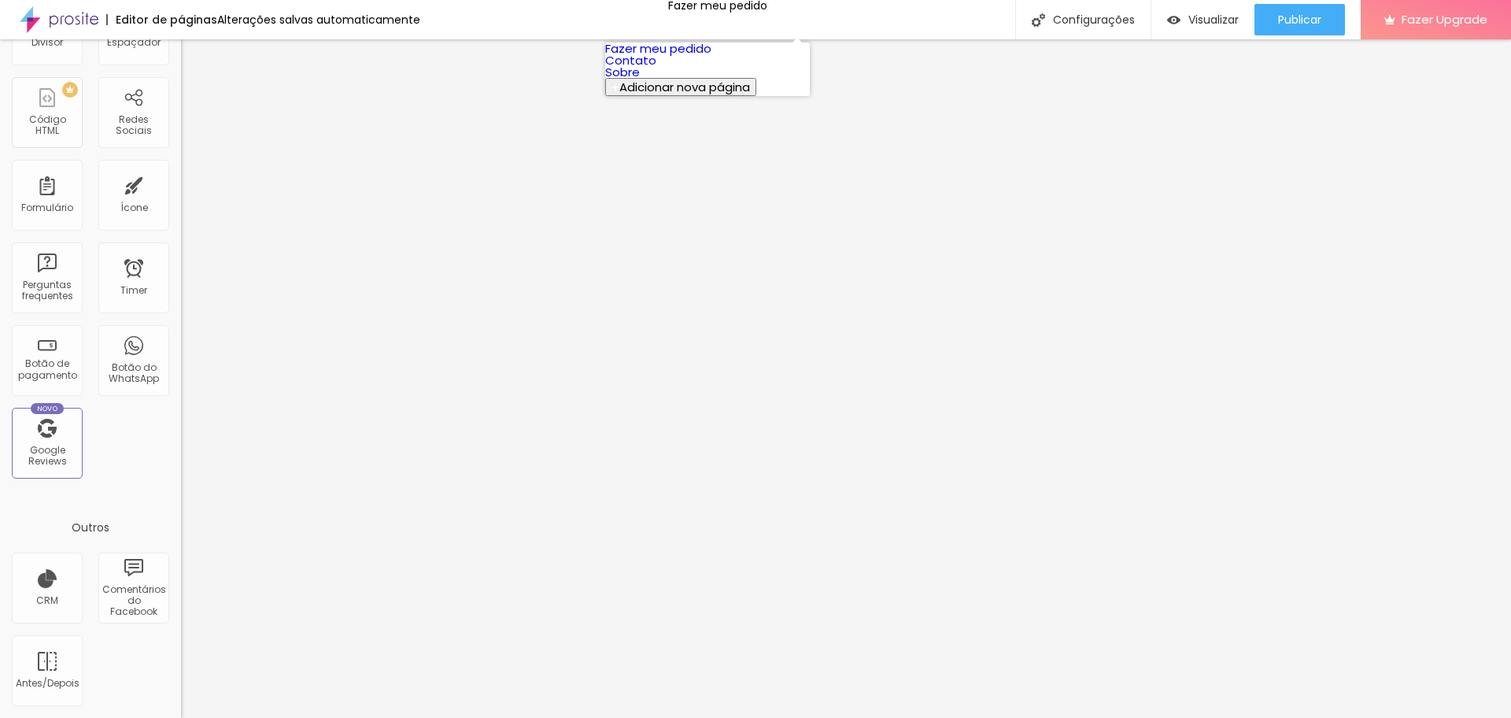
click at [656, 68] on link "Contato" at bounding box center [630, 60] width 51 height 17
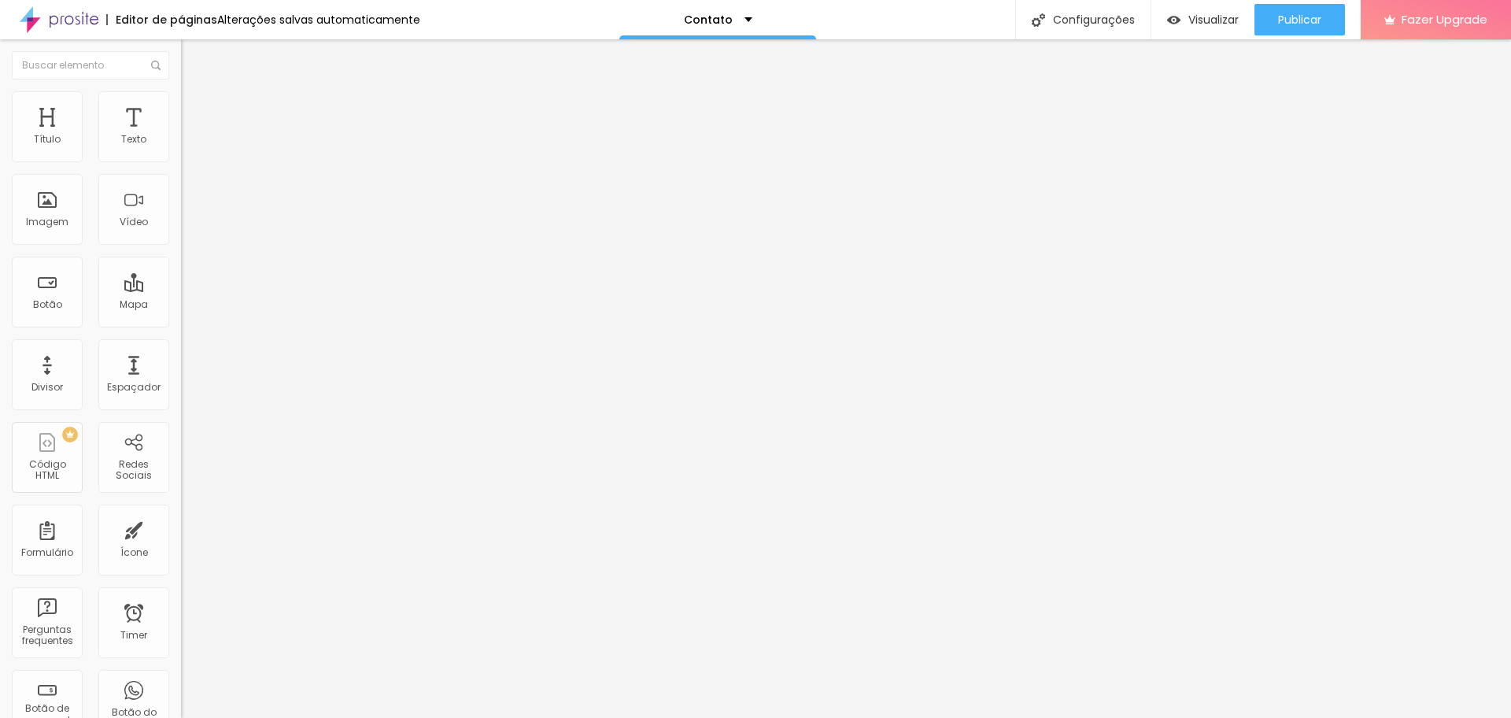
click at [195, 105] on span "Estilo" at bounding box center [207, 101] width 24 height 13
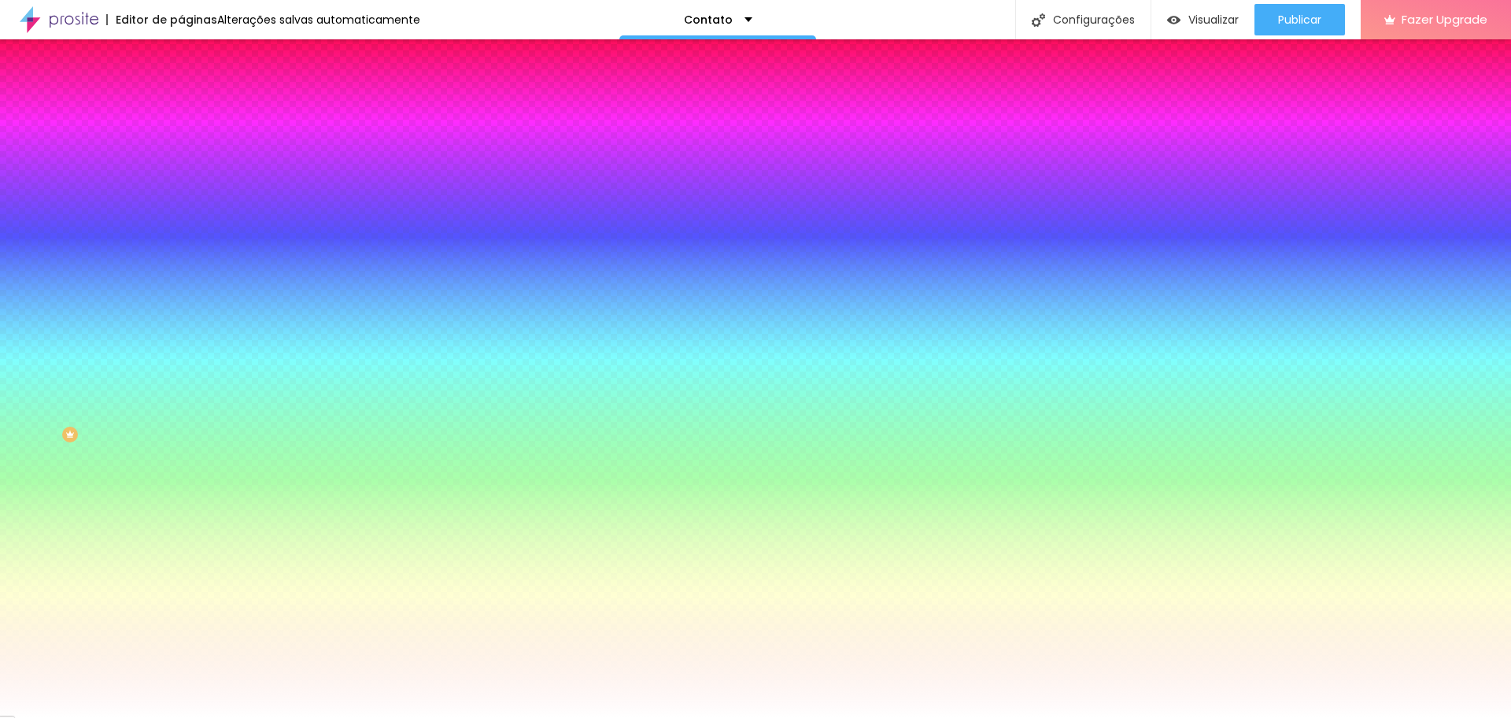
click at [181, 132] on div "Botão Tipografia Voltar ao padrão Borda Voltar ao padrão Sombra DESATIVADO Volt…" at bounding box center [271, 321] width 181 height 397
click at [195, 113] on span "Avançado" at bounding box center [221, 117] width 52 height 13
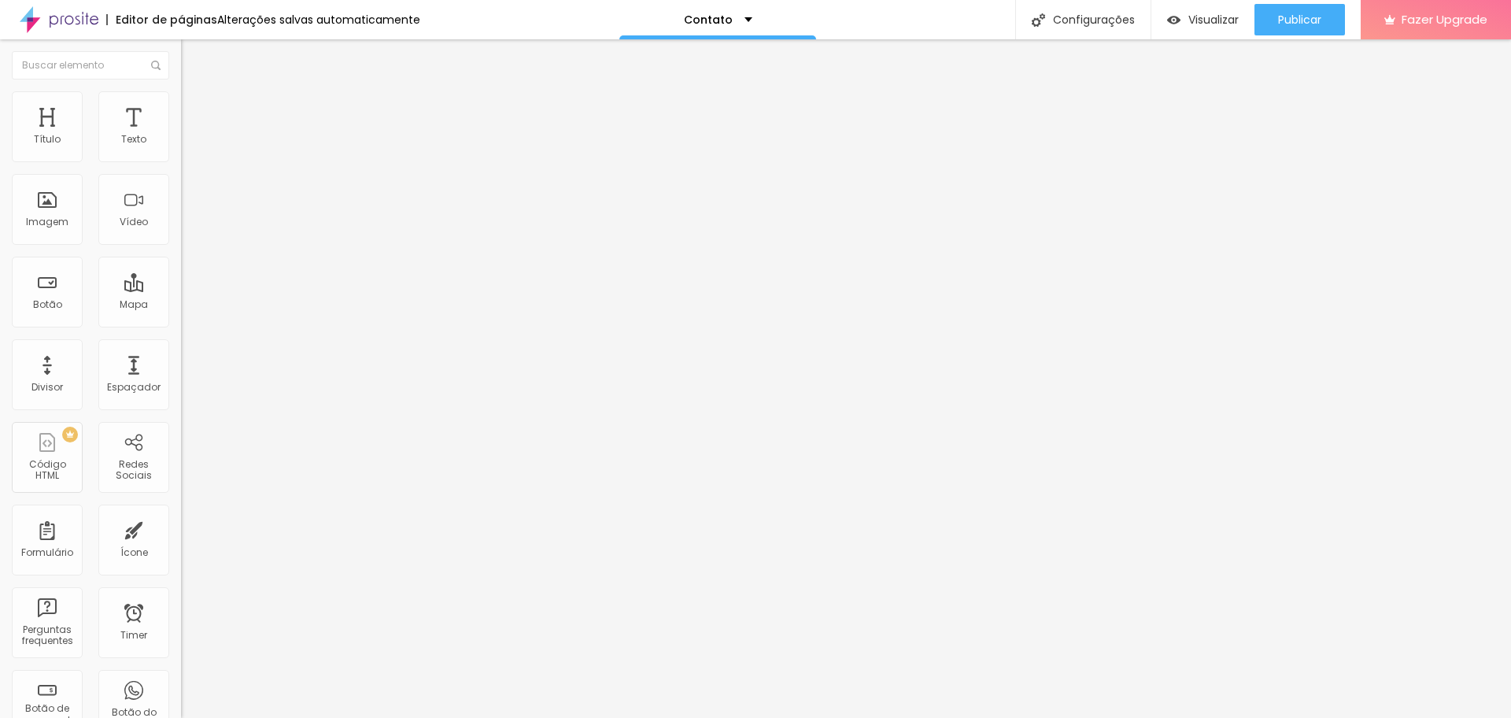
click at [181, 91] on li "Conteúdo" at bounding box center [271, 84] width 181 height 16
click at [181, 159] on div "Contato" at bounding box center [271, 145] width 181 height 27
click at [181, 101] on li "Estilo" at bounding box center [271, 99] width 181 height 16
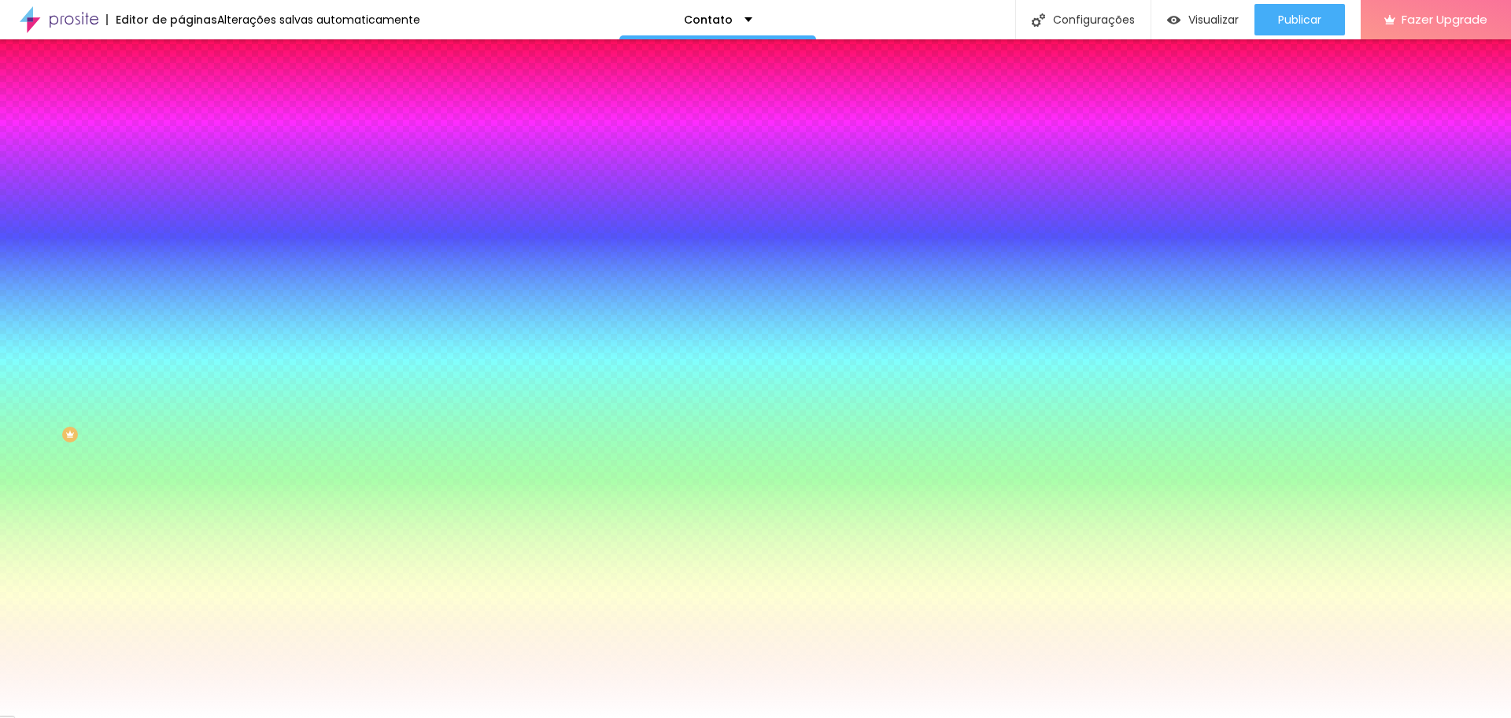
click at [181, 107] on img at bounding box center [188, 114] width 14 height 14
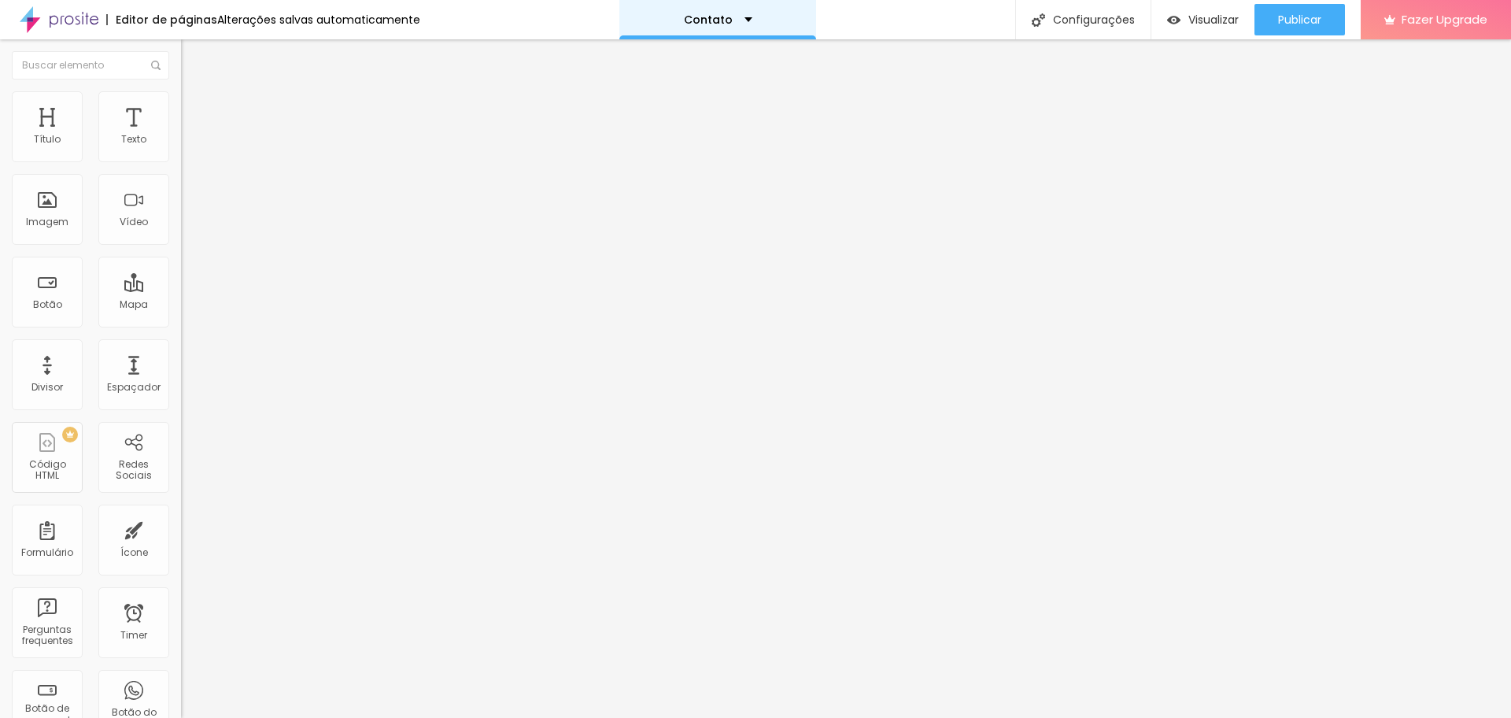
click at [790, 17] on div "Contato" at bounding box center [717, 19] width 197 height 39
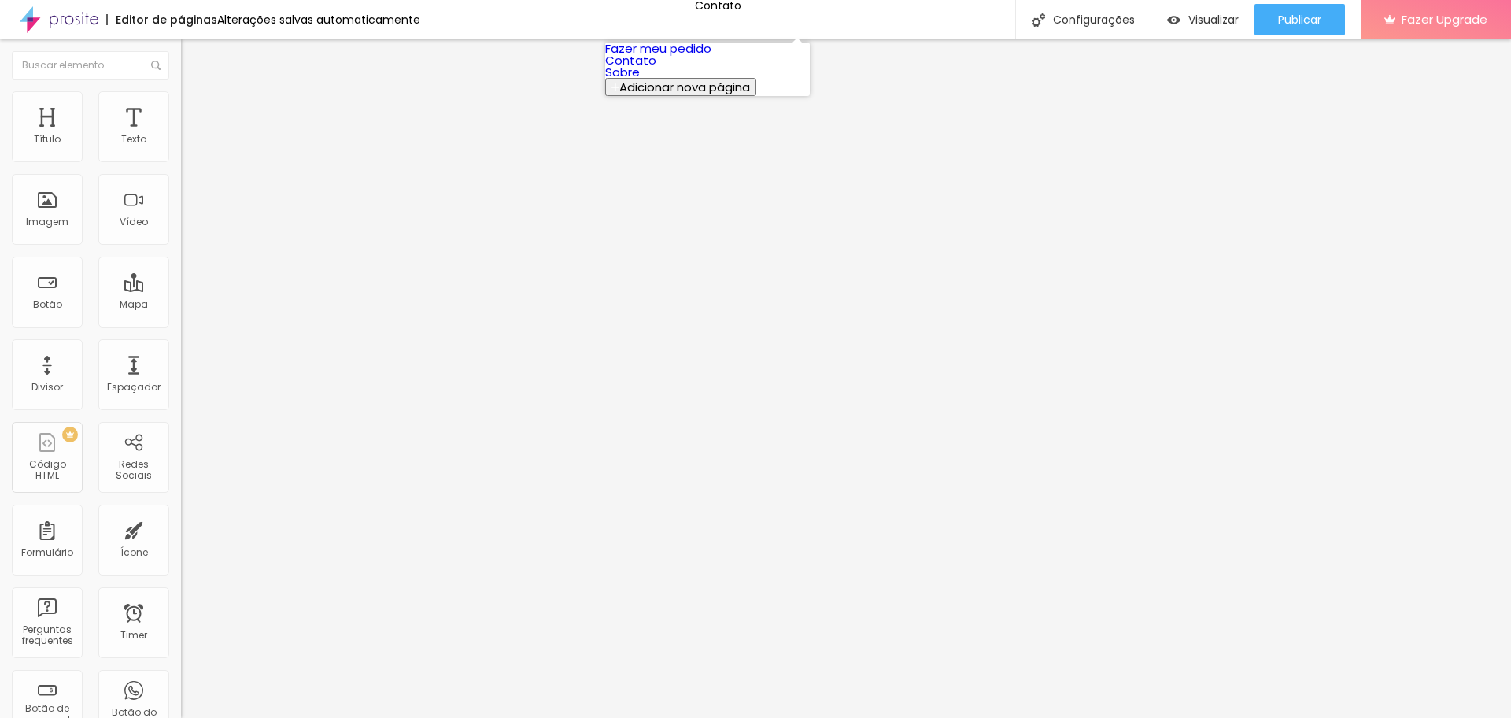
click at [640, 80] on link "Sobre" at bounding box center [622, 72] width 35 height 17
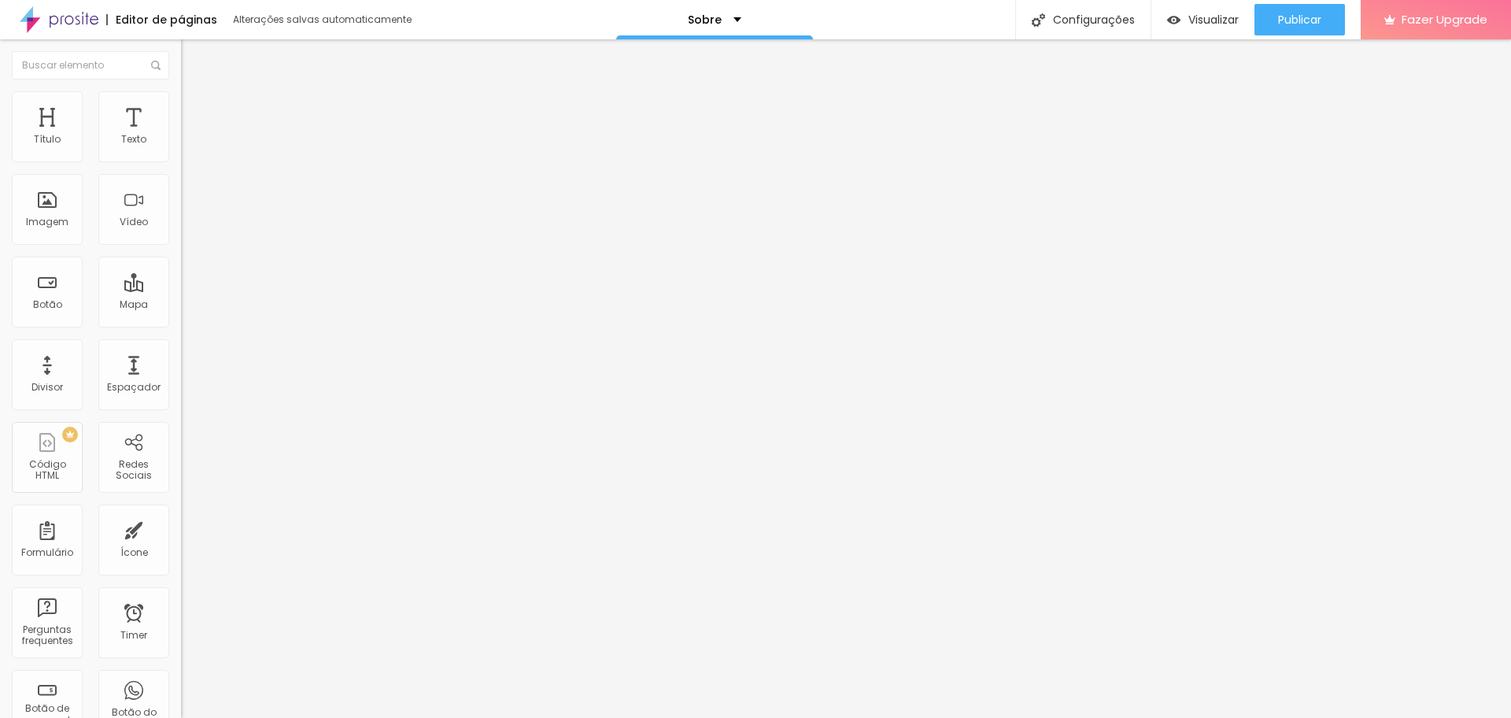
click at [704, 28] on div "Sobre" at bounding box center [714, 19] width 197 height 39
click at [681, 57] on link "Fazer meu pedido" at bounding box center [658, 48] width 106 height 17
click at [77, 16] on img at bounding box center [59, 19] width 79 height 39
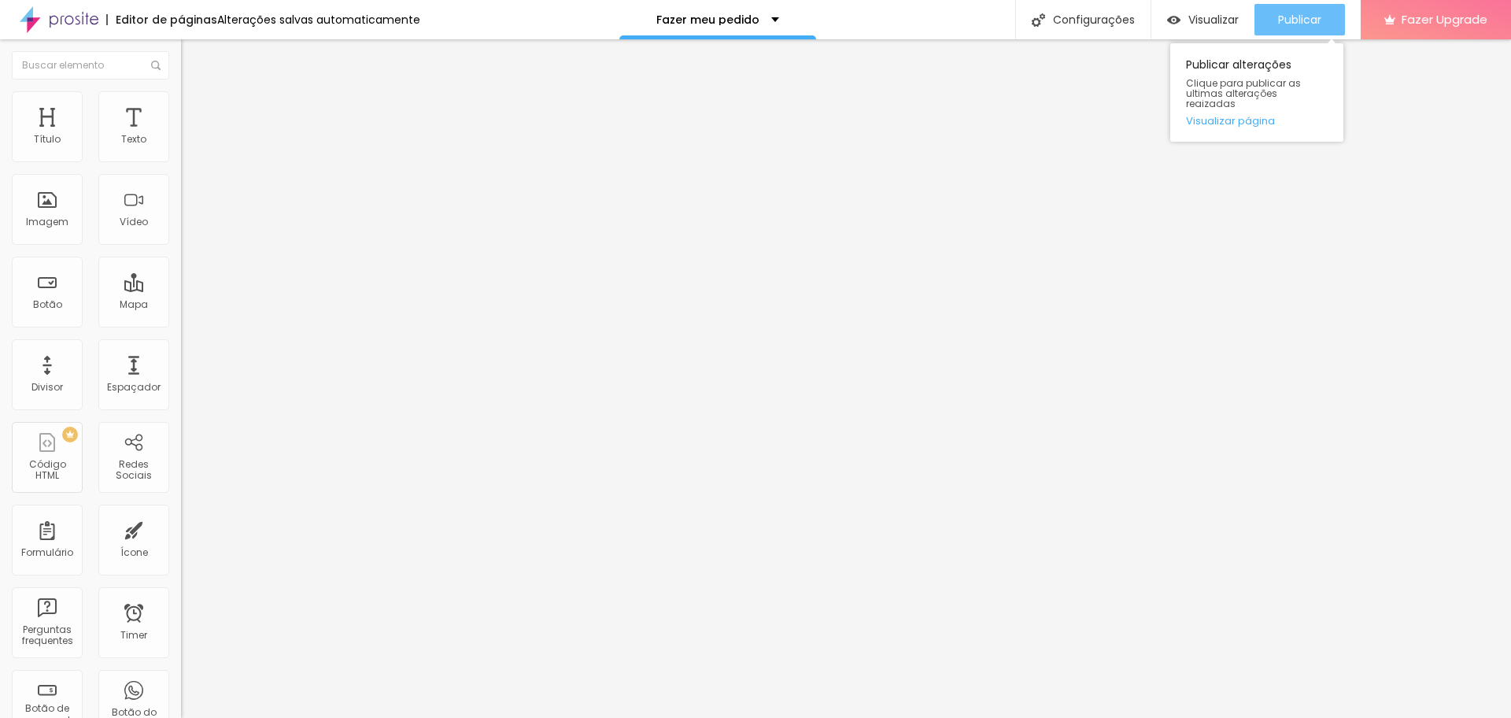
click at [1329, 20] on button "Publicar" at bounding box center [1299, 19] width 90 height 31
click at [1255, 116] on link "Visualizar página" at bounding box center [1257, 121] width 142 height 10
click at [1172, 22] on img "button" at bounding box center [1173, 19] width 13 height 13
click at [181, 102] on li "Avançado" at bounding box center [271, 99] width 181 height 16
click at [181, 562] on input "text" at bounding box center [275, 570] width 189 height 16
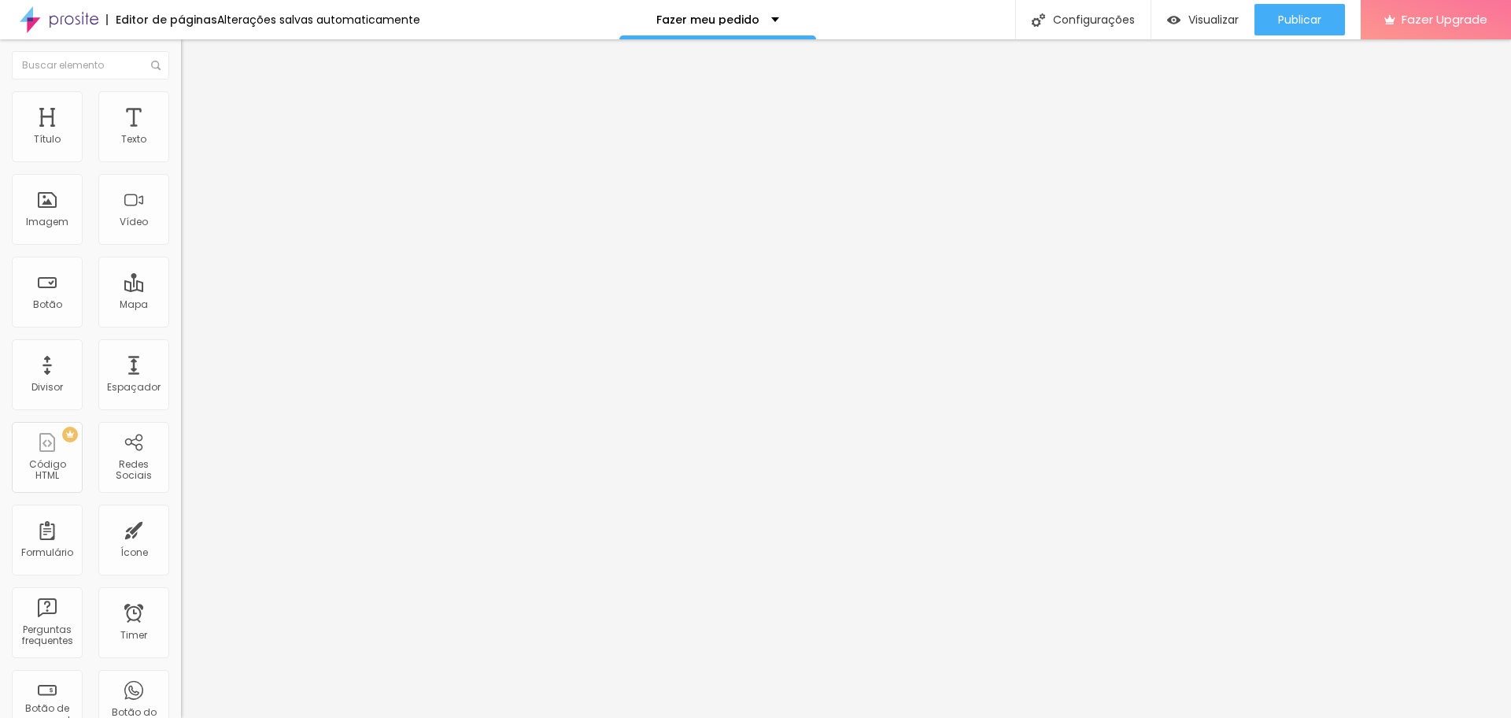
paste input "lmstudio.alboompro.com/sobre"
type input "[DOMAIN_NAME][URL]"
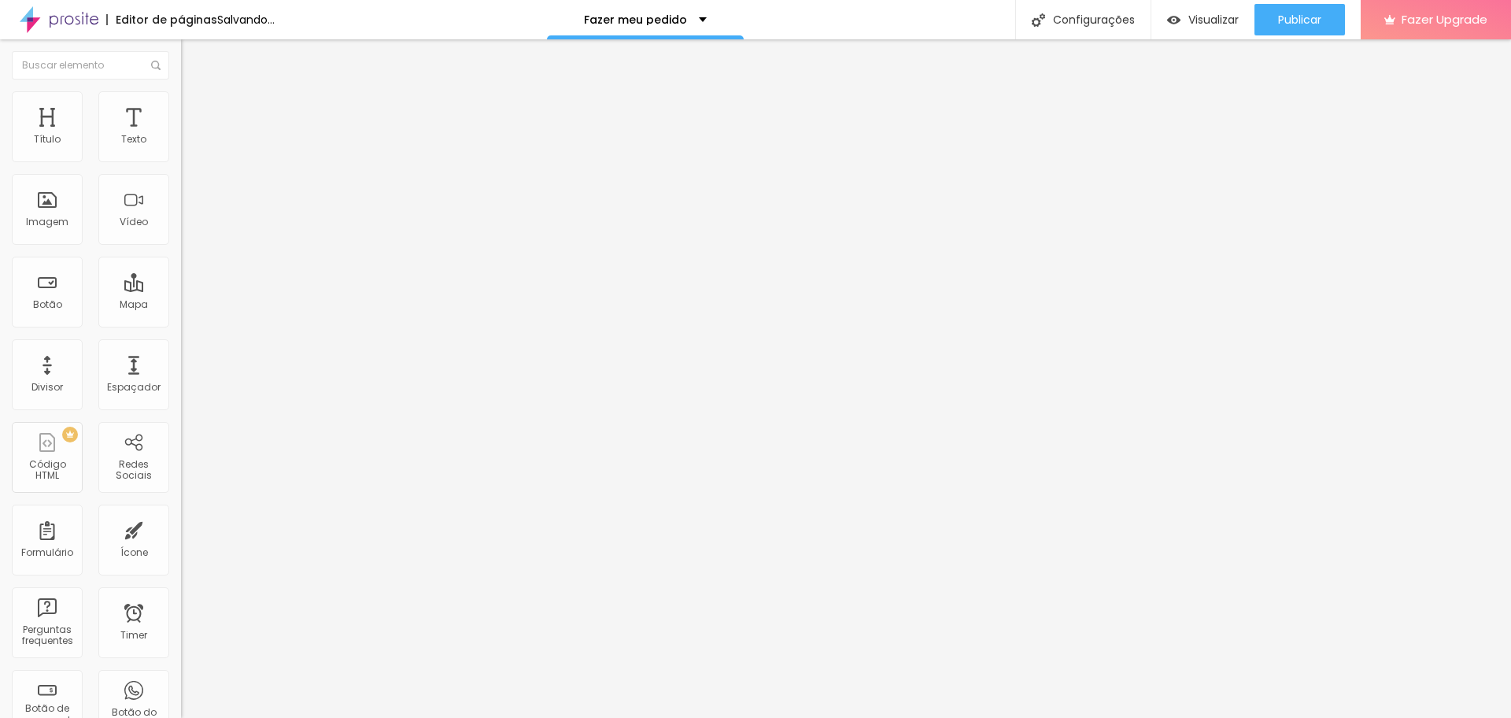
click at [181, 615] on div "Editar Texto Estilo Avançado 10 Espaço de cima 10 Espaço de baixo ID Html lmstu…" at bounding box center [271, 378] width 181 height 678
click at [181, 100] on li "Avançado" at bounding box center [271, 99] width 181 height 16
click at [181, 562] on input "text" at bounding box center [275, 570] width 189 height 16
paste input "lmstudio.alboompro.com/contato"
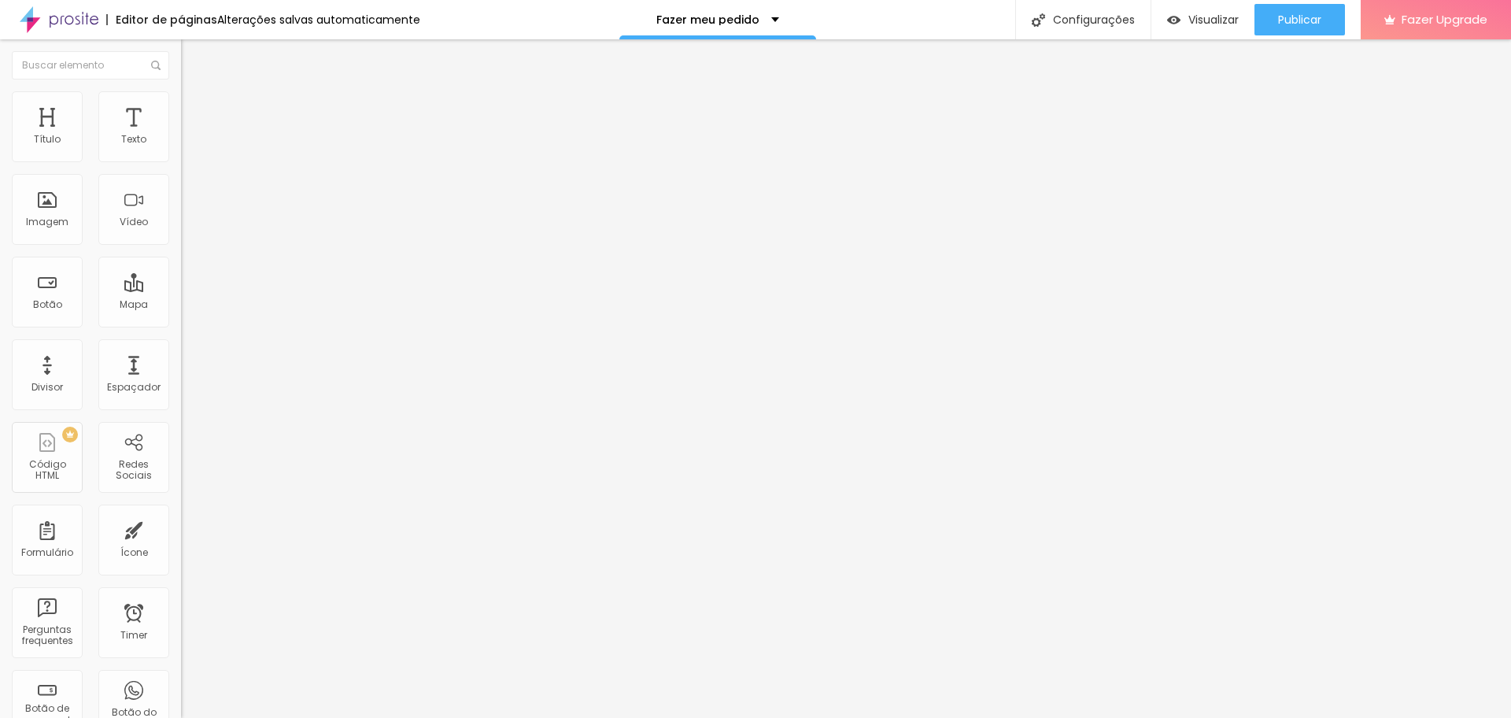
type input "lmstudio.alboompro.com/contato"
click at [181, 94] on li "Avançado" at bounding box center [271, 99] width 181 height 16
click at [181, 562] on input "text" at bounding box center [275, 570] width 189 height 16
paste input "[DOMAIN_NAME][URL]"
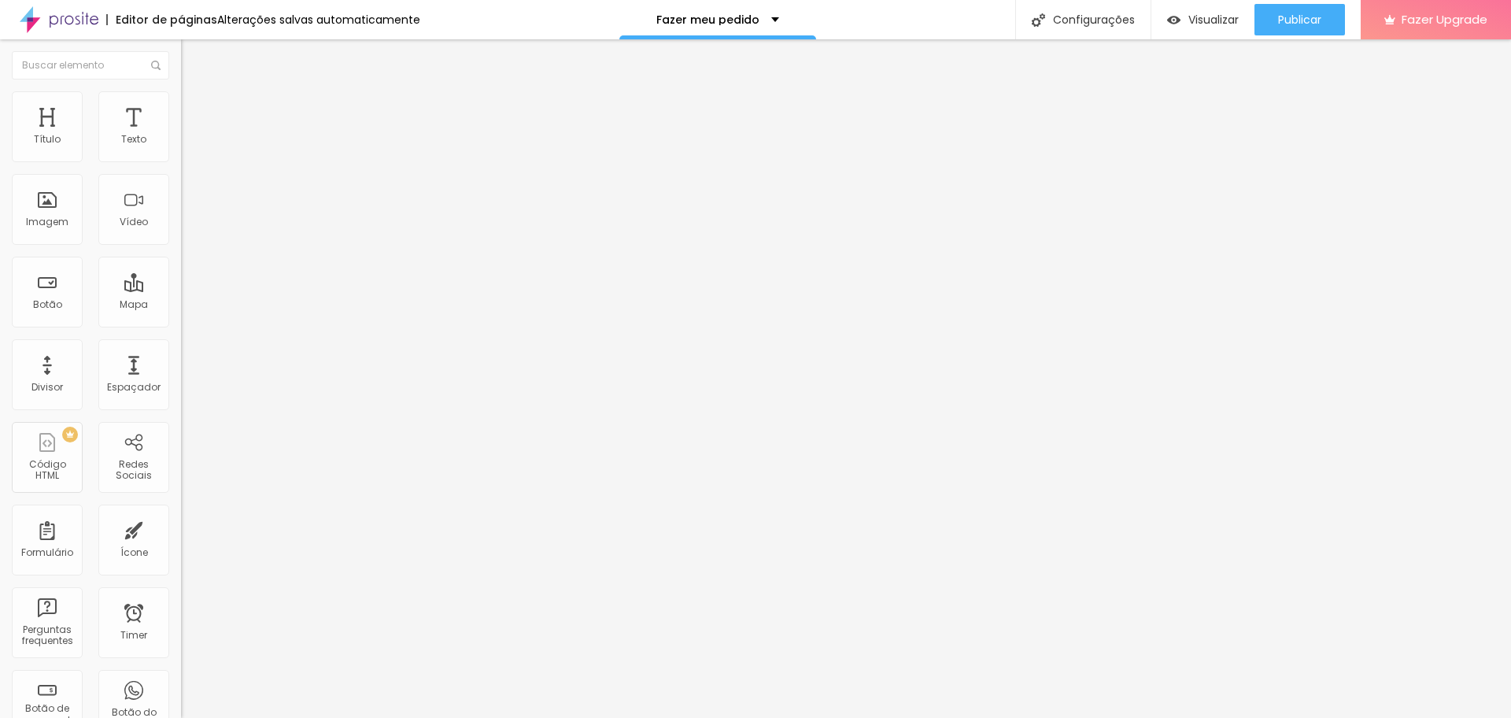
scroll to position [0, 23]
type input "[DOMAIN_NAME][URL]"
click at [181, 626] on div "Editar Título Estilo Avançado 28 Espaço de cima 10 Espaço de baixo ID Html lmst…" at bounding box center [271, 378] width 181 height 678
click at [181, 622] on div "Editar Título Estilo Avançado 28 Espaço de cima 10 Espaço de baixo ID Html lmst…" at bounding box center [271, 378] width 181 height 678
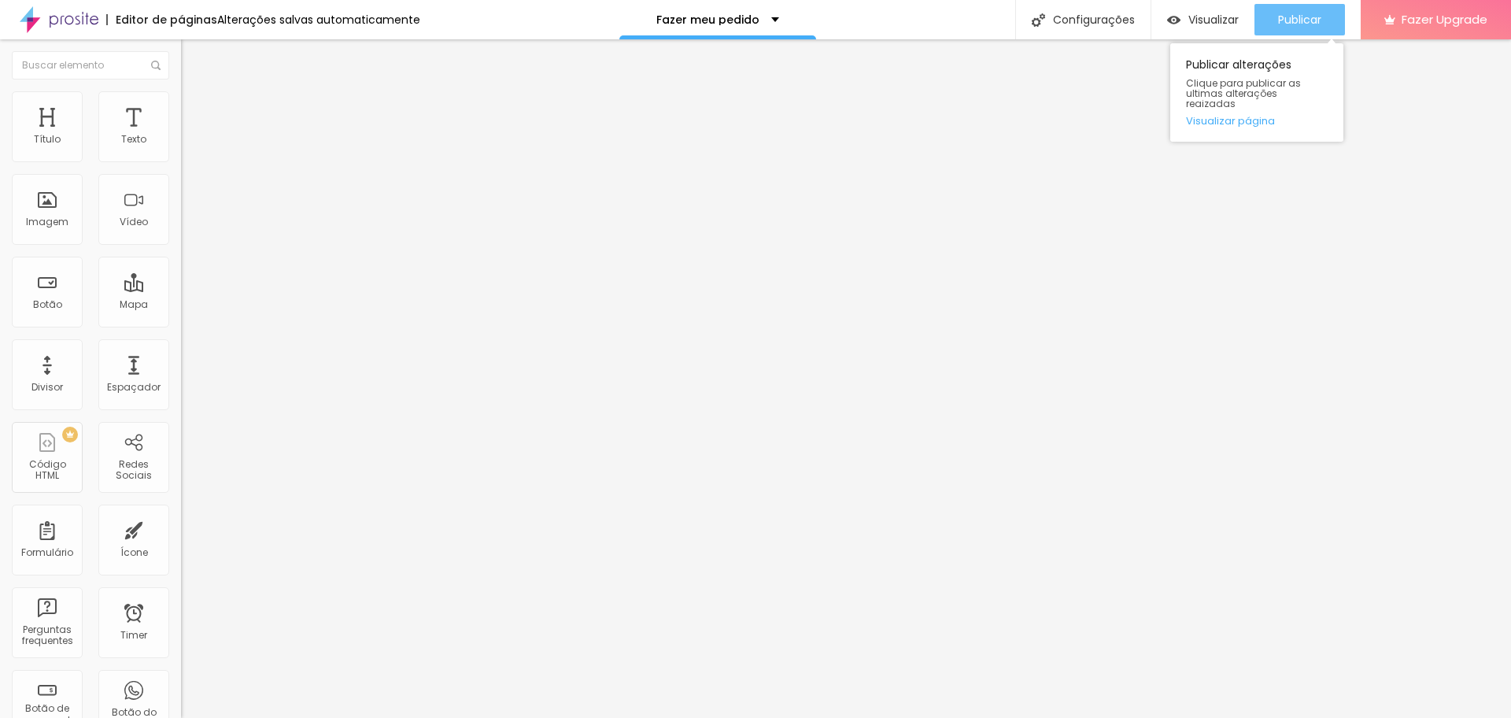
click at [1286, 14] on span "Publicar" at bounding box center [1299, 19] width 43 height 13
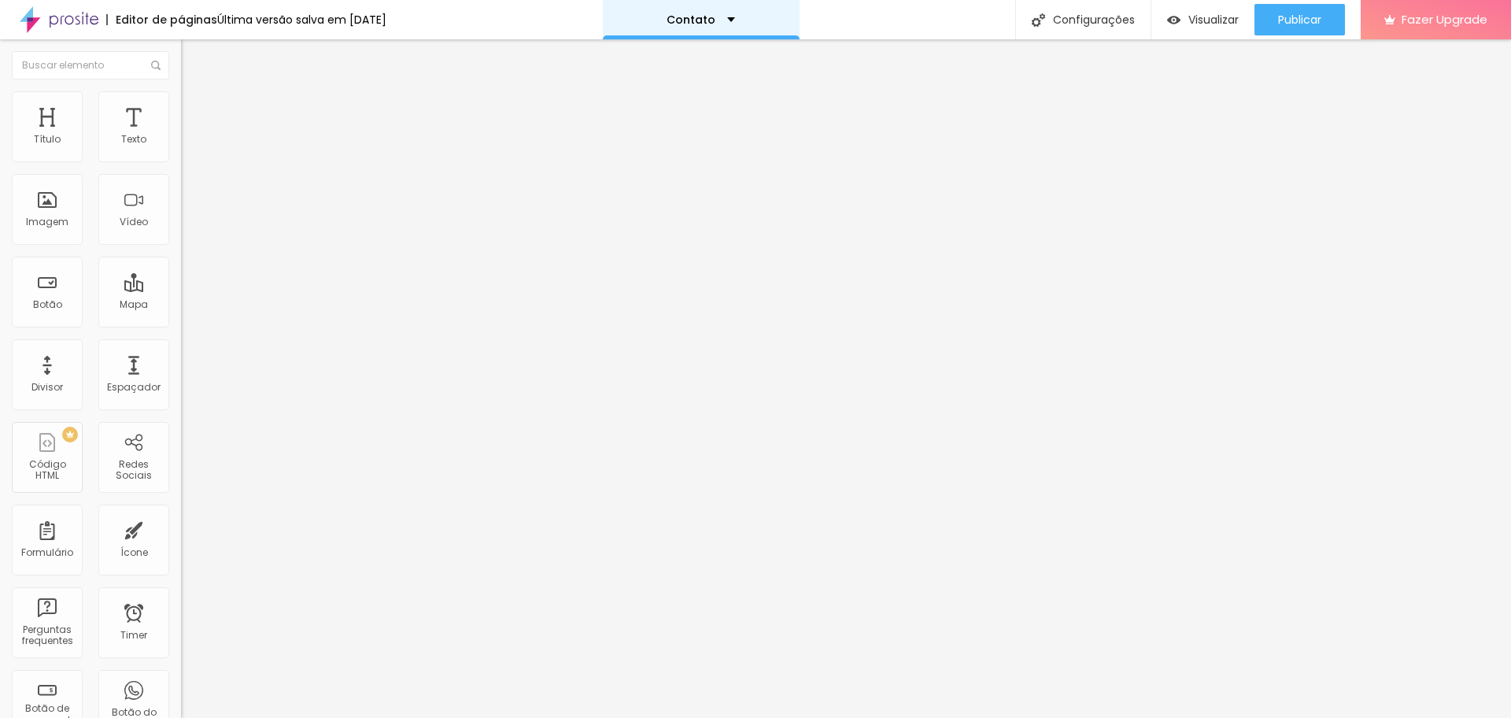
click at [788, 29] on div "Contato" at bounding box center [701, 19] width 197 height 39
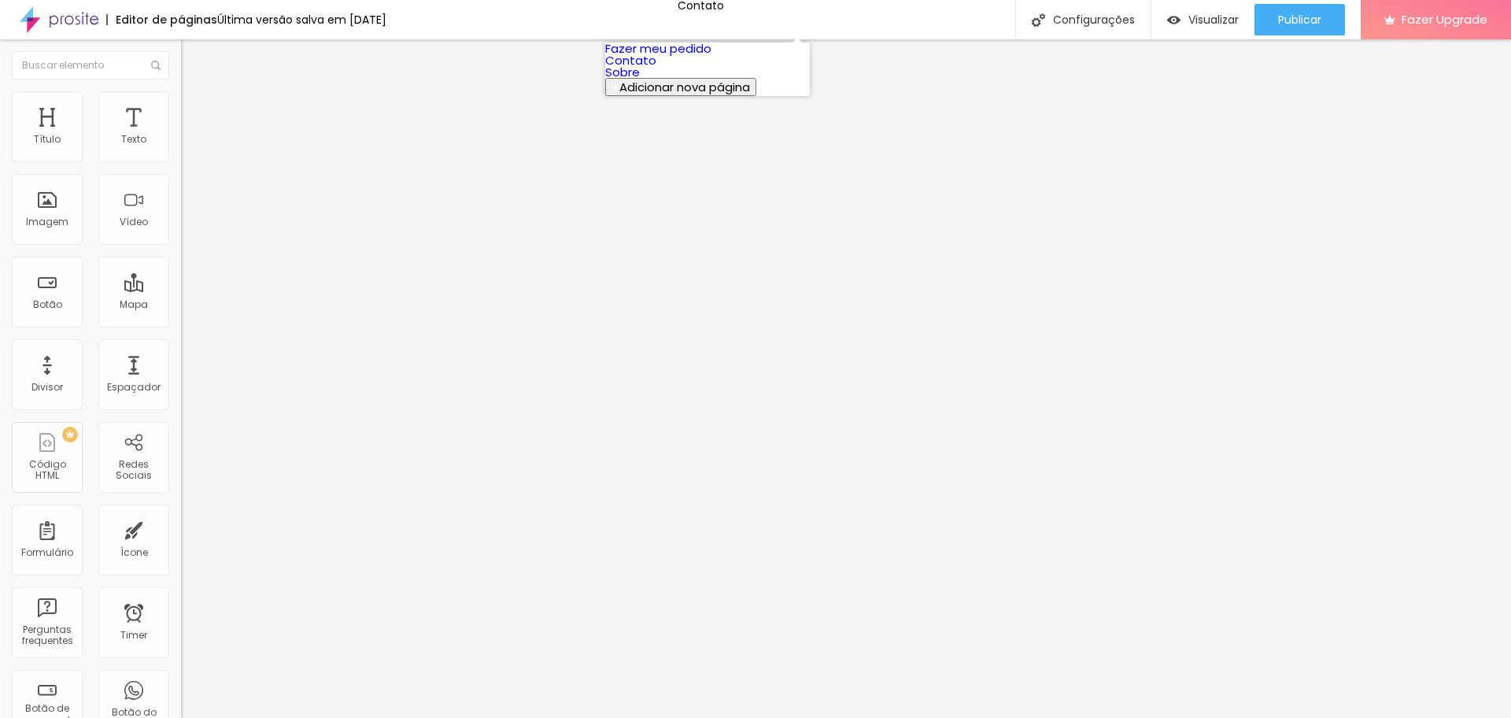
click at [640, 80] on link "Sobre" at bounding box center [622, 72] width 35 height 17
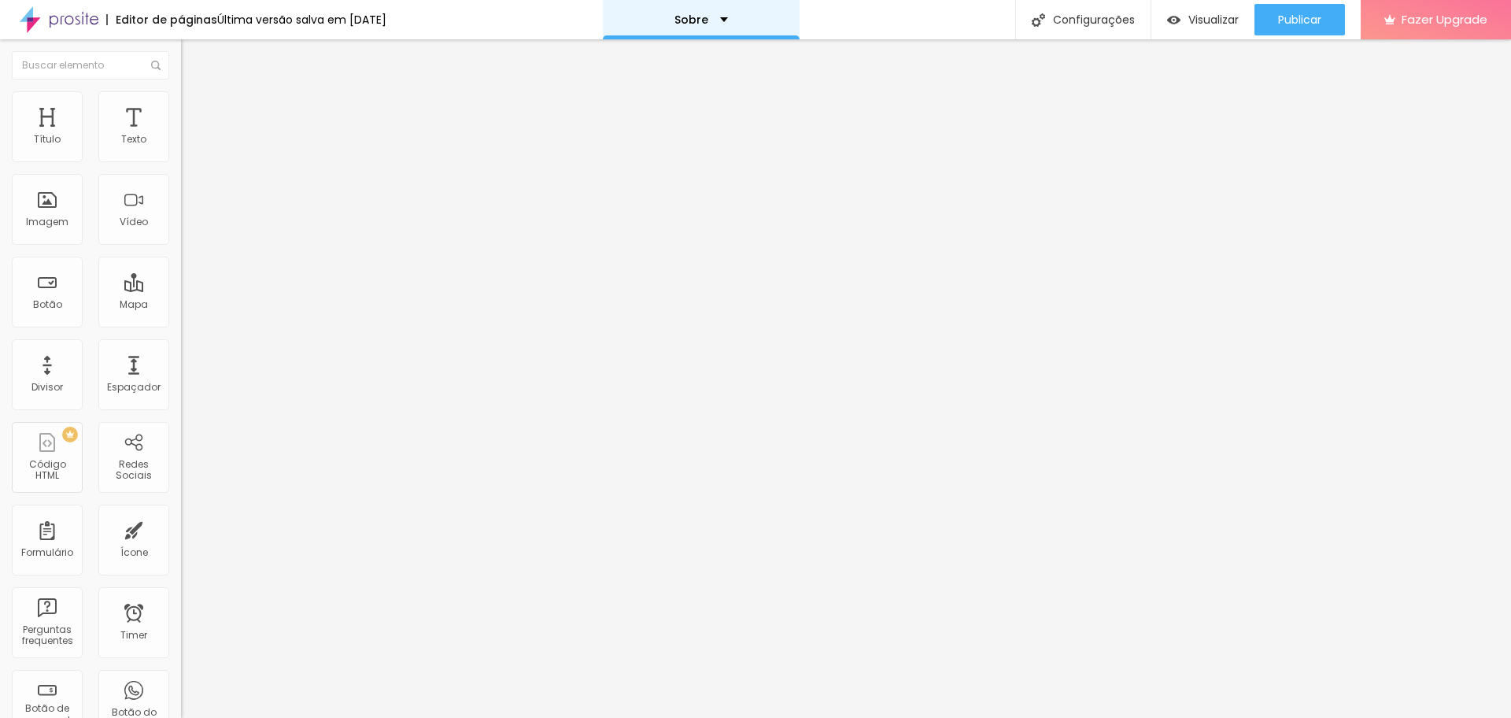
click at [676, 32] on div "Sobre" at bounding box center [701, 19] width 197 height 39
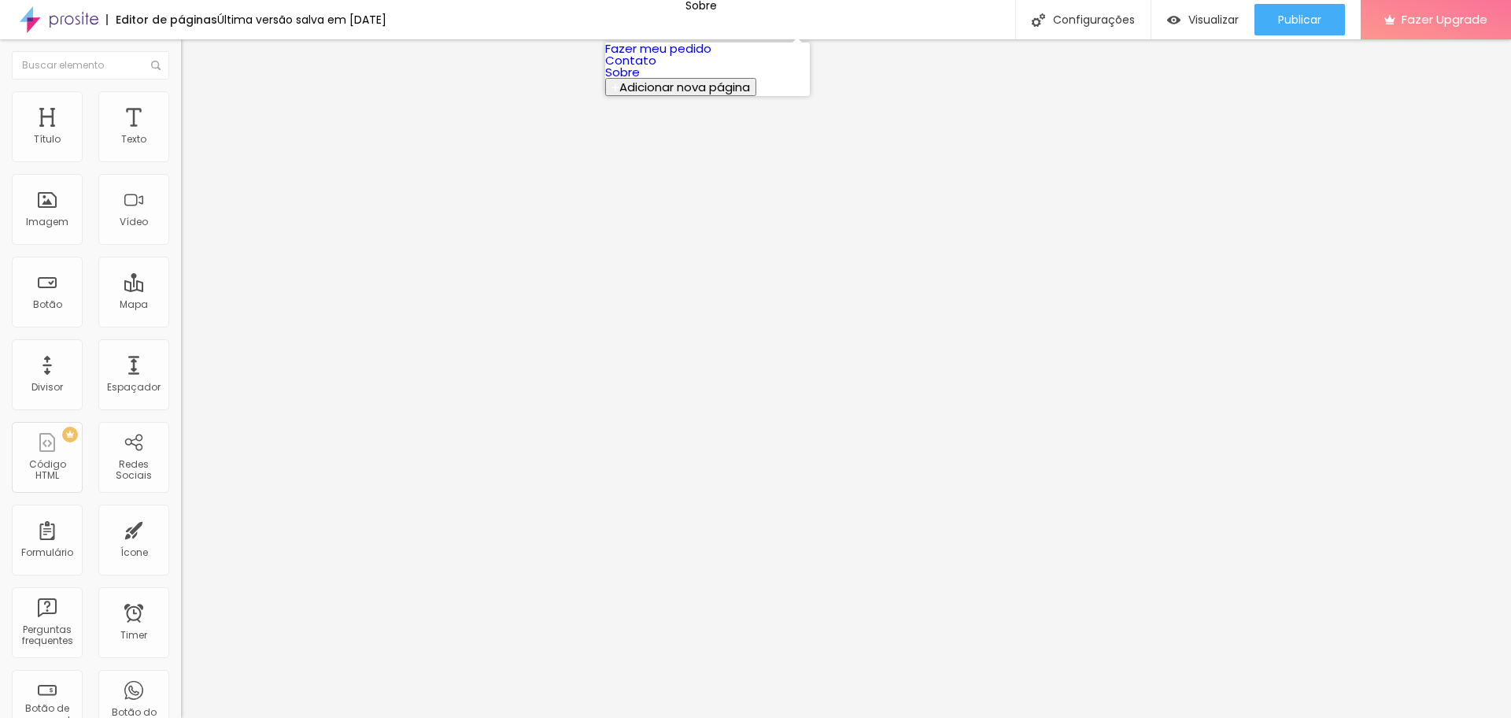
click at [677, 95] on span "Adicionar nova página" at bounding box center [684, 87] width 131 height 17
drag, startPoint x: 939, startPoint y: 238, endPoint x: 931, endPoint y: 245, distance: 11.1
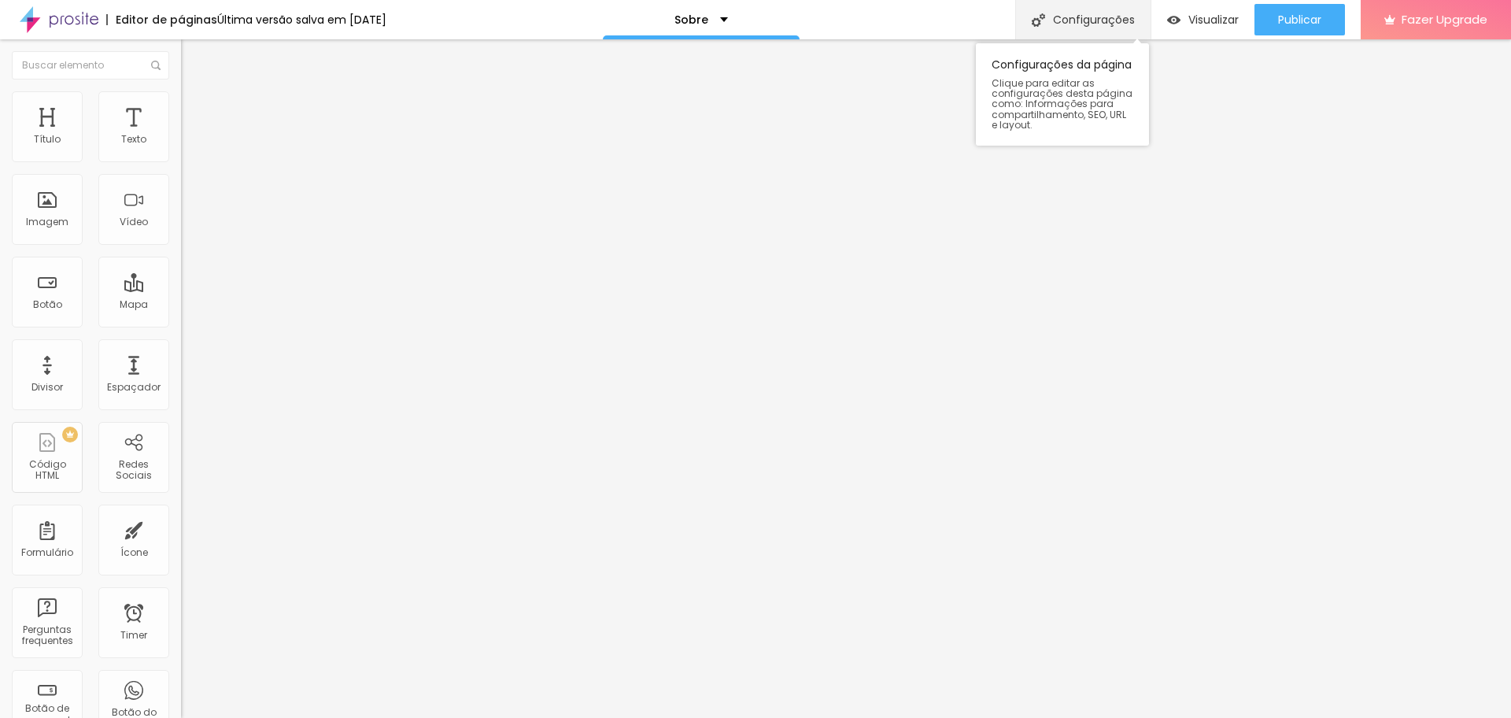
click at [1072, 8] on div "Configurações" at bounding box center [1082, 19] width 135 height 39
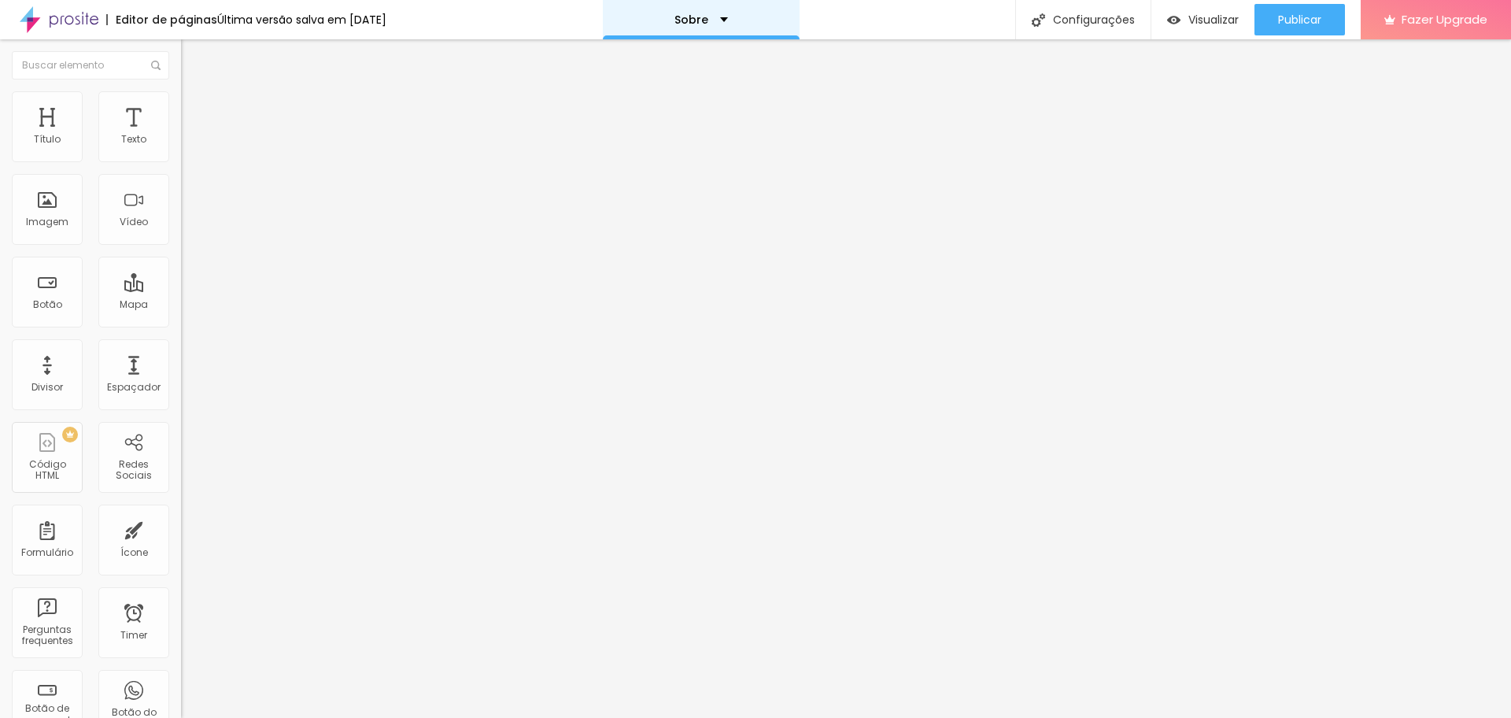
click at [652, 2] on div "Sobre" at bounding box center [701, 19] width 197 height 39
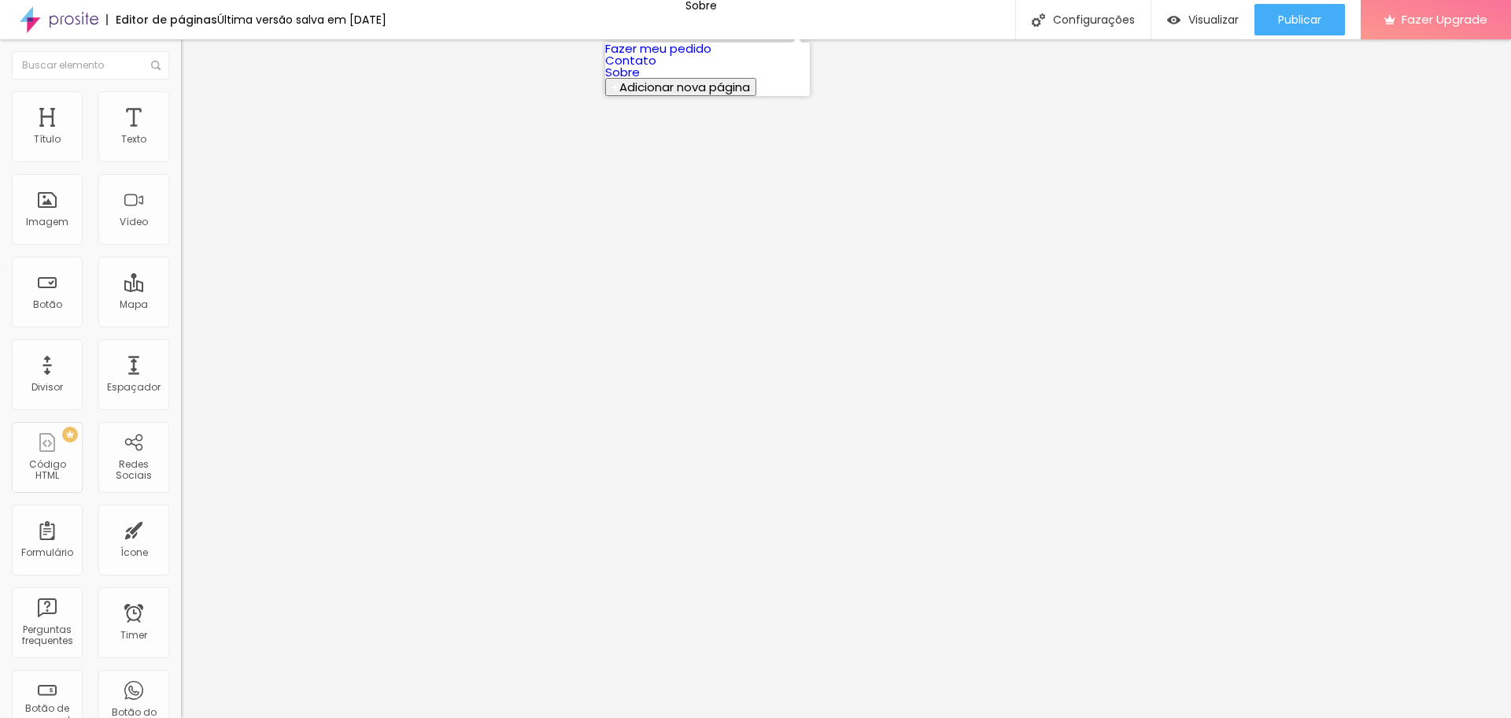
click at [691, 57] on link "Fazer meu pedido" at bounding box center [658, 48] width 106 height 17
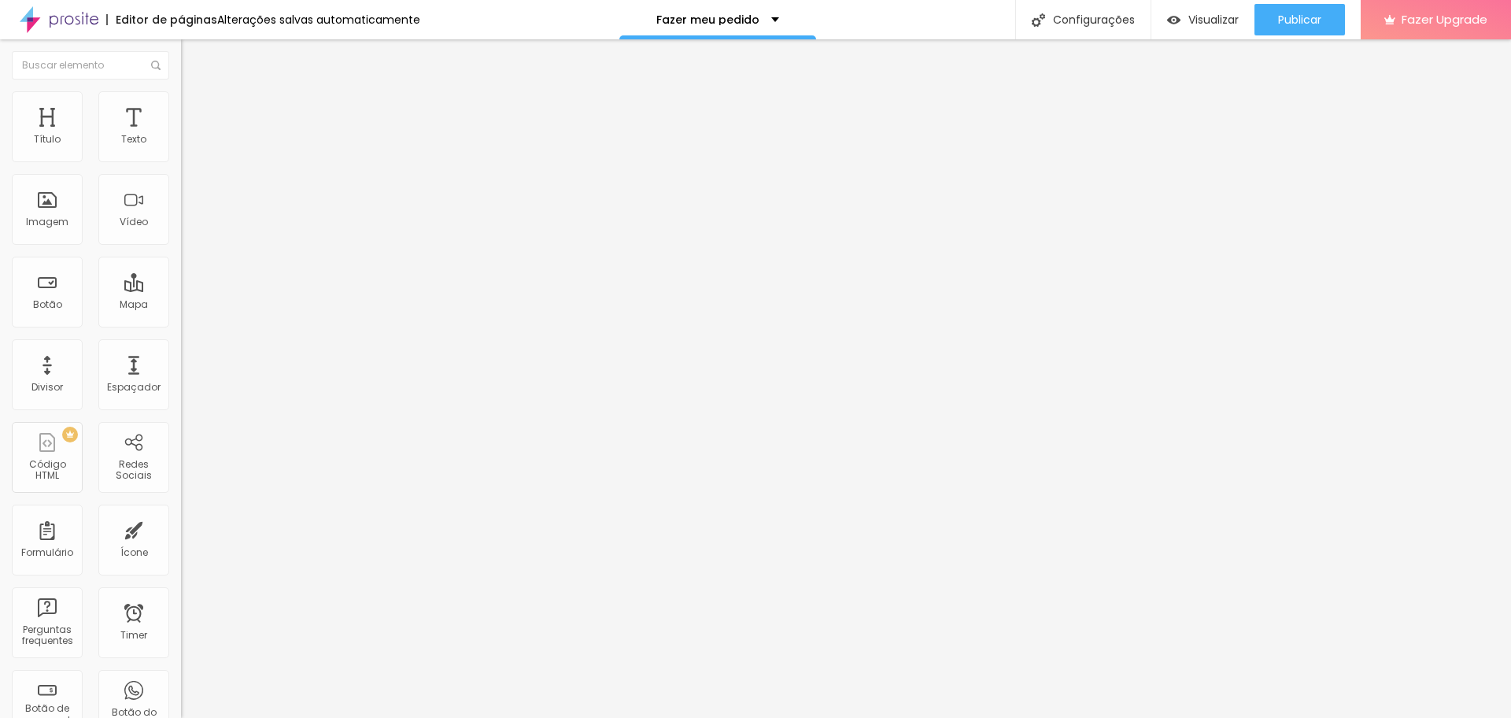
click at [181, 93] on li "Estilo" at bounding box center [271, 99] width 181 height 16
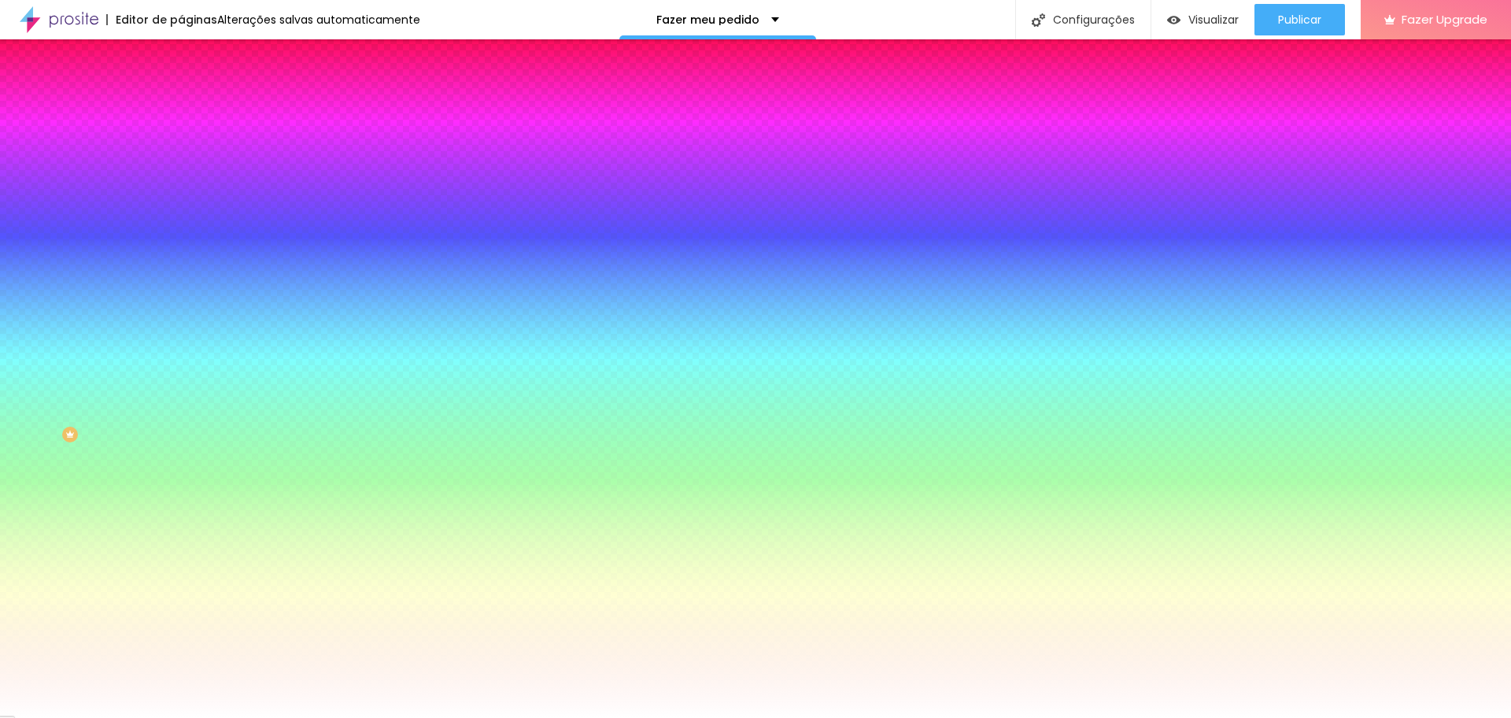
click at [195, 116] on span "Avançado" at bounding box center [221, 117] width 52 height 13
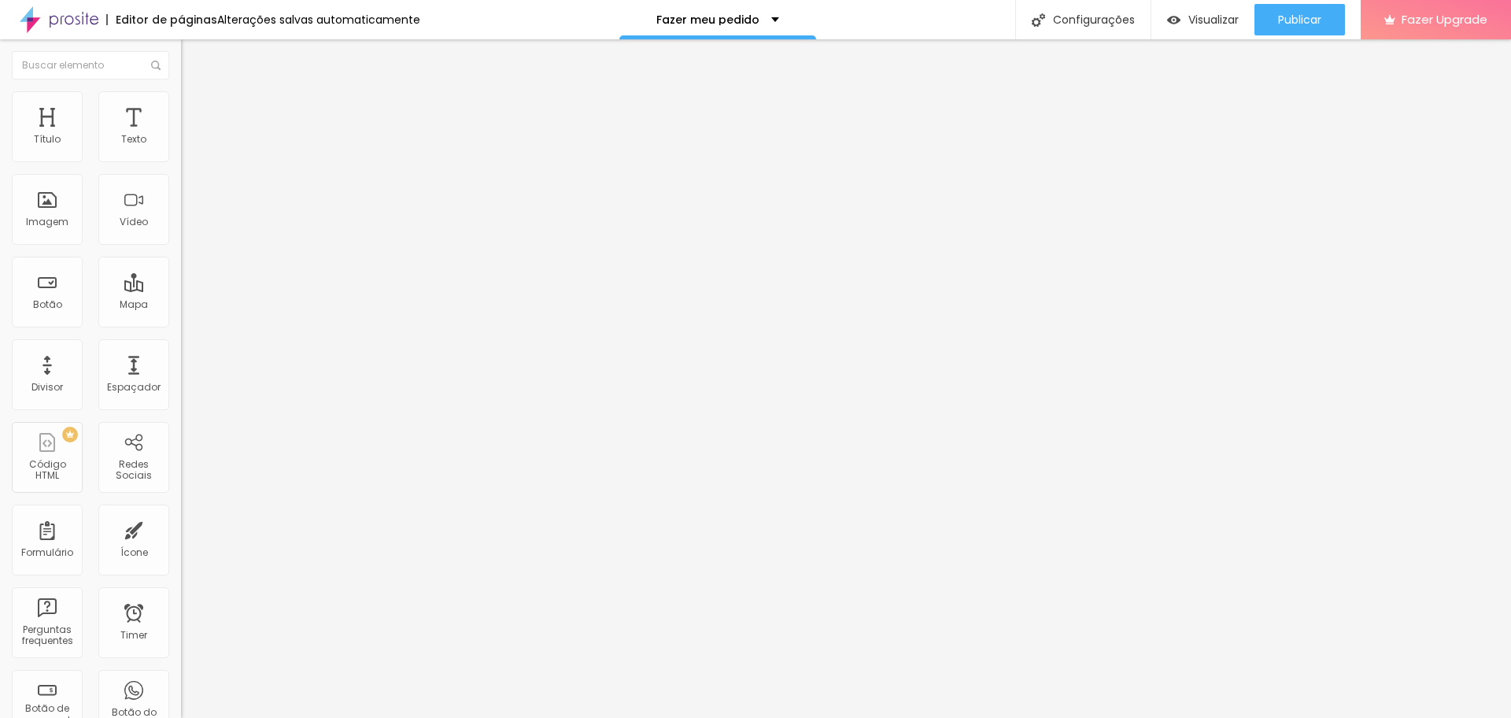
click at [181, 107] on img at bounding box center [188, 114] width 14 height 14
click at [181, 99] on img at bounding box center [188, 98] width 14 height 14
type input "90"
type input "45"
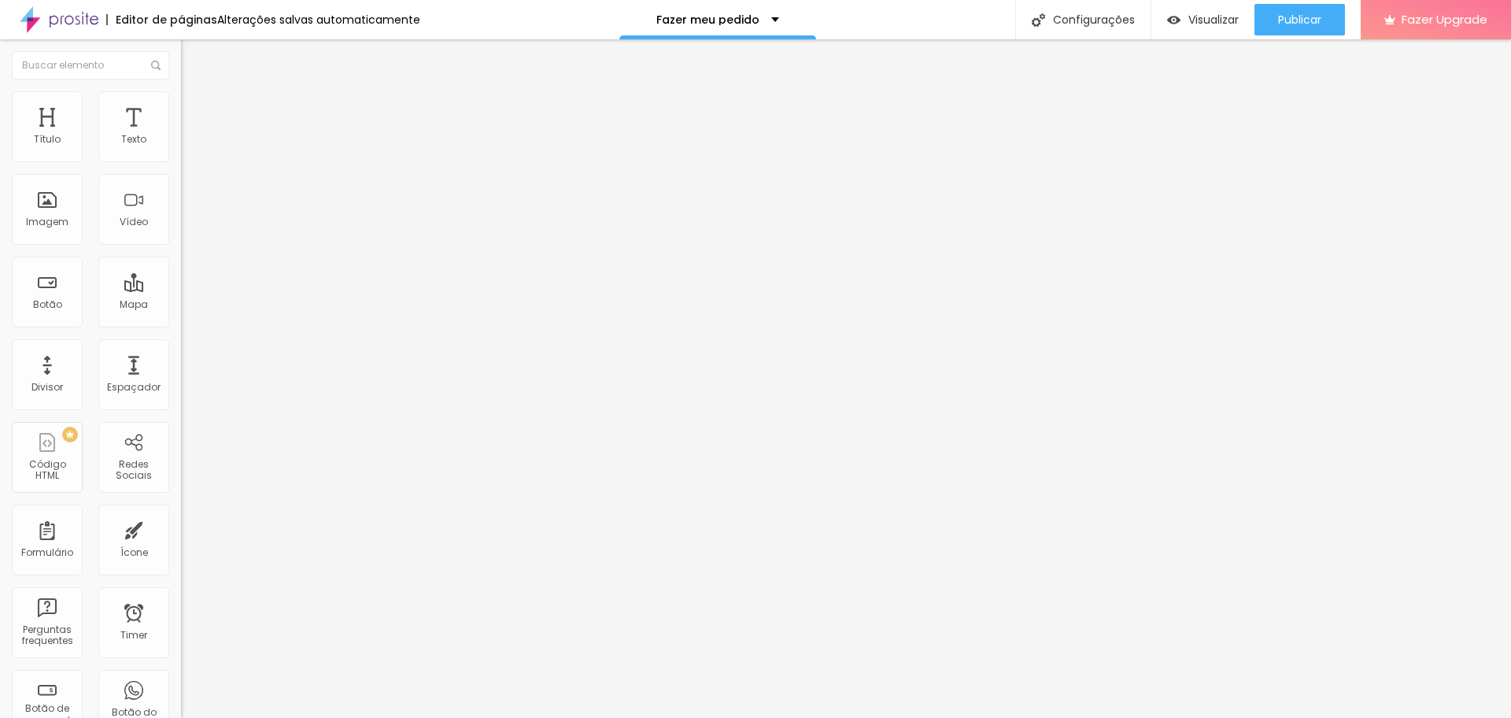
type input "45"
type input "60"
type input "55"
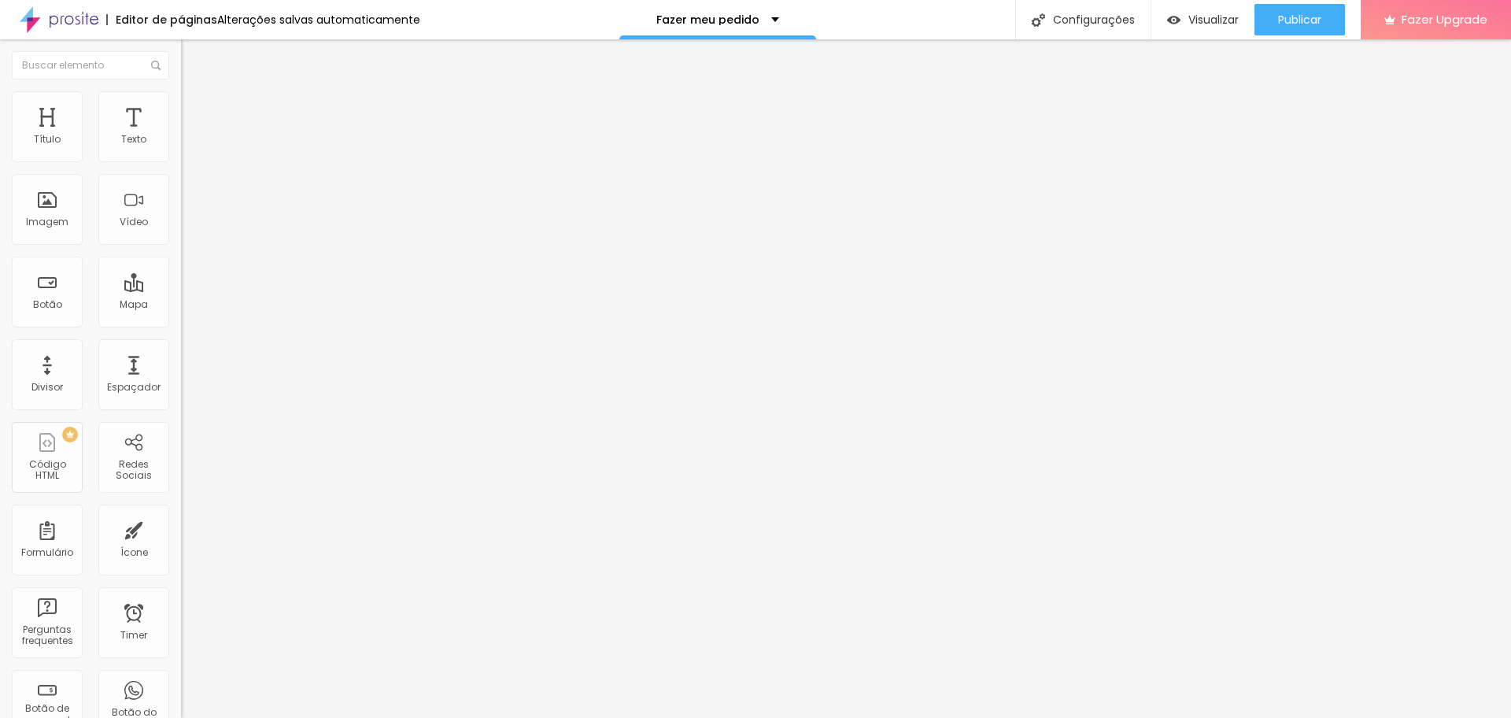
type input "50"
type input "55"
type input "50"
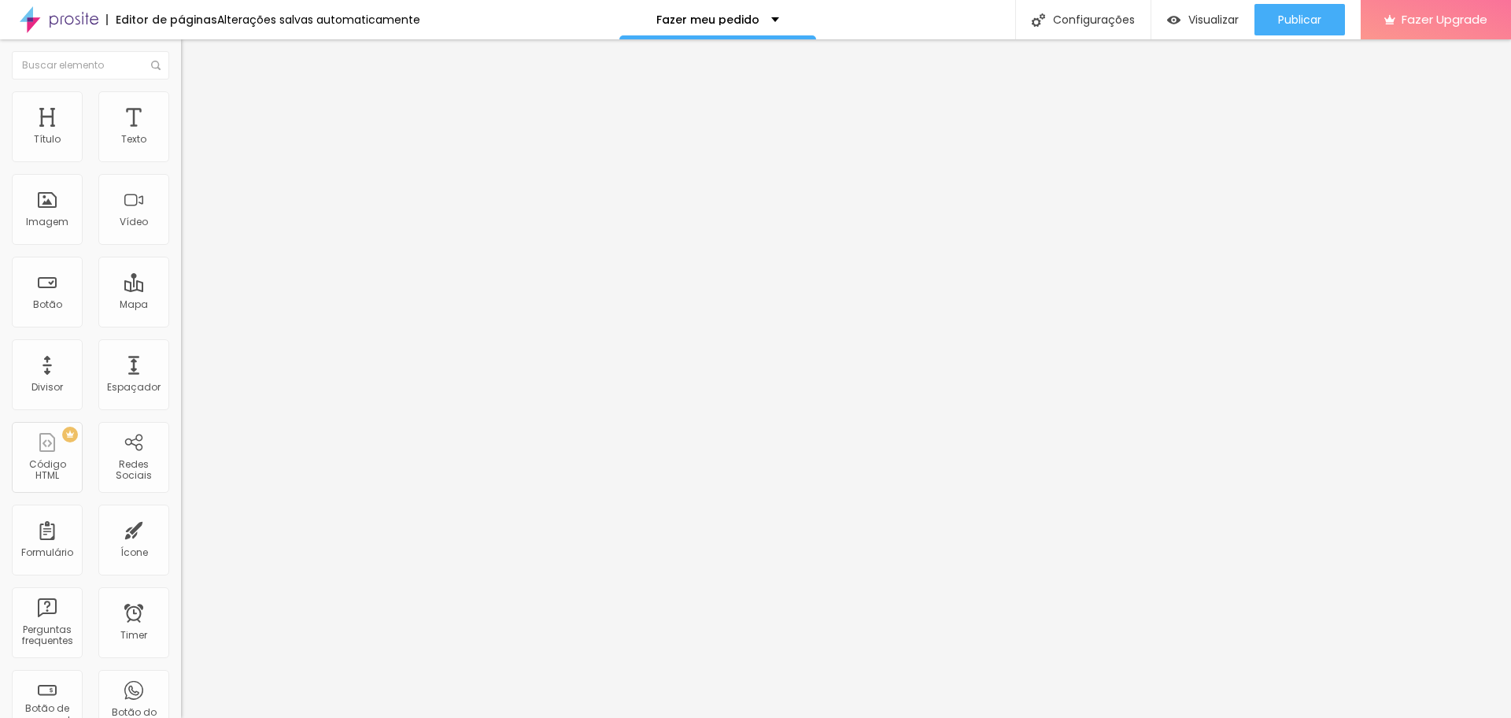
drag, startPoint x: 144, startPoint y: 172, endPoint x: 85, endPoint y: 159, distance: 60.3
type input "50"
click at [181, 159] on input "range" at bounding box center [231, 155] width 101 height 13
click at [181, 107] on ul "Conteúdo Estilo Avançado" at bounding box center [271, 99] width 181 height 47
click at [181, 107] on li "Avançado" at bounding box center [271, 115] width 181 height 16
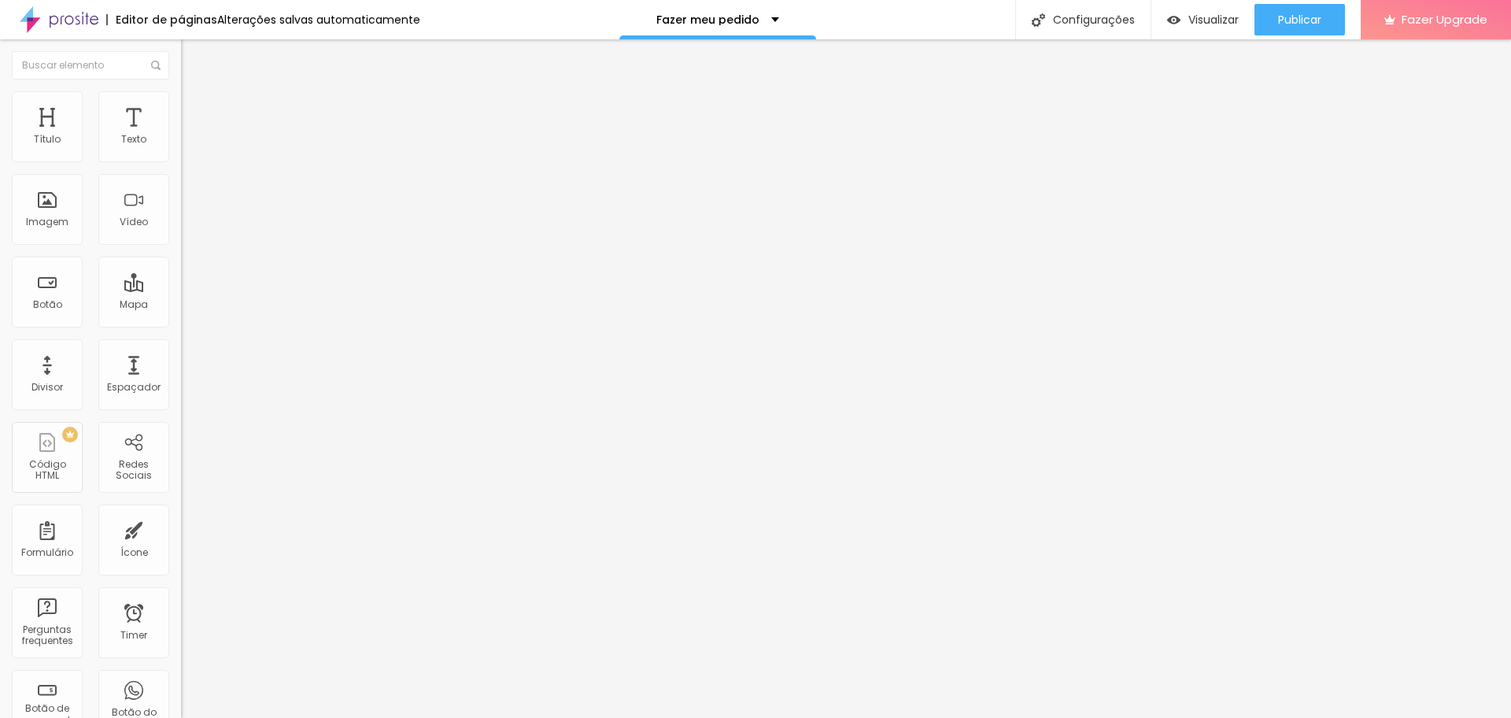
click at [195, 108] on span "Estilo" at bounding box center [207, 101] width 24 height 13
drag, startPoint x: 106, startPoint y: 162, endPoint x: 94, endPoint y: 161, distance: 12.6
click at [181, 161] on div "Tamanho 75 px %" at bounding box center [271, 143] width 181 height 40
type input "55"
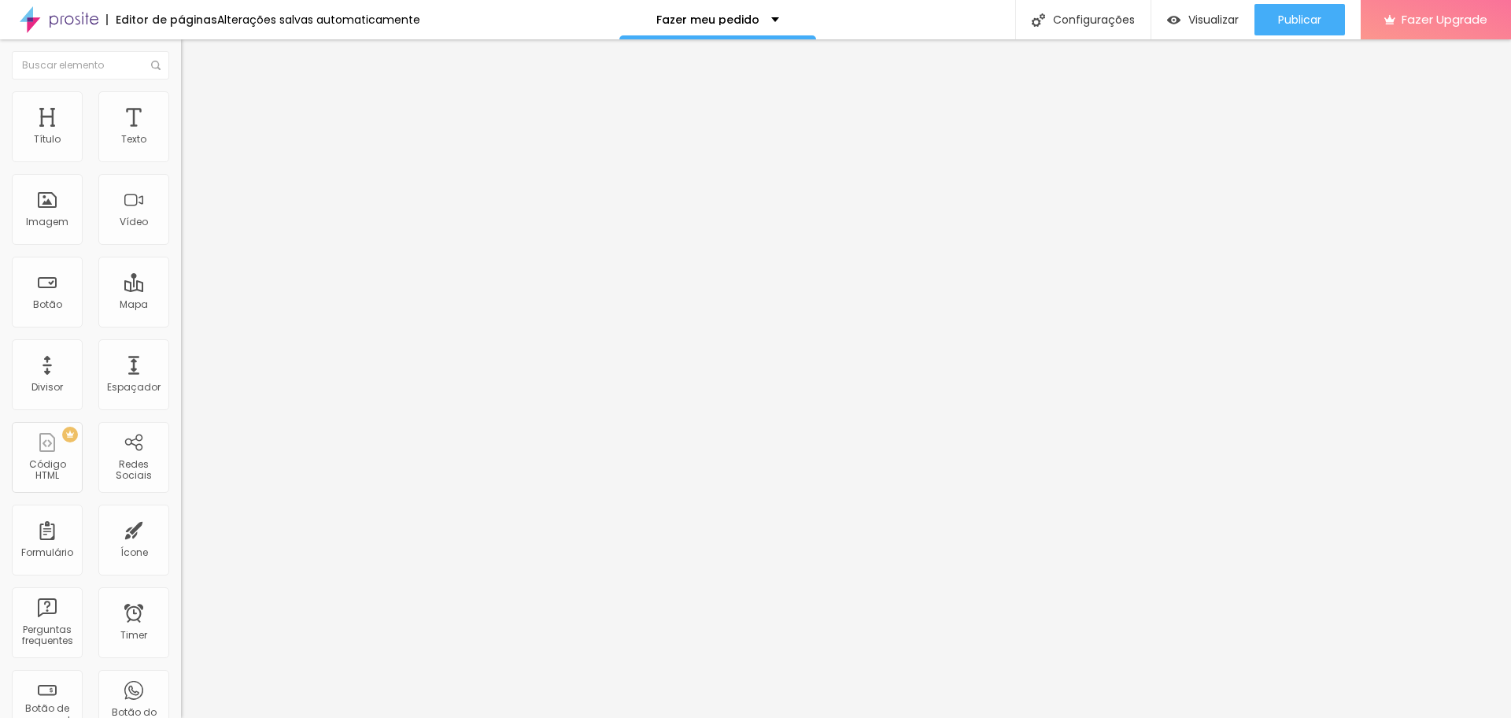
click at [181, 161] on input "range" at bounding box center [231, 155] width 101 height 13
type input "50"
drag, startPoint x: 87, startPoint y: 166, endPoint x: 79, endPoint y: 167, distance: 8.7
type input "50"
click at [181, 161] on input "range" at bounding box center [231, 155] width 101 height 13
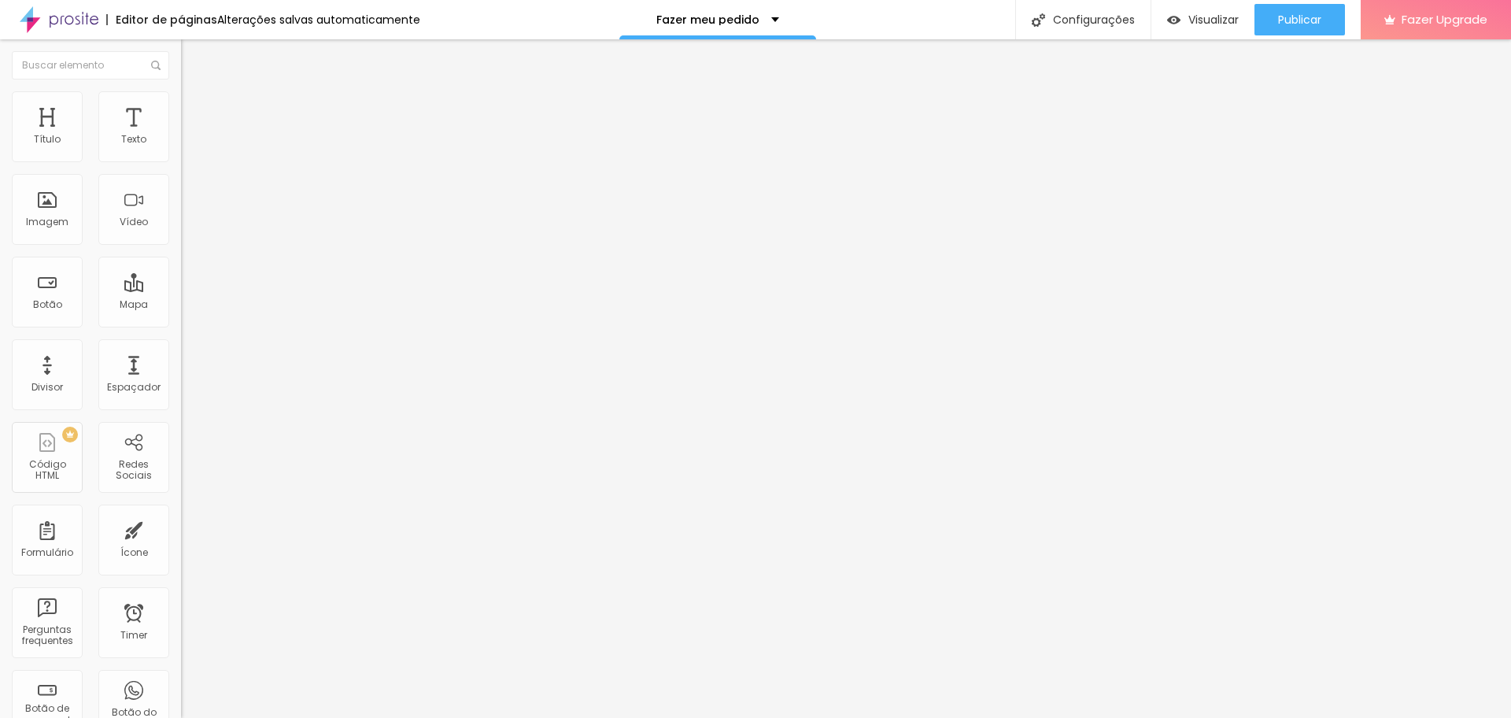
click at [181, 161] on input "range" at bounding box center [231, 155] width 101 height 13
type input "55"
type input "65"
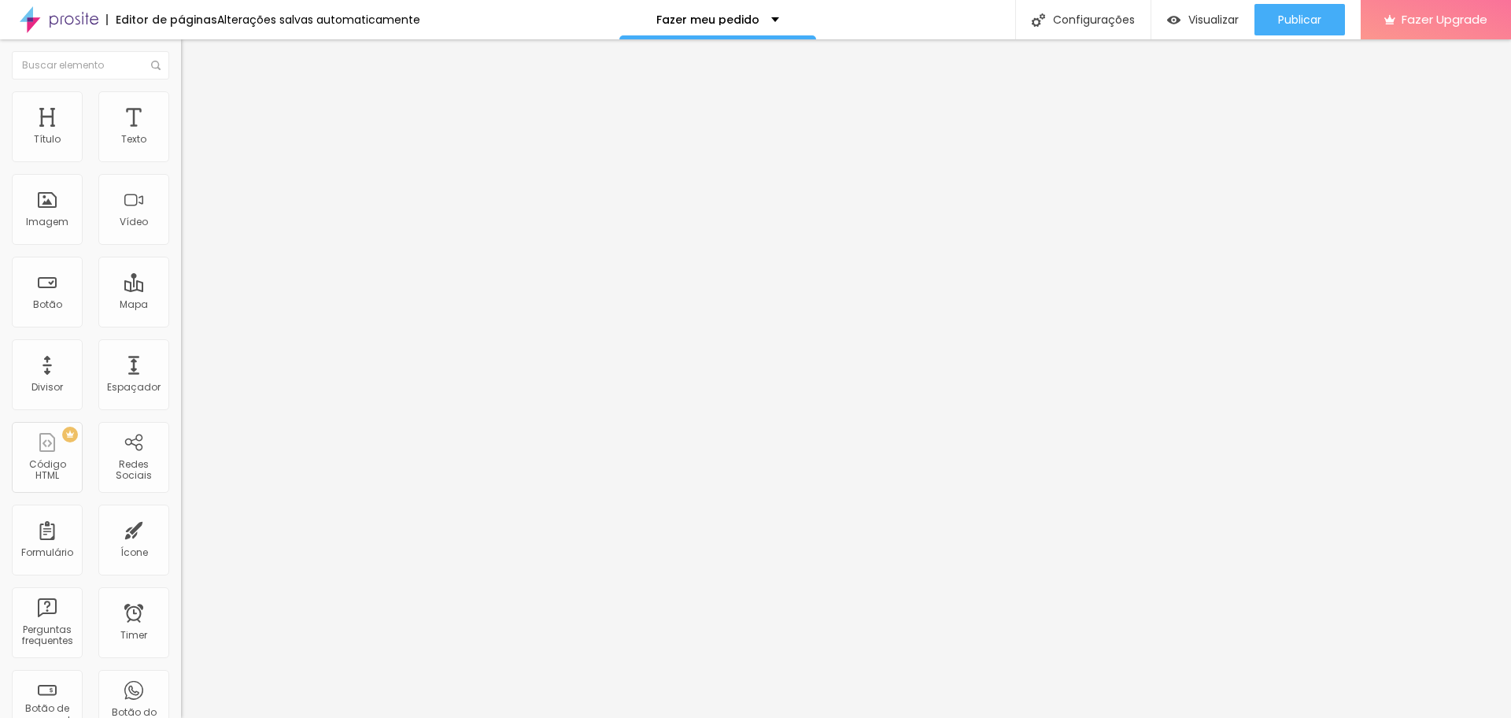
type input "70"
type input "75"
type input "80"
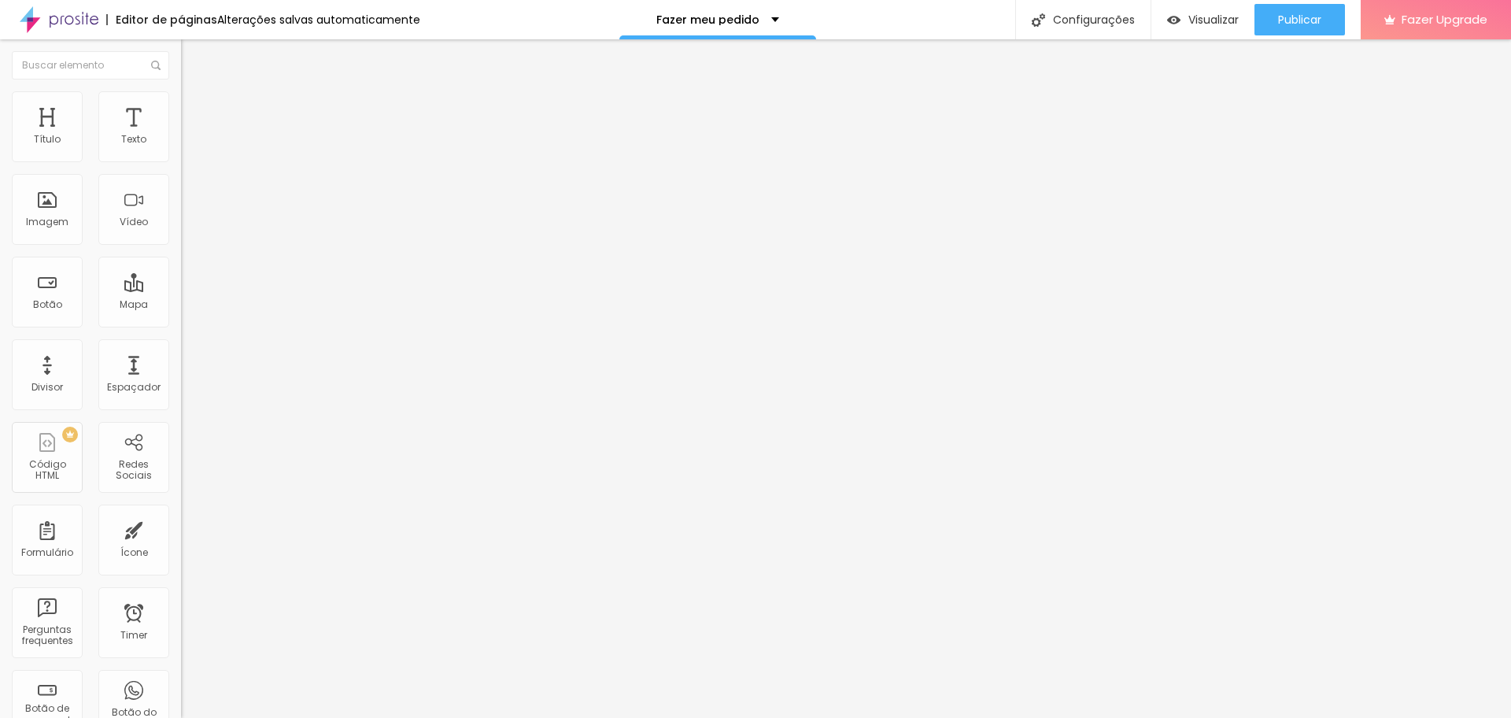
type input "80"
type input "75"
drag, startPoint x: 80, startPoint y: 169, endPoint x: 126, endPoint y: 165, distance: 45.8
type input "75"
click at [181, 161] on input "range" at bounding box center [231, 155] width 101 height 13
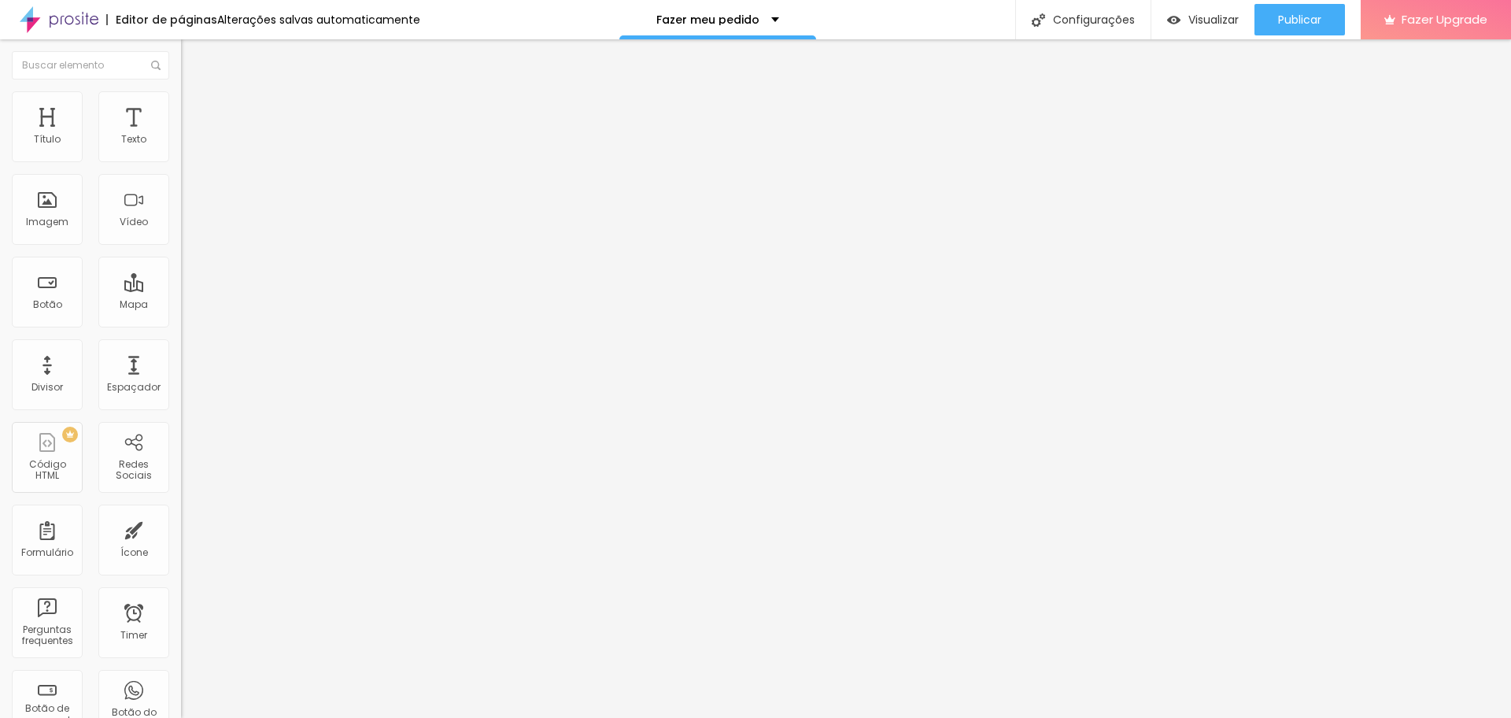
click at [181, 103] on ul "Conteúdo Estilo Avançado" at bounding box center [271, 99] width 181 height 47
click at [181, 104] on ul "Conteúdo Estilo Avançado" at bounding box center [271, 99] width 181 height 47
click at [181, 107] on li "Avançado" at bounding box center [271, 115] width 181 height 16
click at [195, 109] on span "Estilo" at bounding box center [207, 101] width 24 height 13
type input "55"
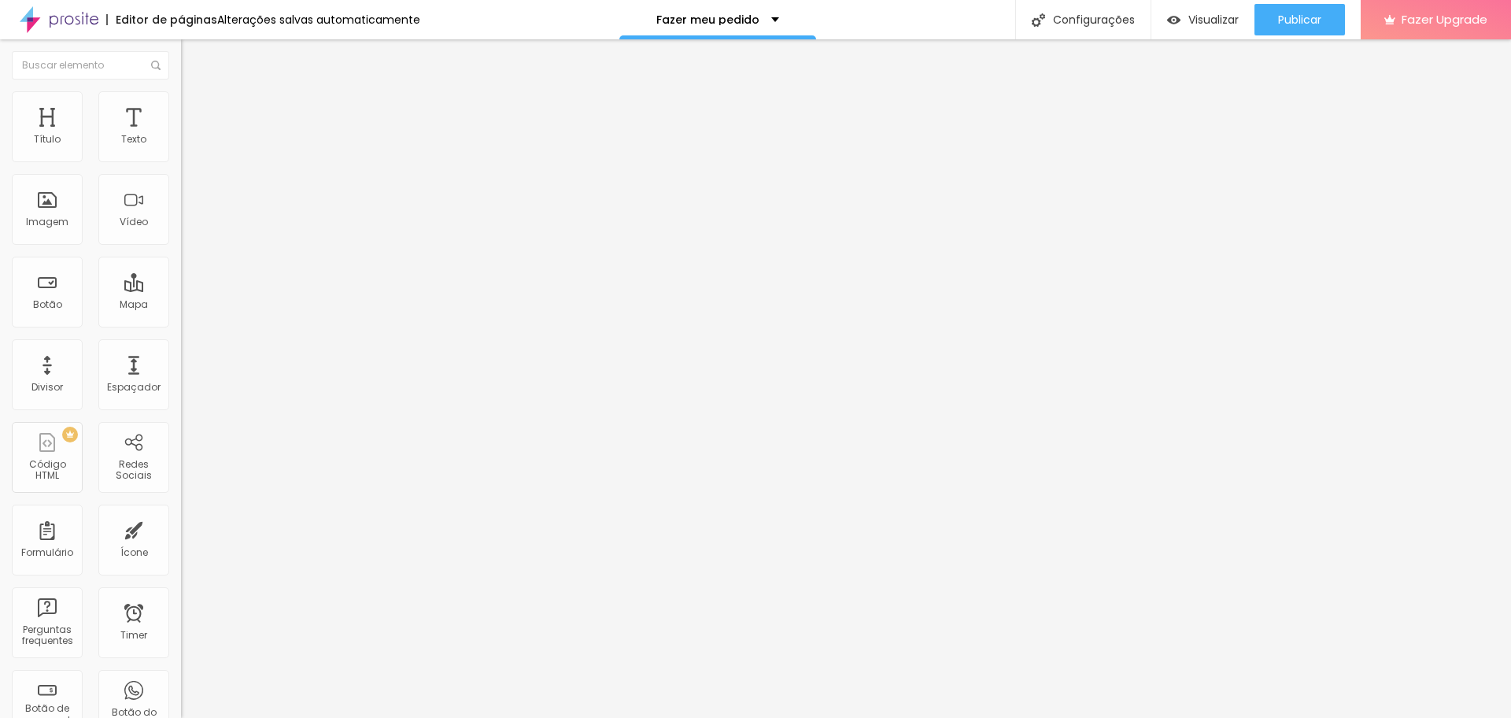
type input "55"
type input "60"
type input "65"
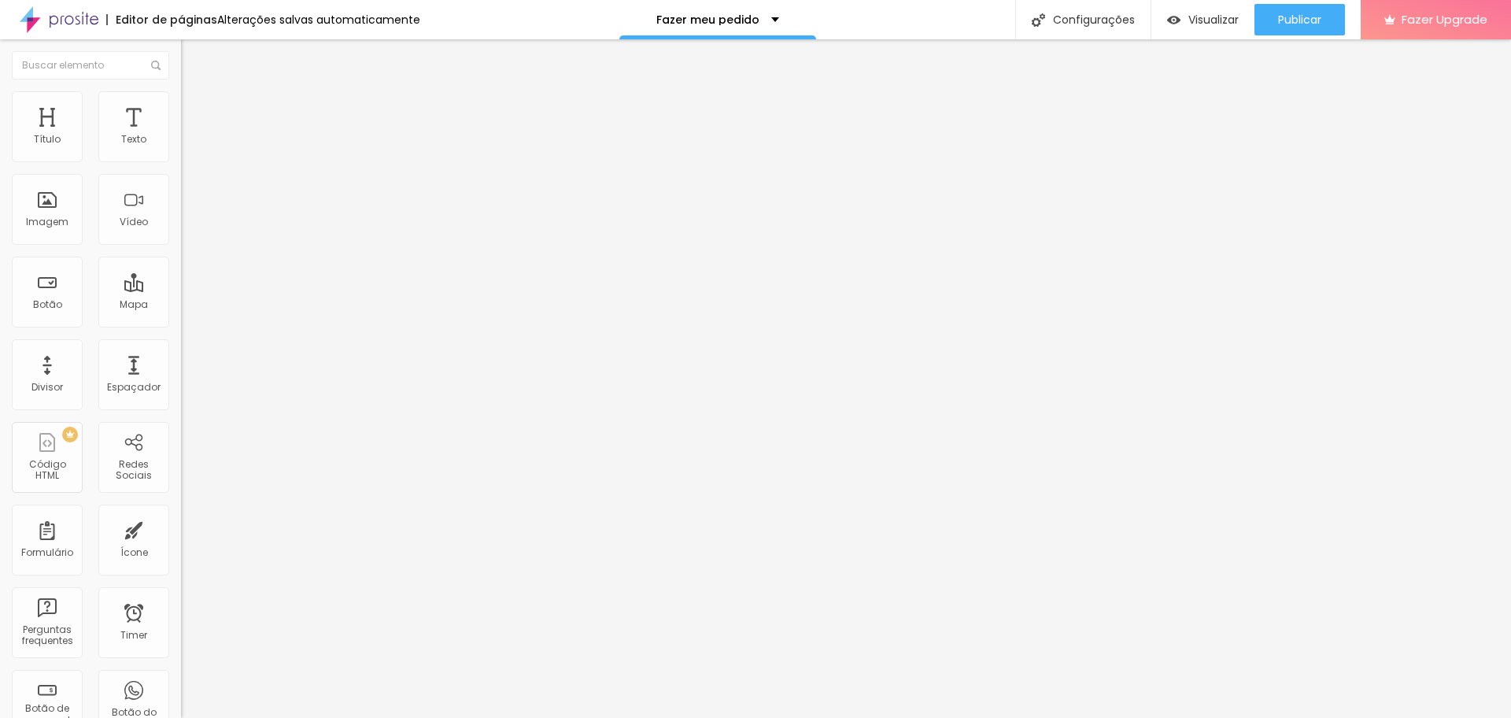
type input "70"
type input "75"
type input "80"
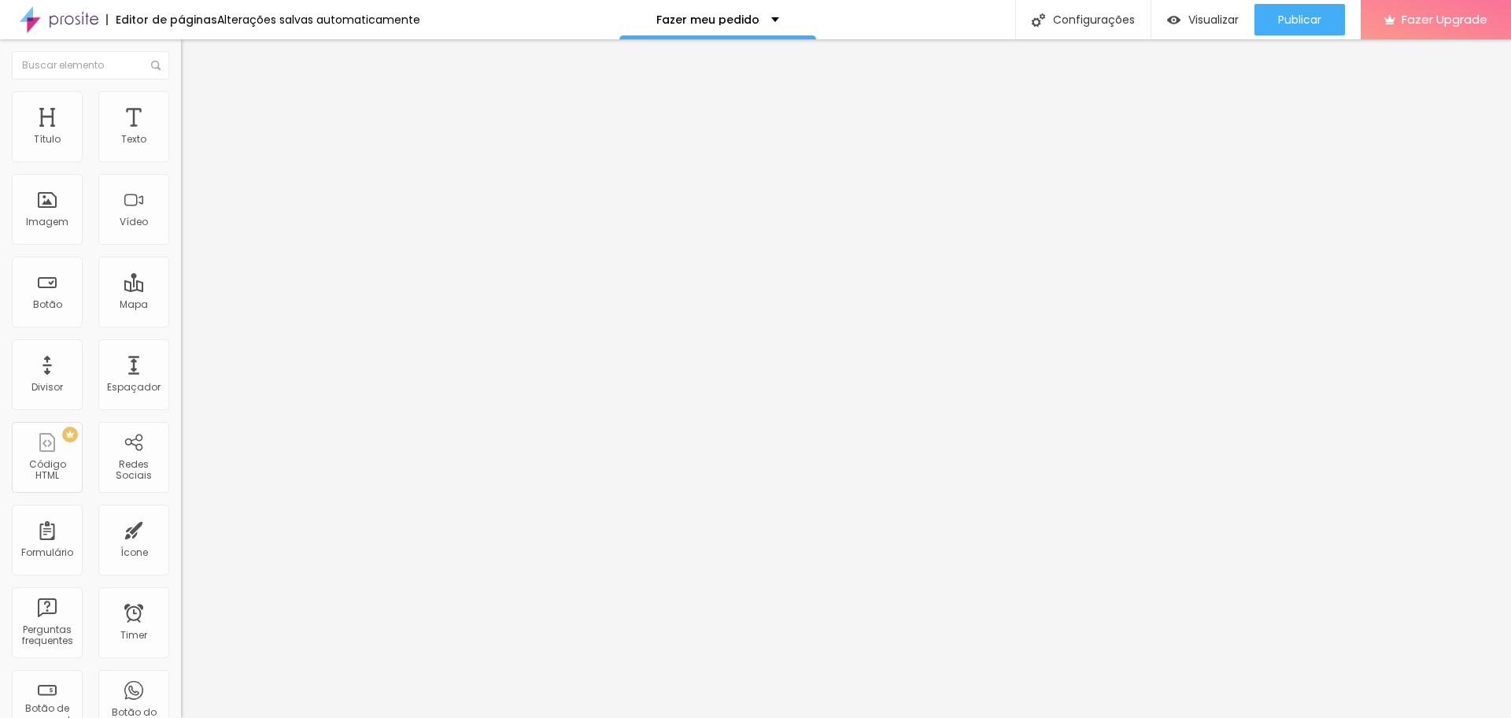
type input "80"
type input "90"
type input "100"
drag, startPoint x: 83, startPoint y: 164, endPoint x: 181, endPoint y: 173, distance: 98.8
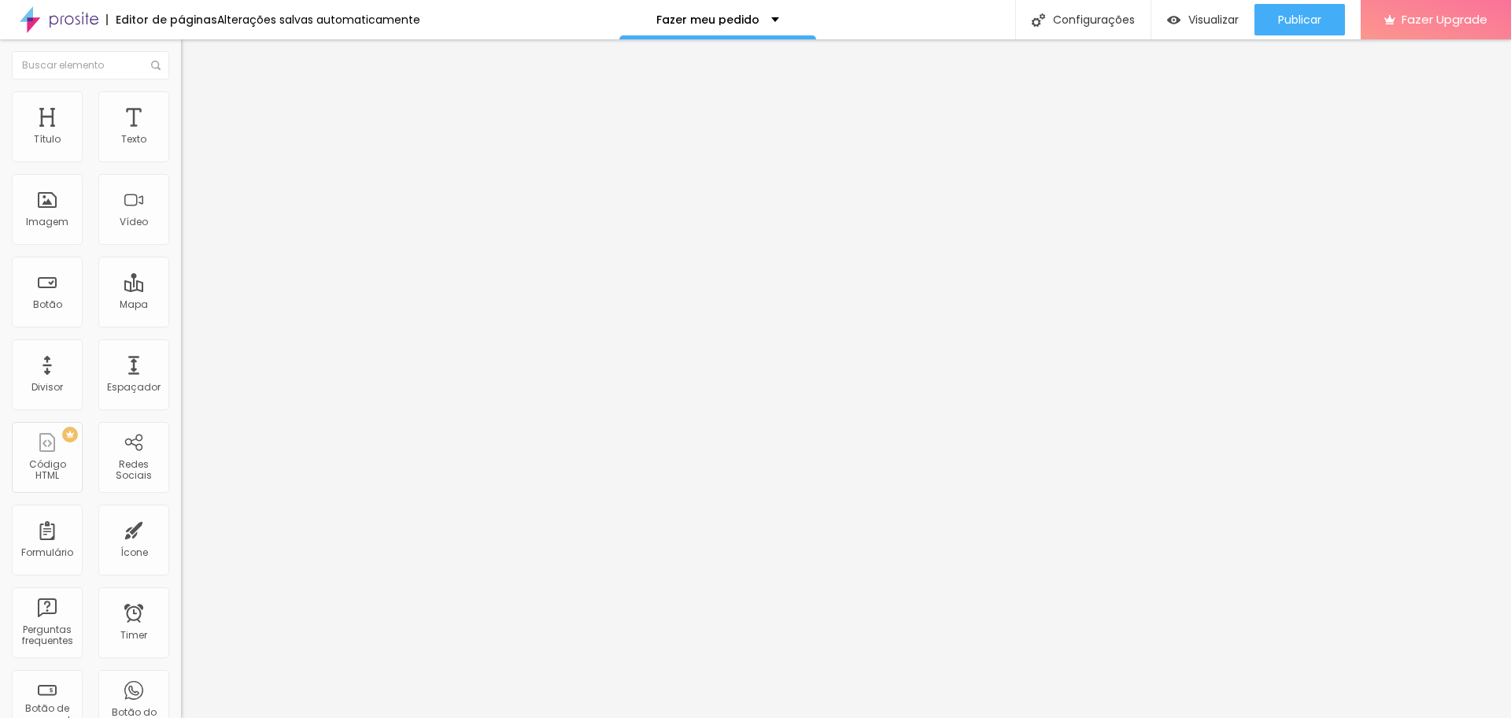
type input "100"
click at [181, 161] on input "range" at bounding box center [231, 155] width 101 height 13
type input "68"
type input "66"
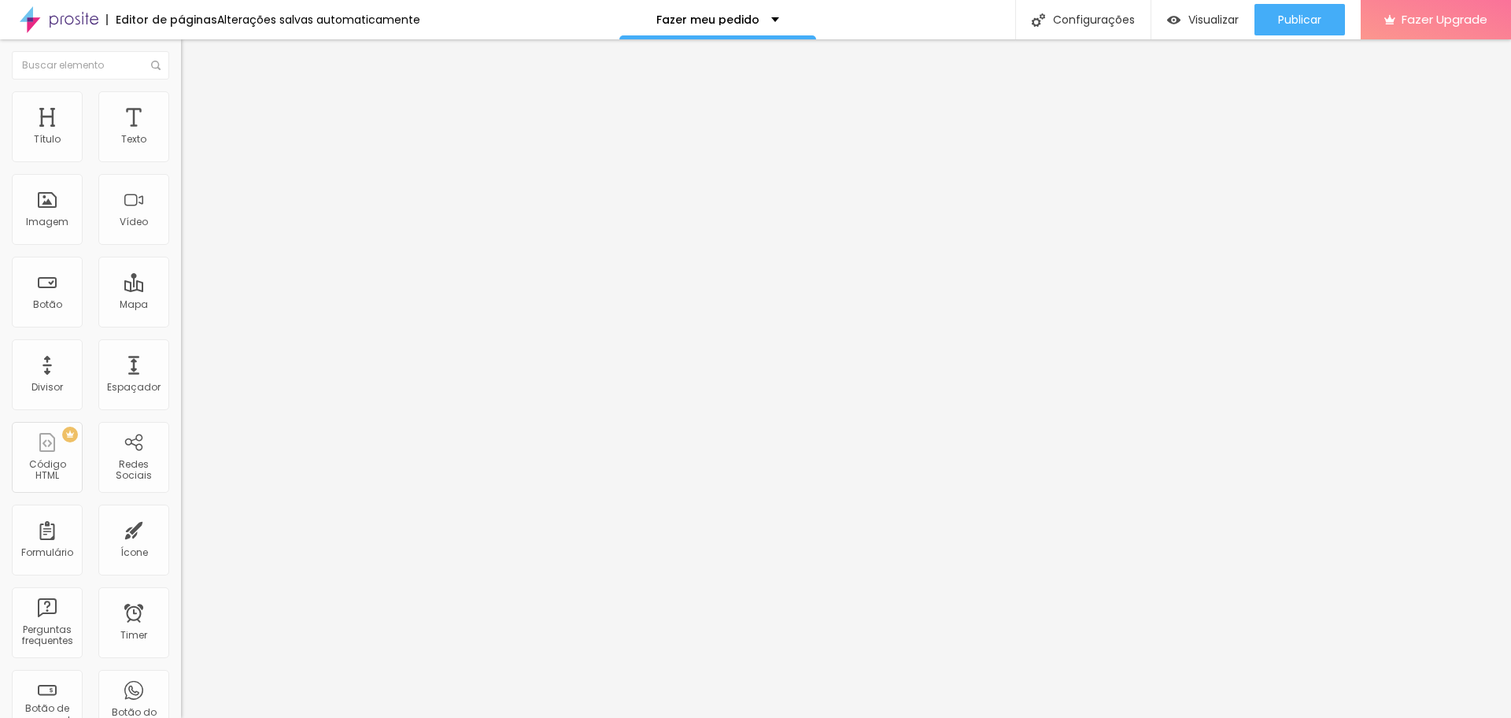
type input "66"
type input "105"
type input "200"
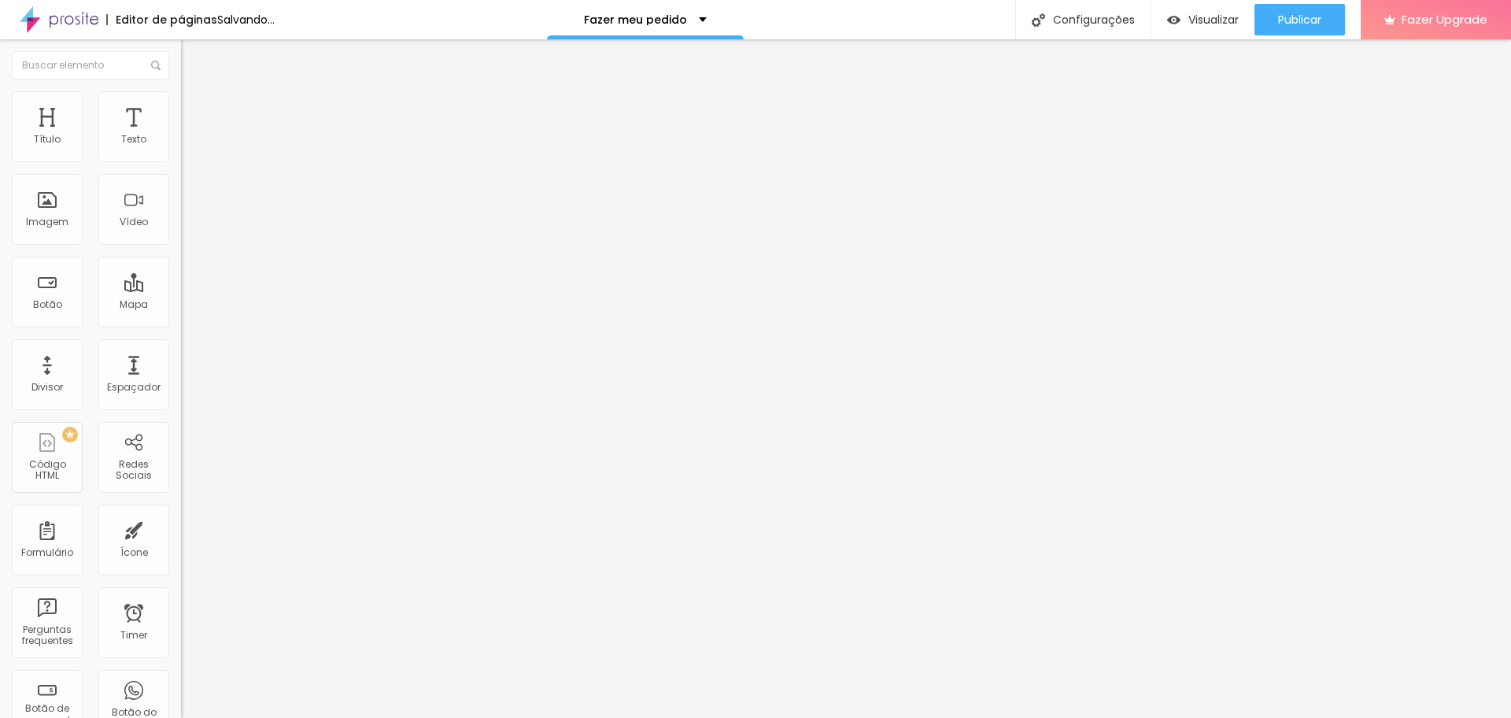
drag, startPoint x: 69, startPoint y: 202, endPoint x: 134, endPoint y: 213, distance: 65.5
click at [181, 345] on input "range" at bounding box center [231, 351] width 101 height 13
click at [181, 213] on div "200 Borda arredondada" at bounding box center [271, 274] width 181 height 223
click at [181, 330] on div "Editar Imagem Conteúdo Estilo Avançado Tamanho 100 px % 200 Borda arredondada S…" at bounding box center [271, 378] width 181 height 678
click at [181, 339] on div "Editar Imagem Conteúdo Estilo Avançado Tamanho 100 px % 200 Borda arredondada S…" at bounding box center [271, 378] width 181 height 678
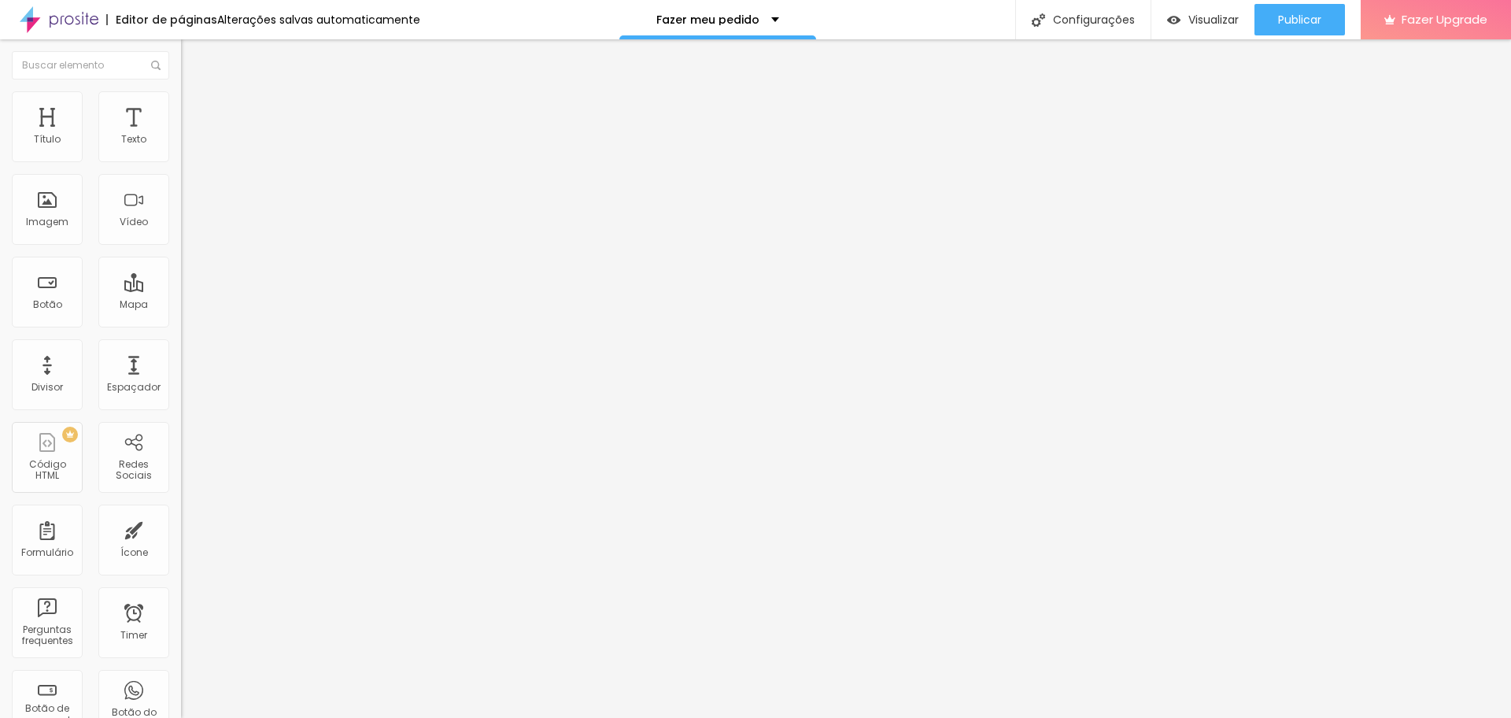
type input "145"
type input "115"
type input "114"
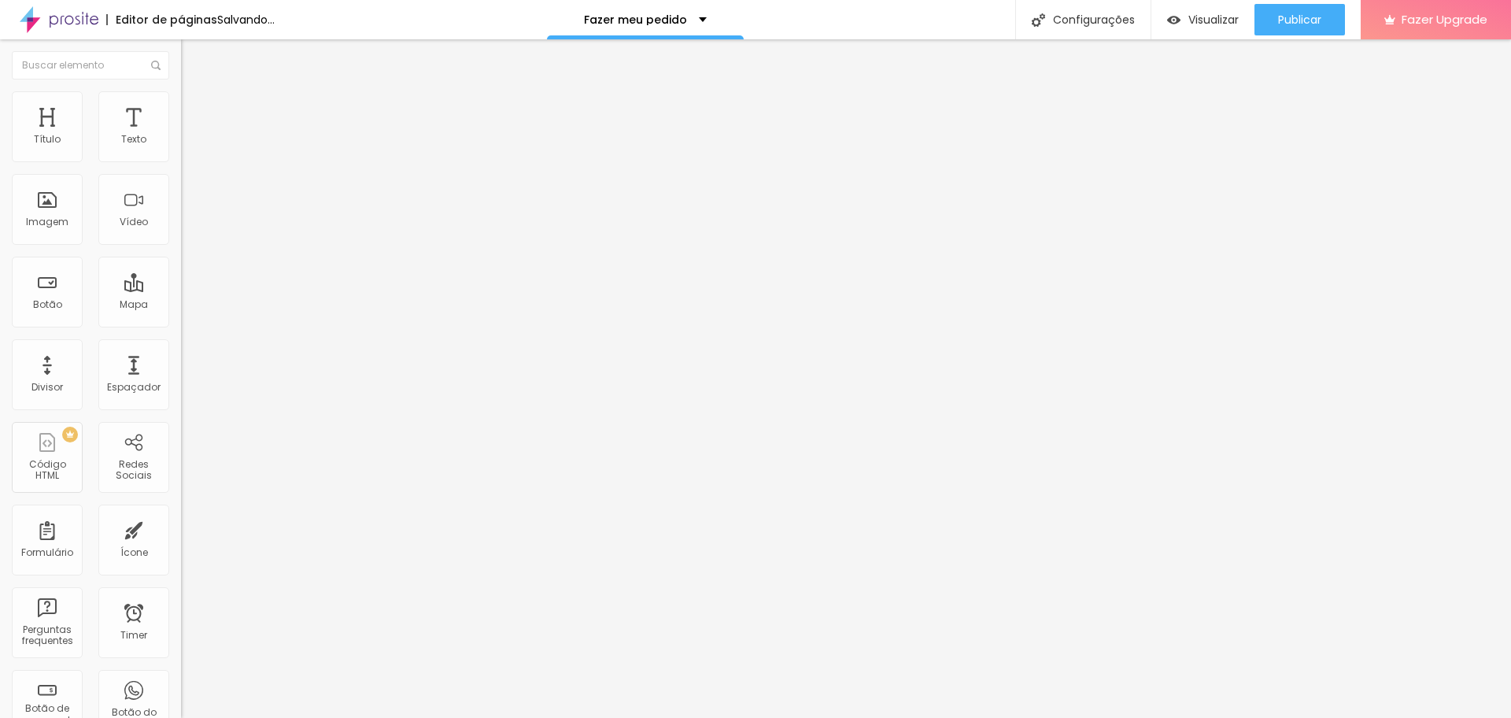
type input "114"
type input "145"
type input "156"
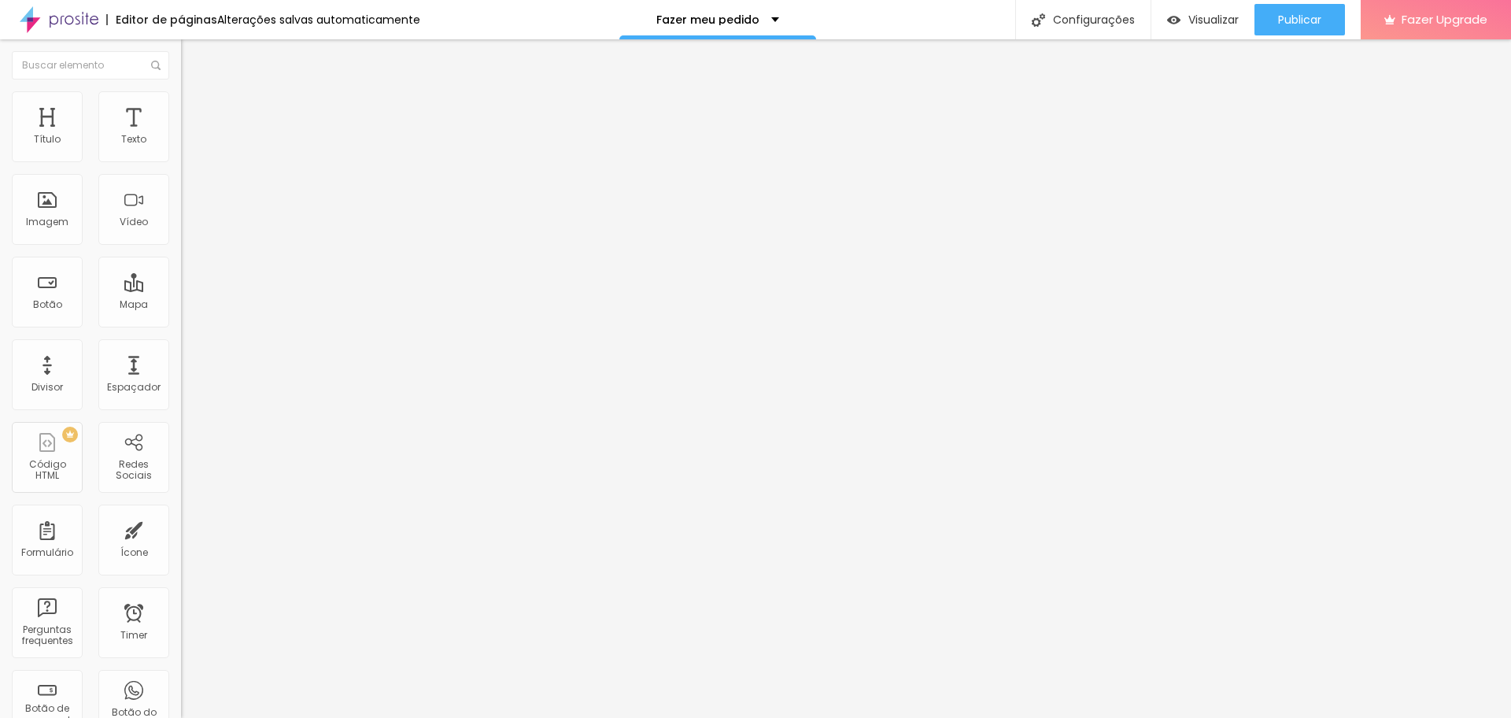
type input "0"
drag, startPoint x: 107, startPoint y: 199, endPoint x: 0, endPoint y: 204, distance: 107.1
type input "0"
click at [181, 345] on input "range" at bounding box center [231, 351] width 101 height 13
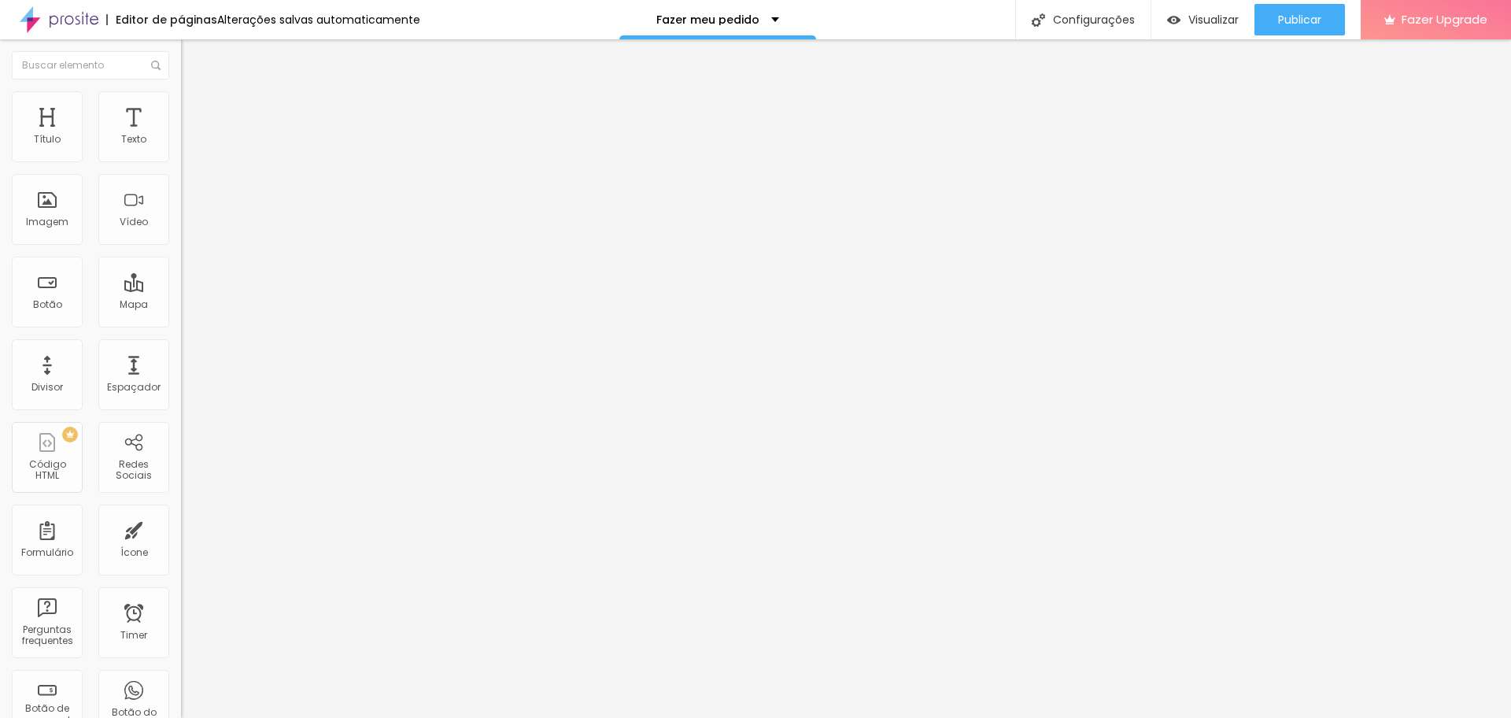
click at [181, 123] on li "Avançado" at bounding box center [271, 115] width 181 height 16
click at [181, 86] on li "Conteúdo" at bounding box center [271, 84] width 181 height 16
click at [181, 107] on li "Avançado" at bounding box center [271, 115] width 181 height 16
click at [181, 93] on img at bounding box center [188, 98] width 14 height 14
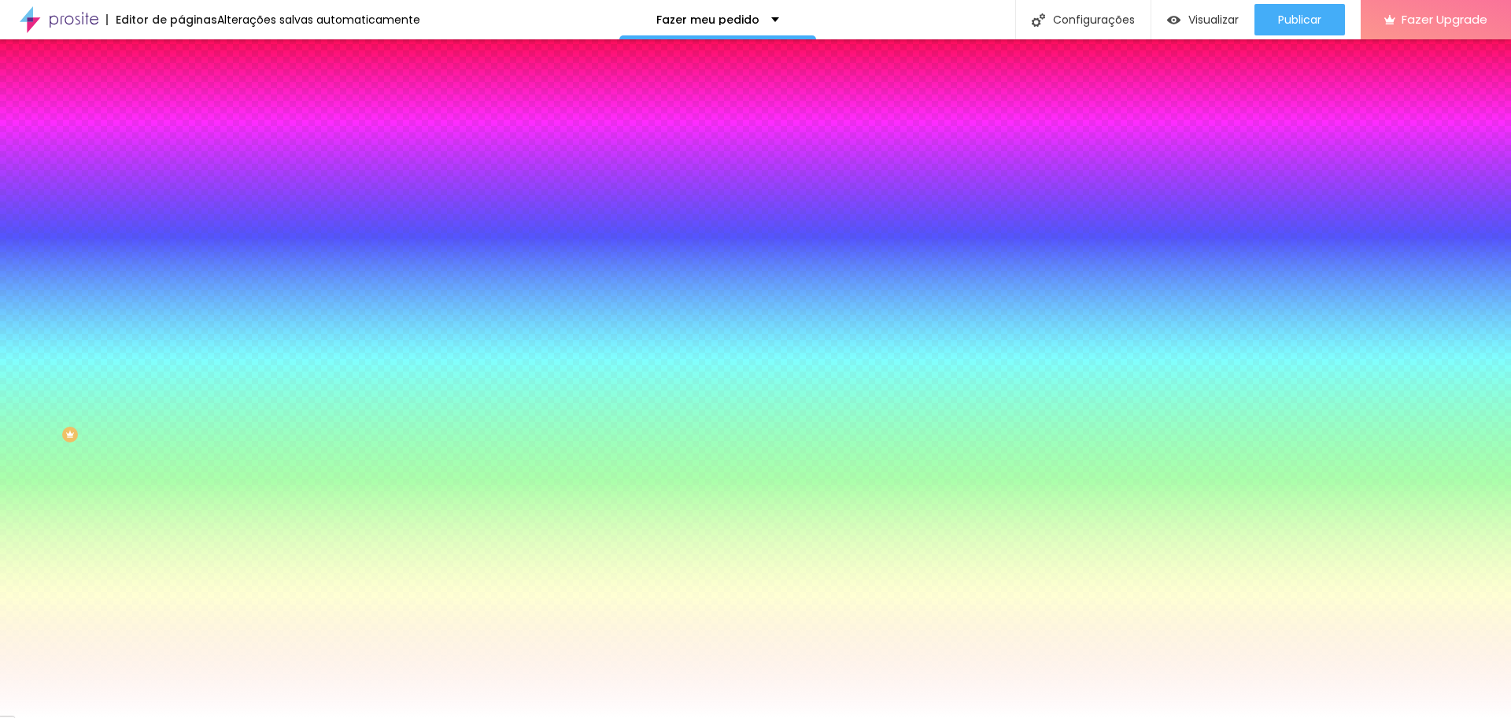
click at [181, 535] on input "#FFFFFF" at bounding box center [275, 543] width 189 height 16
click at [187, 519] on icon "button" at bounding box center [192, 524] width 11 height 11
click at [181, 535] on input "#FFFFFF" at bounding box center [275, 543] width 189 height 16
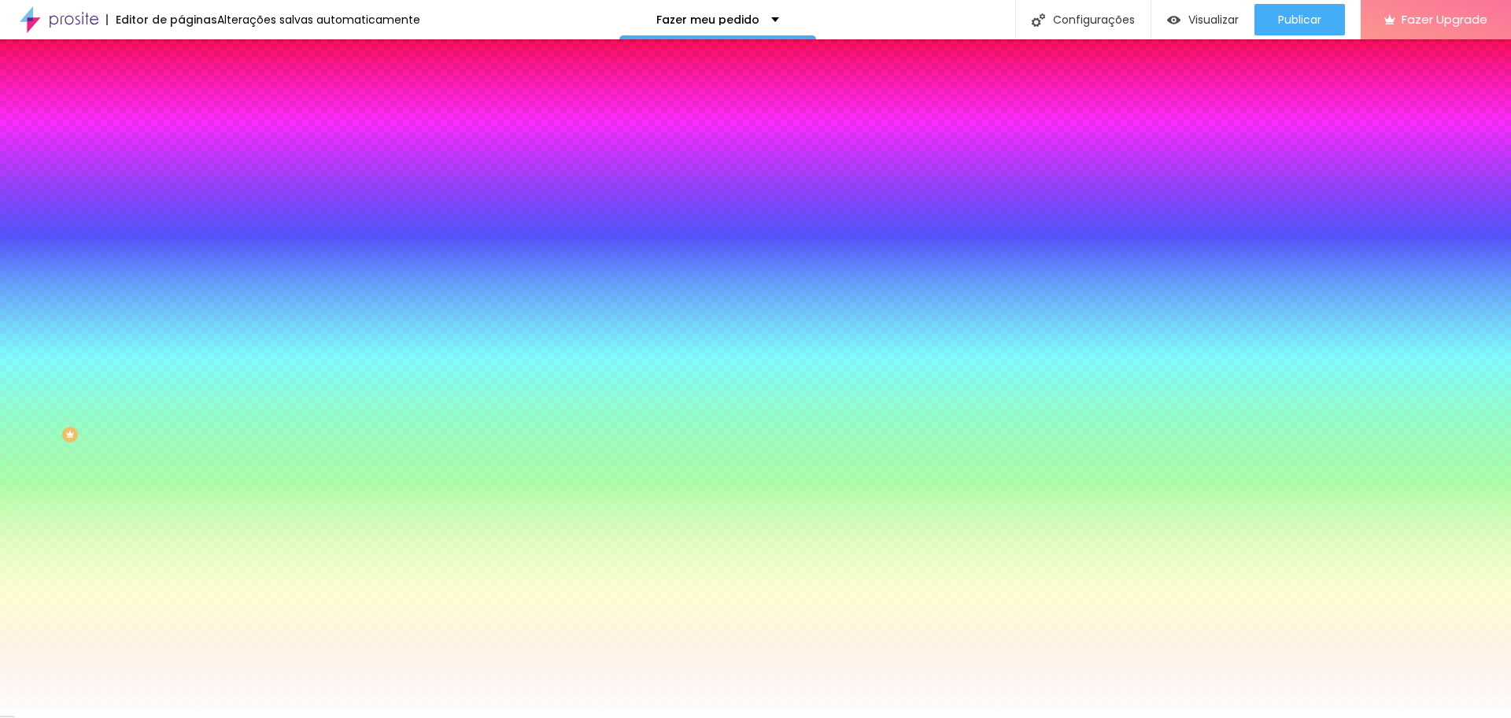
click at [181, 535] on div at bounding box center [271, 535] width 181 height 0
click at [181, 535] on div "#FFFFFF" at bounding box center [271, 543] width 181 height 16
click at [181, 535] on div at bounding box center [271, 535] width 181 height 0
click at [121, 375] on div at bounding box center [755, 359] width 1511 height 718
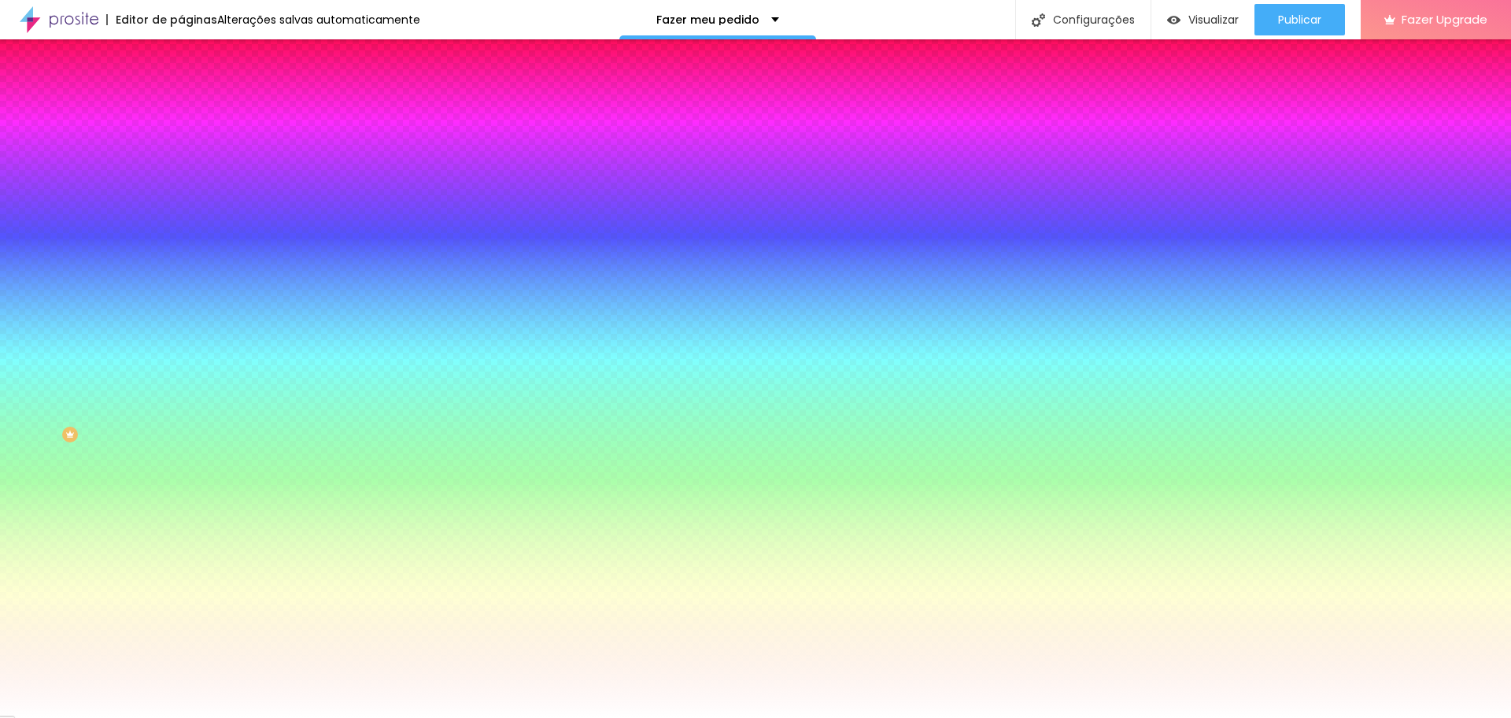
click at [124, 407] on div at bounding box center [755, 359] width 1511 height 718
click at [142, 407] on div at bounding box center [755, 359] width 1511 height 718
drag, startPoint x: 142, startPoint y: 407, endPoint x: 137, endPoint y: 382, distance: 25.0
click at [137, 382] on div at bounding box center [755, 359] width 1511 height 718
click at [88, 367] on div at bounding box center [755, 359] width 1511 height 718
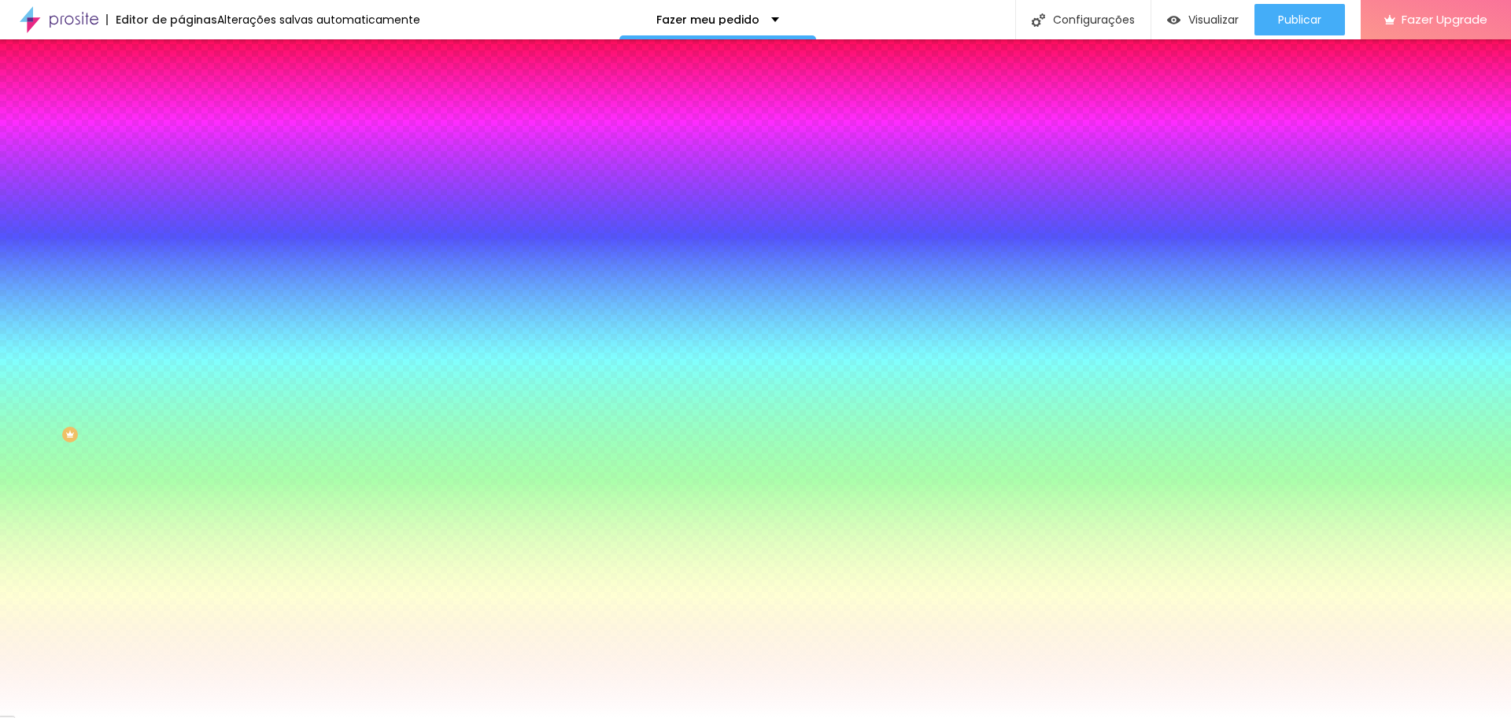
type input "#8B10C2"
drag, startPoint x: 92, startPoint y: 365, endPoint x: 120, endPoint y: 385, distance: 33.8
click at [120, 385] on div at bounding box center [755, 359] width 1511 height 718
click at [181, 306] on div "Ao passar o mouse Editar estilo do campo" at bounding box center [271, 406] width 181 height 201
click at [187, 239] on icon "button" at bounding box center [191, 243] width 9 height 9
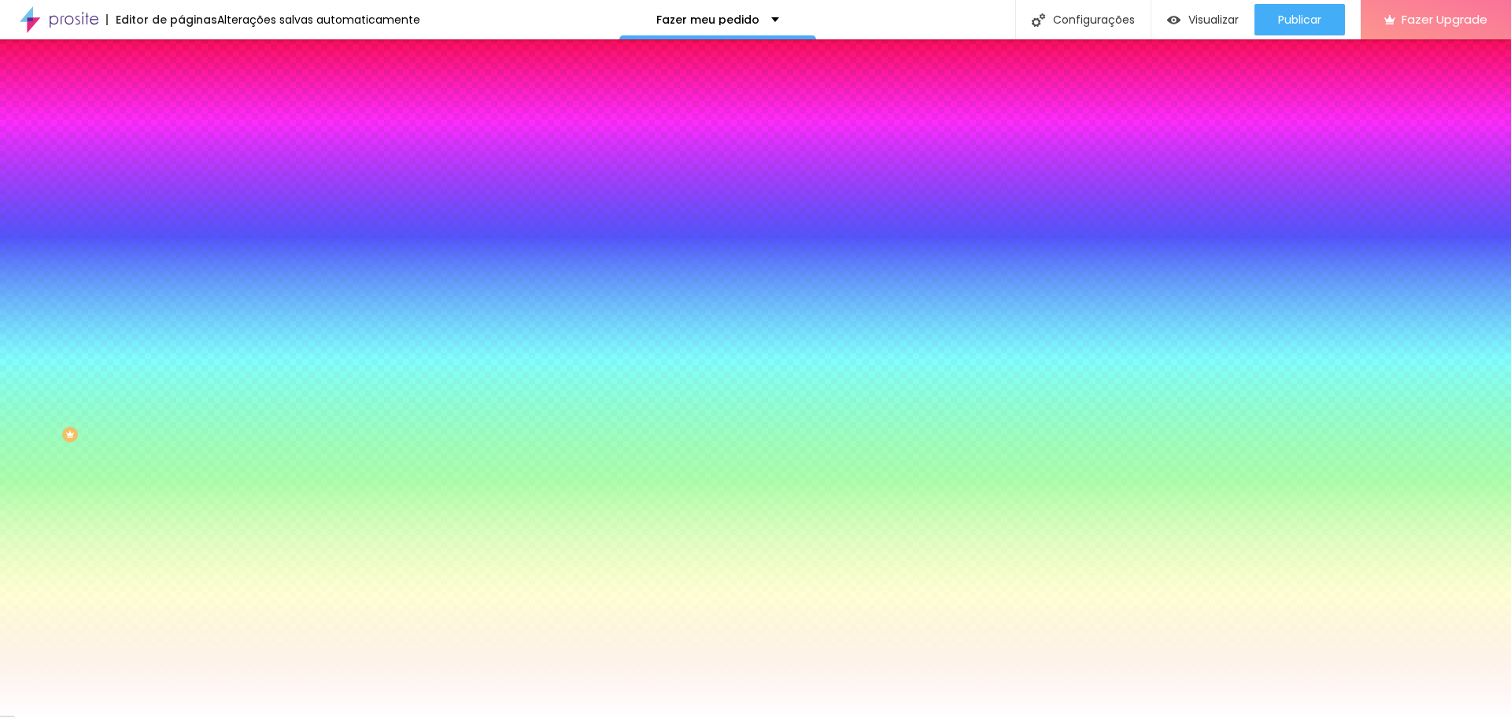
click at [121, 717] on div at bounding box center [755, 718] width 1511 height 0
click at [181, 578] on input "#FFFFFF" at bounding box center [275, 586] width 189 height 16
click at [181, 578] on div at bounding box center [271, 578] width 181 height 0
click at [181, 578] on input "#FFFFFF" at bounding box center [275, 586] width 189 height 16
click at [181, 578] on div at bounding box center [271, 578] width 181 height 0
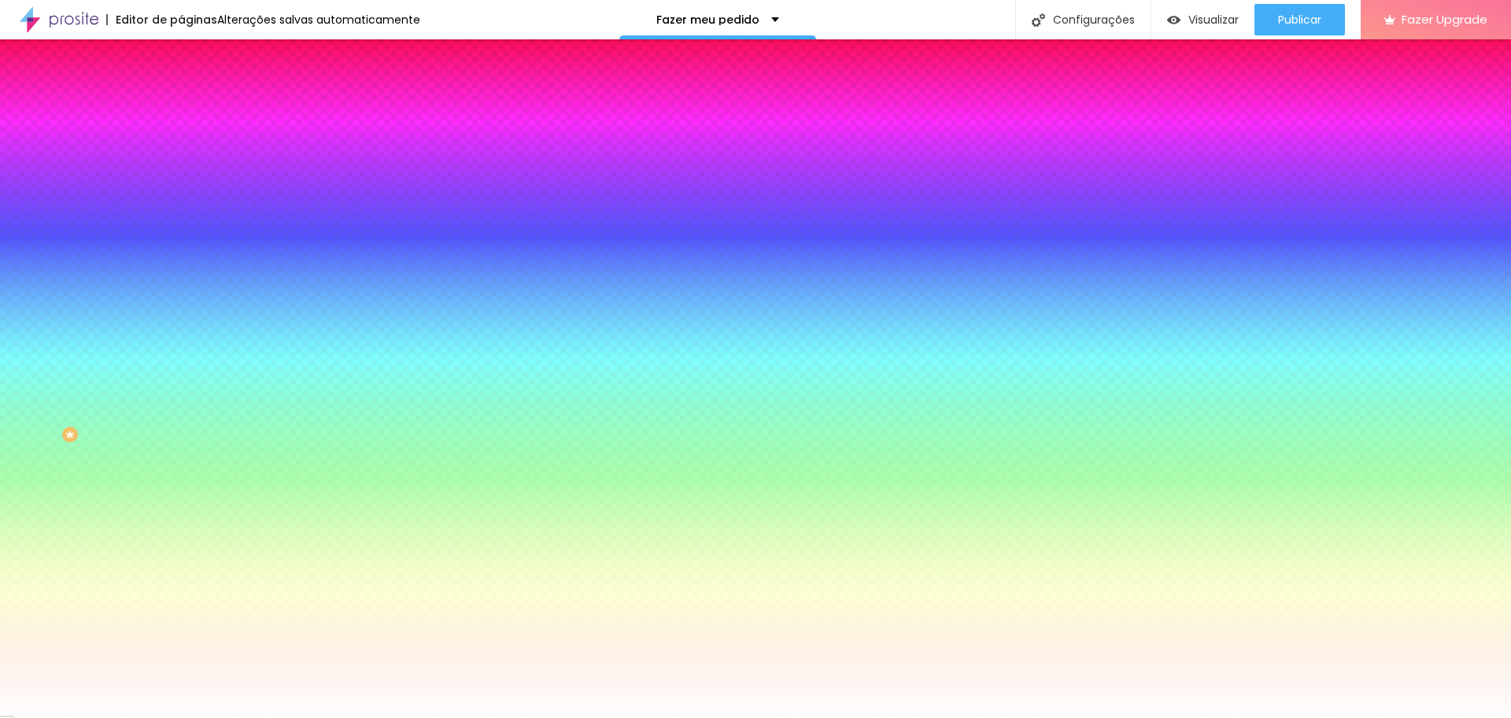
click at [181, 578] on div at bounding box center [271, 578] width 181 height 0
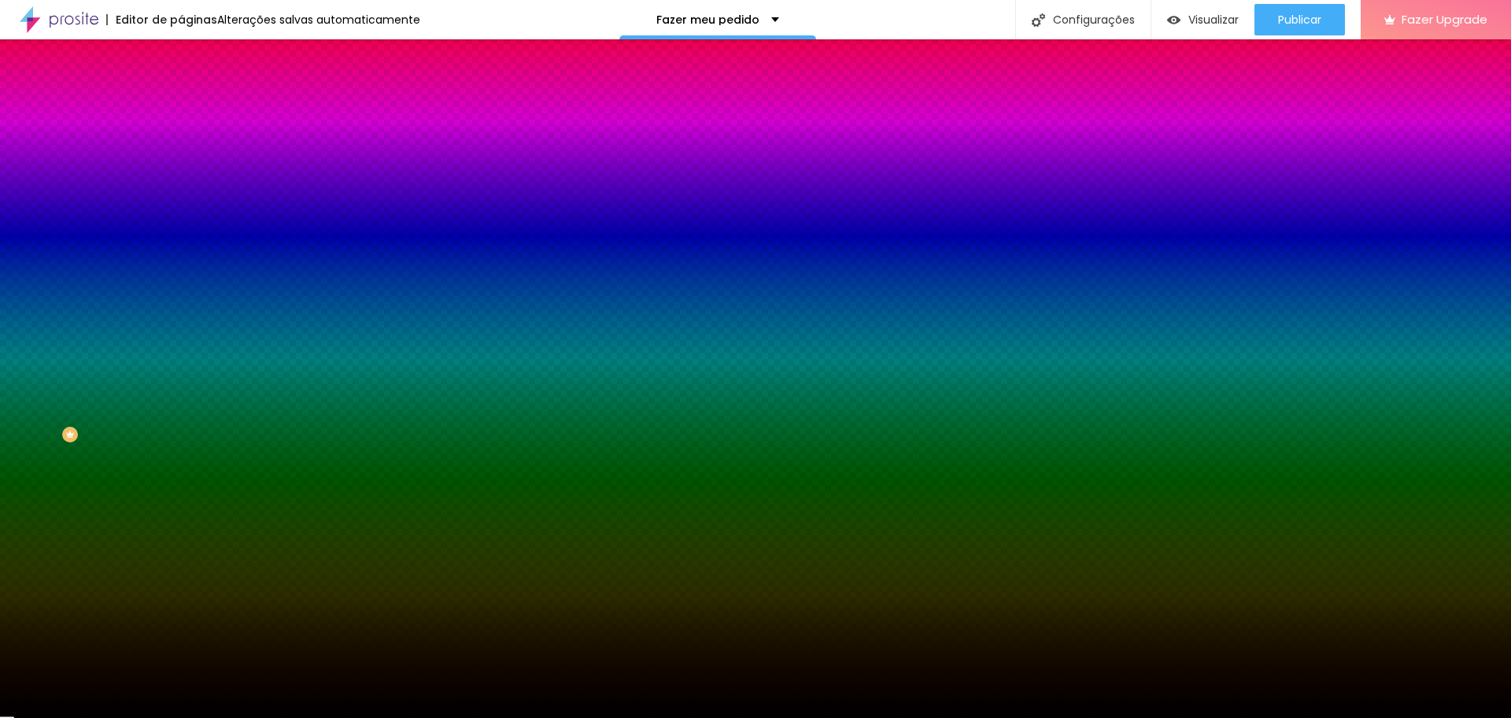
drag, startPoint x: 106, startPoint y: 422, endPoint x: 151, endPoint y: 556, distance: 141.8
click at [181, 556] on div "Editar Botão Conteúdo Estilo Avançado Cor de fundo Voltar ao padrão #FFFFFF Tip…" at bounding box center [271, 378] width 181 height 678
click at [181, 450] on div "Cor de fundo Voltar ao padrão #FFFFFF Tipografia Voltar ao padrão Borda Voltar …" at bounding box center [271, 380] width 181 height 515
click at [181, 578] on div at bounding box center [271, 578] width 181 height 0
type input "#FFFFFF"
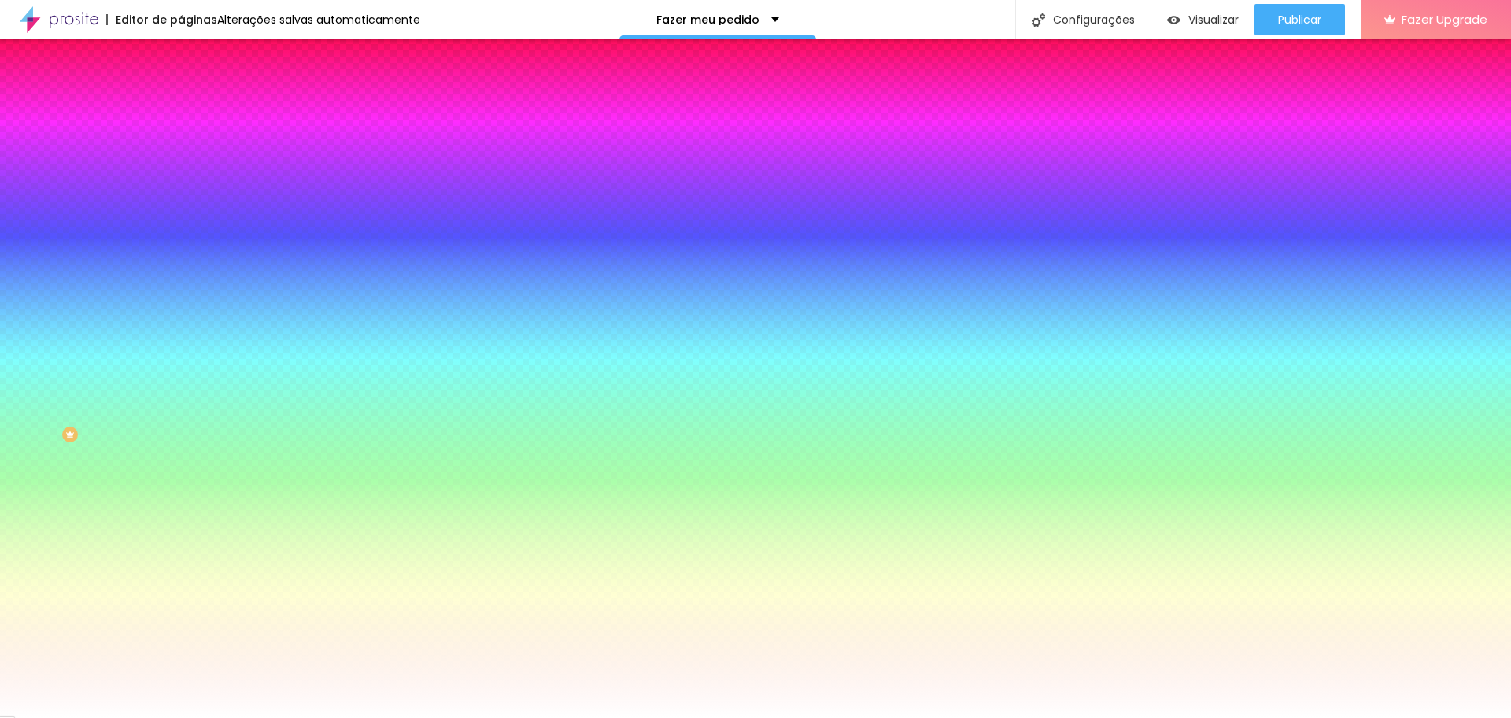
drag, startPoint x: 96, startPoint y: 423, endPoint x: 0, endPoint y: 352, distance: 119.3
click at [181, 352] on div "Cor de fundo Voltar ao padrão #FFFFFF Tipografia Voltar ao padrão Borda Voltar …" at bounding box center [271, 380] width 181 height 515
click at [181, 576] on div "Editar Botão Conteúdo Estilo Avançado Cor de fundo Voltar ao padrão #FFFFFF Tip…" at bounding box center [271, 378] width 181 height 678
click at [181, 103] on ul "Conteúdo Estilo Avançado" at bounding box center [271, 99] width 181 height 47
click at [181, 107] on img at bounding box center [188, 114] width 14 height 14
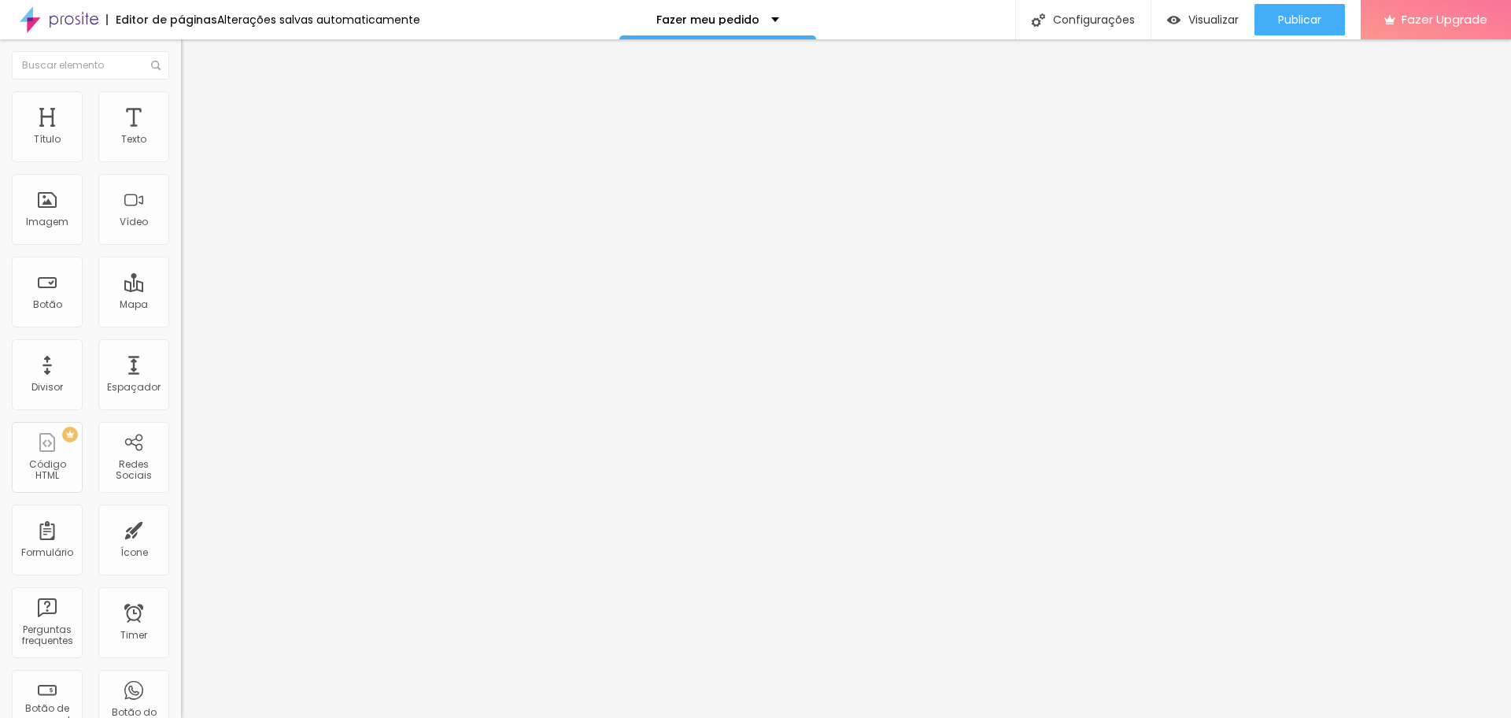
click at [195, 93] on span "Conteúdo" at bounding box center [219, 85] width 49 height 13
click at [195, 107] on span "Estilo" at bounding box center [207, 101] width 24 height 13
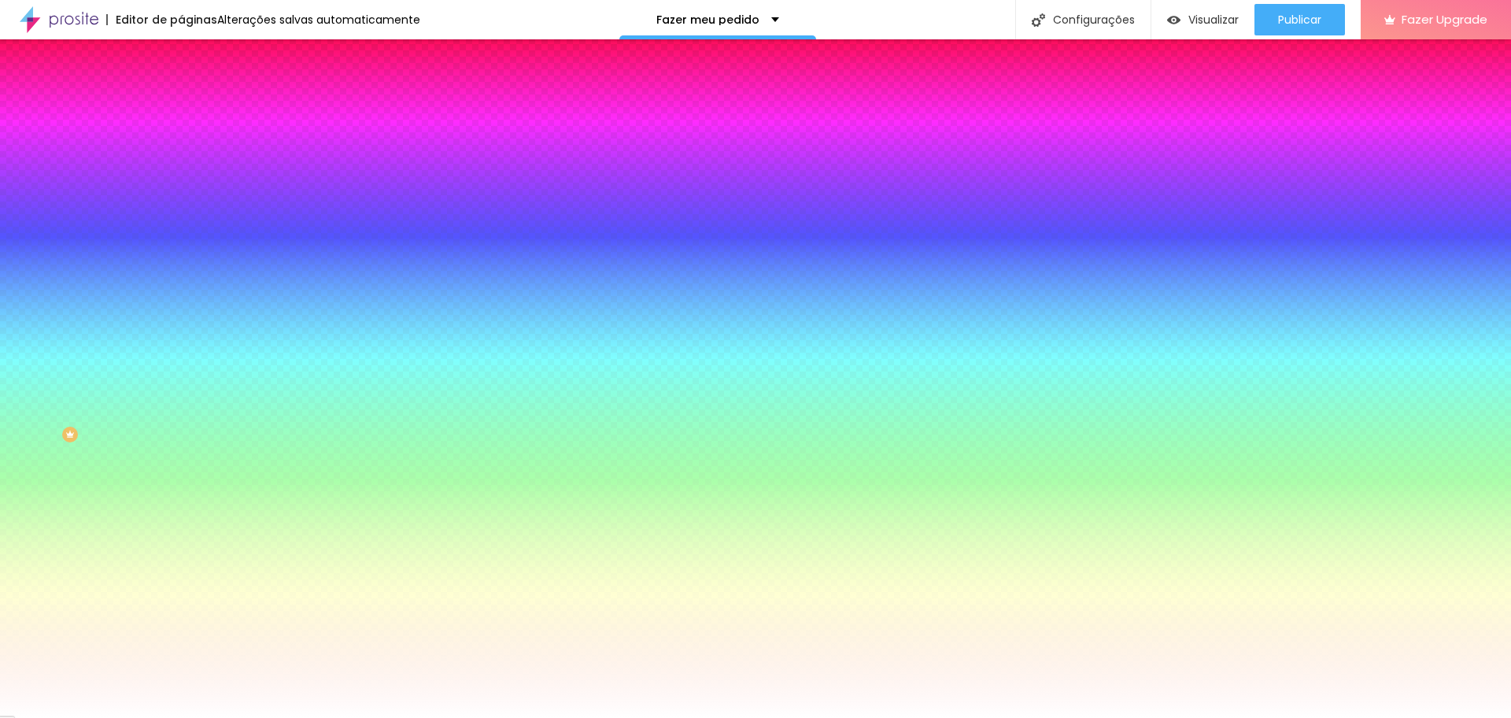
click at [181, 150] on div at bounding box center [271, 150] width 181 height 0
click at [79, 234] on div at bounding box center [755, 359] width 1511 height 718
drag, startPoint x: 132, startPoint y: 220, endPoint x: 131, endPoint y: 199, distance: 20.5
click at [131, 199] on div at bounding box center [755, 359] width 1511 height 718
drag, startPoint x: 91, startPoint y: 213, endPoint x: 87, endPoint y: 194, distance: 19.5
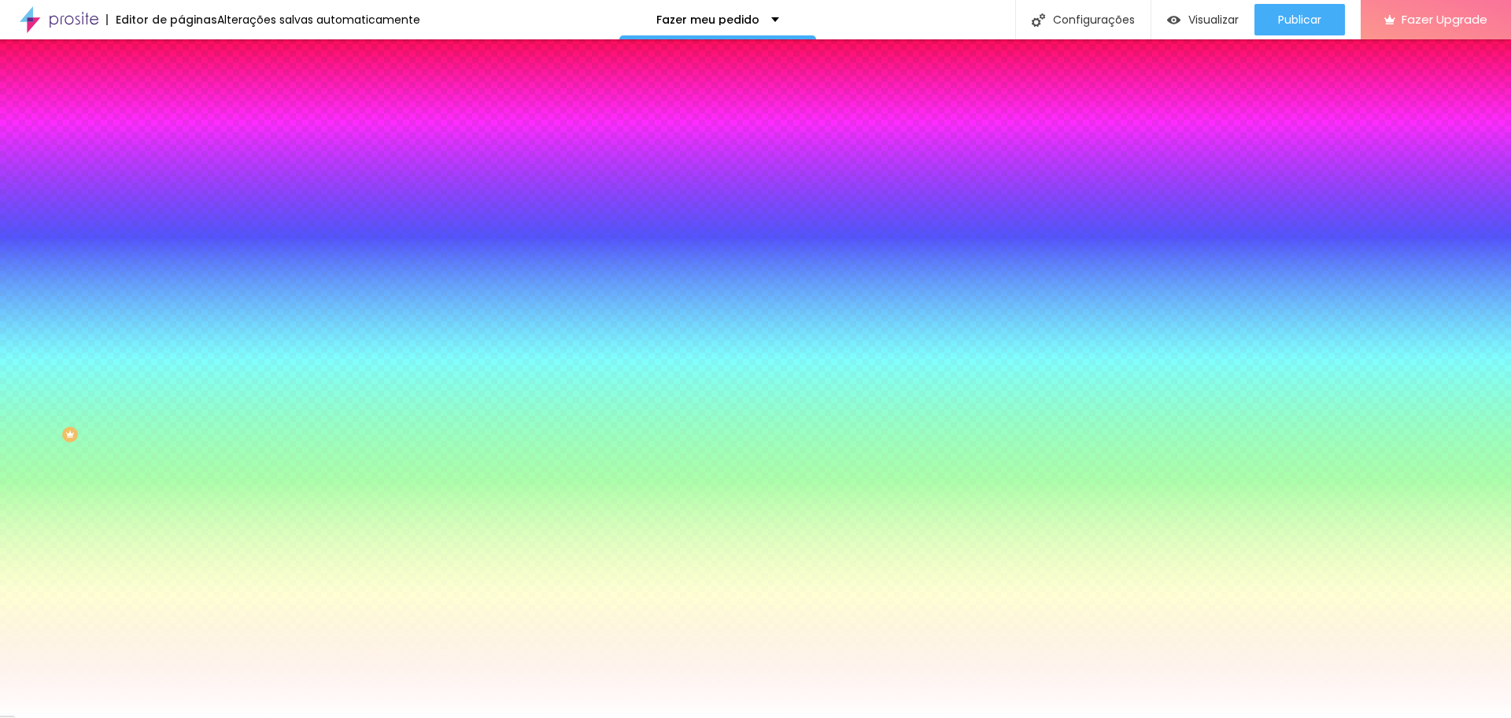
click at [87, 195] on div at bounding box center [755, 359] width 1511 height 718
type input "#7B1186"
drag, startPoint x: 87, startPoint y: 192, endPoint x: 114, endPoint y: 234, distance: 50.6
click at [114, 234] on div at bounding box center [755, 359] width 1511 height 718
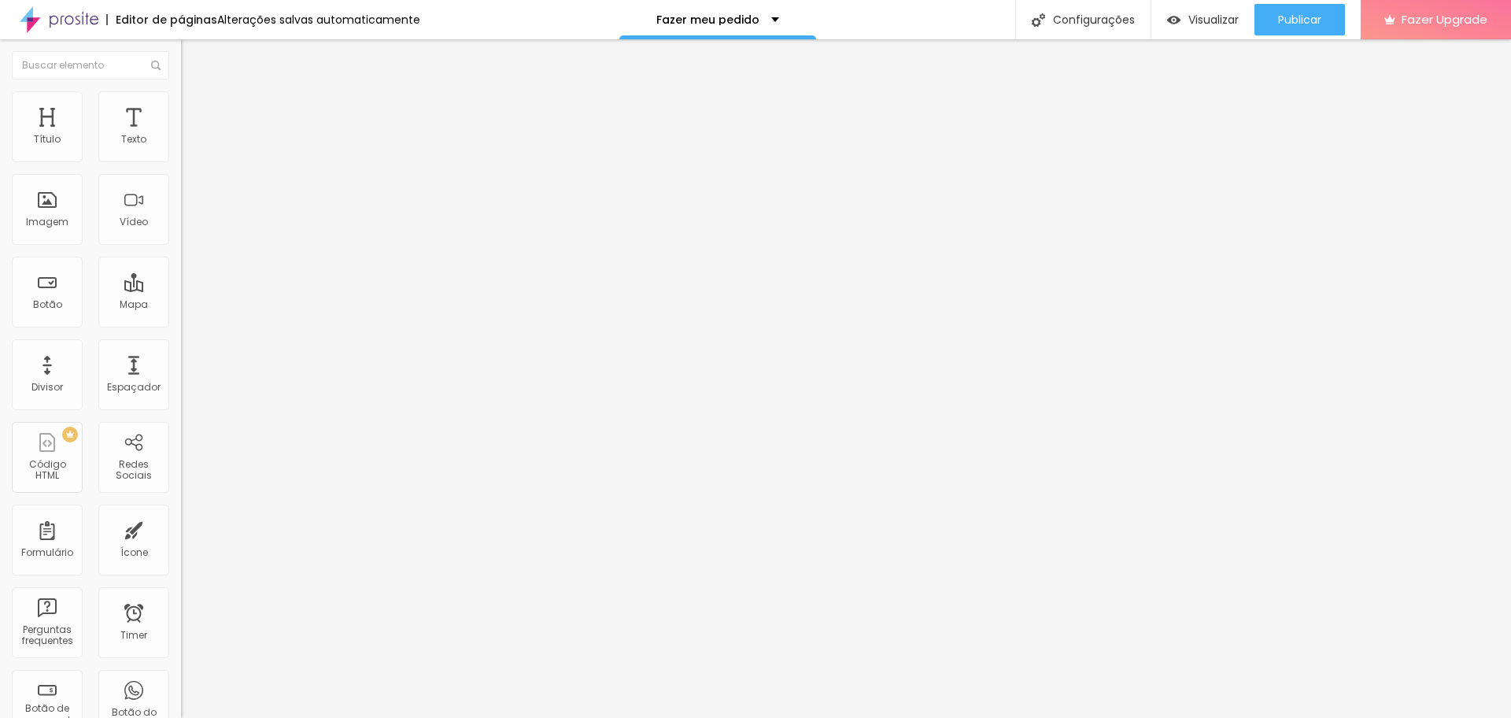
click at [195, 121] on span "Avançado" at bounding box center [221, 114] width 52 height 13
click at [195, 105] on span "Conteúdo" at bounding box center [219, 98] width 49 height 13
click at [195, 111] on span "Avançado" at bounding box center [221, 117] width 52 height 13
click at [181, 105] on ul "Conteúdo Estilo Avançado" at bounding box center [271, 99] width 181 height 47
click at [181, 95] on img at bounding box center [188, 98] width 14 height 14
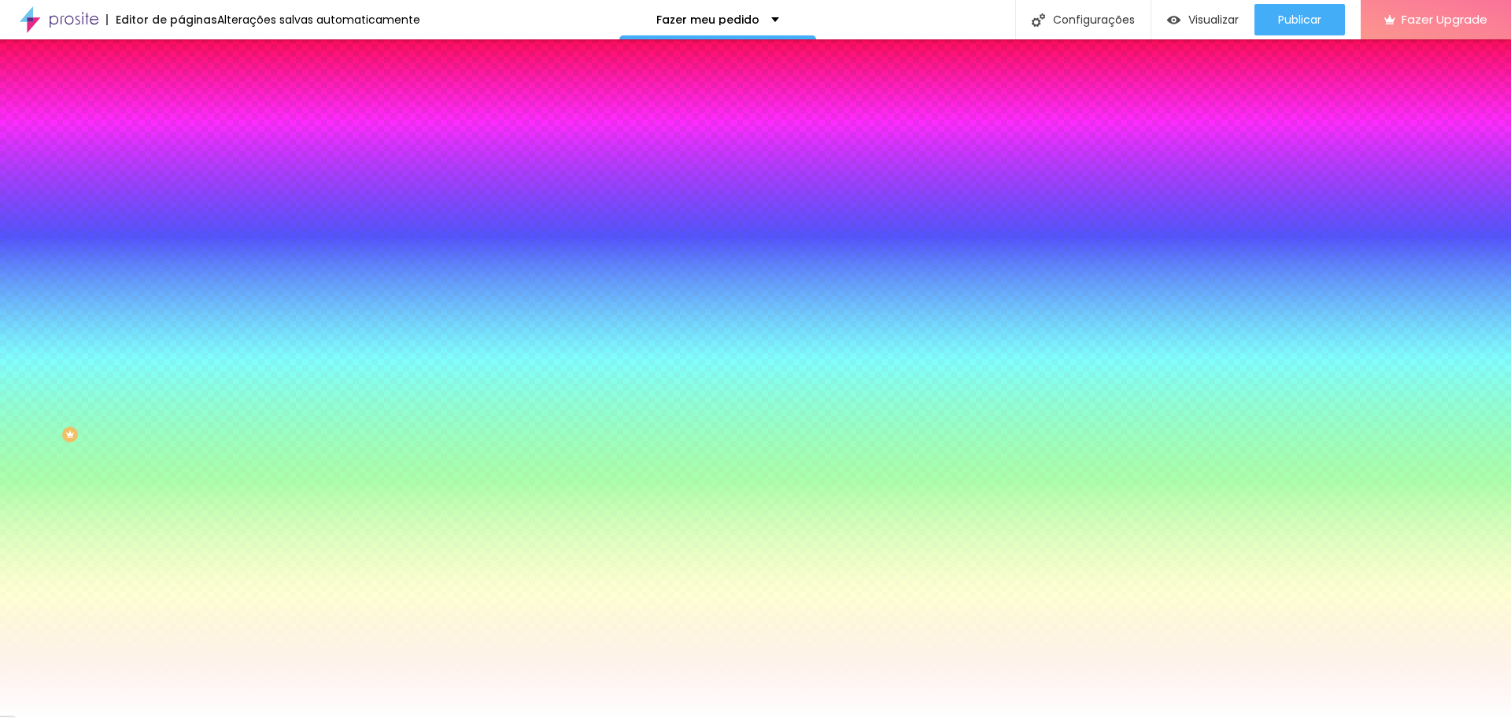
click at [181, 150] on div at bounding box center [271, 150] width 181 height 0
drag, startPoint x: 90, startPoint y: 204, endPoint x: 56, endPoint y: 186, distance: 38.4
click at [56, 186] on div at bounding box center [755, 359] width 1511 height 718
type input "#EAA6F0"
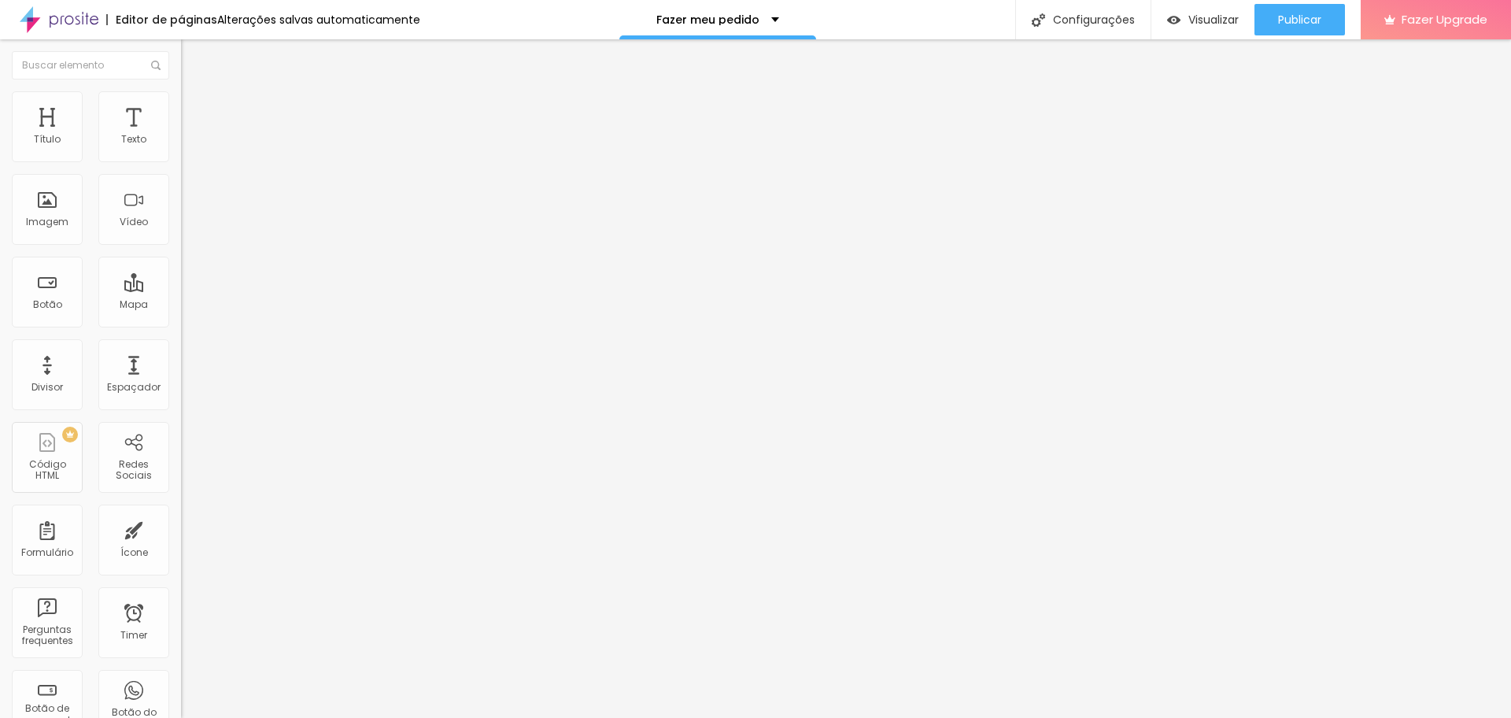
click at [181, 107] on img at bounding box center [188, 114] width 14 height 14
click at [181, 109] on ul "Conteúdo Estilo Avançado" at bounding box center [271, 99] width 181 height 47
click at [181, 101] on ul "Conteúdo Estilo Avançado" at bounding box center [271, 99] width 181 height 47
click at [181, 96] on ul "Conteúdo Estilo Avançado" at bounding box center [271, 99] width 181 height 47
click at [181, 99] on li "Estilo" at bounding box center [271, 99] width 181 height 16
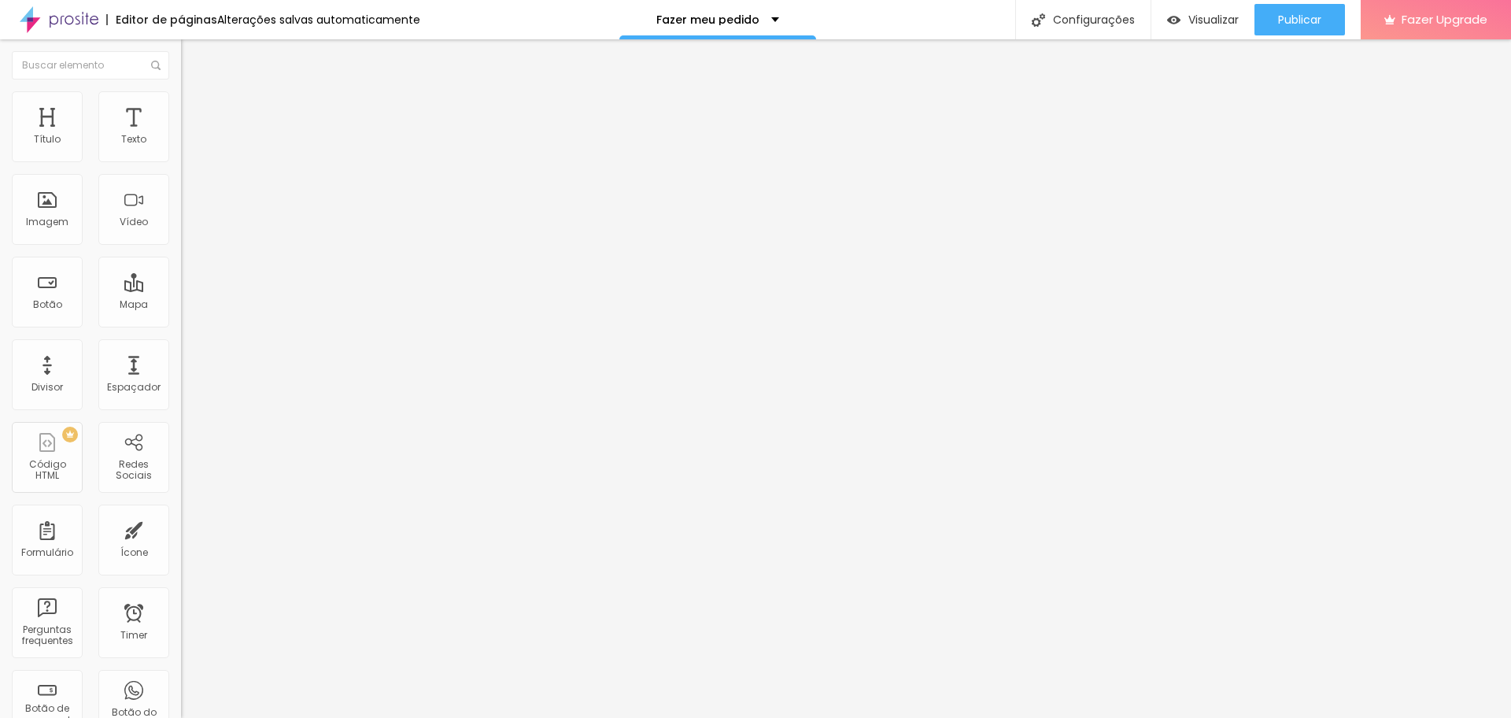
click at [181, 98] on li "Estilo" at bounding box center [271, 99] width 181 height 16
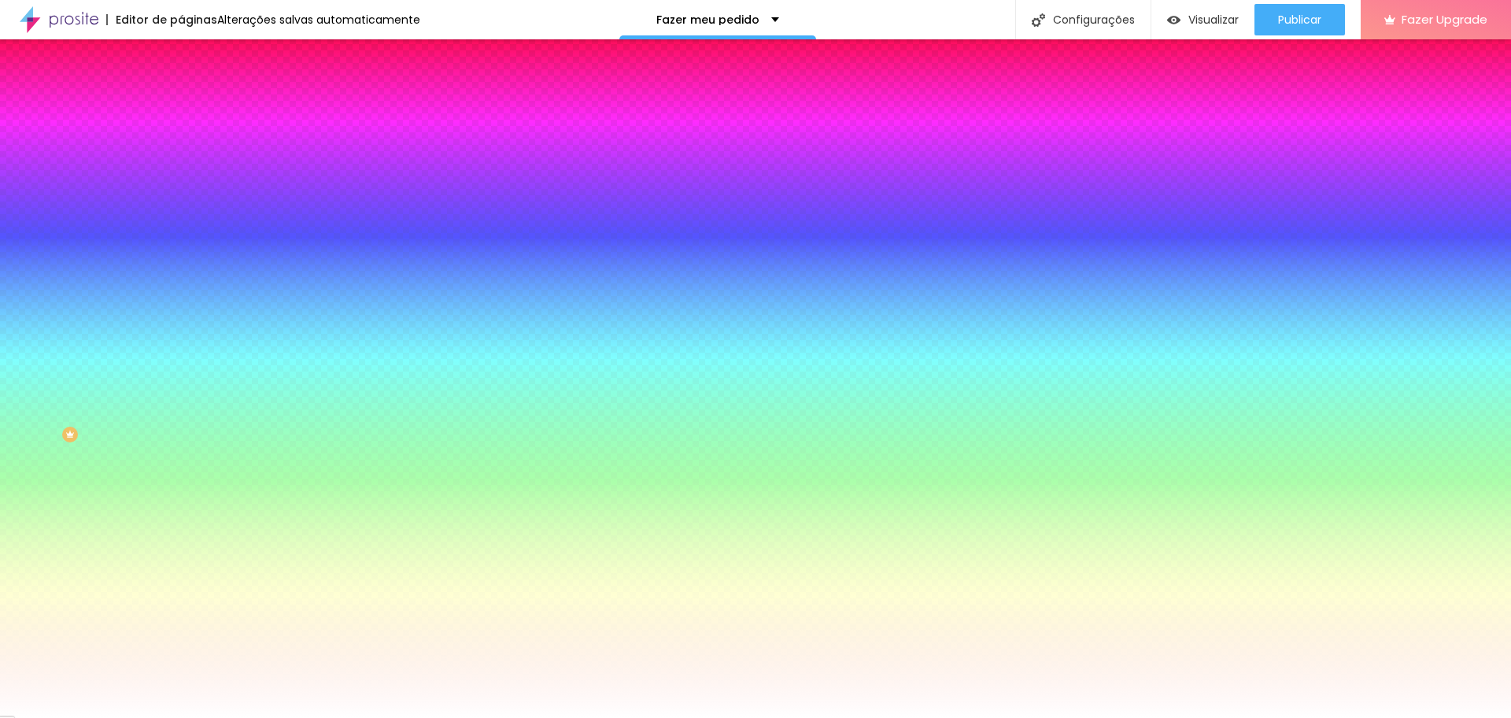
click at [181, 158] on input "#E8A5EE" at bounding box center [275, 158] width 189 height 16
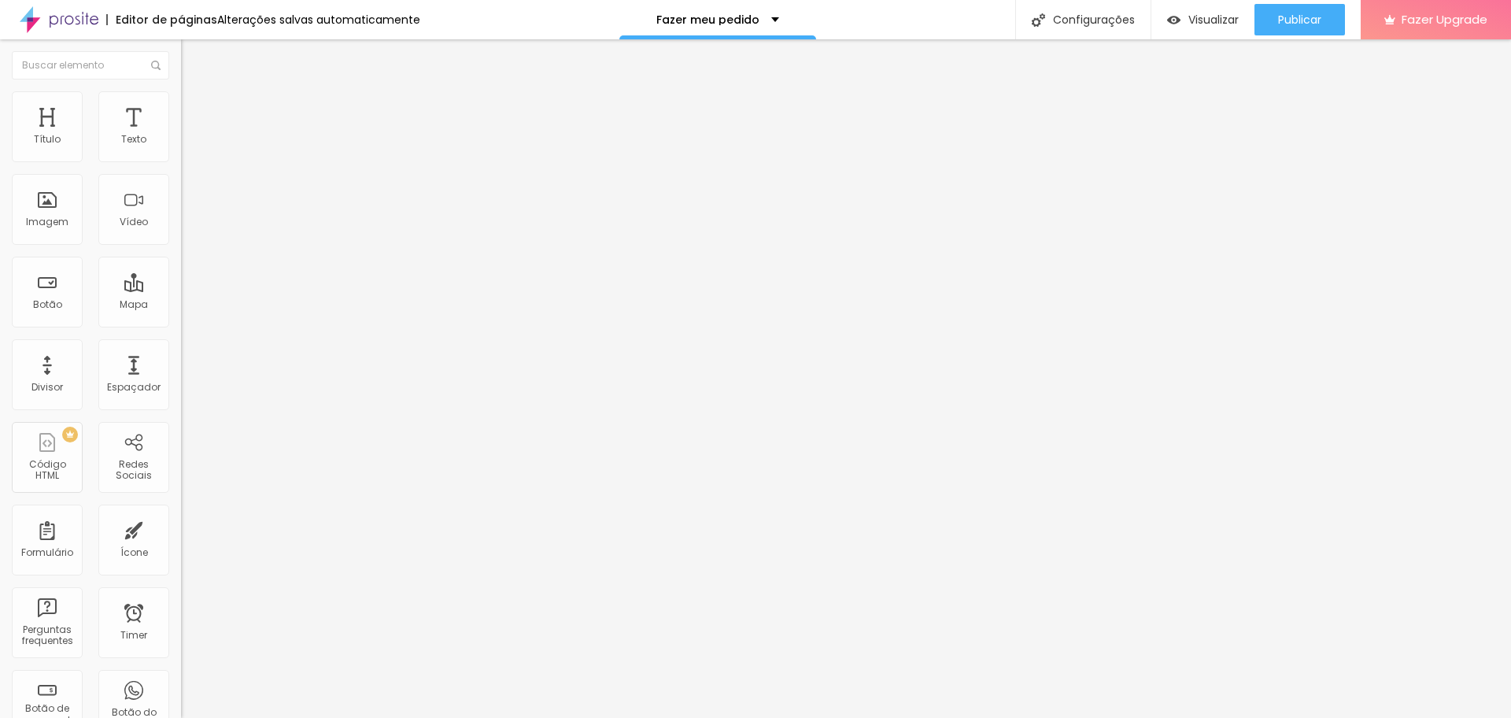
click at [195, 111] on span "Avançado" at bounding box center [221, 117] width 52 height 13
click at [181, 107] on li "Estilo" at bounding box center [271, 99] width 181 height 16
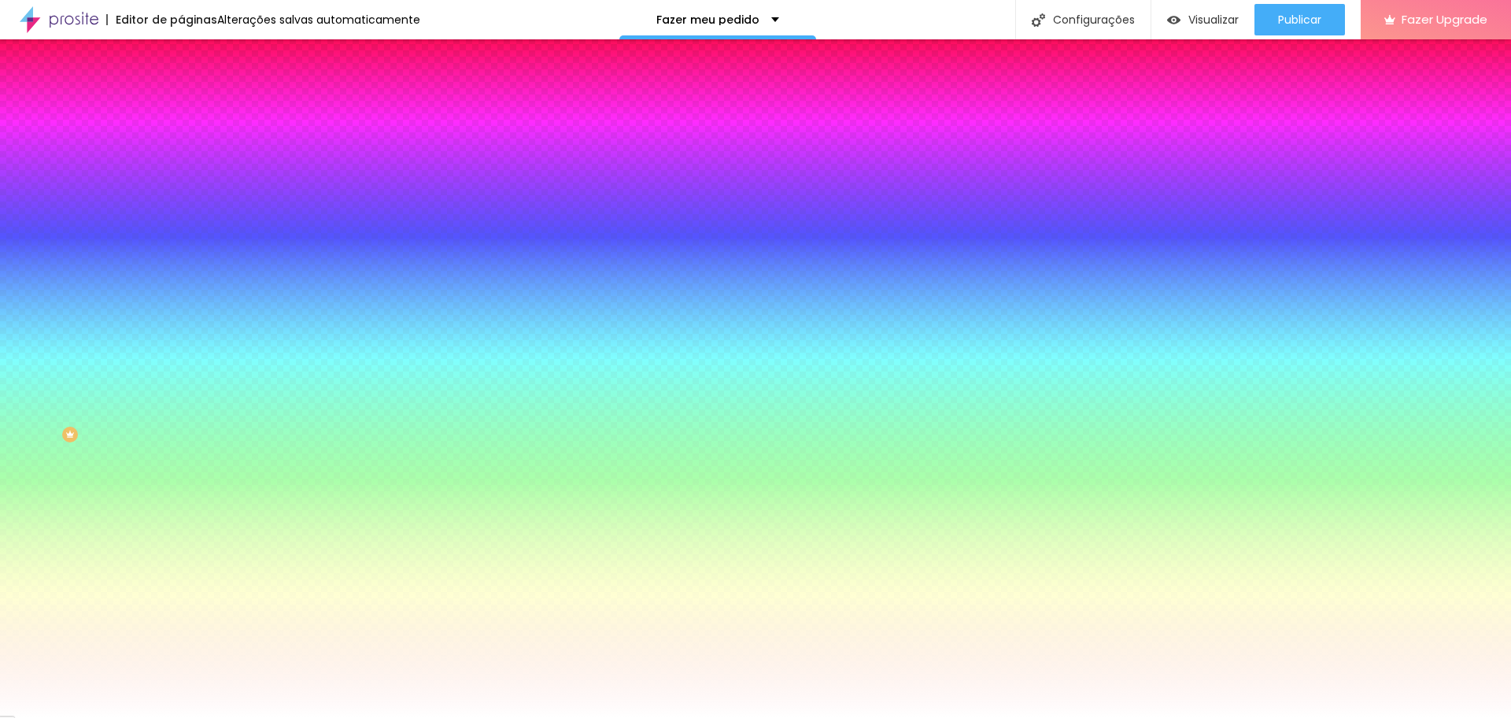
click at [181, 165] on input "#FFFFFF" at bounding box center [275, 158] width 189 height 16
paste input "E8A5EE"
type input "#E8A5EE"
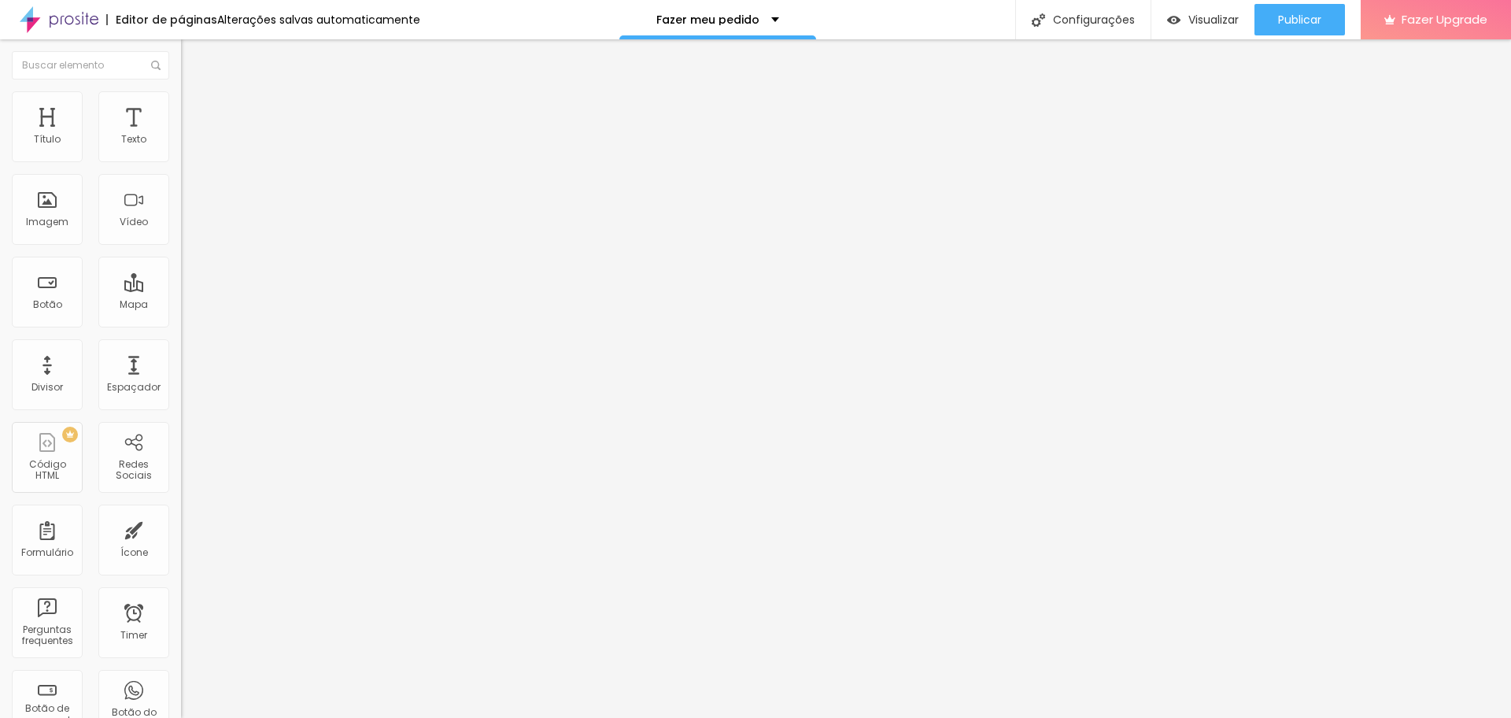
click at [195, 116] on span "Avançado" at bounding box center [221, 117] width 52 height 13
click at [181, 91] on img at bounding box center [188, 98] width 14 height 14
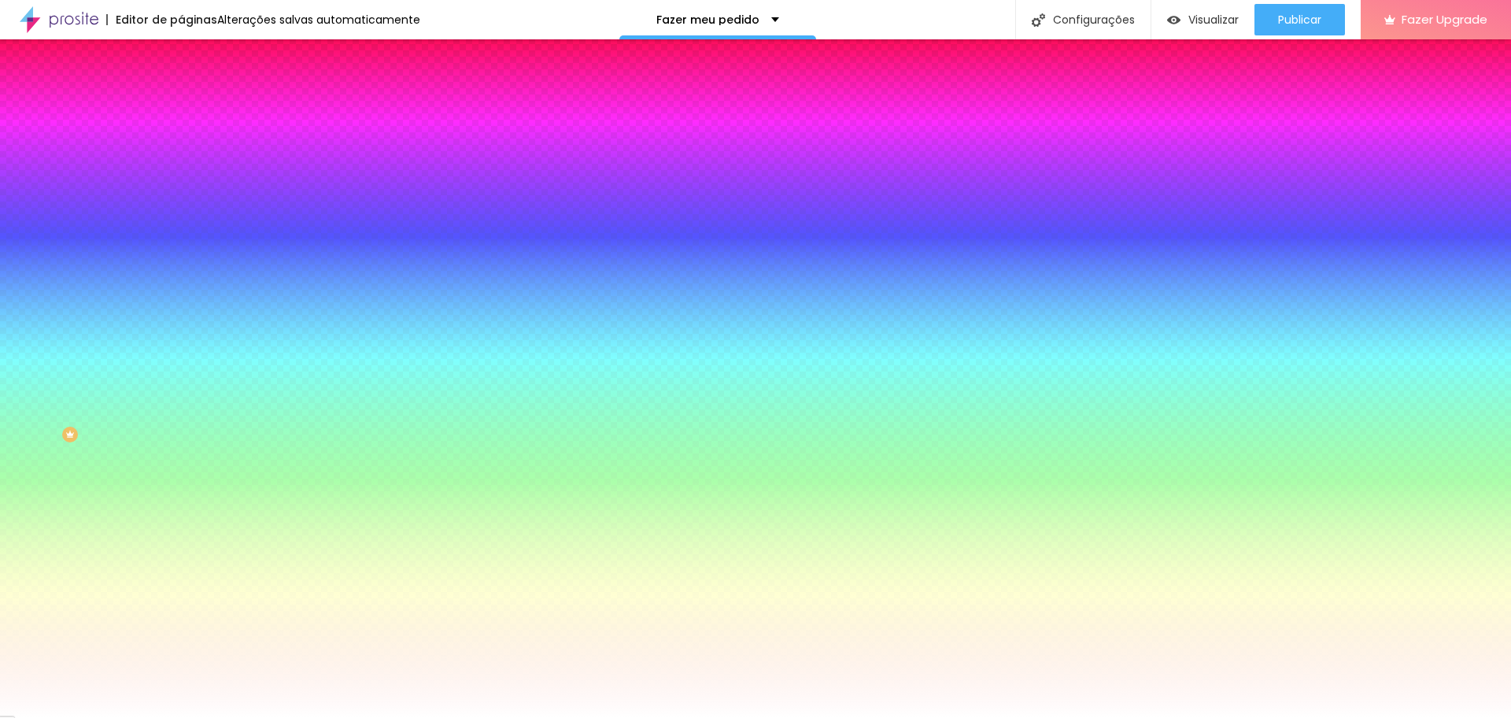
click at [181, 157] on input "#FFFFFF" at bounding box center [275, 158] width 189 height 16
paste input "E8A5EE"
type input "#E8A5EE"
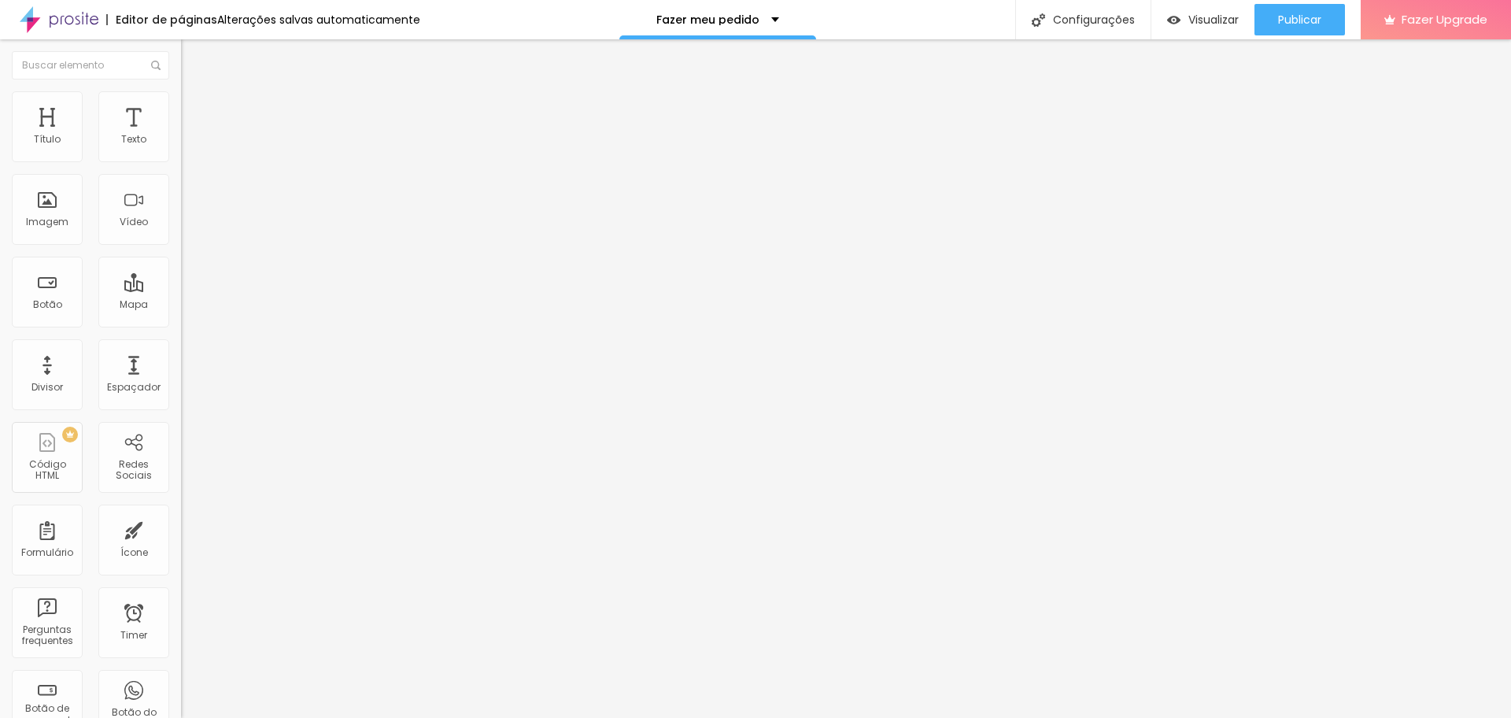
click at [181, 93] on ul "Conteúdo Estilo Avançado" at bounding box center [271, 99] width 181 height 47
click at [181, 105] on ul "Conteúdo Estilo Avançado" at bounding box center [271, 99] width 181 height 47
drag, startPoint x: 119, startPoint y: 105, endPoint x: 135, endPoint y: 106, distance: 15.8
click at [181, 105] on ul "Conteúdo Estilo Avançado" at bounding box center [271, 99] width 181 height 47
click at [195, 113] on span "Avançado" at bounding box center [221, 117] width 52 height 13
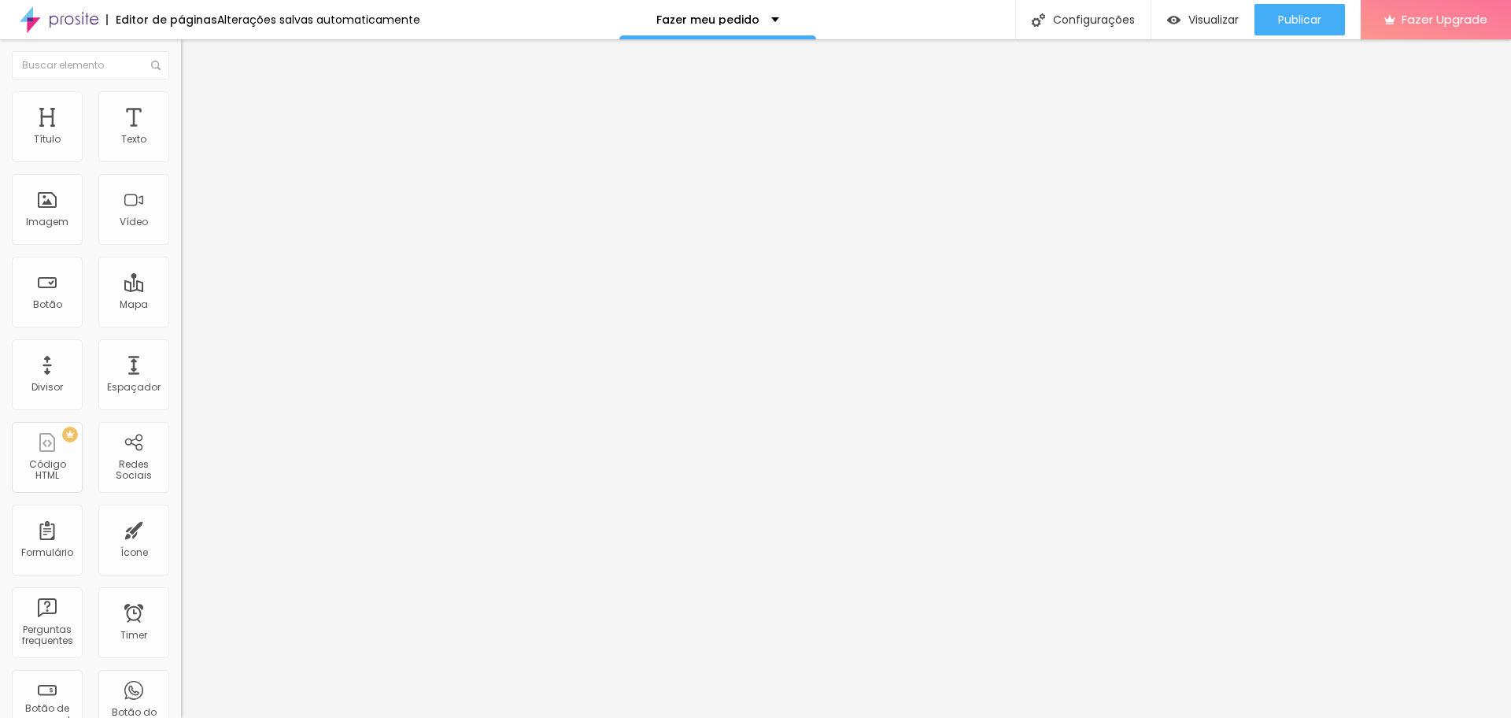
click at [181, 91] on li "Estilo" at bounding box center [271, 99] width 181 height 16
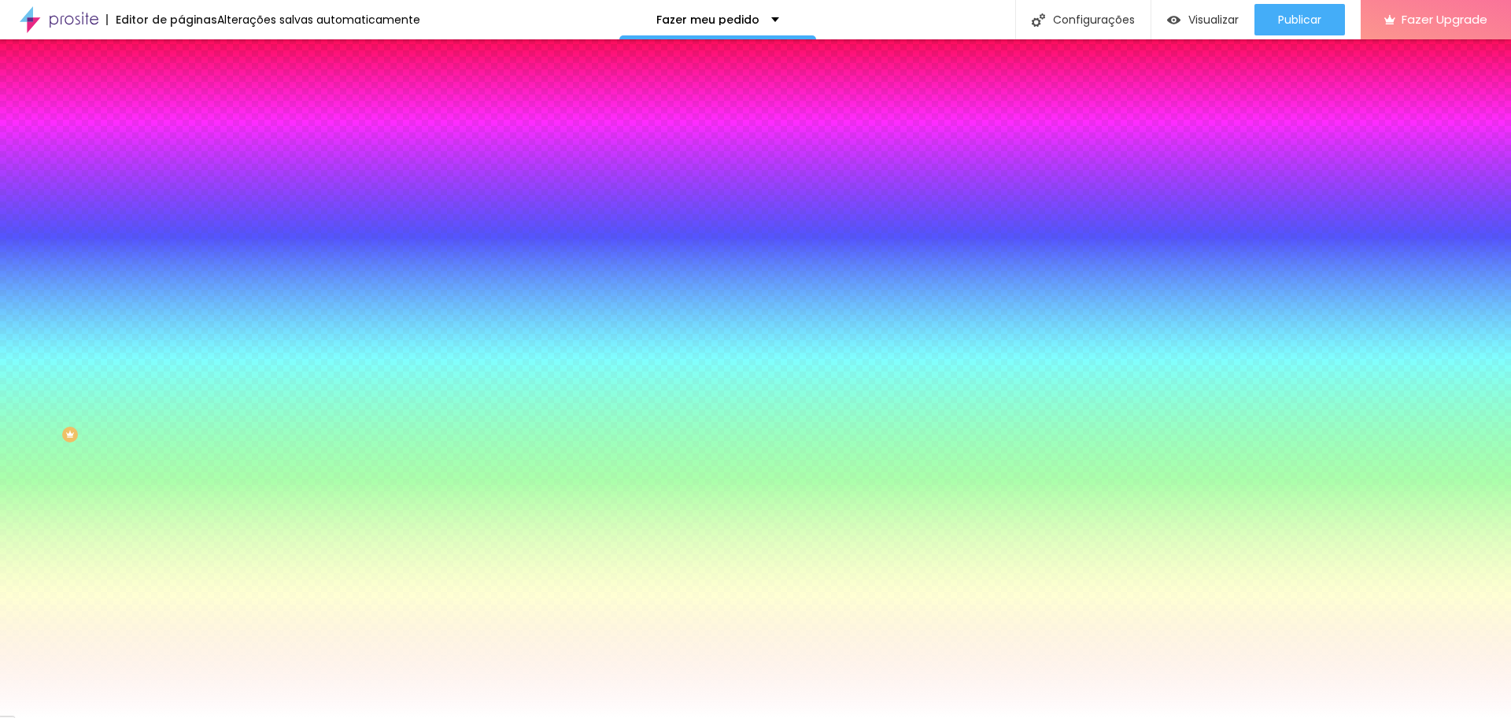
click at [181, 161] on input "#FFFFFF" at bounding box center [275, 158] width 189 height 16
click at [181, 166] on input "#FFFFFF" at bounding box center [275, 158] width 189 height 16
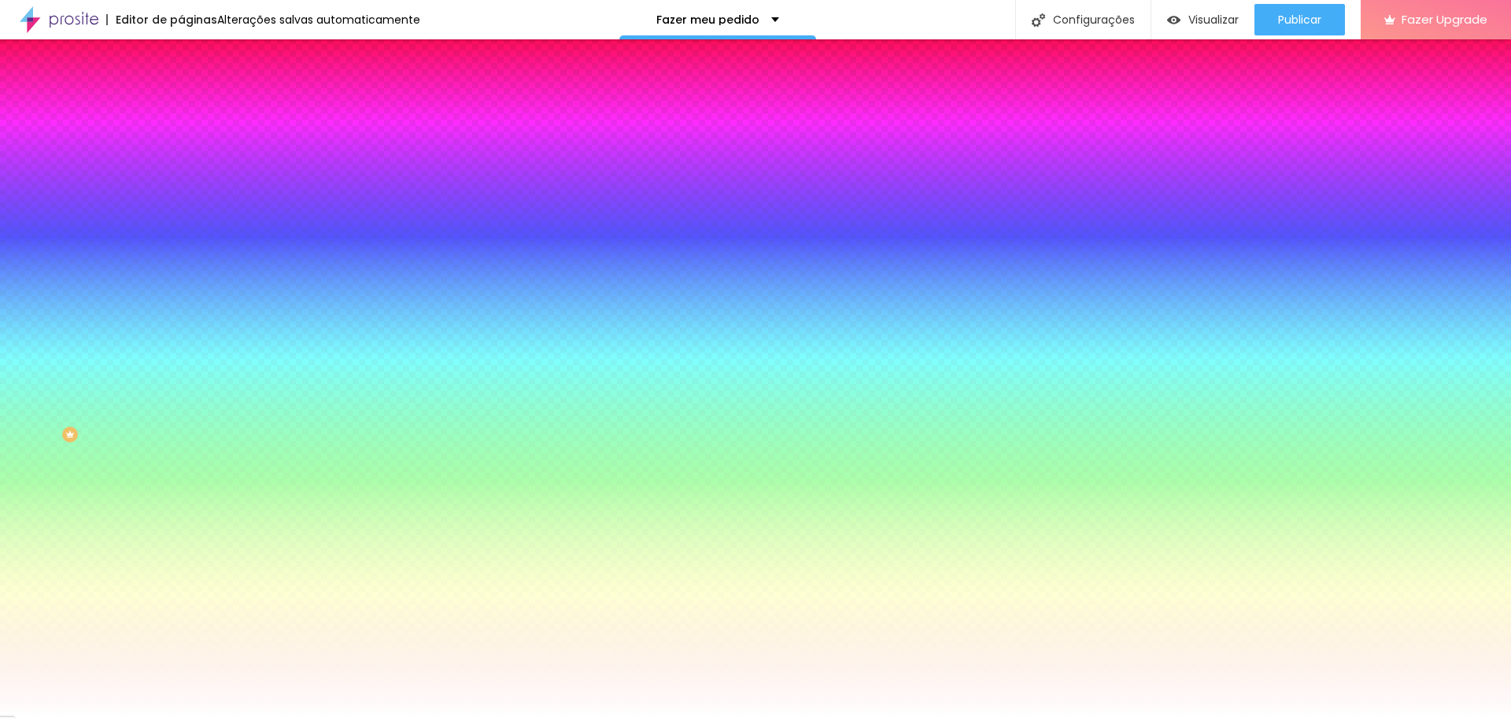
click at [181, 166] on input "#FFFFFF" at bounding box center [275, 158] width 189 height 16
paste input "E8A5EE"
type input "#E8A5EE"
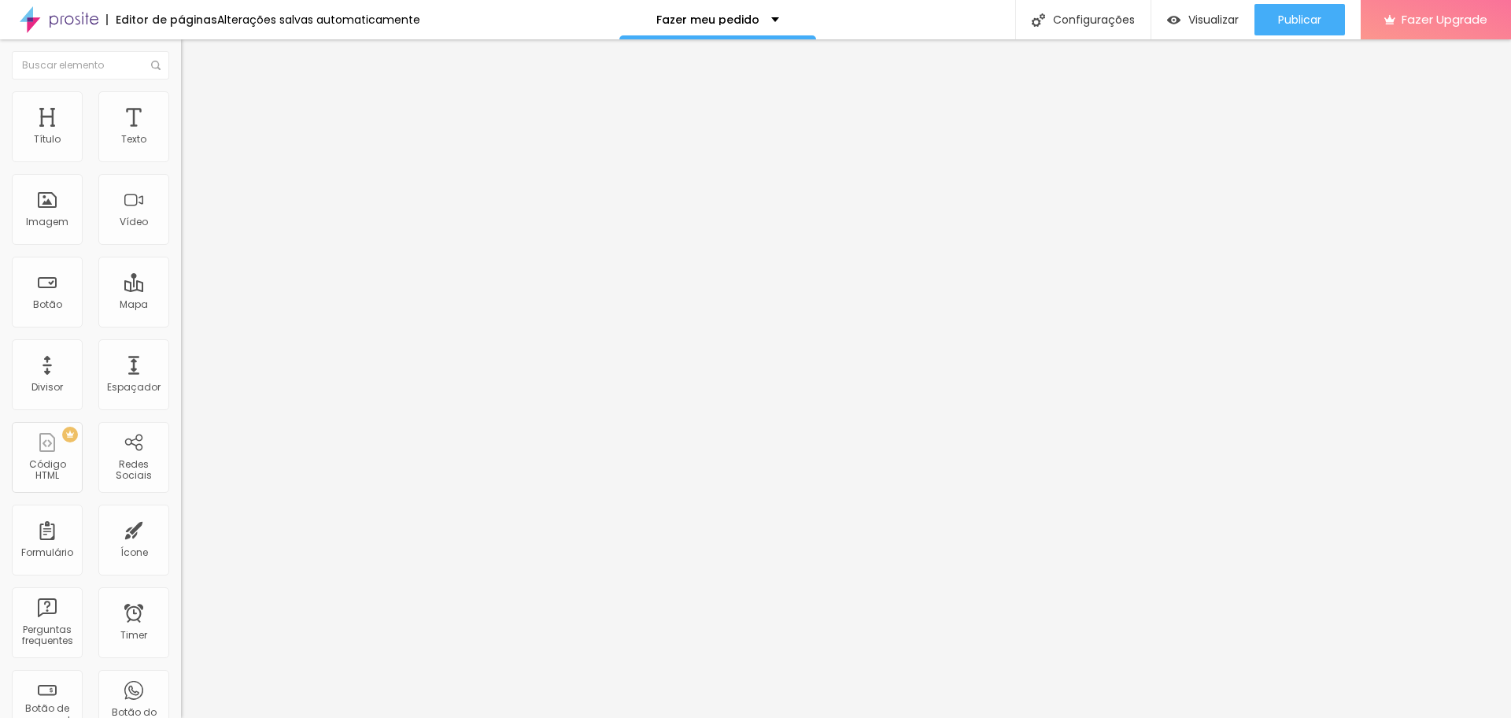
click at [195, 113] on span "Avançado" at bounding box center [221, 117] width 52 height 13
click at [181, 116] on ul "Conteúdo Estilo Avançado" at bounding box center [271, 99] width 181 height 47
click at [181, 97] on li "Estilo" at bounding box center [271, 99] width 181 height 16
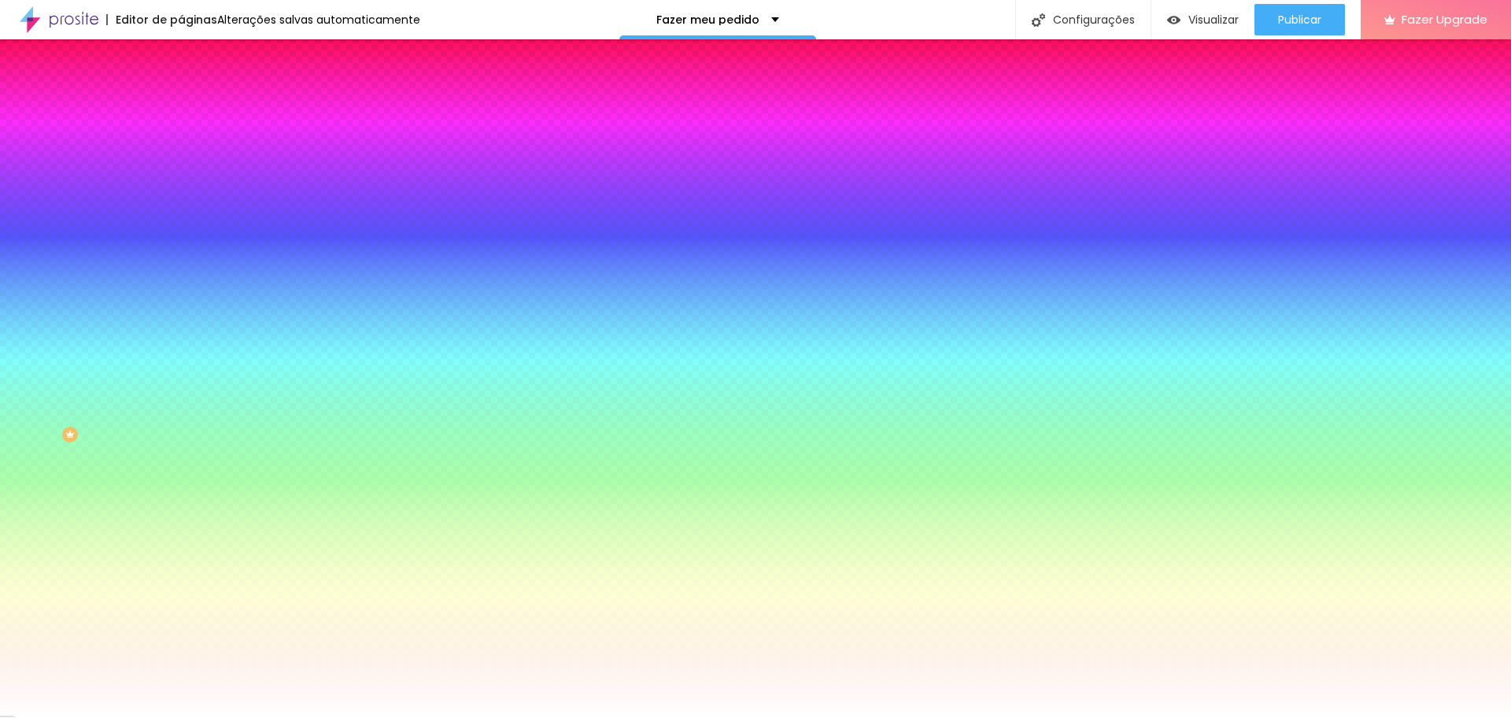
click at [181, 161] on input "#FFFFFF" at bounding box center [275, 158] width 189 height 16
paste input "E8A5EE"
type input "#E8A5EE"
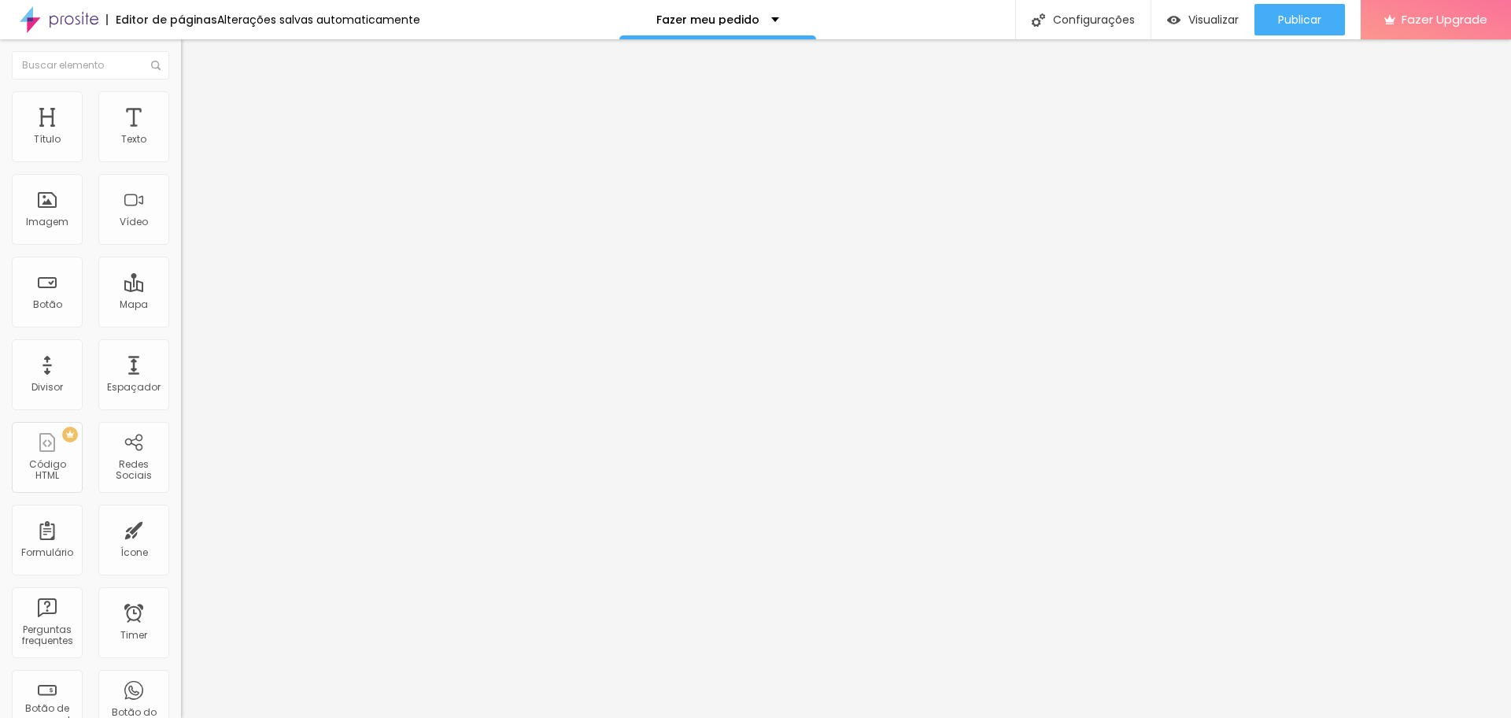
click at [195, 111] on span "Avançado" at bounding box center [221, 117] width 52 height 13
click at [181, 91] on img at bounding box center [188, 98] width 14 height 14
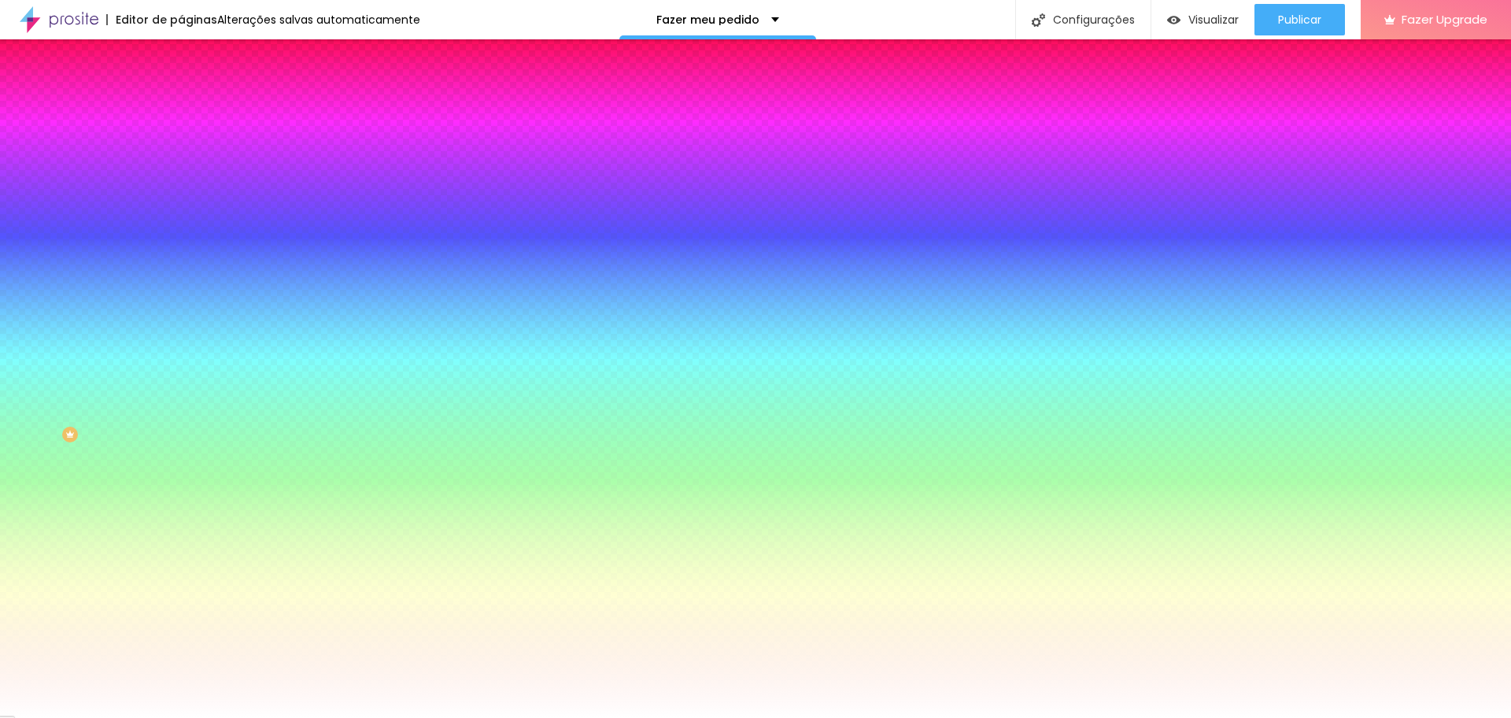
click at [181, 166] on input "#FFFFFF" at bounding box center [275, 158] width 189 height 16
click at [181, 161] on input "#FFFFFF" at bounding box center [275, 158] width 189 height 16
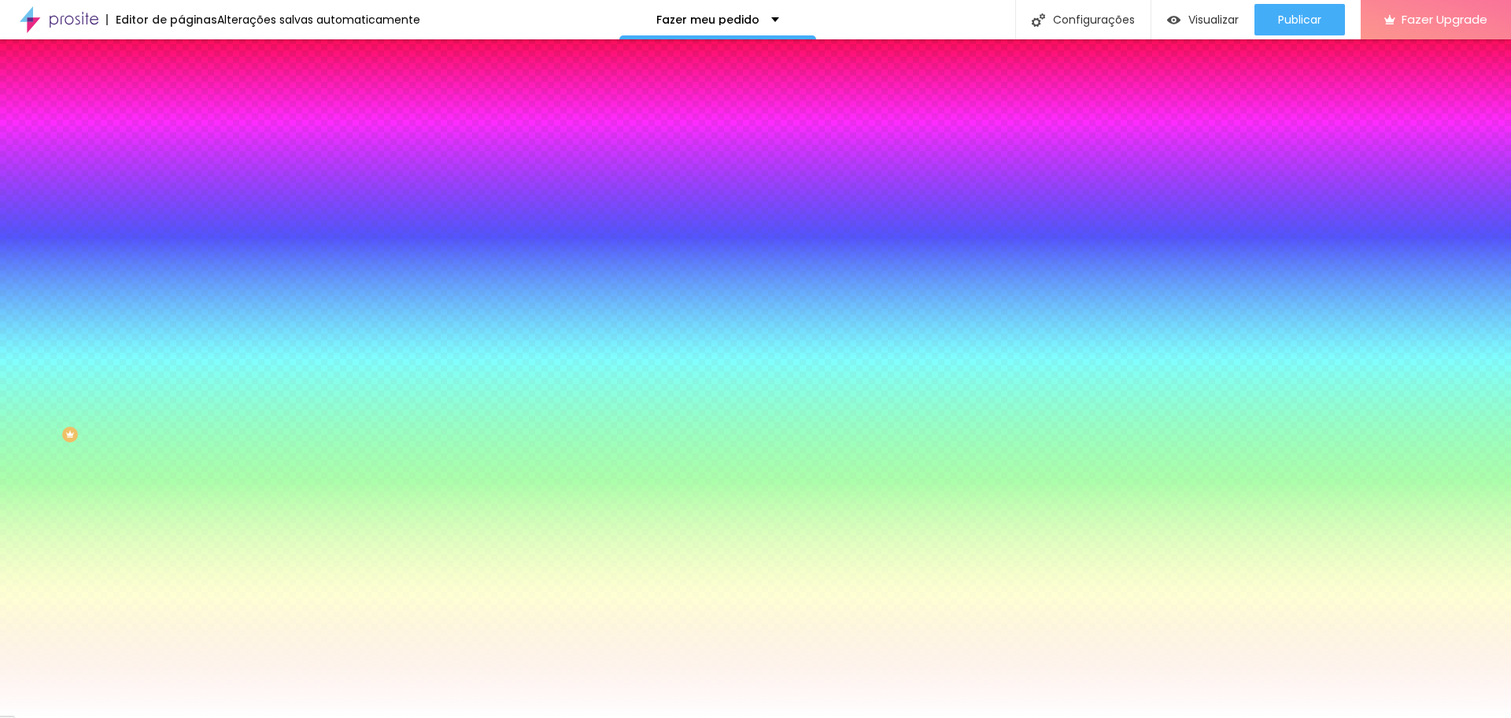
paste input "E8A5EE"
type input "#E8A5EE"
click at [181, 603] on div "Editar Botão Conteúdo Estilo Avançado Cor de fundo Voltar ao padrão #E8A5EE Tip…" at bounding box center [271, 378] width 181 height 678
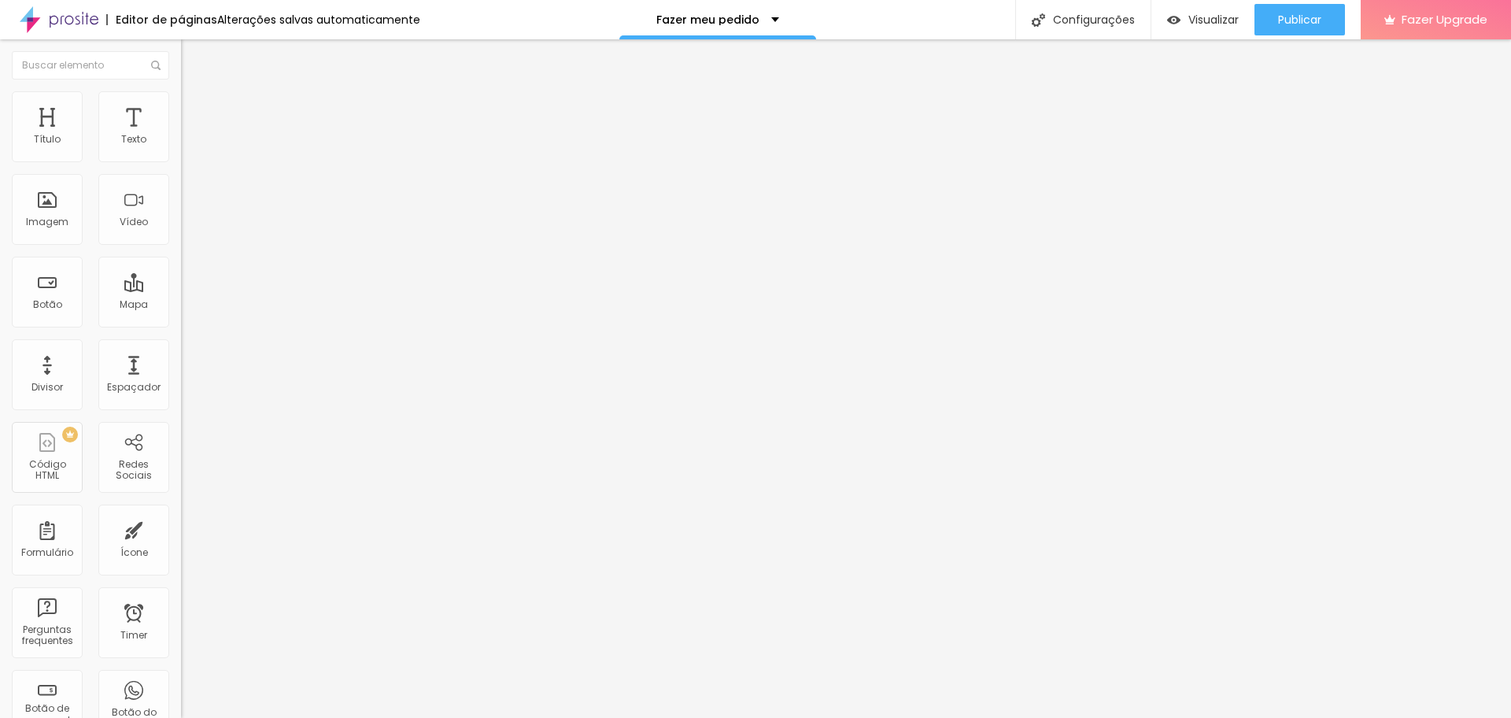
click at [181, 102] on li "Estilo" at bounding box center [271, 99] width 181 height 16
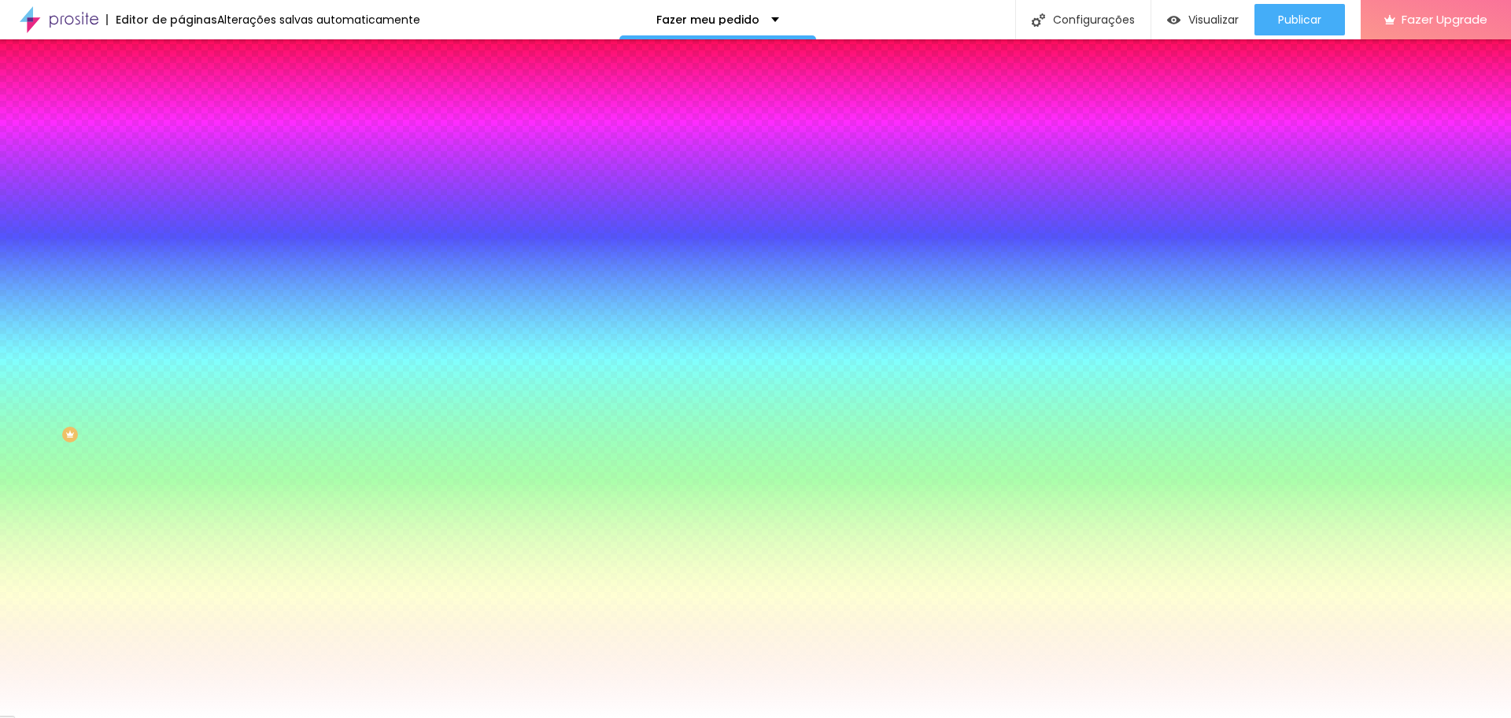
click at [181, 100] on ul "Conteúdo Estilo Avançado" at bounding box center [271, 99] width 181 height 47
click at [181, 117] on li "Avançado" at bounding box center [271, 115] width 181 height 16
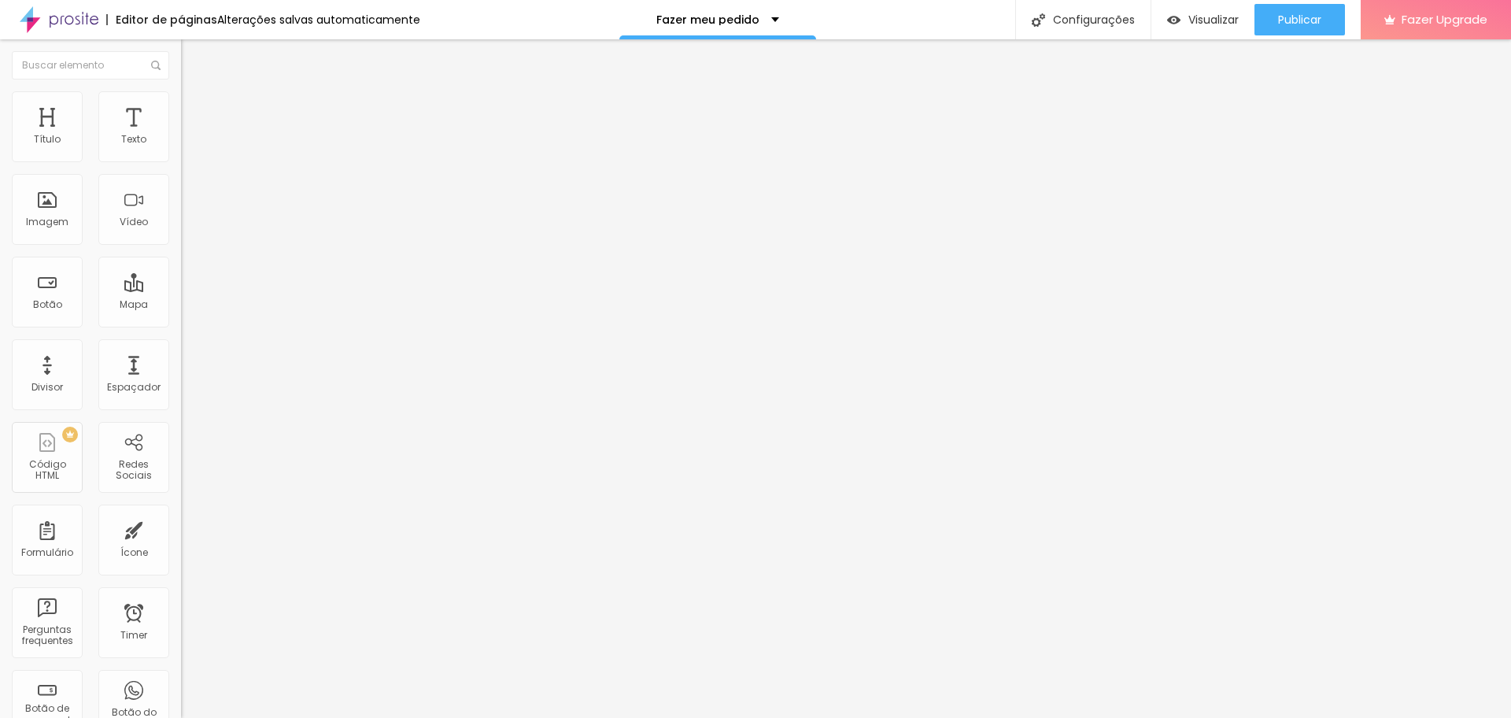
type input "5"
type input "0"
type input "5"
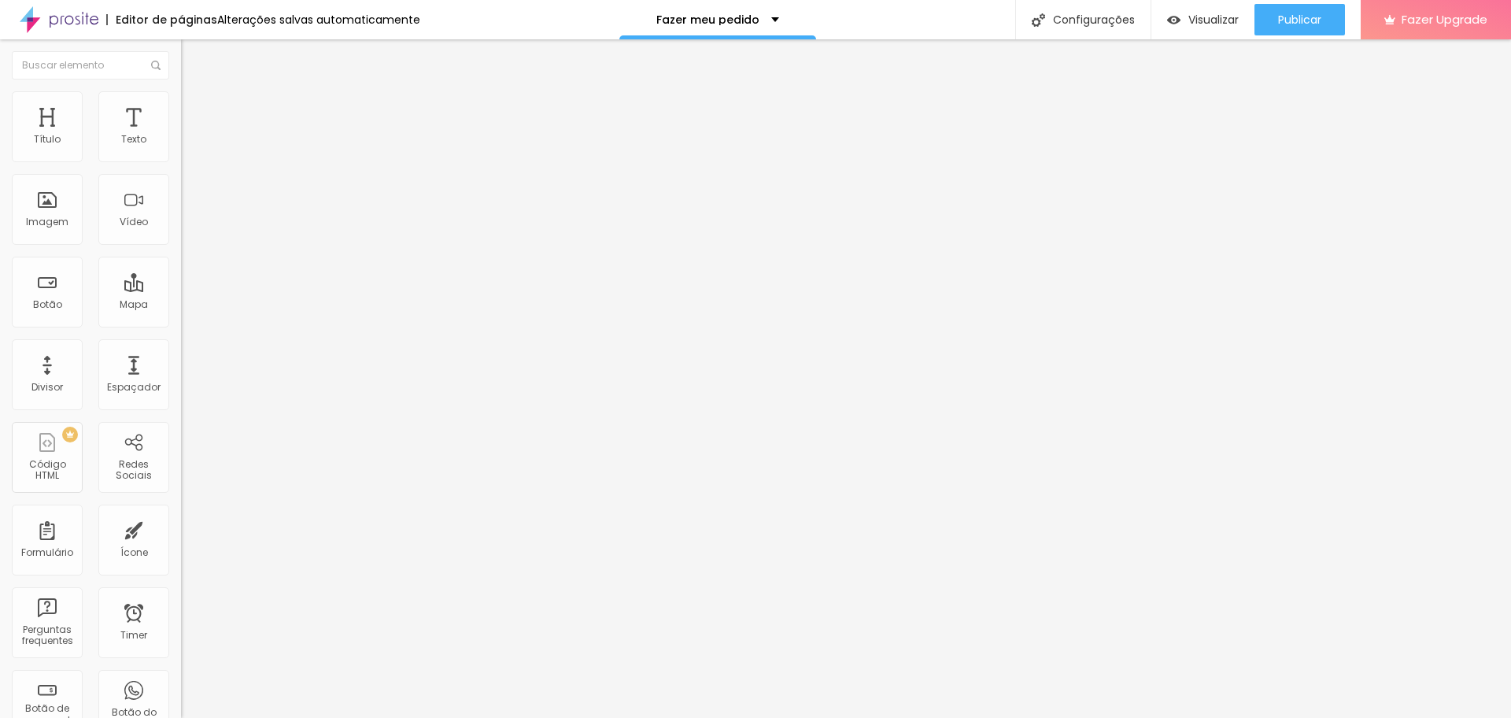
type input "5"
type input "10"
type input "20"
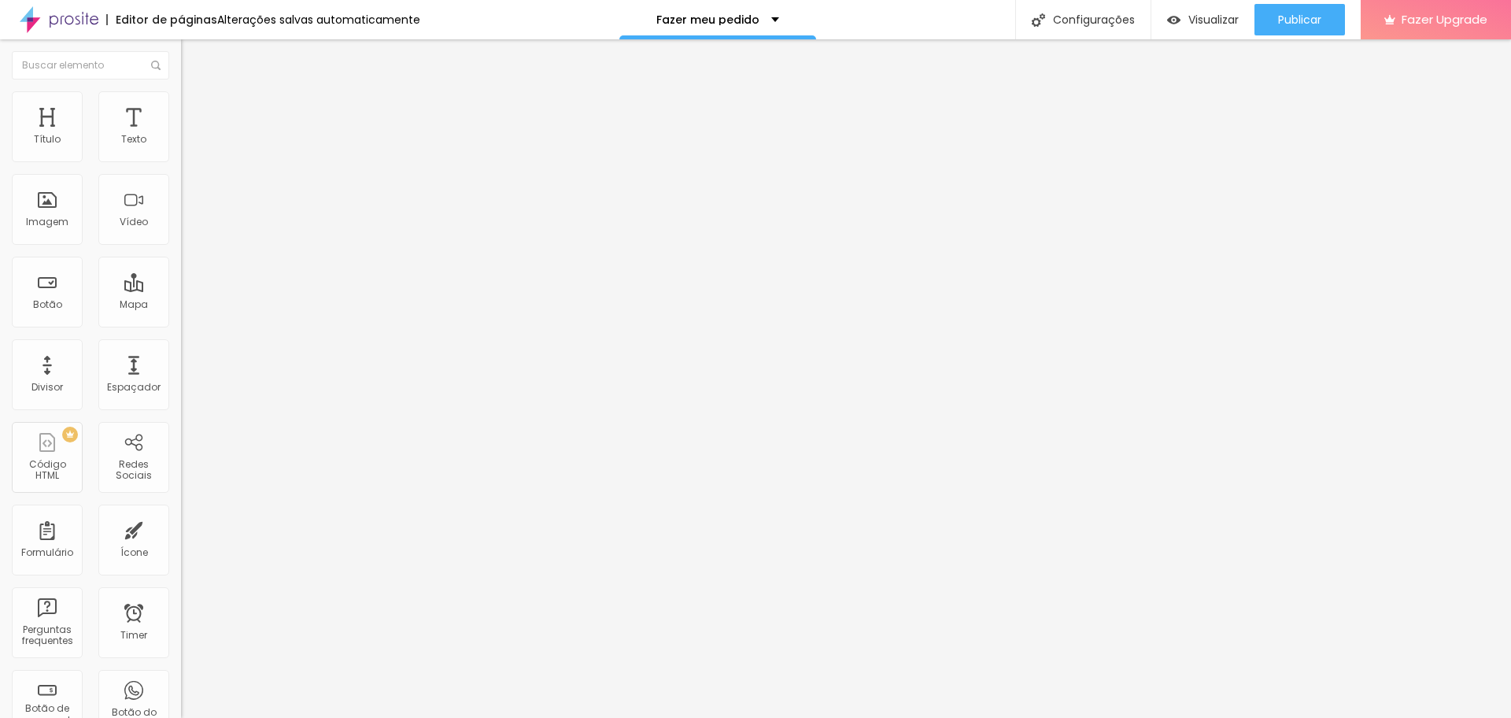
type input "30"
type input "25"
type input "20"
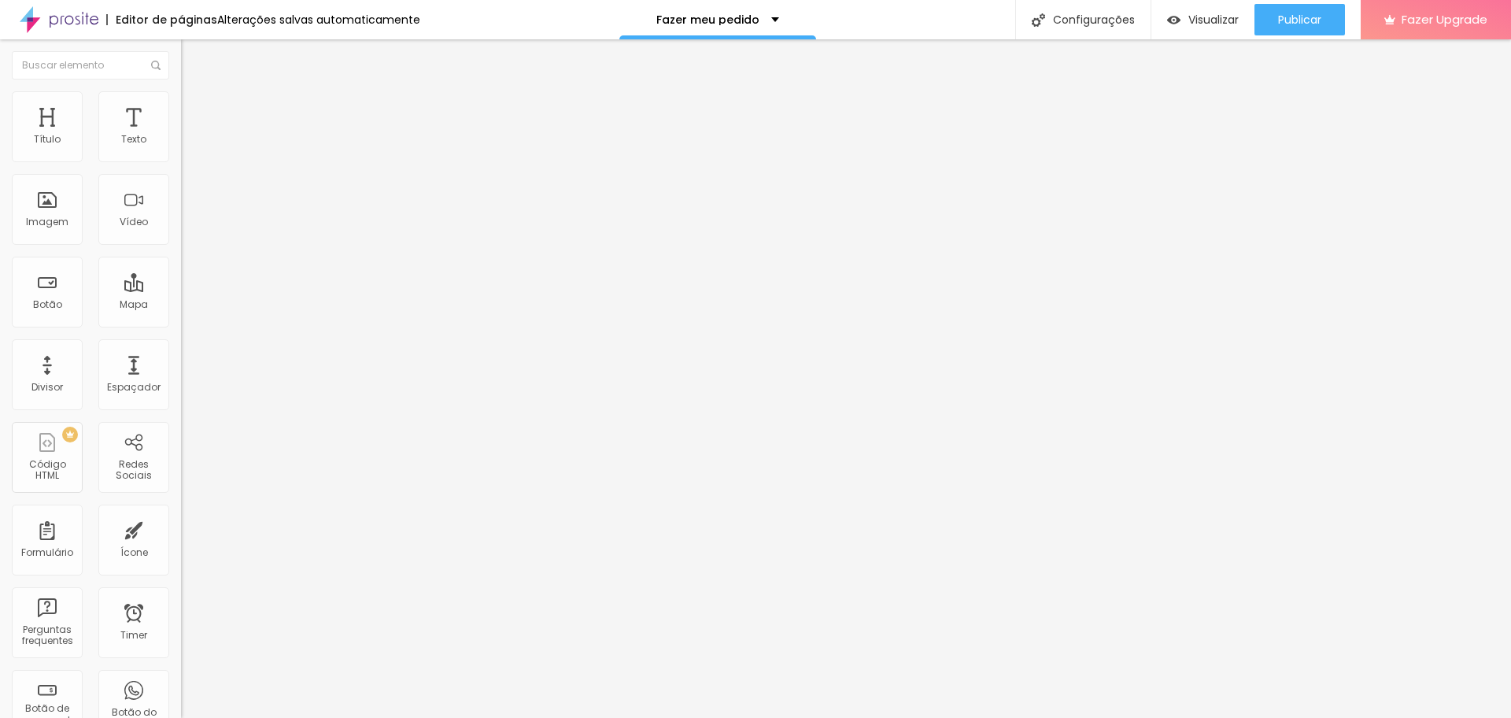
type input "20"
drag, startPoint x: 68, startPoint y: 155, endPoint x: 67, endPoint y: 172, distance: 16.5
click at [181, 305] on input "range" at bounding box center [231, 311] width 101 height 13
click at [181, 116] on ul "Conteúdo Estilo Avançado" at bounding box center [271, 99] width 181 height 47
click at [195, 111] on span "Avançado" at bounding box center [221, 117] width 52 height 13
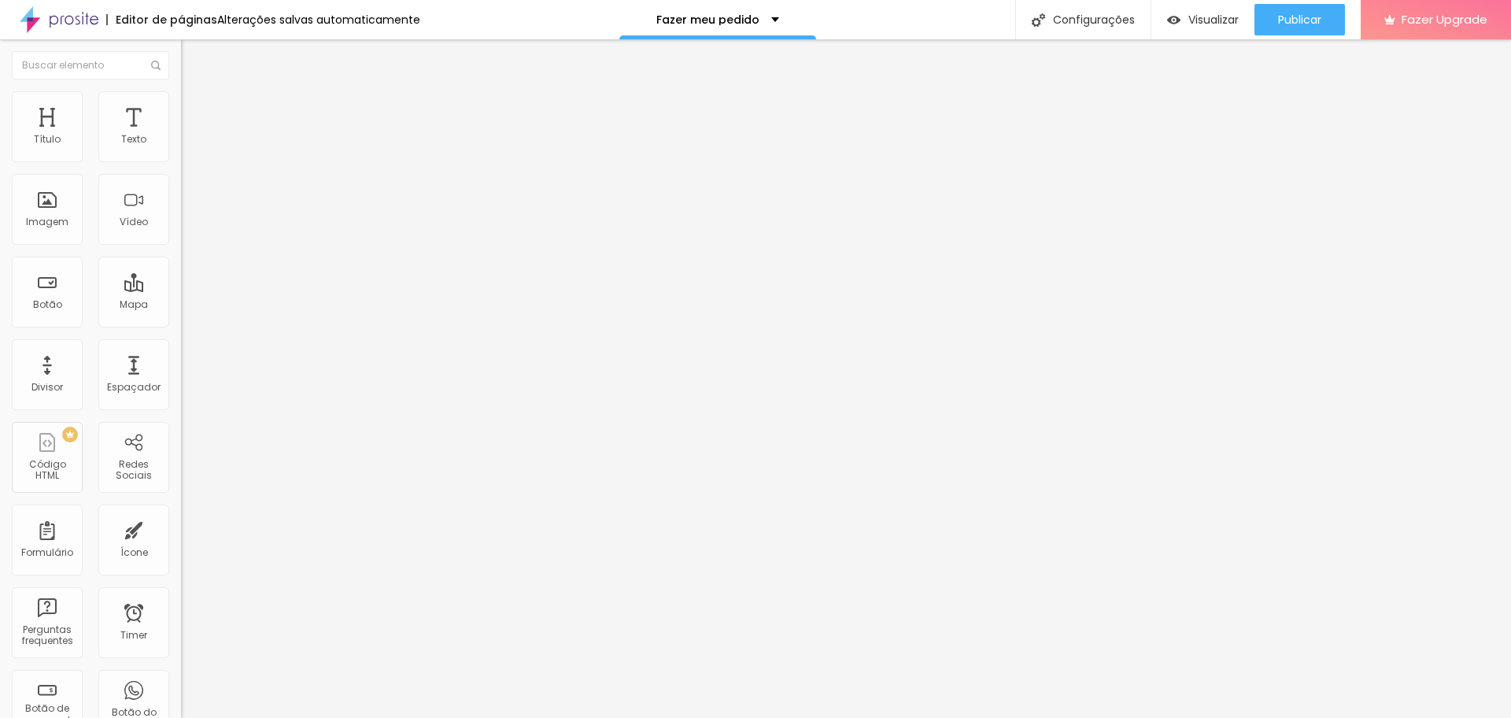
click at [195, 105] on span "Estilo" at bounding box center [207, 101] width 24 height 13
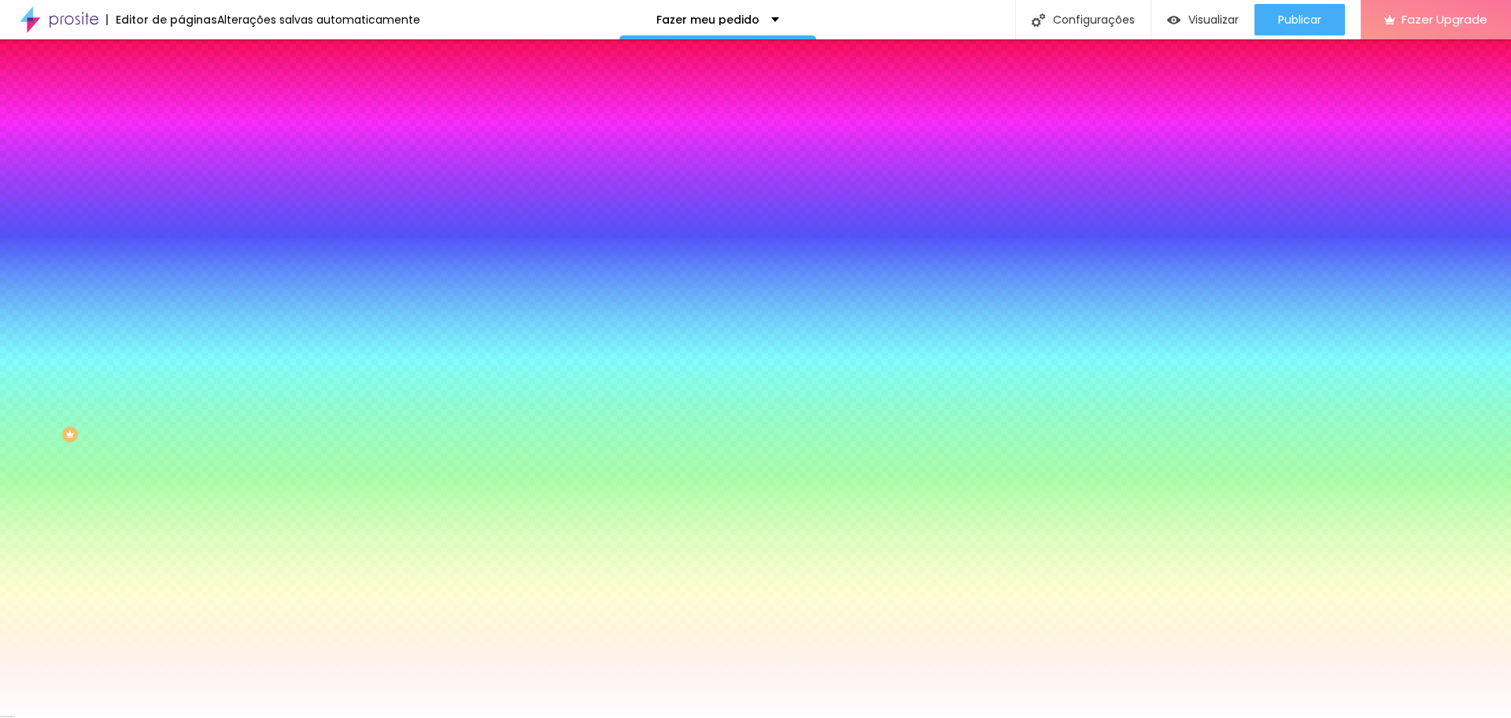
click at [181, 68] on button "Editar Coluna" at bounding box center [271, 57] width 181 height 36
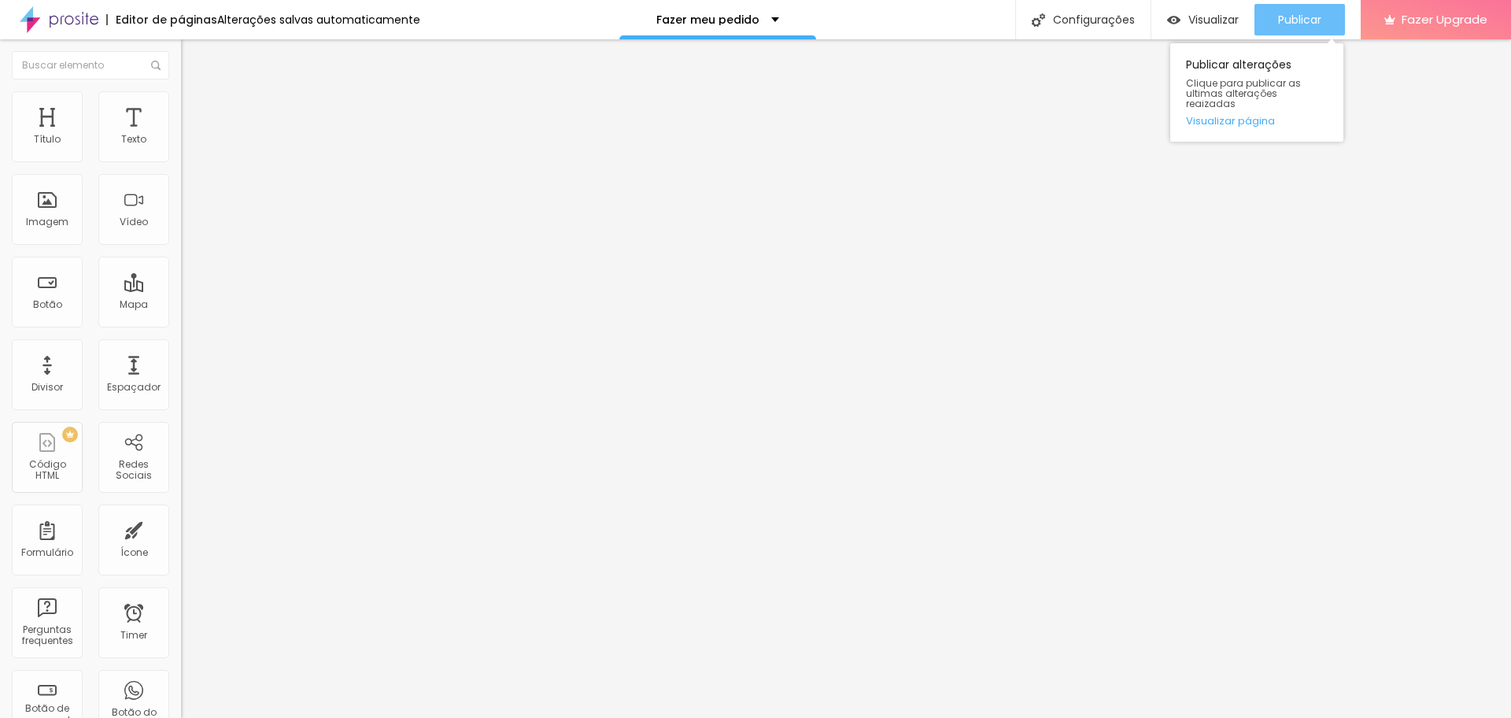
click at [1323, 18] on button "Publicar" at bounding box center [1299, 19] width 90 height 31
click at [181, 107] on ul "Estilo Avançado" at bounding box center [271, 91] width 181 height 31
click at [181, 101] on li "Avançado" at bounding box center [271, 99] width 181 height 16
click at [181, 95] on img at bounding box center [188, 98] width 14 height 14
click at [181, 96] on li "Avançado" at bounding box center [271, 99] width 181 height 16
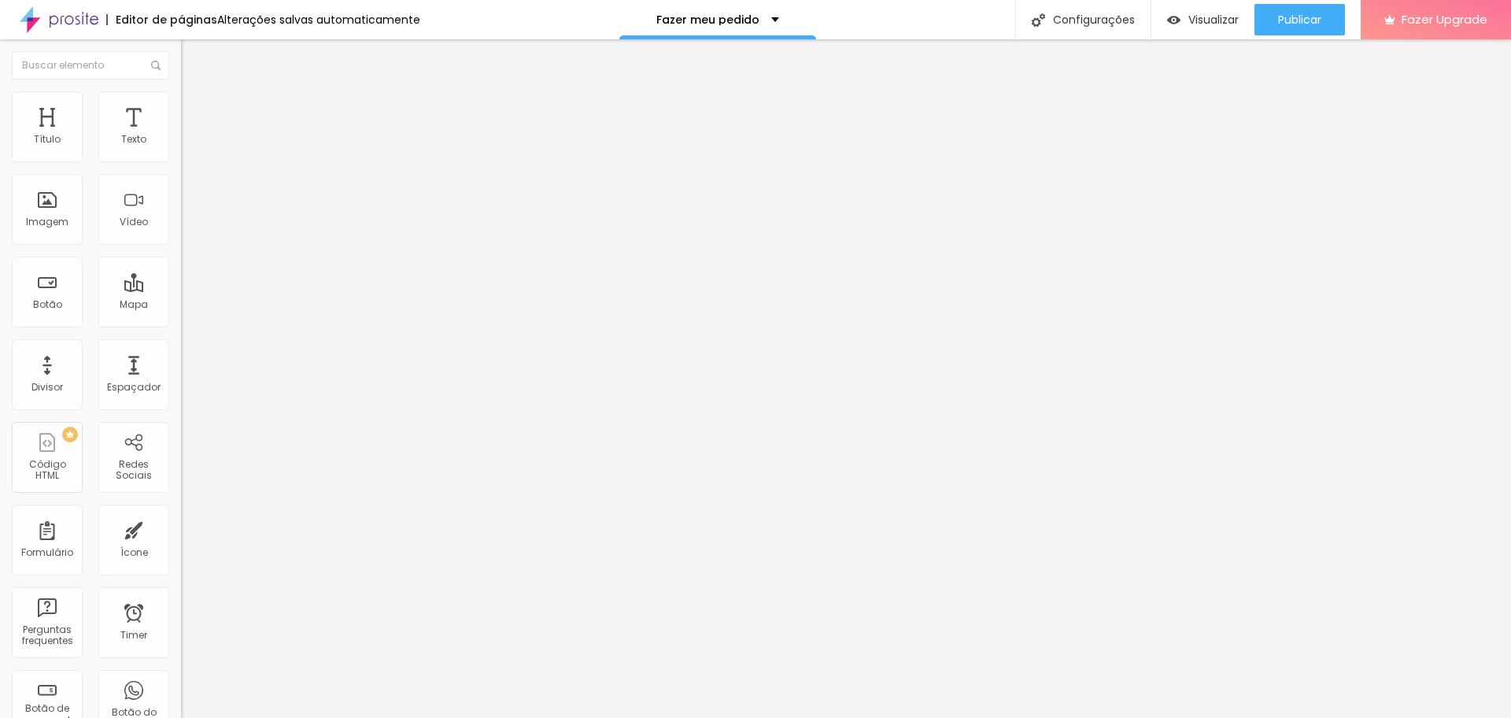
click at [181, 562] on input "[DOMAIN_NAME][URL]" at bounding box center [275, 570] width 189 height 16
click at [181, 91] on li "Avançado" at bounding box center [271, 99] width 181 height 16
click at [181, 562] on input "text" at bounding box center [275, 570] width 189 height 16
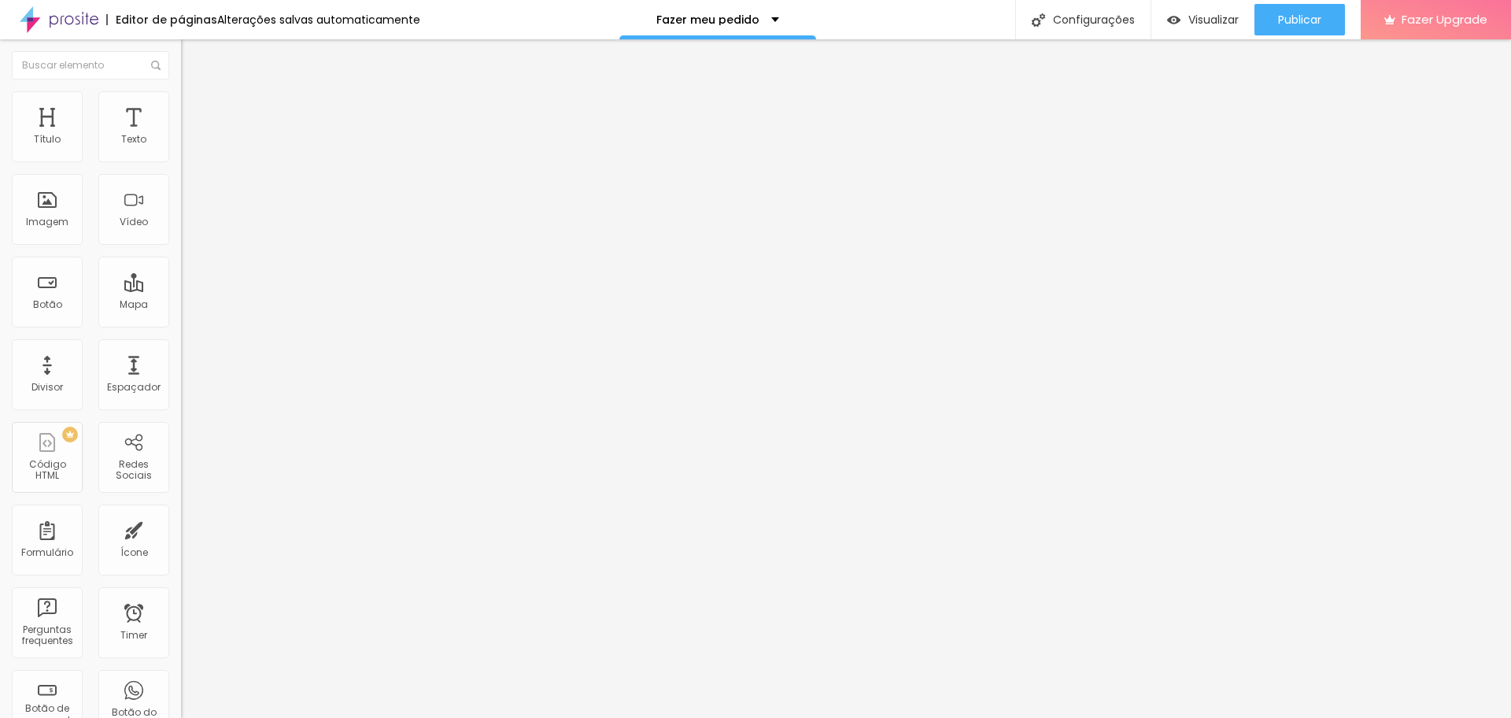
paste input "[DOMAIN_NAME][URL]"
type input "[DOMAIN_NAME][URL]"
click at [195, 107] on span "Avançado" at bounding box center [221, 101] width 52 height 13
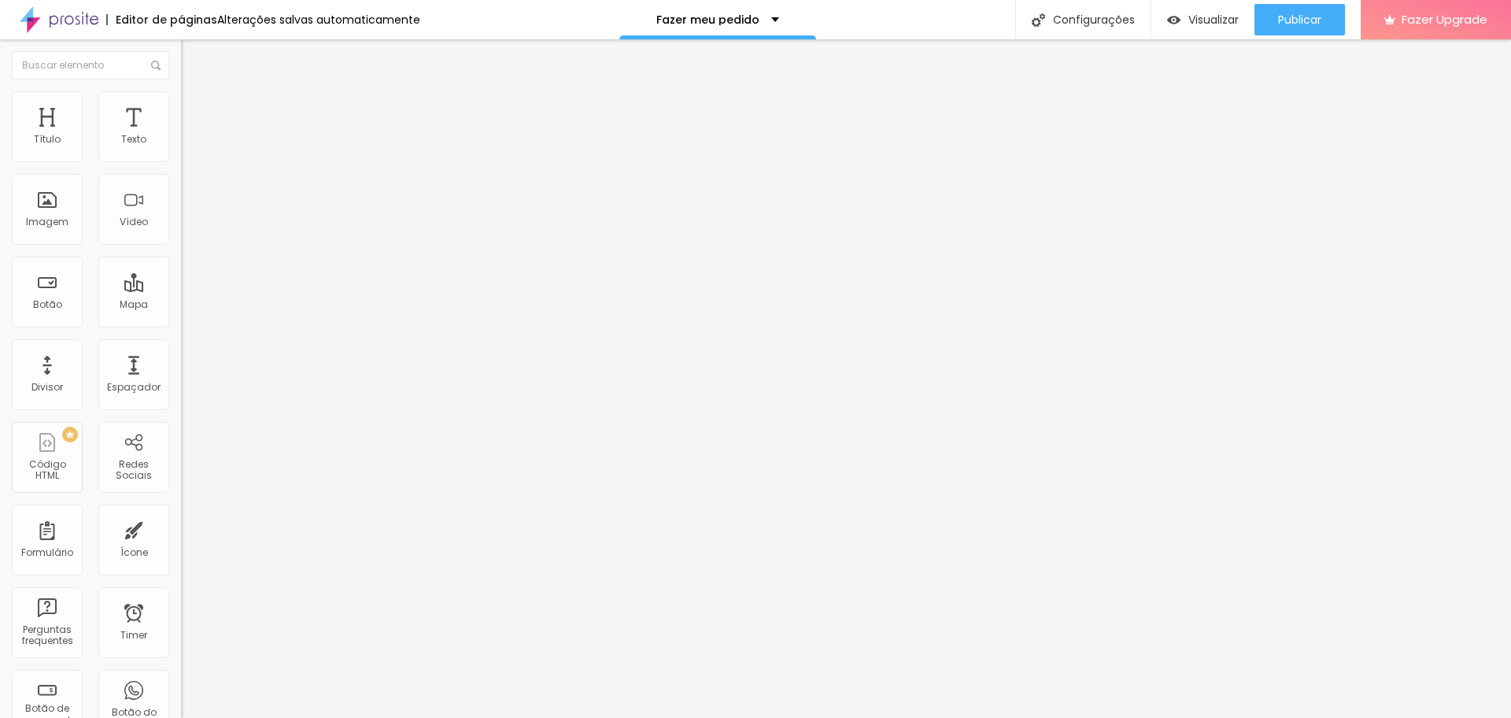
click at [181, 318] on div "Instagram" at bounding box center [271, 322] width 181 height 9
click at [181, 578] on div "Editar Redes Sociais Conteúdo Estilo Avançado Instagram Rede social Instagram E…" at bounding box center [271, 378] width 181 height 678
click at [1296, 13] on span "Publicar" at bounding box center [1299, 19] width 43 height 13
